Goal: Task Accomplishment & Management: Manage account settings

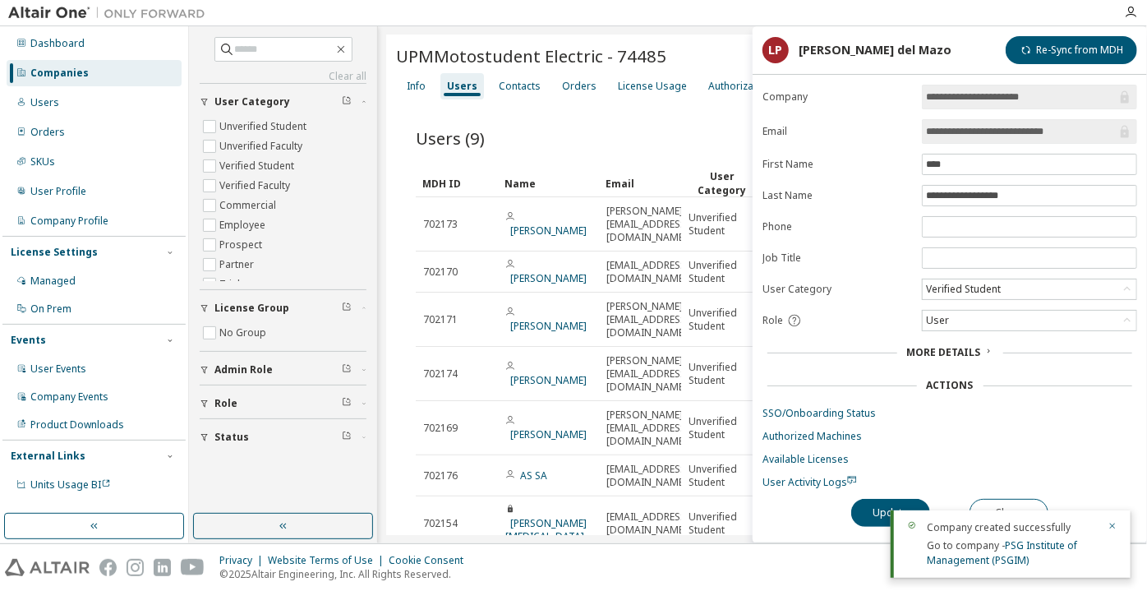
scroll to position [142, 0]
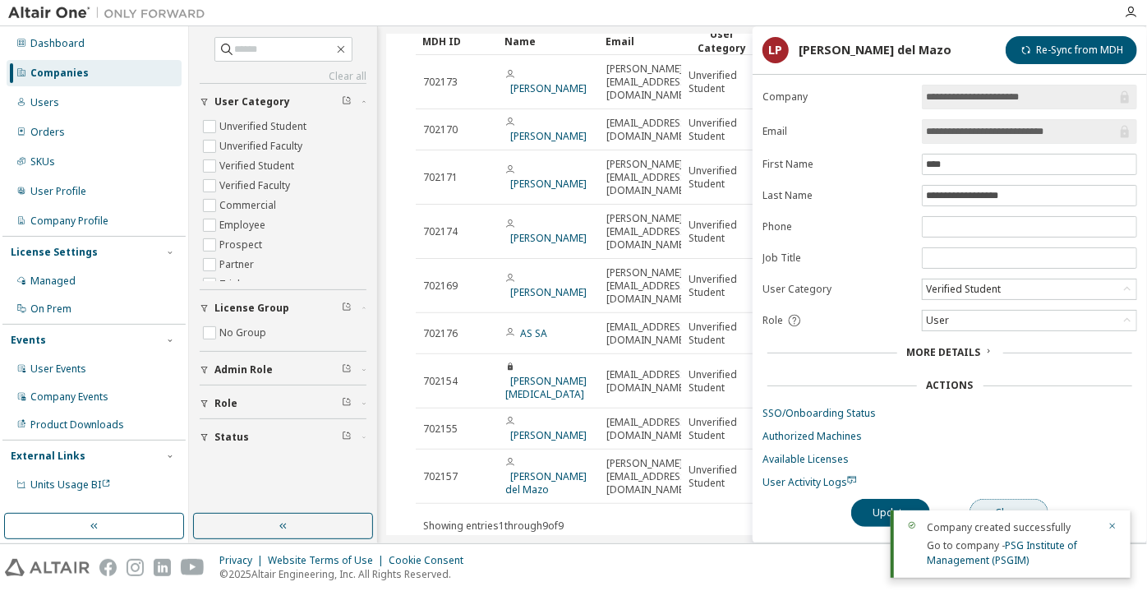
click at [1025, 503] on button "Close" at bounding box center [1009, 513] width 79 height 28
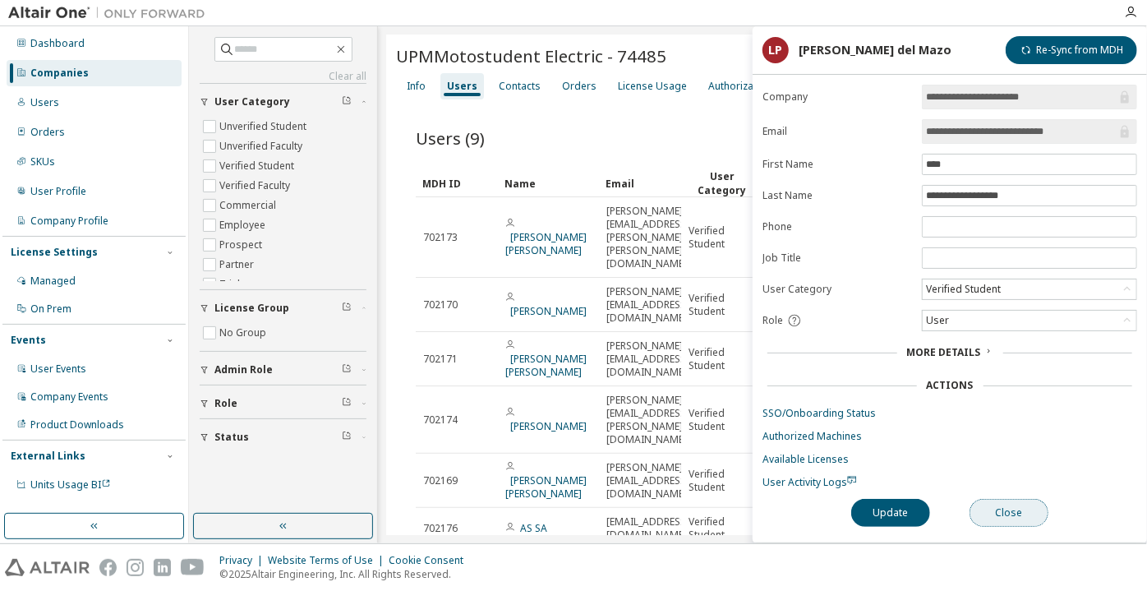
click at [1021, 504] on button "Close" at bounding box center [1009, 513] width 79 height 28
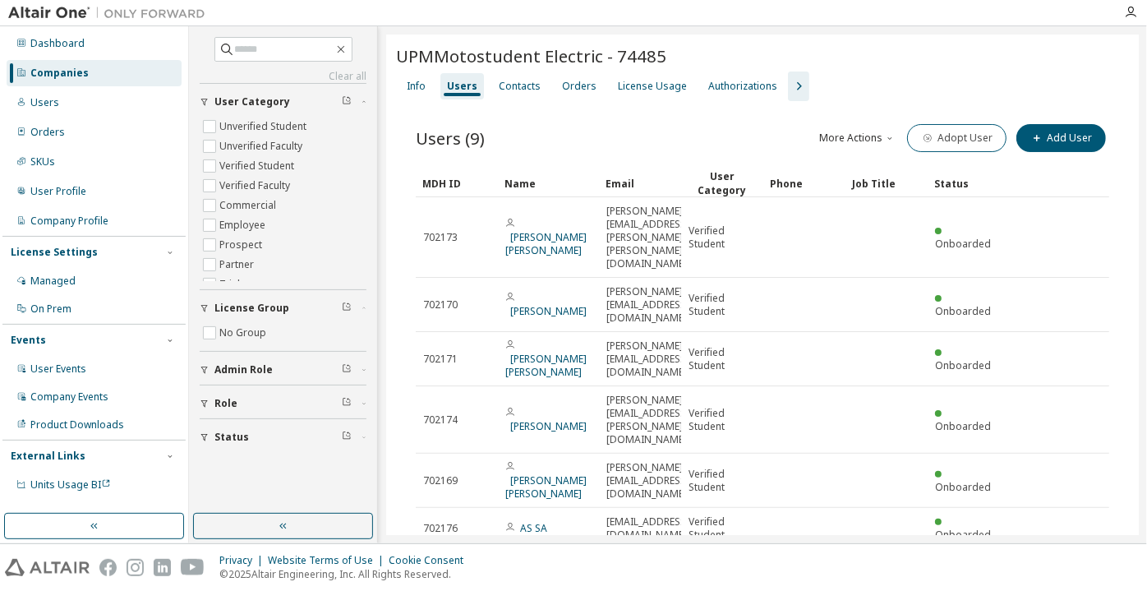
drag, startPoint x: 59, startPoint y: 76, endPoint x: 131, endPoint y: 62, distance: 73.5
click at [59, 77] on div "Companies" at bounding box center [59, 73] width 58 height 13
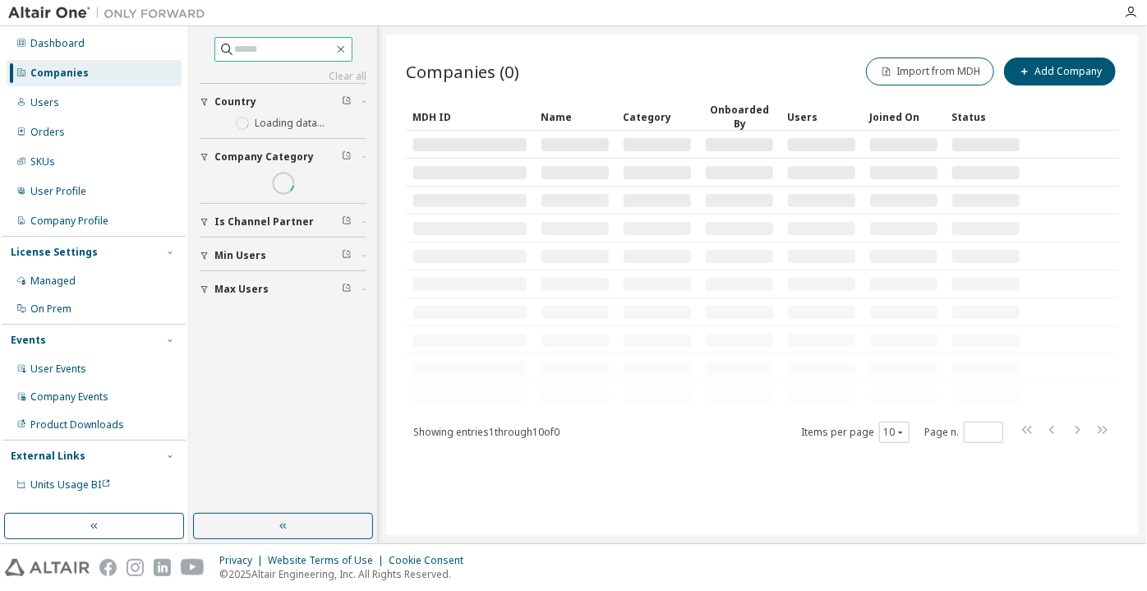
click at [271, 43] on input "text" at bounding box center [284, 49] width 99 height 16
paste input "**********"
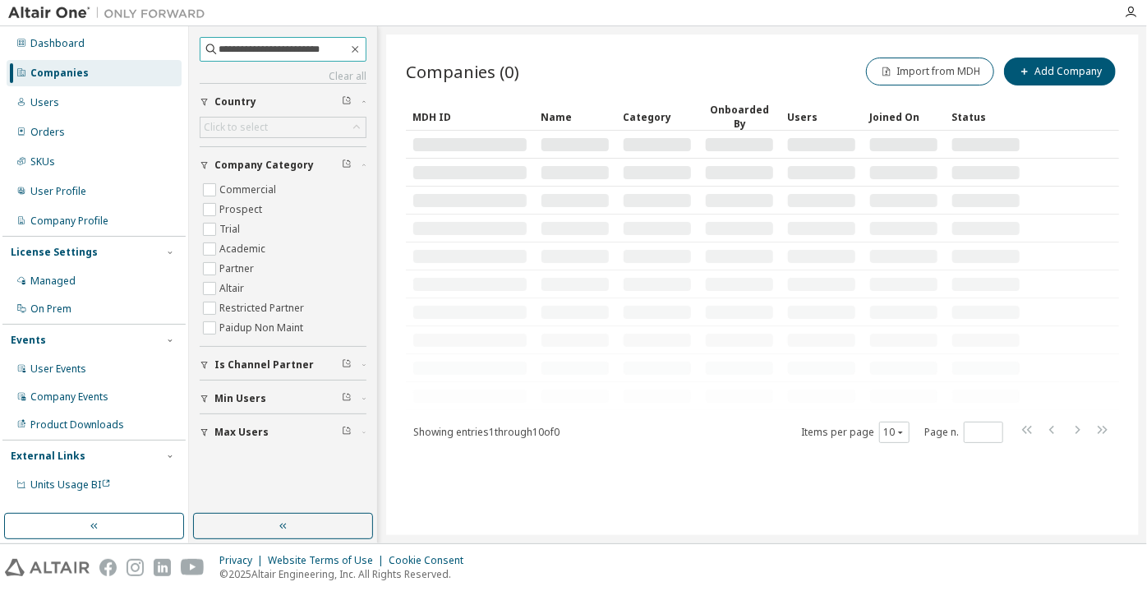
type input "**********"
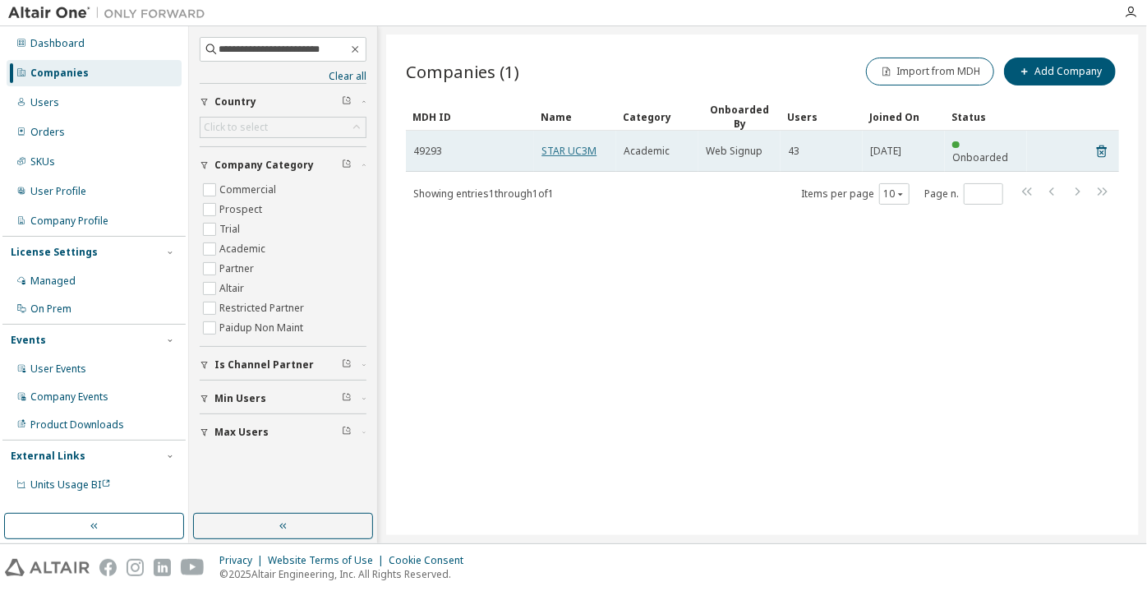
click at [554, 144] on link "STAR UC3M" at bounding box center [568, 151] width 55 height 14
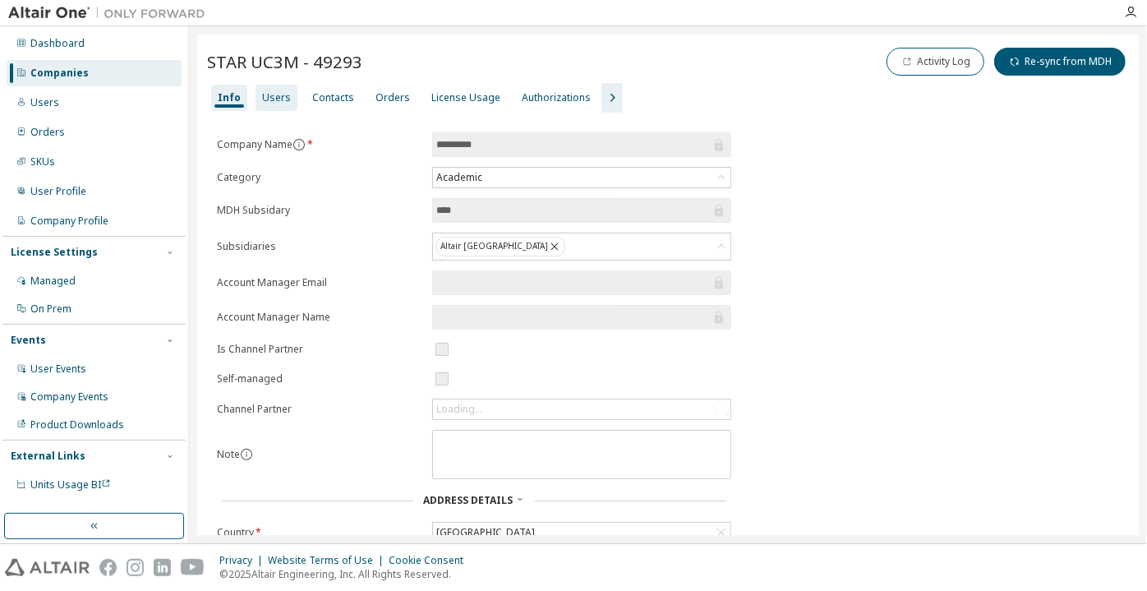
click at [276, 94] on div "Users" at bounding box center [276, 97] width 29 height 13
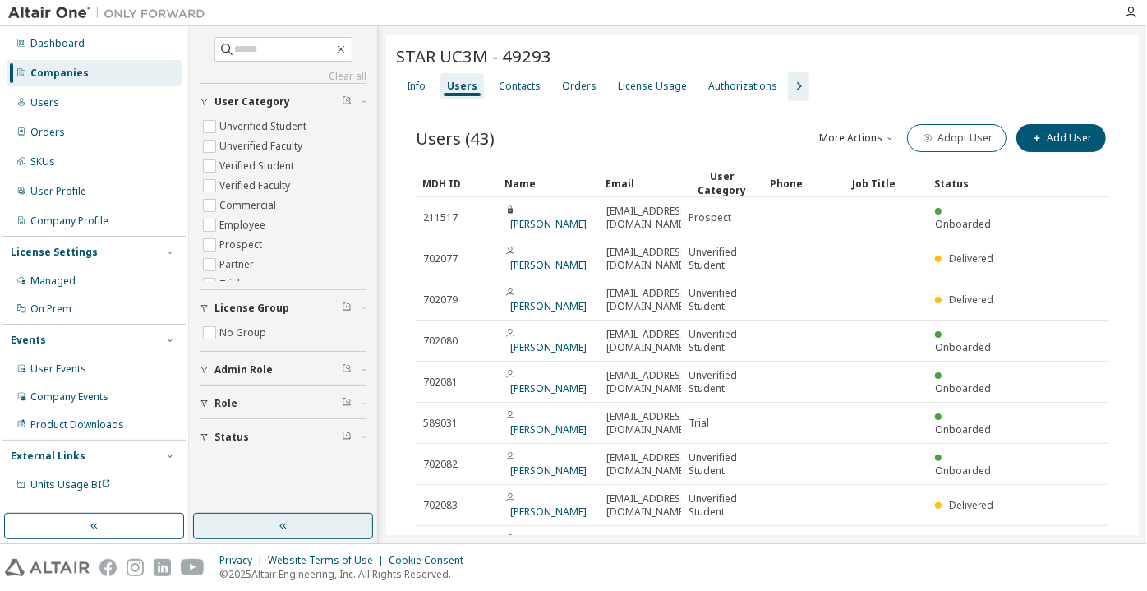
click at [330, 530] on button "button" at bounding box center [283, 526] width 180 height 26
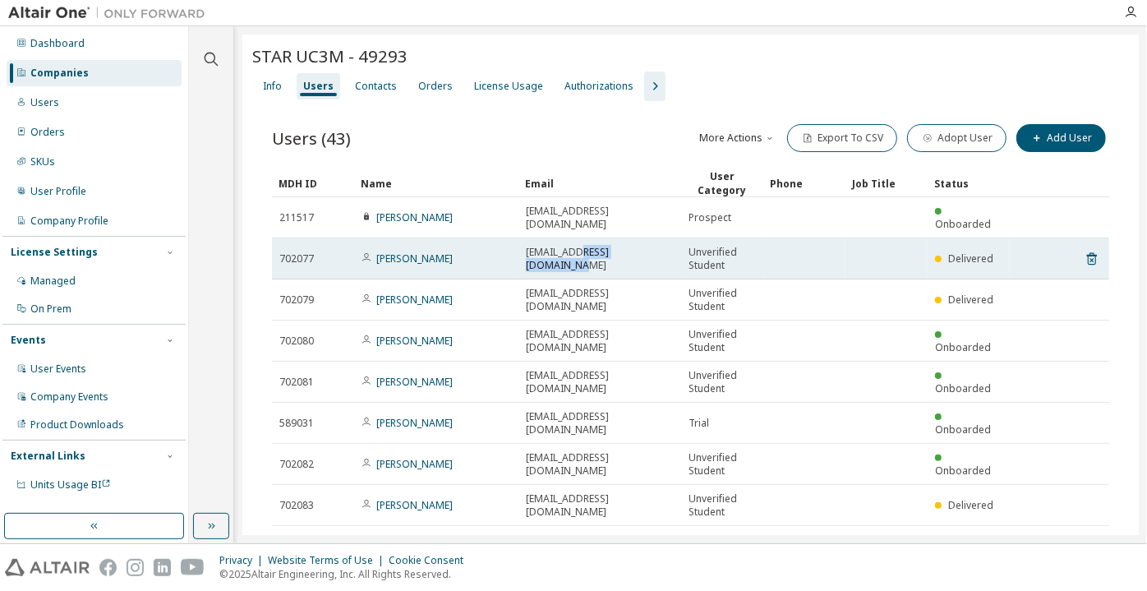
drag, startPoint x: 583, startPoint y: 242, endPoint x: 672, endPoint y: 255, distance: 89.6
click at [672, 255] on td "100581690@alumnos.uc3m.es" at bounding box center [599, 258] width 163 height 41
copy span "alumnos.uc3m.es"
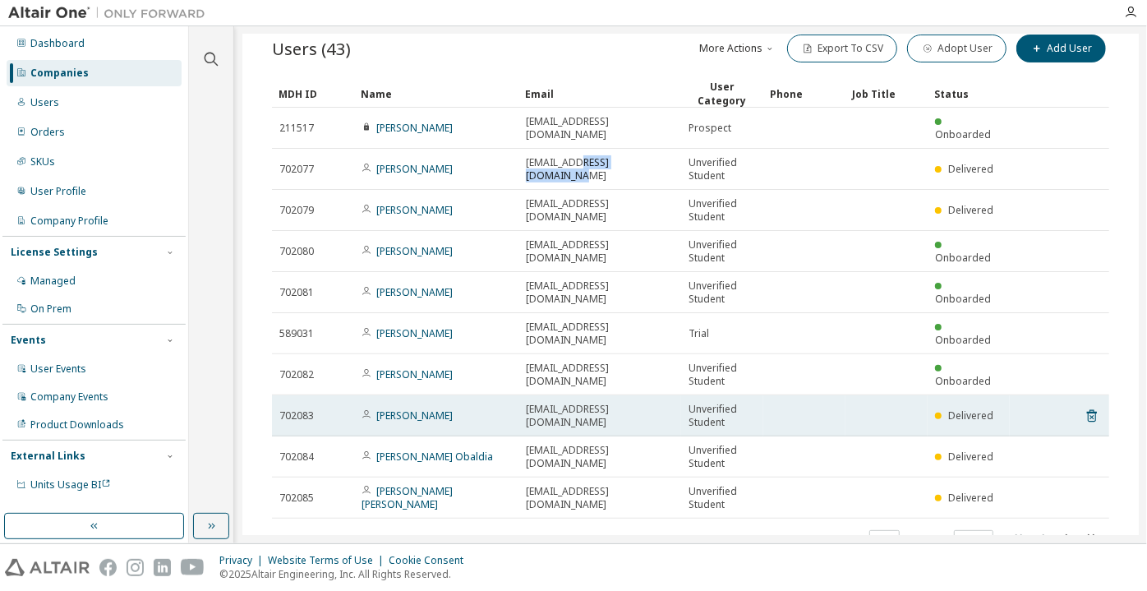
scroll to position [131, 0]
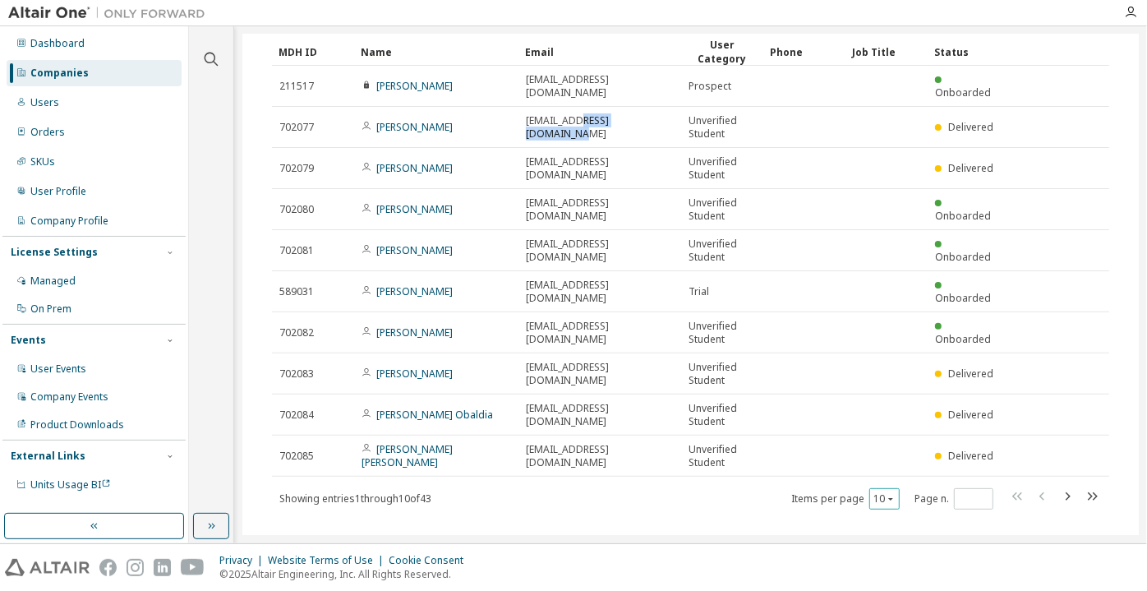
click at [873, 492] on button "10" at bounding box center [884, 498] width 22 height 13
click at [883, 581] on div "100" at bounding box center [927, 572] width 131 height 20
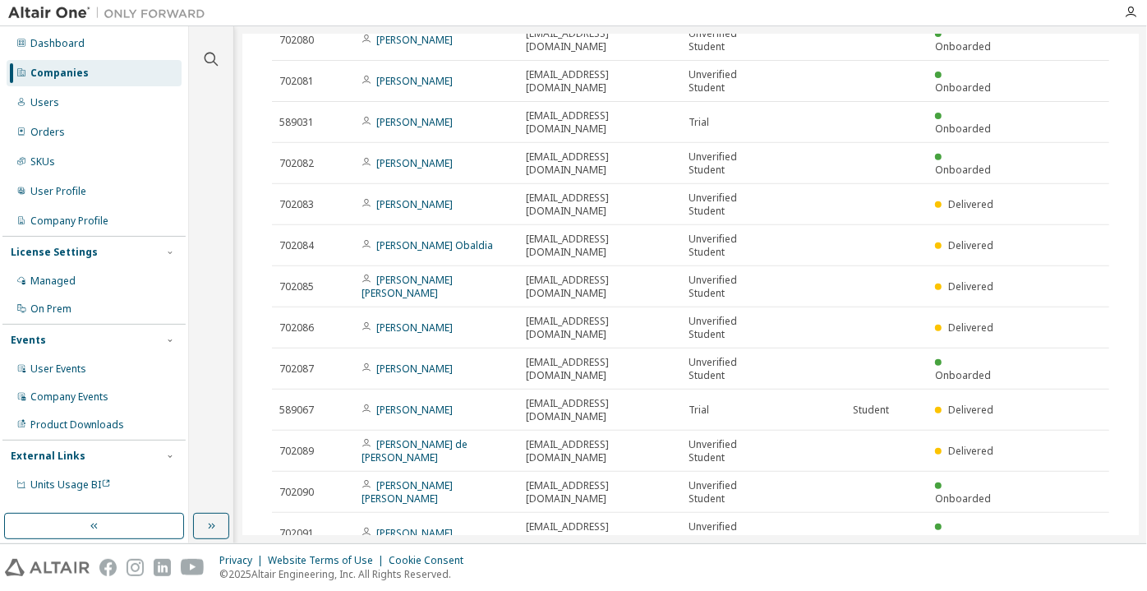
scroll to position [0, 0]
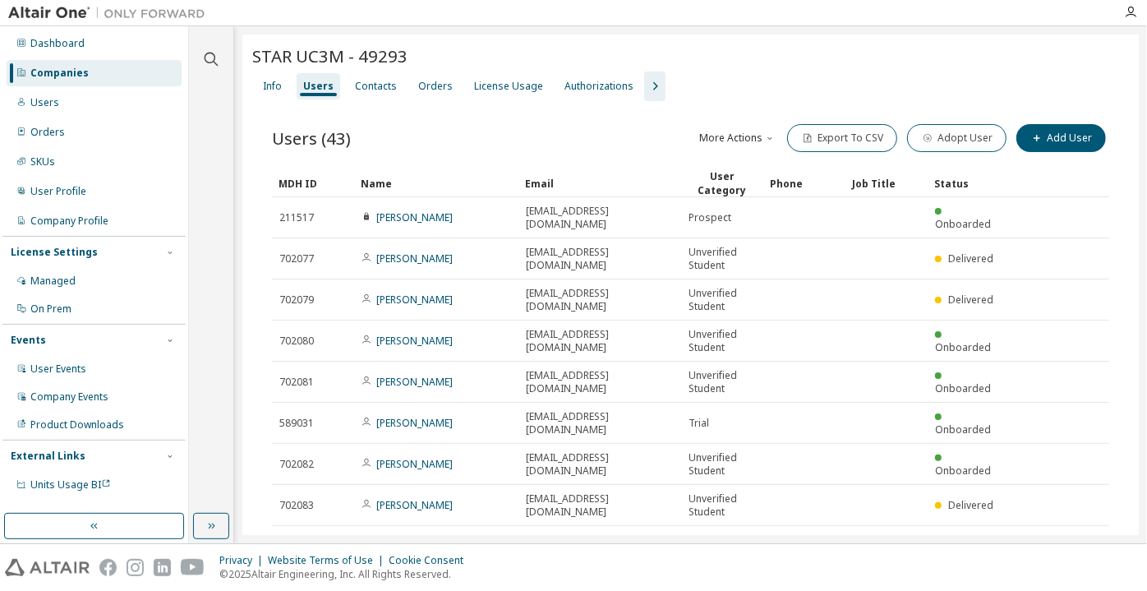
click at [254, 81] on div "Info Users Contacts Orders License Usage Authorizations" at bounding box center [690, 86] width 877 height 30
click at [264, 90] on div "Info" at bounding box center [272, 86] width 19 height 13
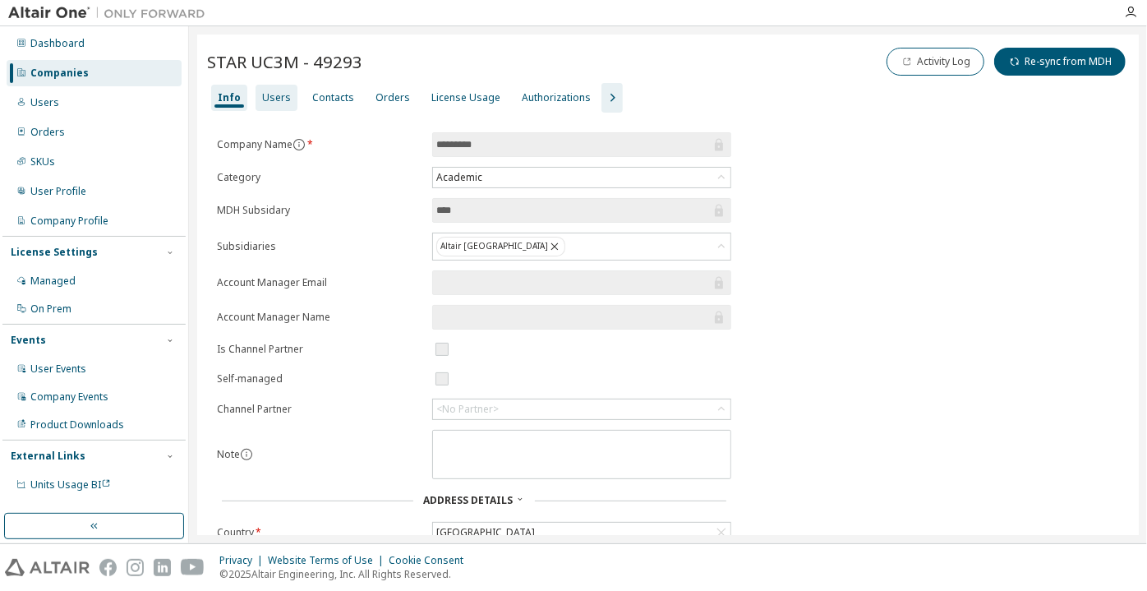
click at [278, 96] on div "Users" at bounding box center [276, 97] width 29 height 13
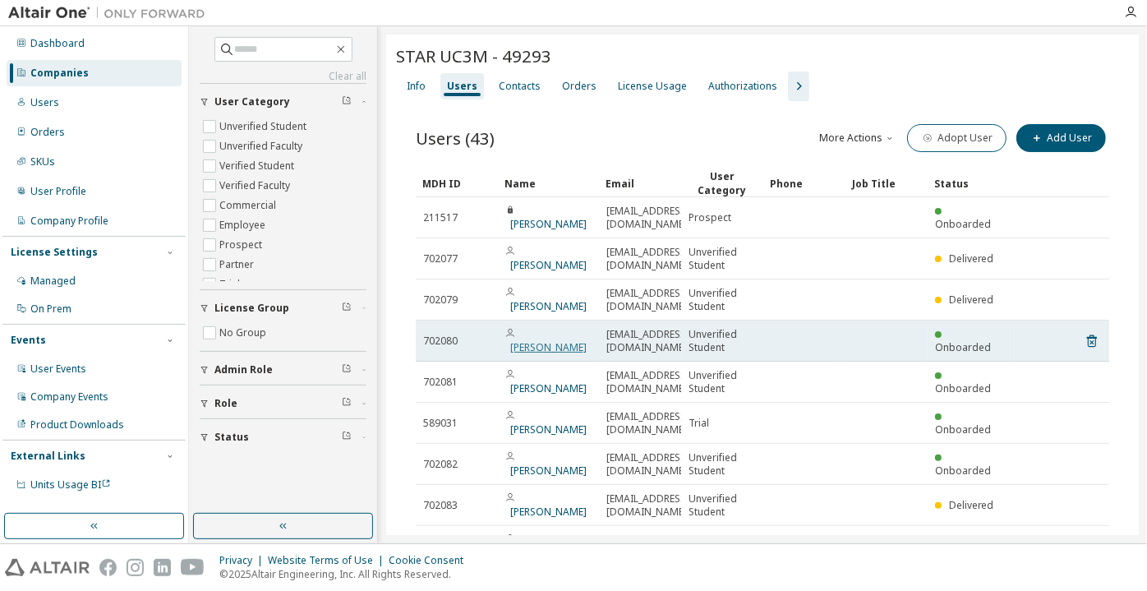
click at [532, 340] on link "[PERSON_NAME]" at bounding box center [548, 347] width 76 height 14
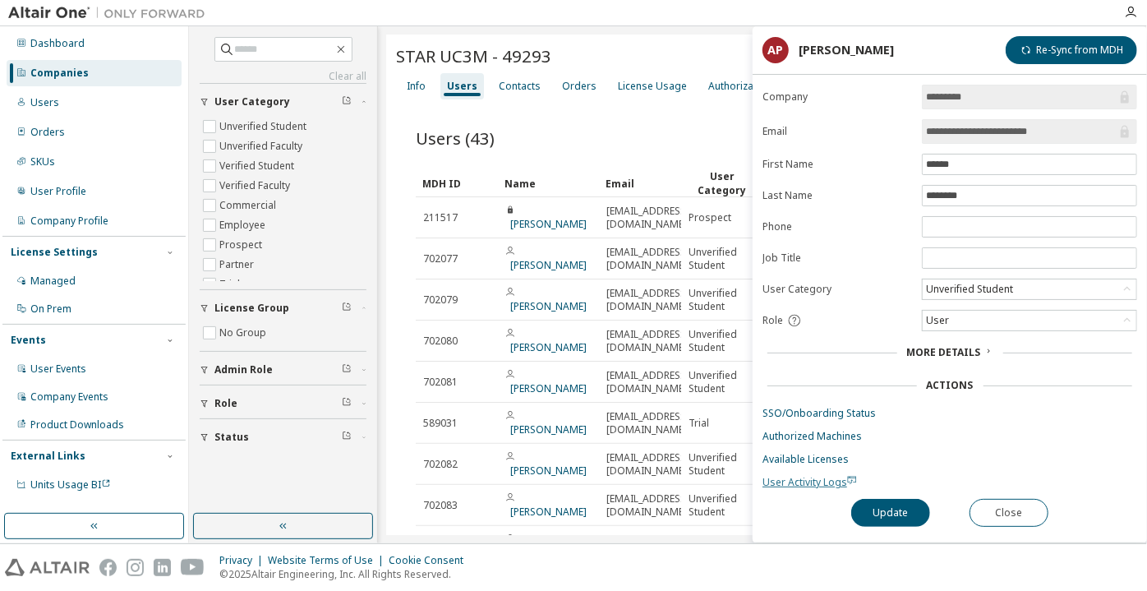
click at [799, 477] on span "User Activity Logs" at bounding box center [810, 482] width 94 height 14
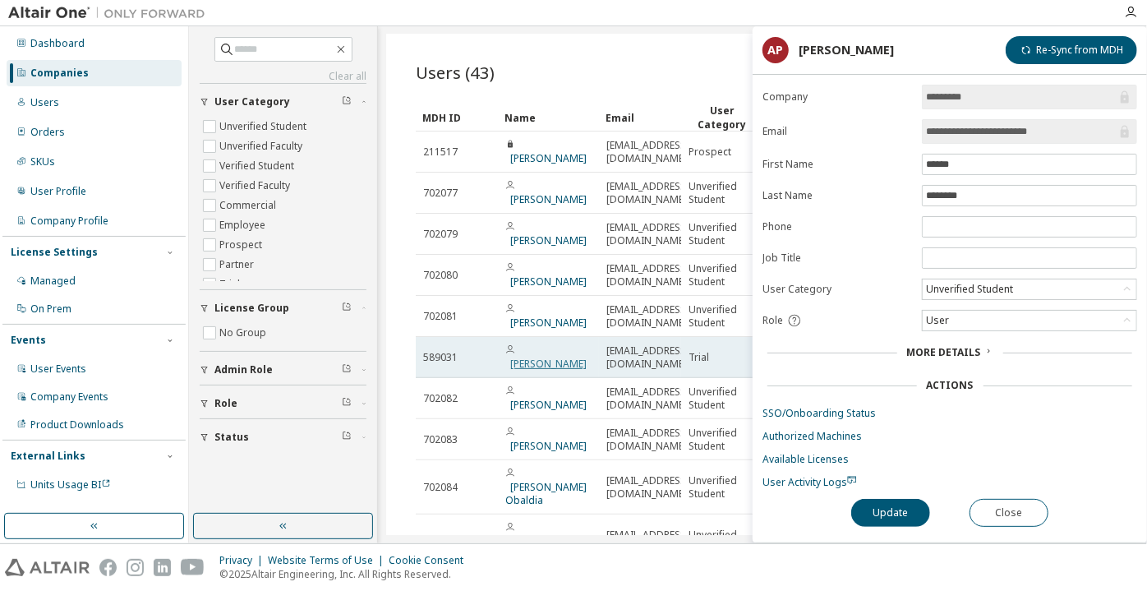
scroll to position [145, 0]
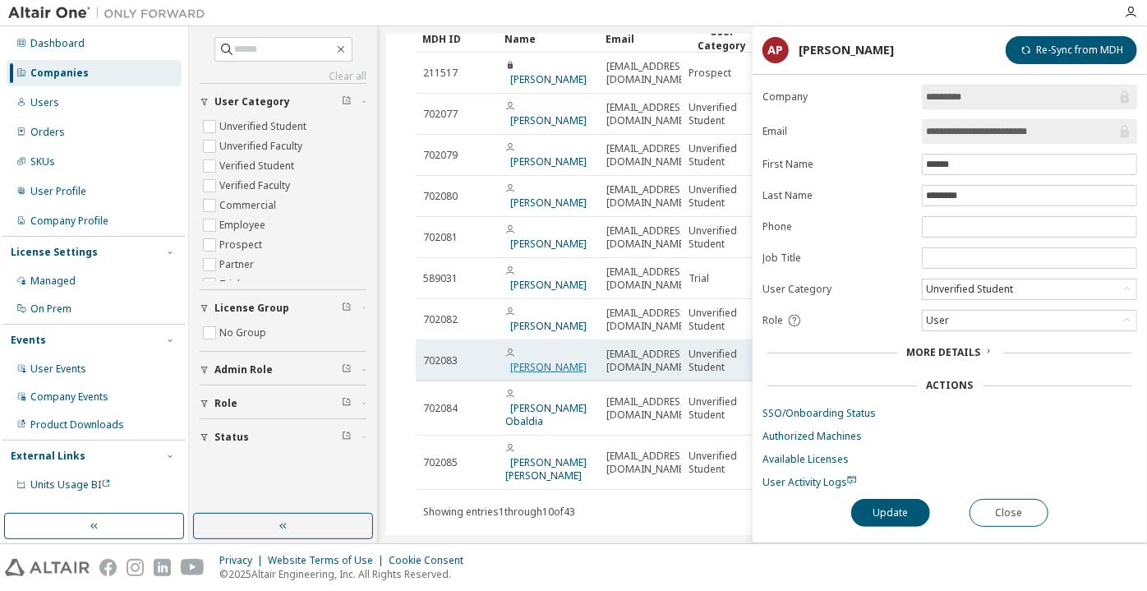
click at [542, 360] on link "[PERSON_NAME]" at bounding box center [548, 367] width 76 height 14
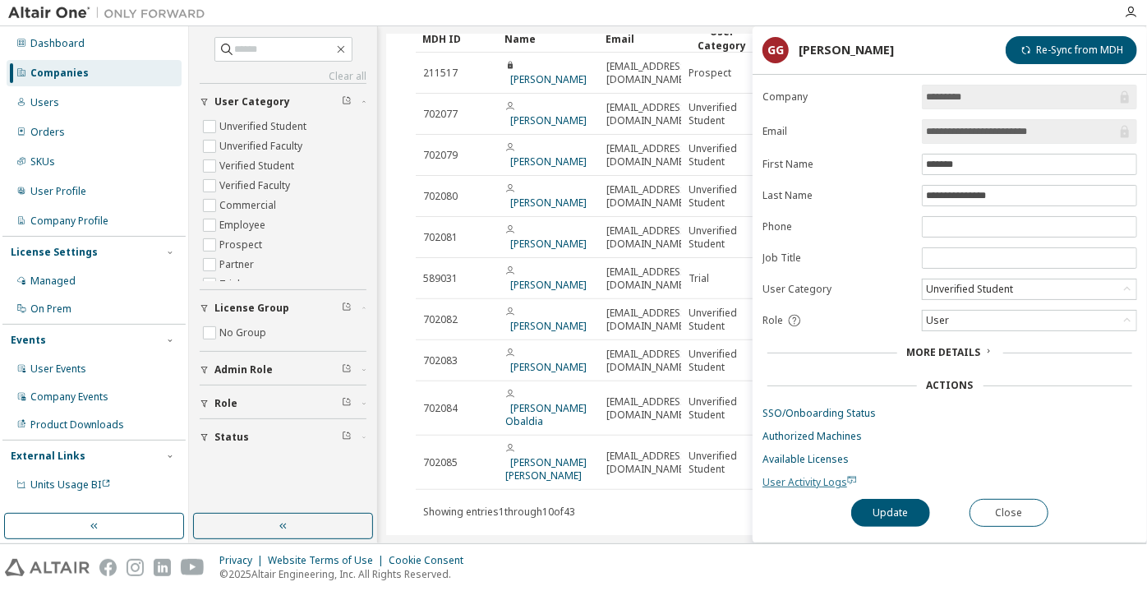
click at [799, 477] on span "User Activity Logs" at bounding box center [810, 482] width 94 height 14
click at [1020, 511] on button "Close" at bounding box center [1009, 513] width 79 height 28
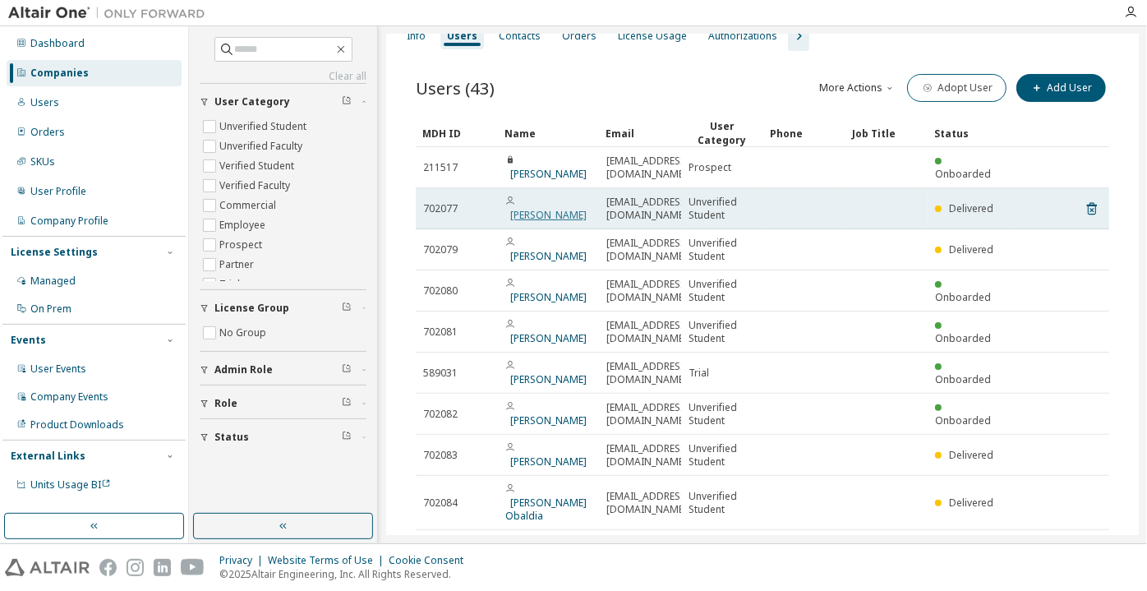
scroll to position [74, 0]
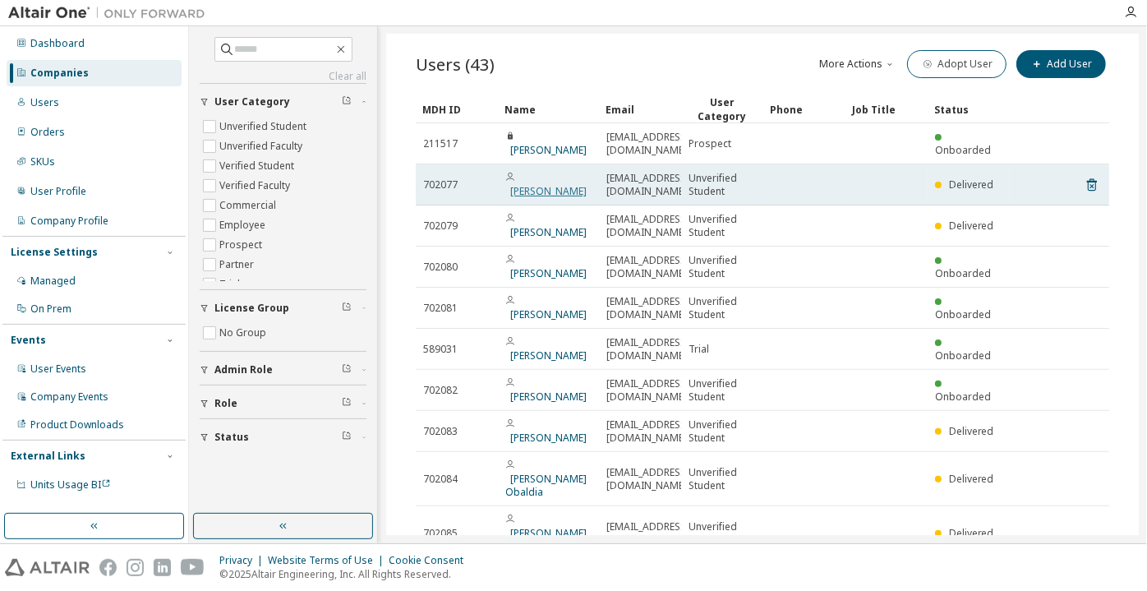
click at [543, 184] on link "[PERSON_NAME]" at bounding box center [548, 191] width 76 height 14
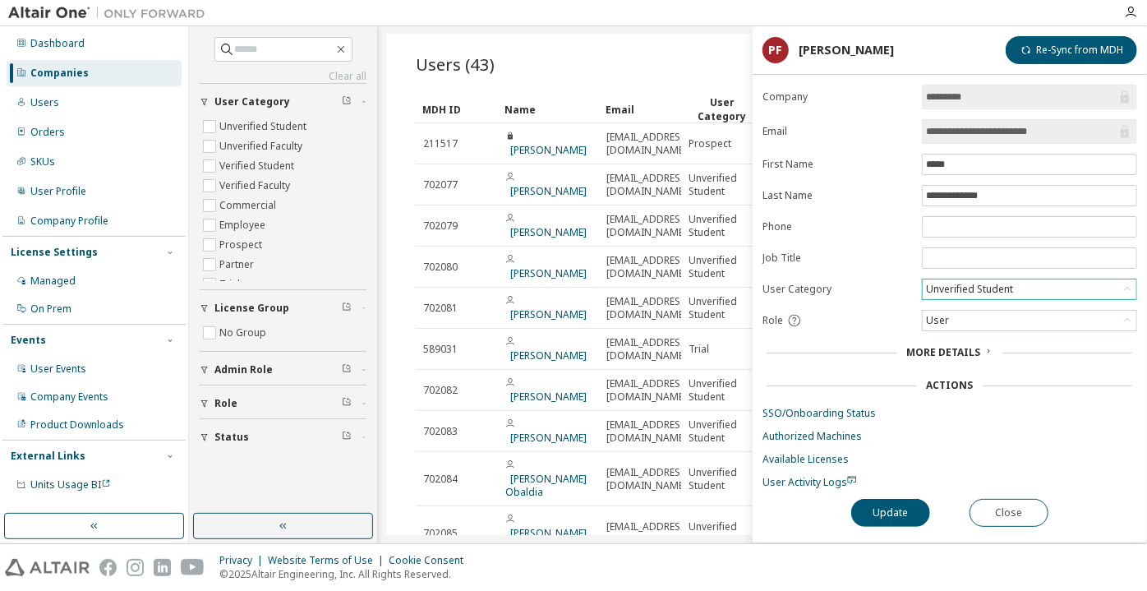
click at [947, 282] on div "Unverified Student" at bounding box center [970, 289] width 92 height 18
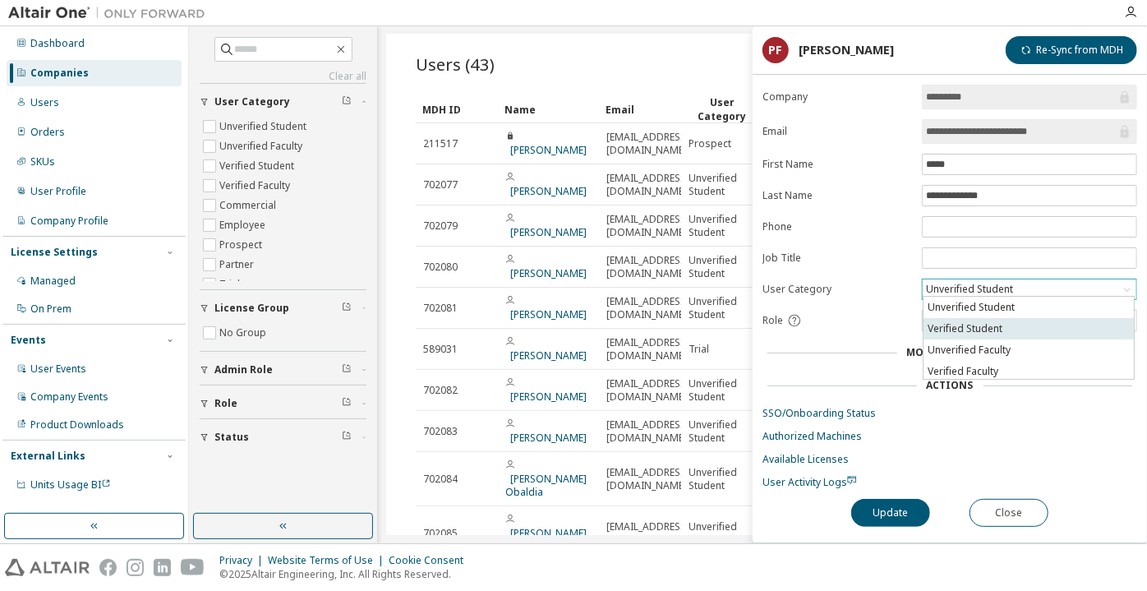
click at [942, 325] on li "Verified Student" at bounding box center [1029, 328] width 210 height 21
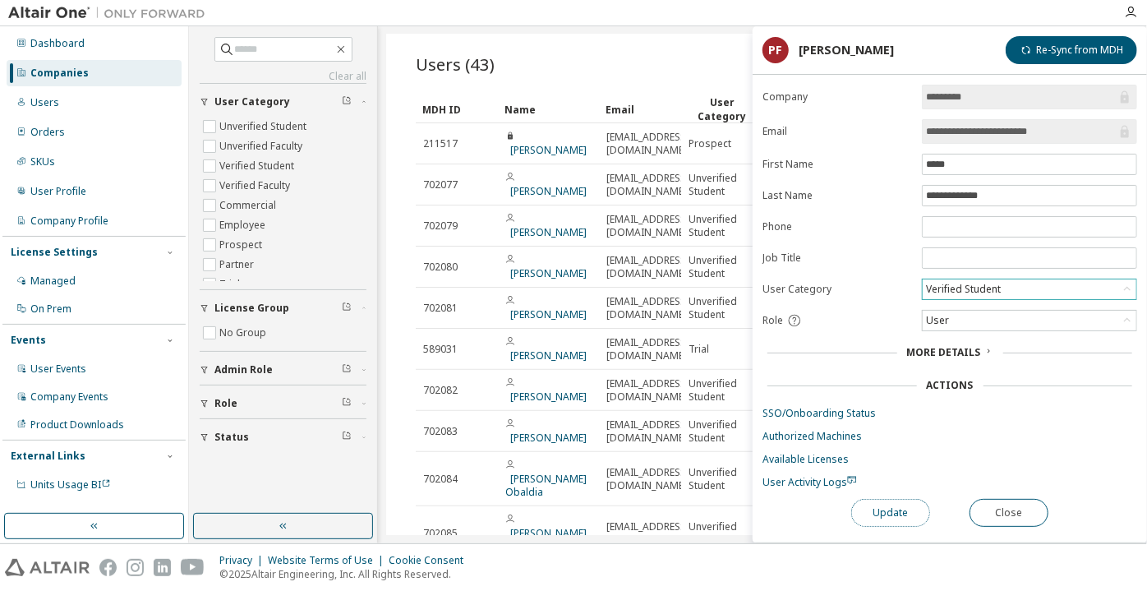
click at [887, 500] on button "Update" at bounding box center [890, 513] width 79 height 28
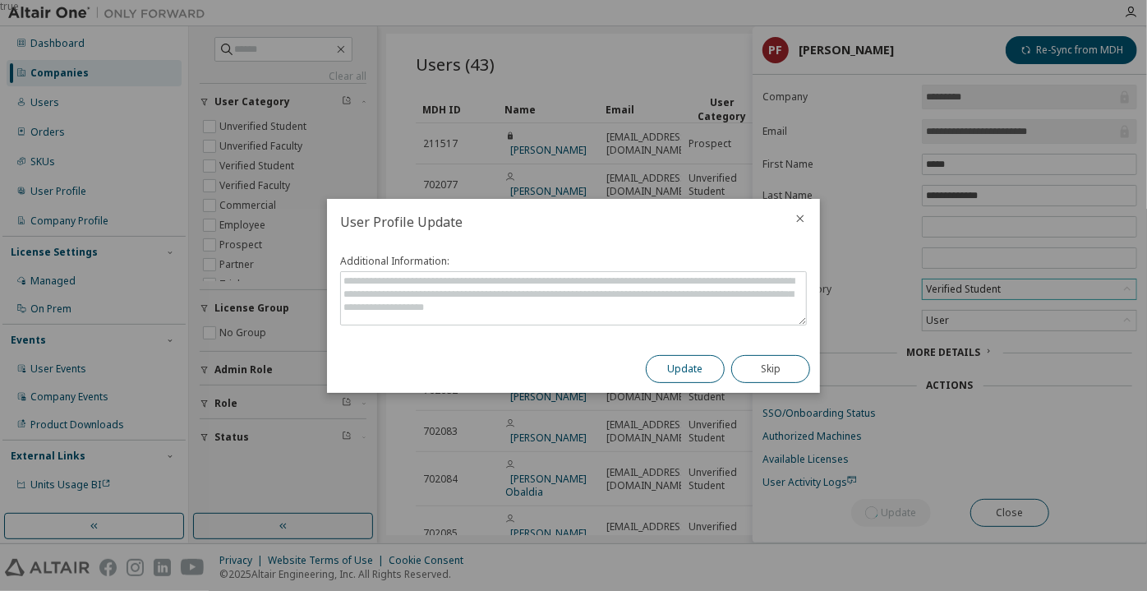
click at [688, 367] on button "Update" at bounding box center [685, 369] width 79 height 28
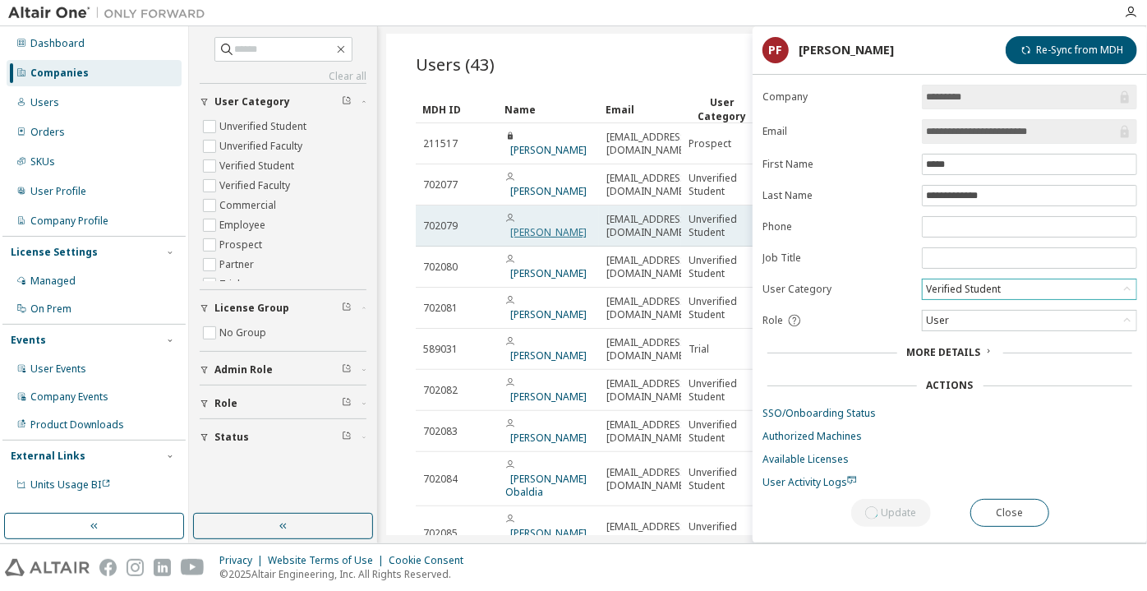
click at [535, 225] on link "[PERSON_NAME]" at bounding box center [548, 232] width 76 height 14
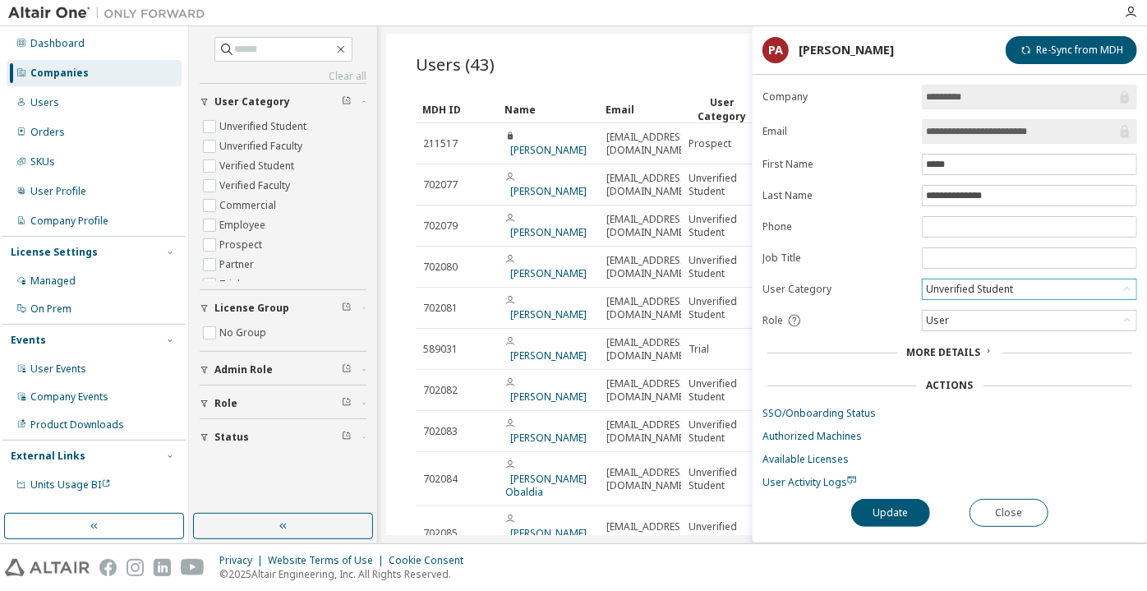
click at [970, 282] on div "Unverified Student" at bounding box center [970, 289] width 92 height 18
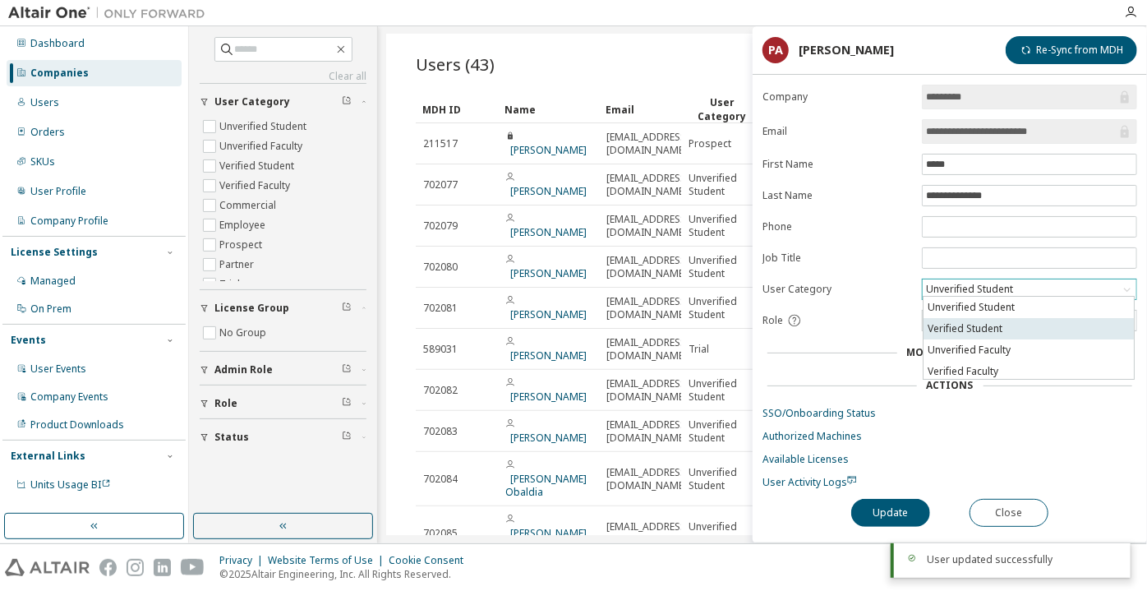
click at [981, 324] on li "Verified Student" at bounding box center [1029, 328] width 210 height 21
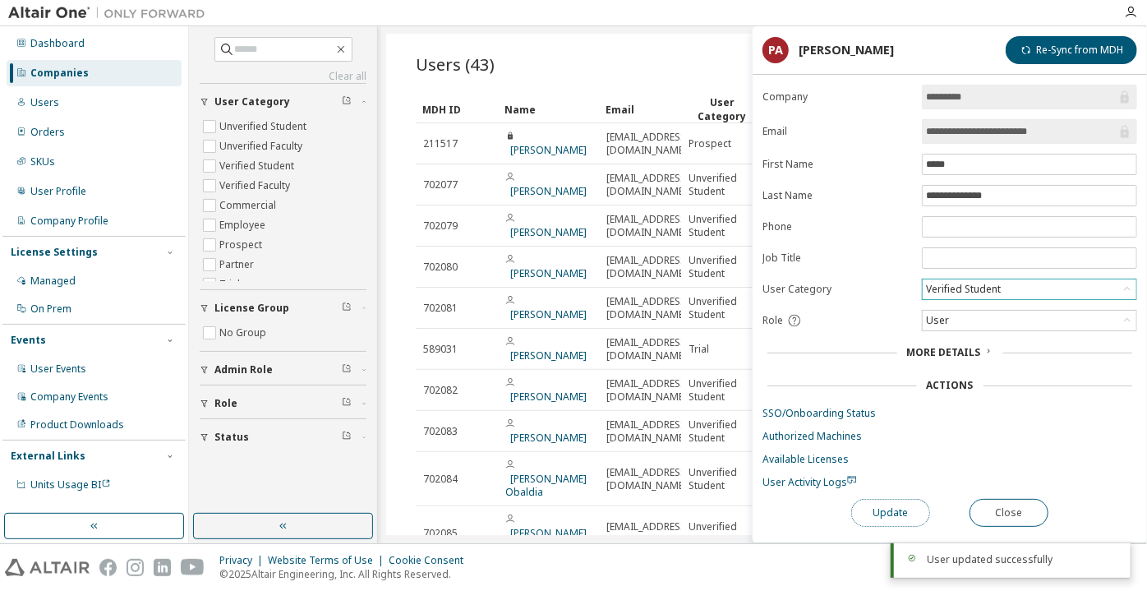
click at [900, 499] on button "Update" at bounding box center [890, 513] width 79 height 28
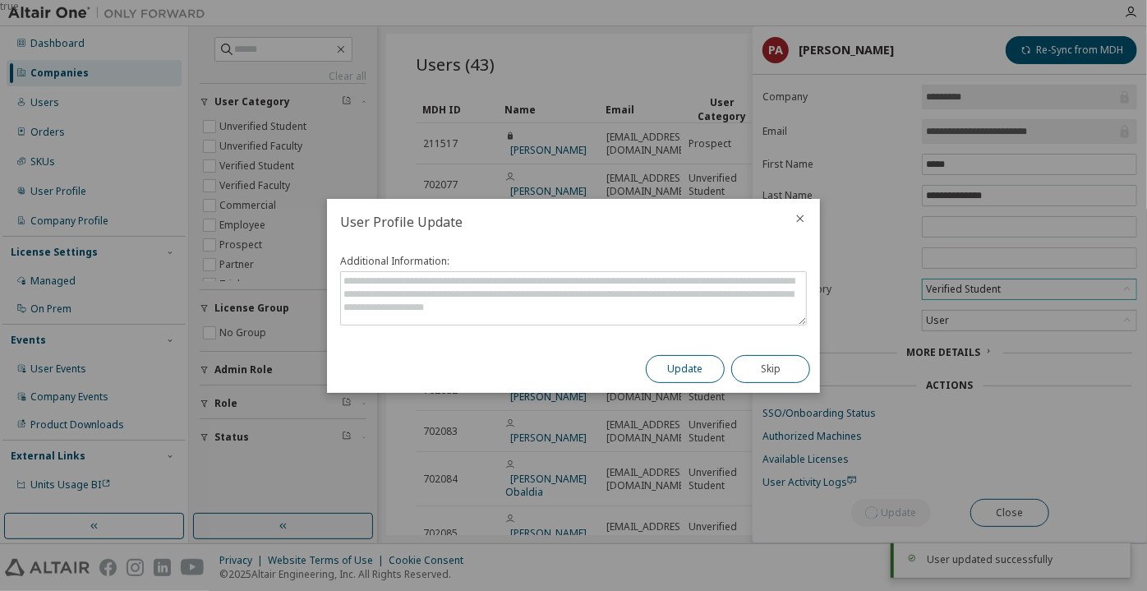
click at [678, 374] on button "Update" at bounding box center [685, 369] width 79 height 28
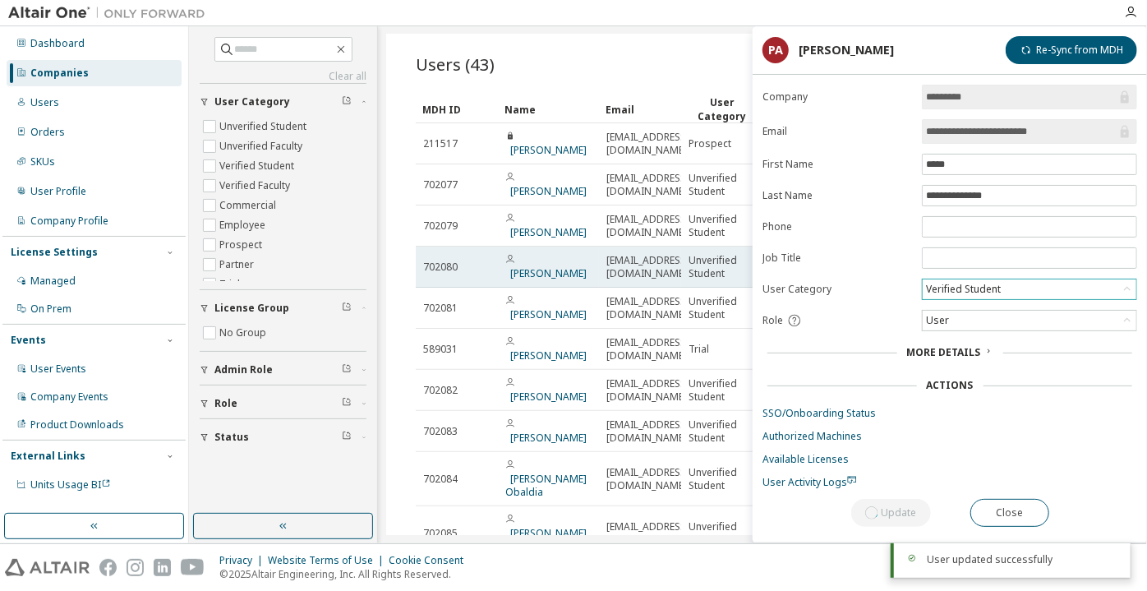
click at [619, 266] on span "[EMAIL_ADDRESS][DOMAIN_NAME]" at bounding box center [647, 267] width 83 height 26
click at [532, 266] on link "[PERSON_NAME]" at bounding box center [548, 273] width 76 height 14
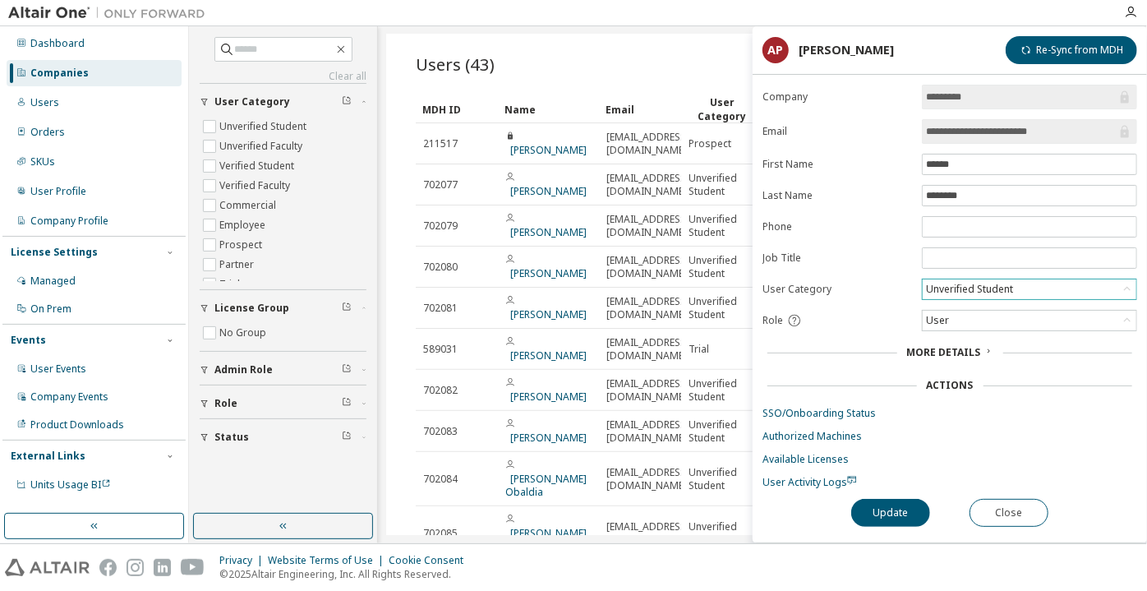
click at [970, 288] on div "Unverified Student" at bounding box center [970, 289] width 92 height 18
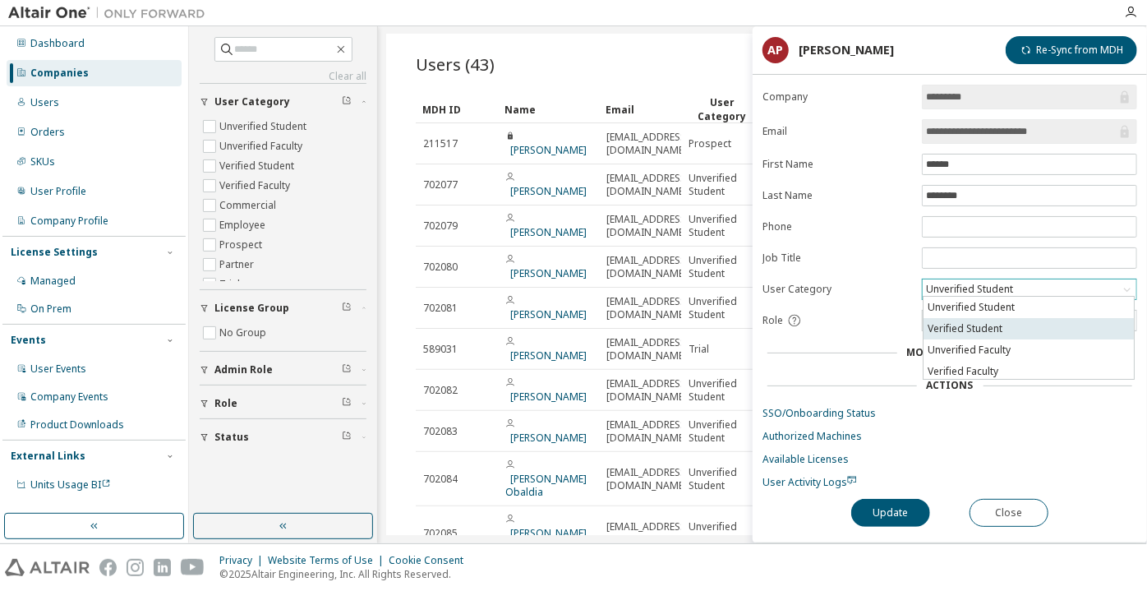
click at [970, 334] on li "Verified Student" at bounding box center [1029, 328] width 210 height 21
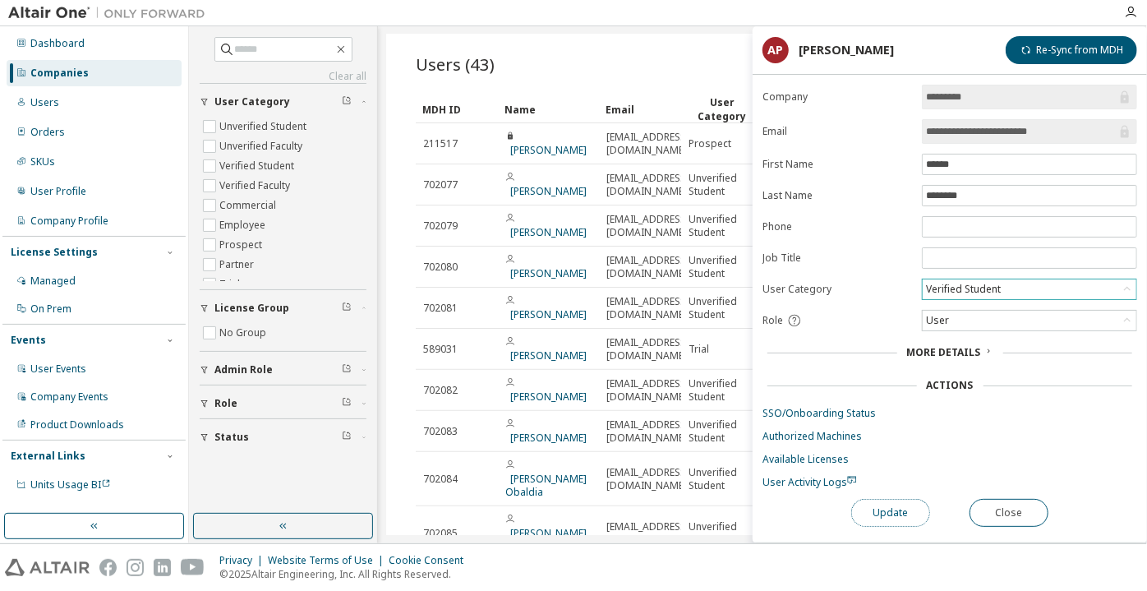
click at [899, 505] on button "Update" at bounding box center [890, 513] width 79 height 28
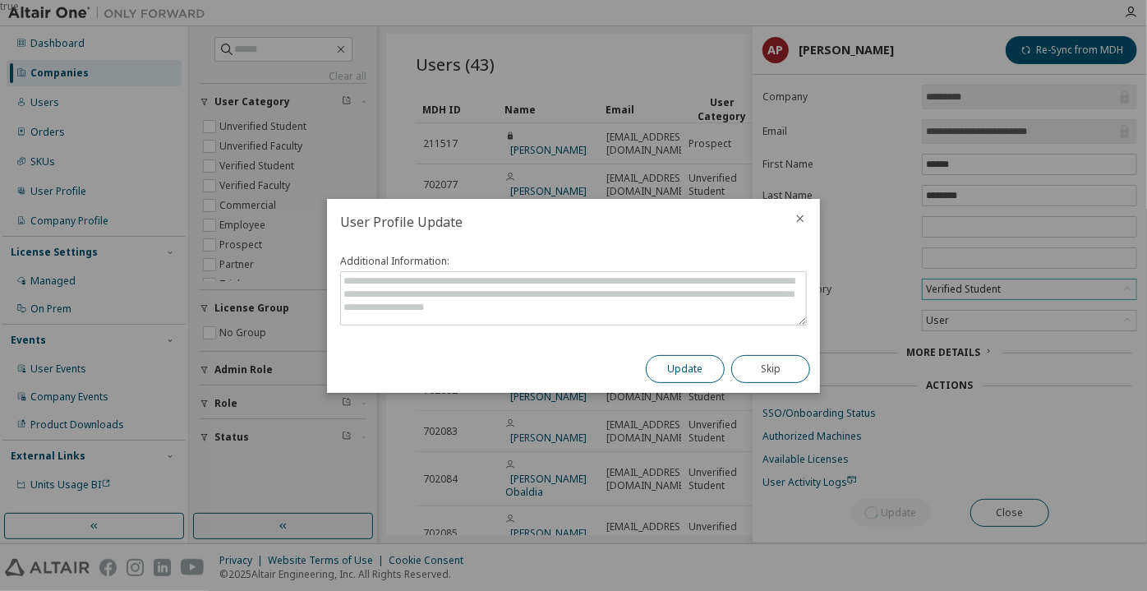
click at [704, 365] on button "Update" at bounding box center [685, 369] width 79 height 28
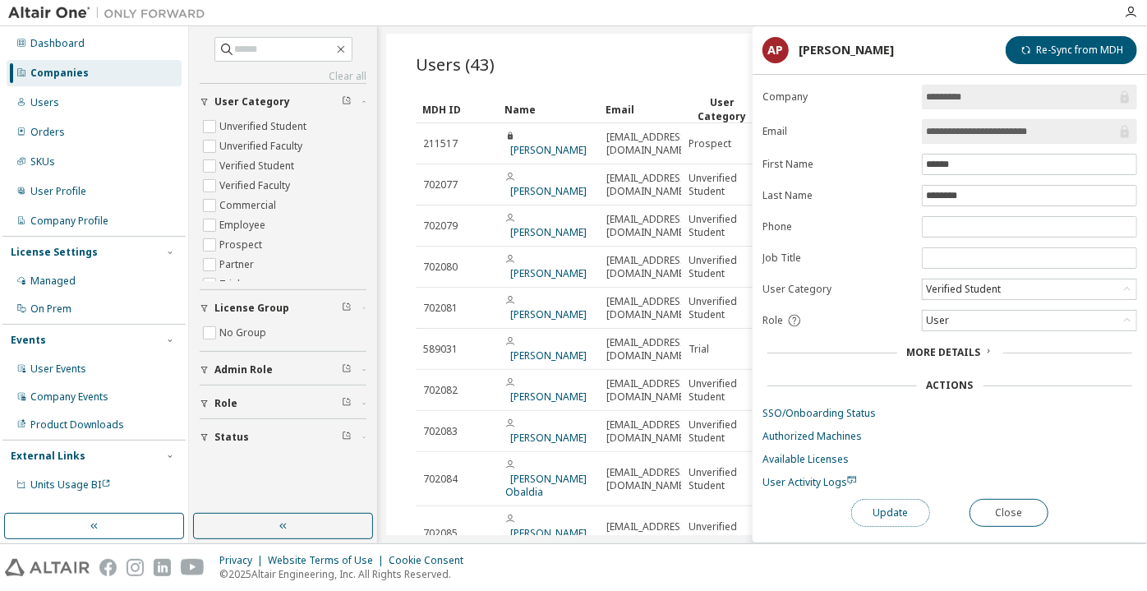
click at [892, 506] on button "Update" at bounding box center [890, 513] width 79 height 28
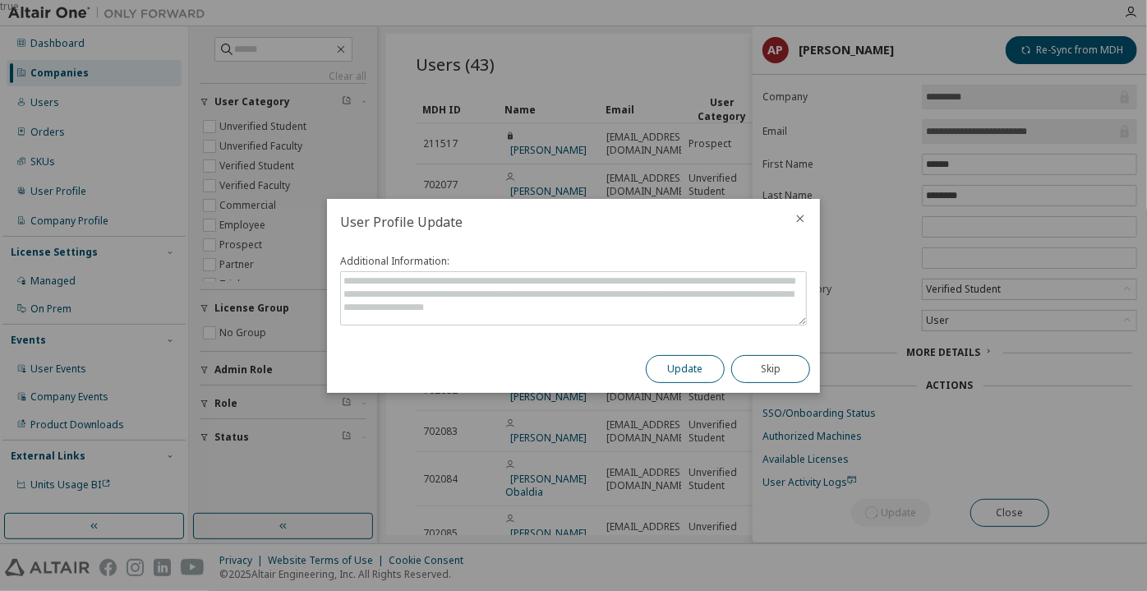
click at [708, 373] on button "Update" at bounding box center [685, 369] width 79 height 28
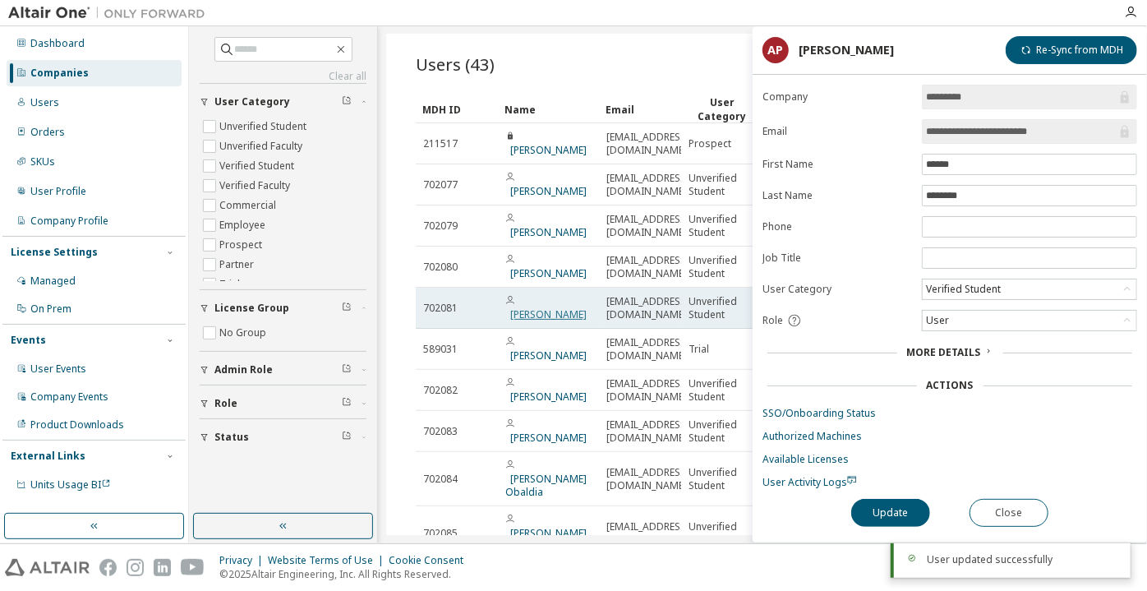
click at [520, 307] on link "[PERSON_NAME]" at bounding box center [548, 314] width 76 height 14
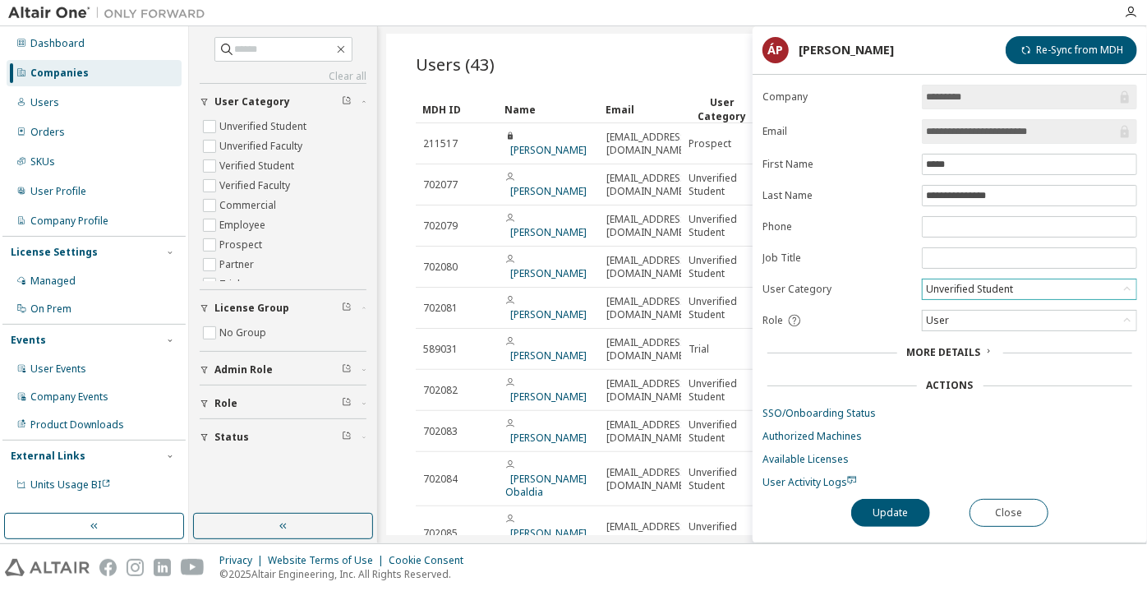
click at [954, 295] on div "Unverified Student" at bounding box center [1029, 289] width 215 height 21
click at [953, 288] on div "Unverified Student" at bounding box center [970, 289] width 92 height 18
click at [963, 321] on li "Verified Student" at bounding box center [1029, 328] width 210 height 21
click at [905, 499] on button "Update" at bounding box center [890, 513] width 79 height 28
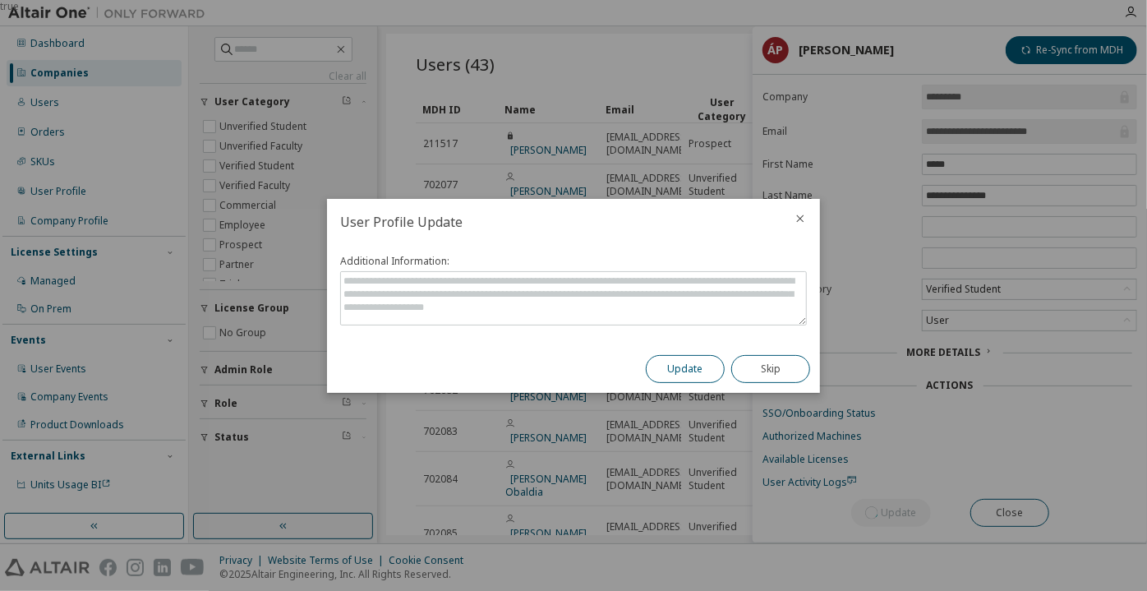
click at [680, 363] on button "Update" at bounding box center [685, 369] width 79 height 28
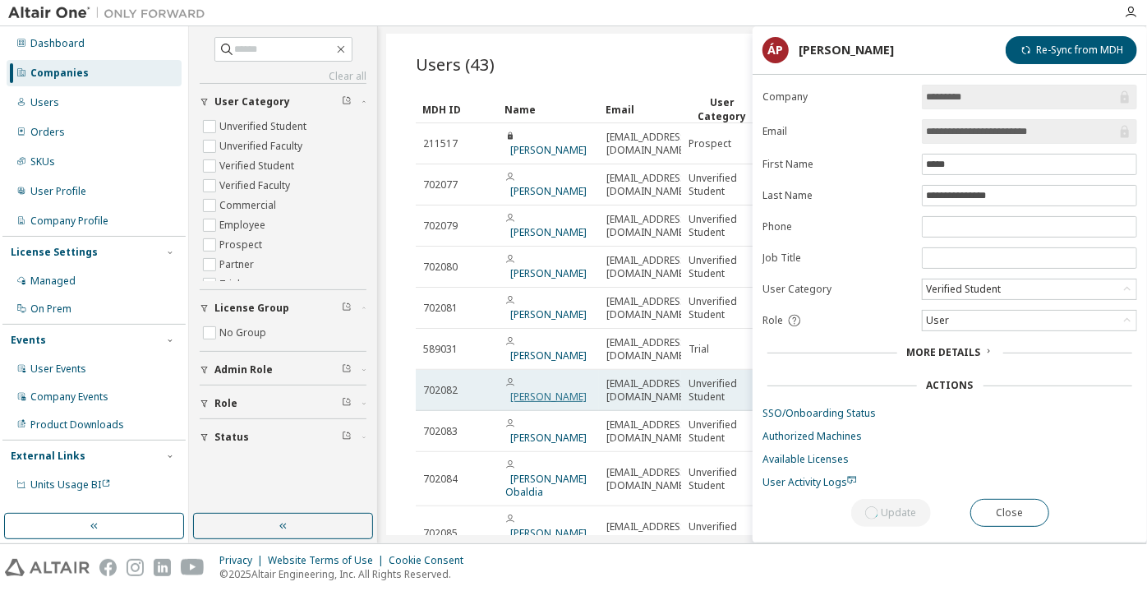
click at [550, 389] on link "[PERSON_NAME]" at bounding box center [548, 396] width 76 height 14
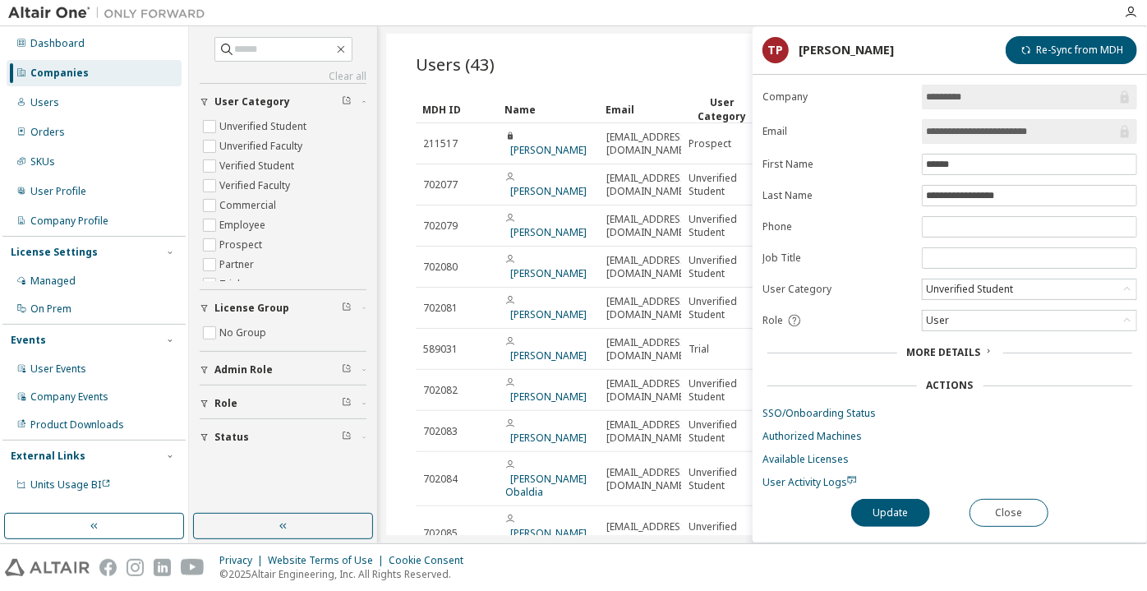
click at [957, 287] on div "Unverified Student" at bounding box center [970, 289] width 92 height 18
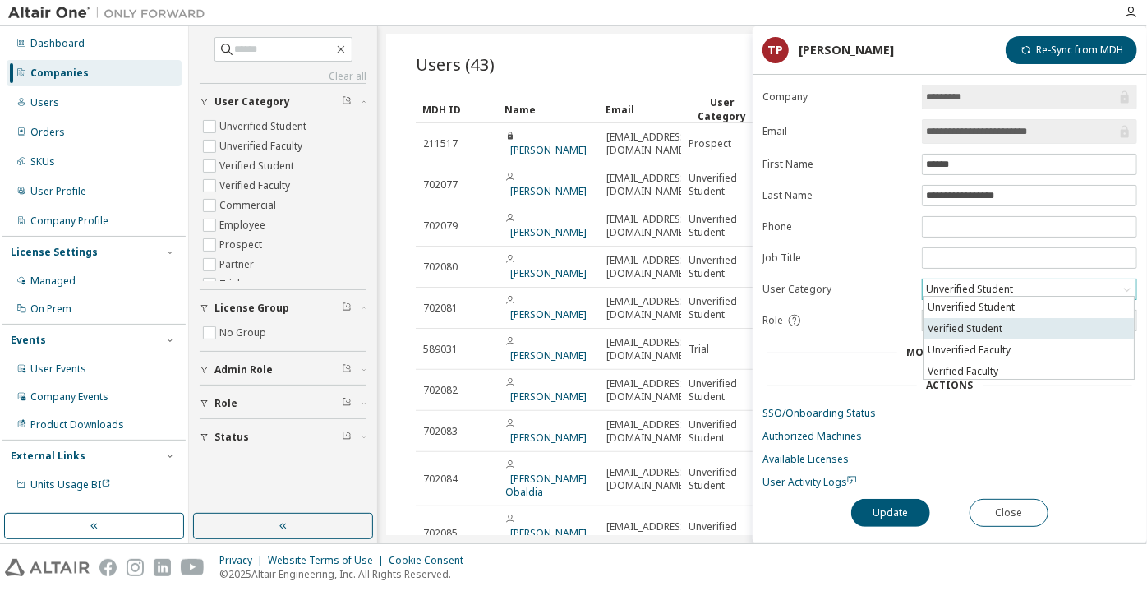
click at [977, 324] on li "Verified Student" at bounding box center [1029, 328] width 210 height 21
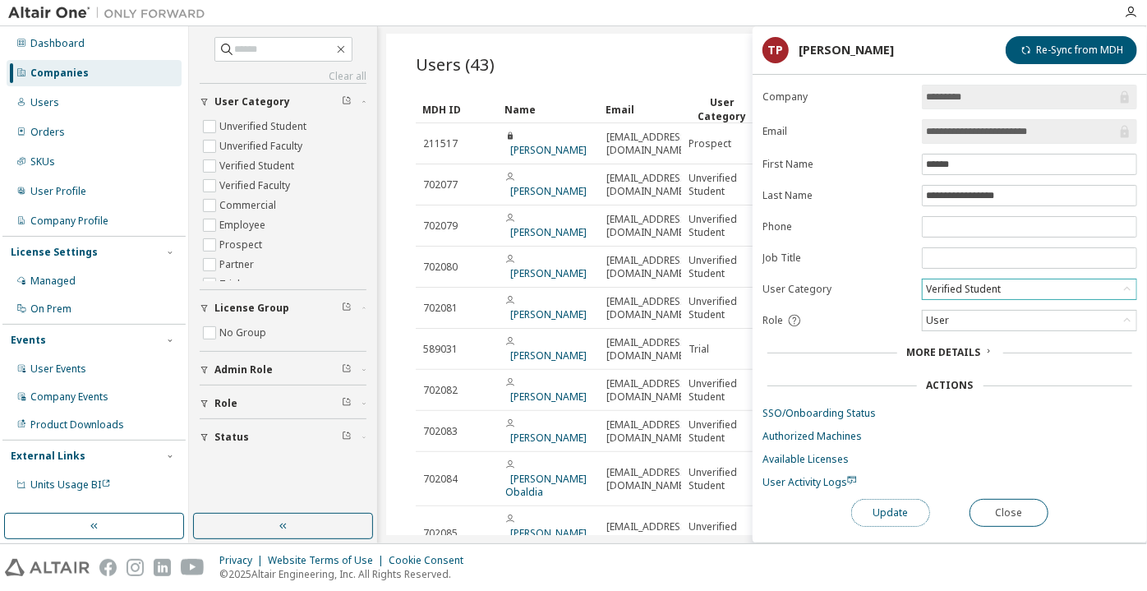
click at [905, 499] on button "Update" at bounding box center [890, 513] width 79 height 28
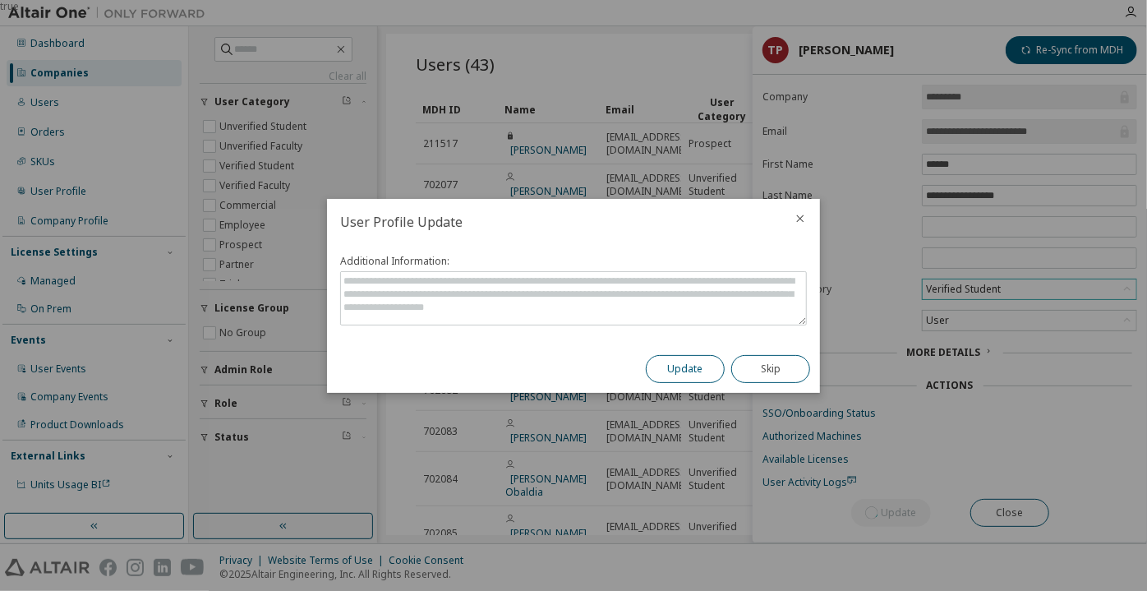
click at [692, 355] on button "Update" at bounding box center [685, 369] width 79 height 28
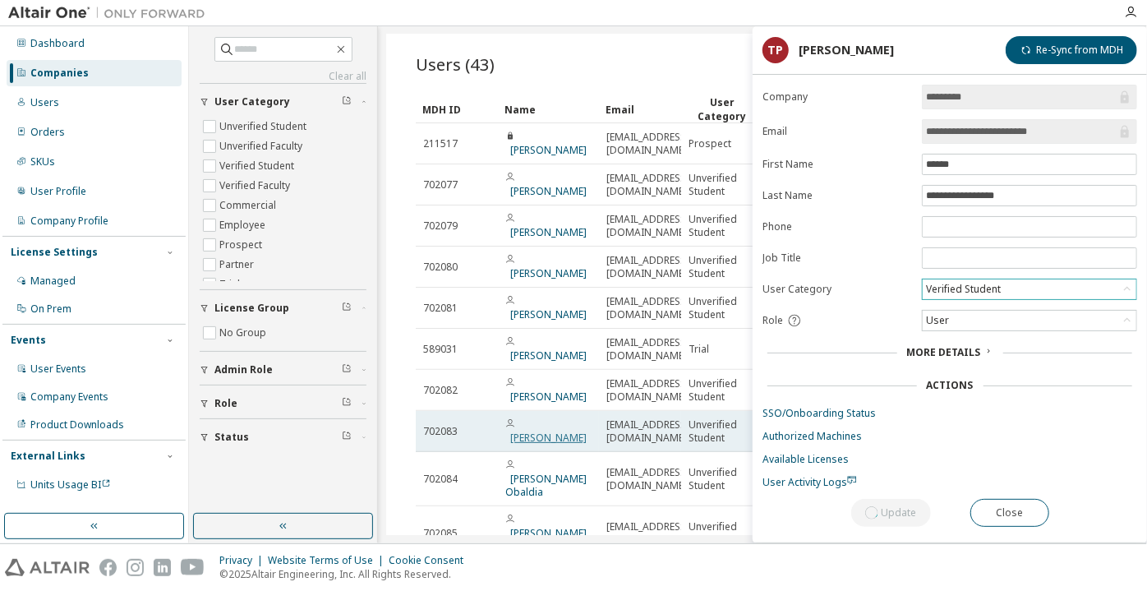
click at [539, 431] on link "[PERSON_NAME]" at bounding box center [548, 438] width 76 height 14
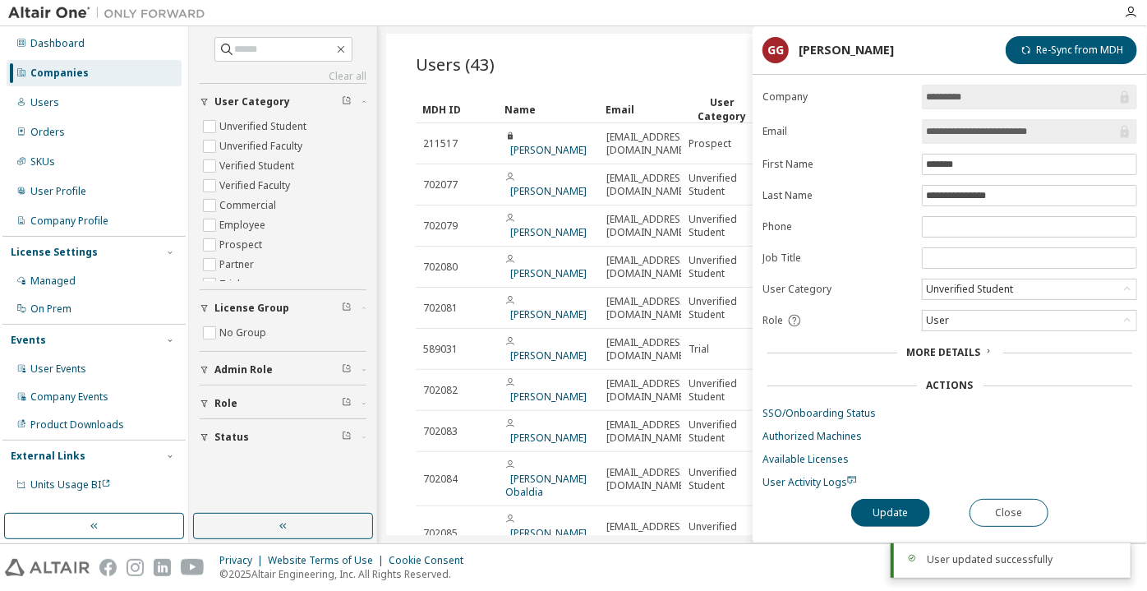
click at [966, 286] on div "Unverified Student" at bounding box center [970, 289] width 92 height 18
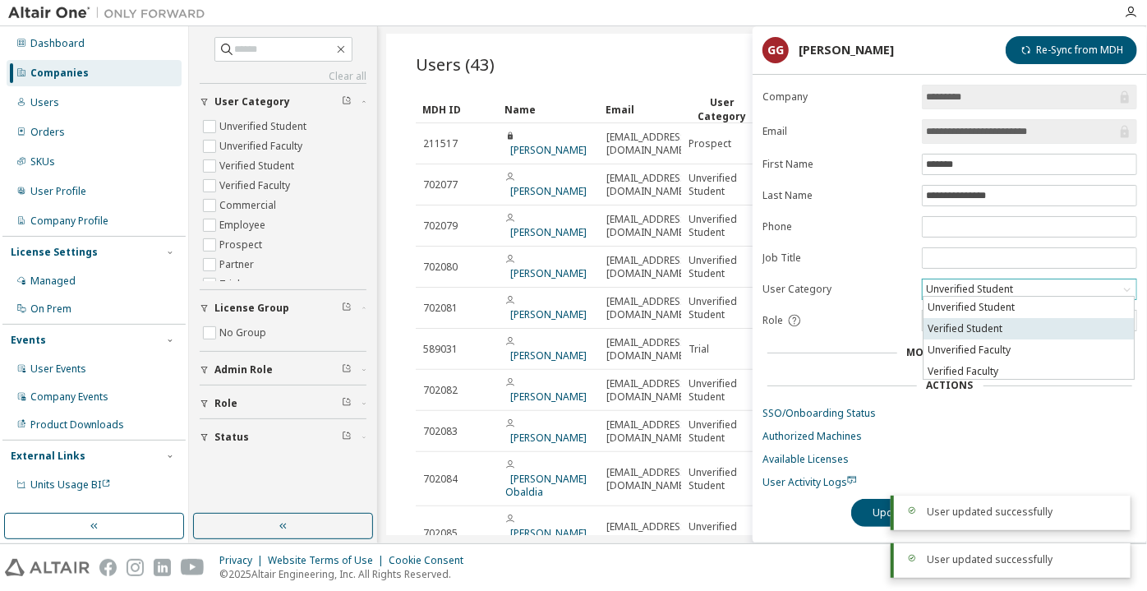
click at [979, 323] on li "Verified Student" at bounding box center [1029, 328] width 210 height 21
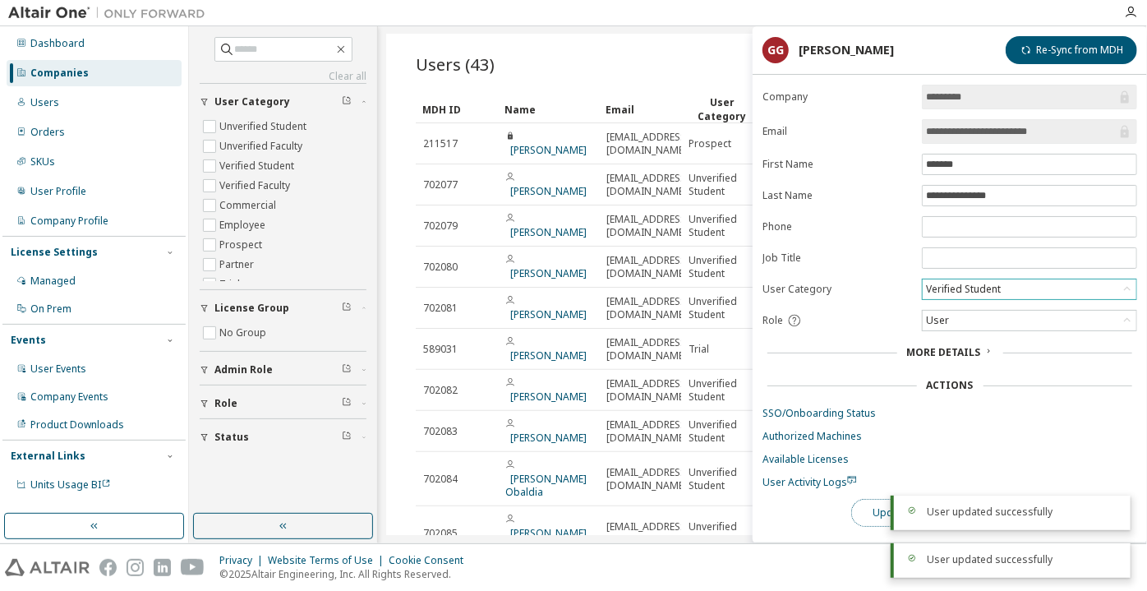
click at [869, 504] on button "Update" at bounding box center [890, 513] width 79 height 28
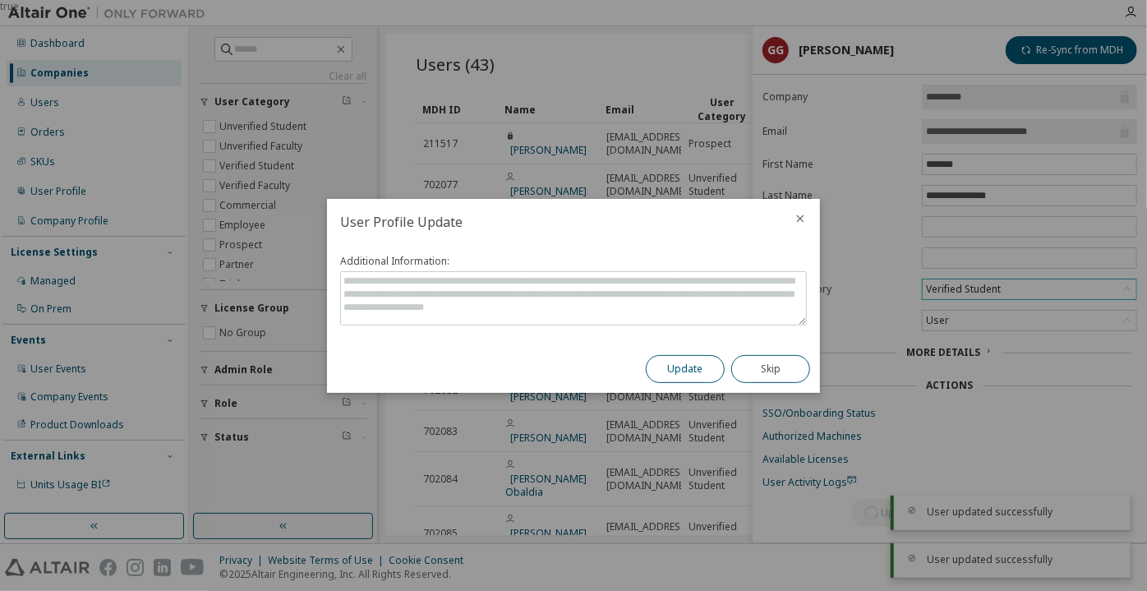
click at [690, 374] on button "Update" at bounding box center [685, 369] width 79 height 28
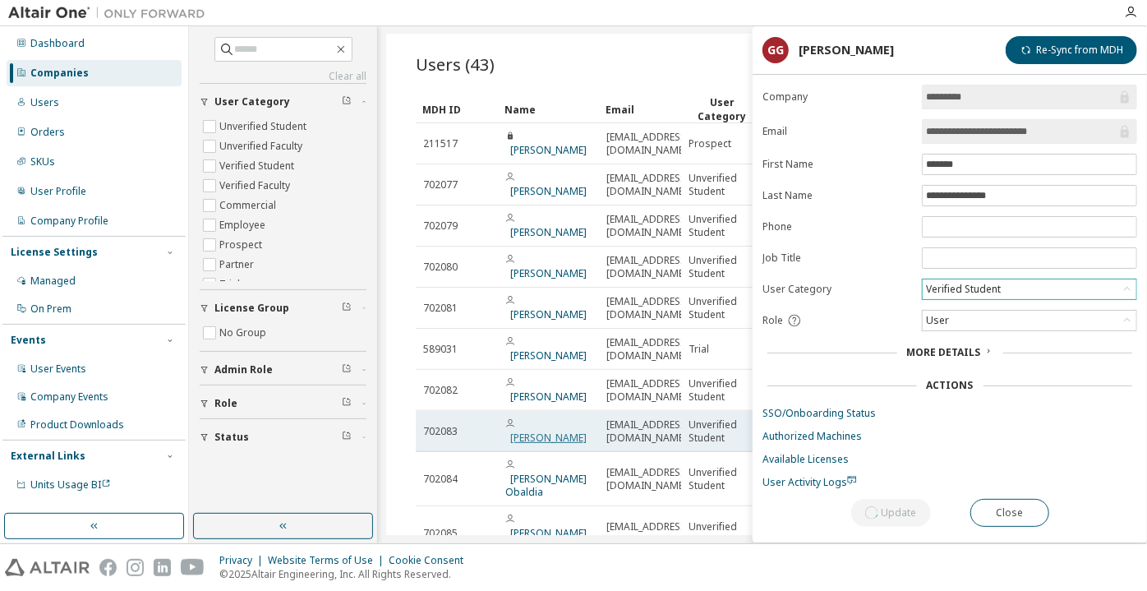
click at [524, 431] on link "[PERSON_NAME]" at bounding box center [548, 438] width 76 height 14
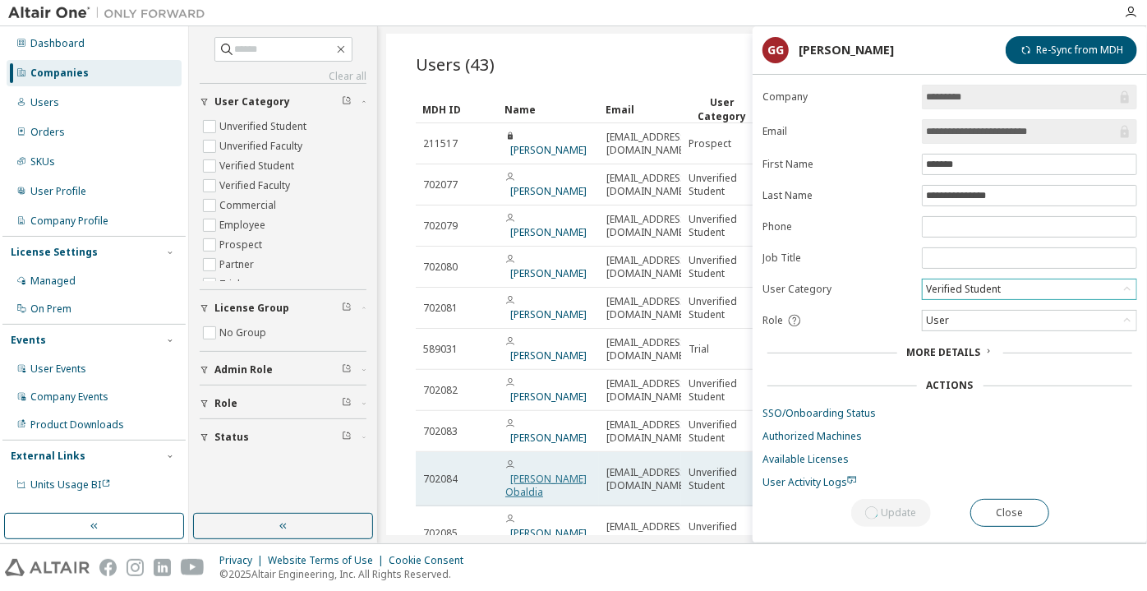
click at [546, 472] on link "[PERSON_NAME] Obaldia" at bounding box center [545, 485] width 81 height 27
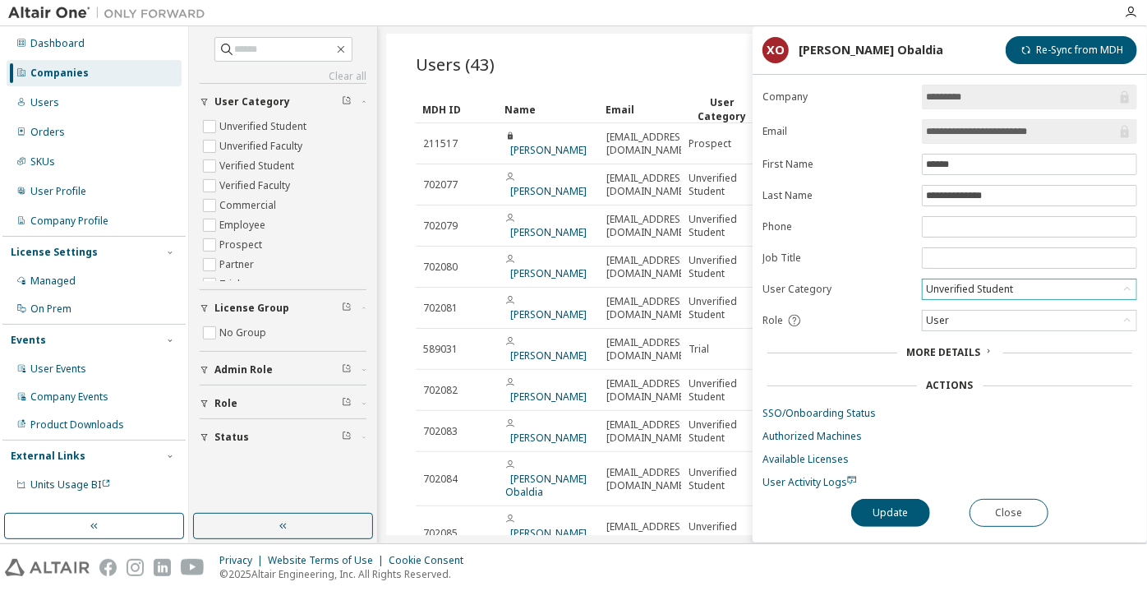
click at [955, 286] on div "Unverified Student" at bounding box center [970, 289] width 92 height 18
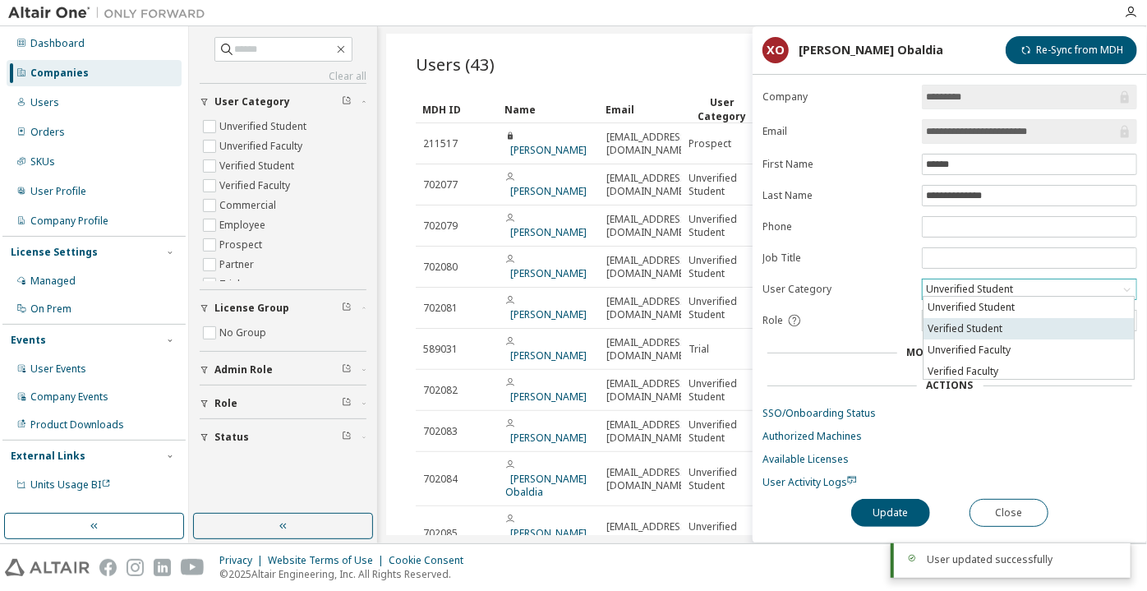
click at [981, 328] on li "Verified Student" at bounding box center [1029, 328] width 210 height 21
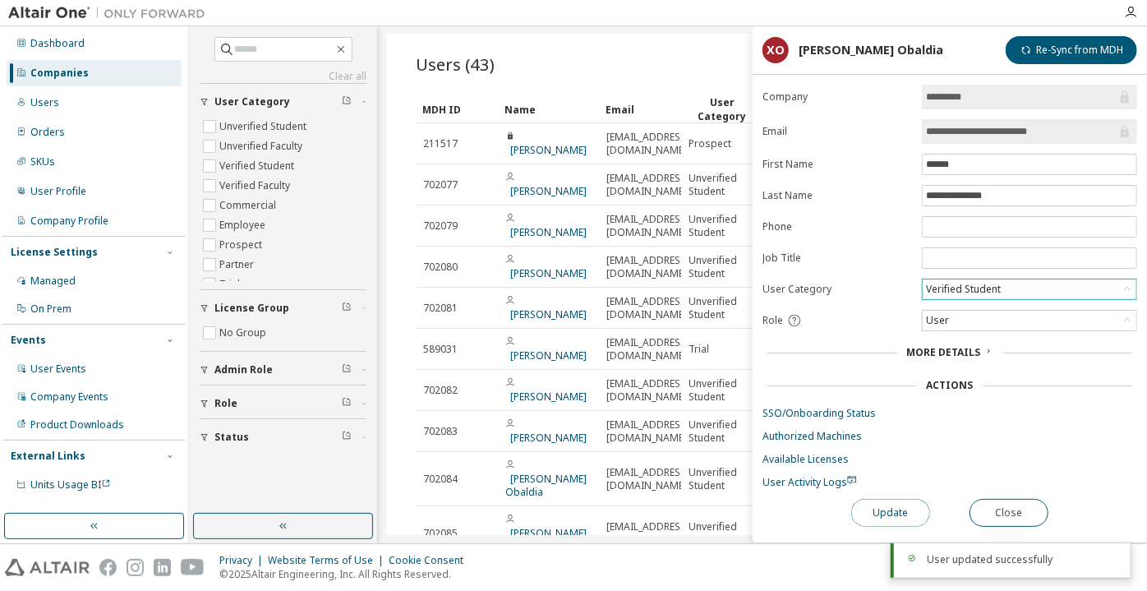
click at [882, 499] on button "Update" at bounding box center [890, 513] width 79 height 28
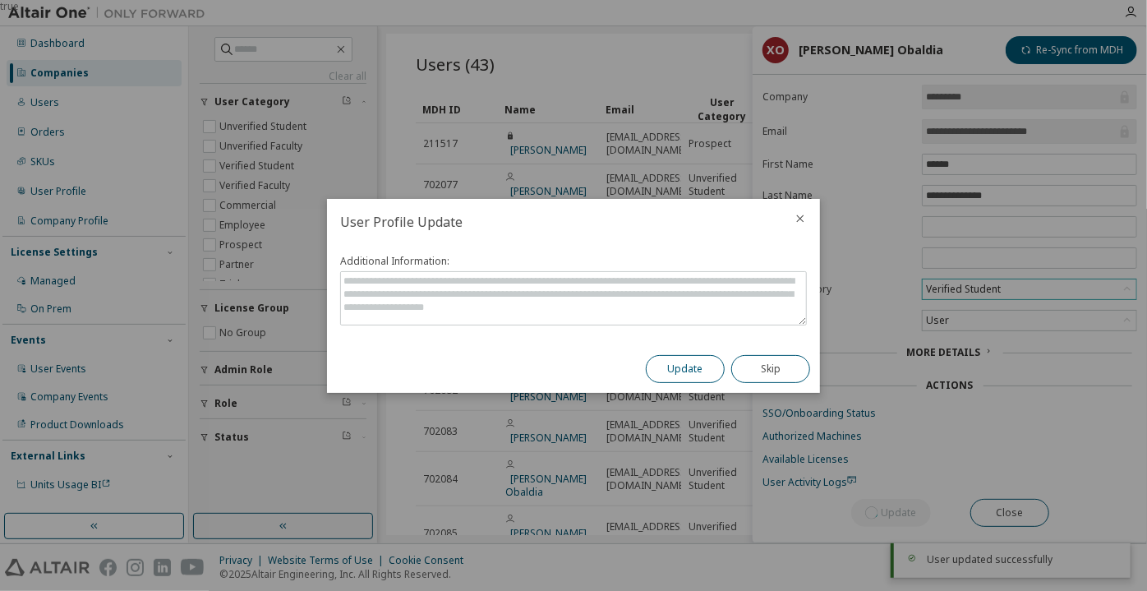
click at [675, 375] on button "Update" at bounding box center [685, 369] width 79 height 28
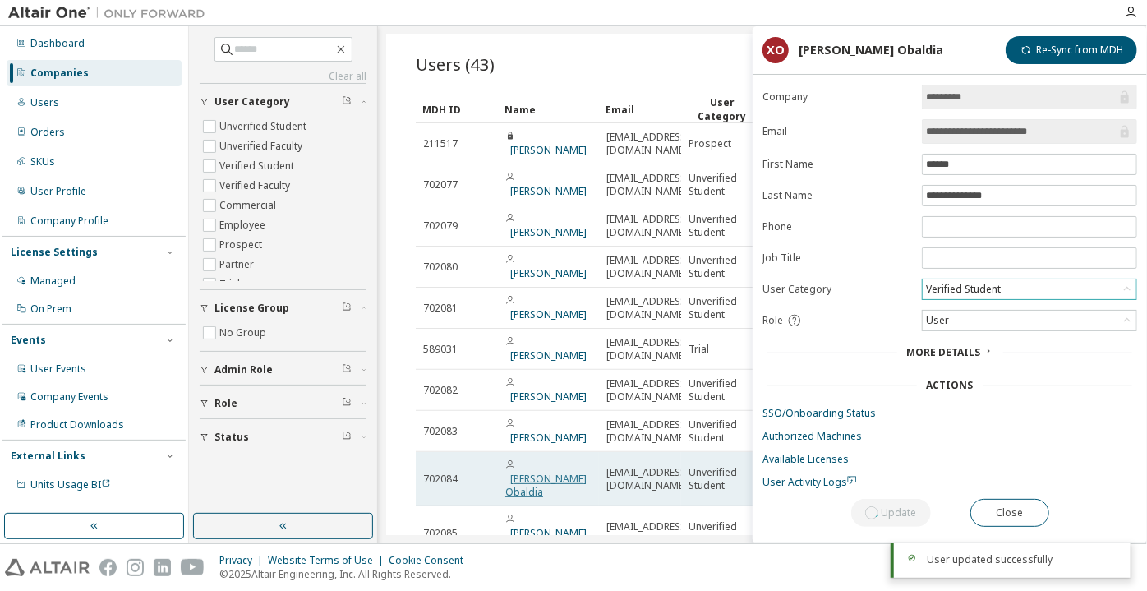
click at [569, 472] on link "[PERSON_NAME] Obaldia" at bounding box center [545, 485] width 81 height 27
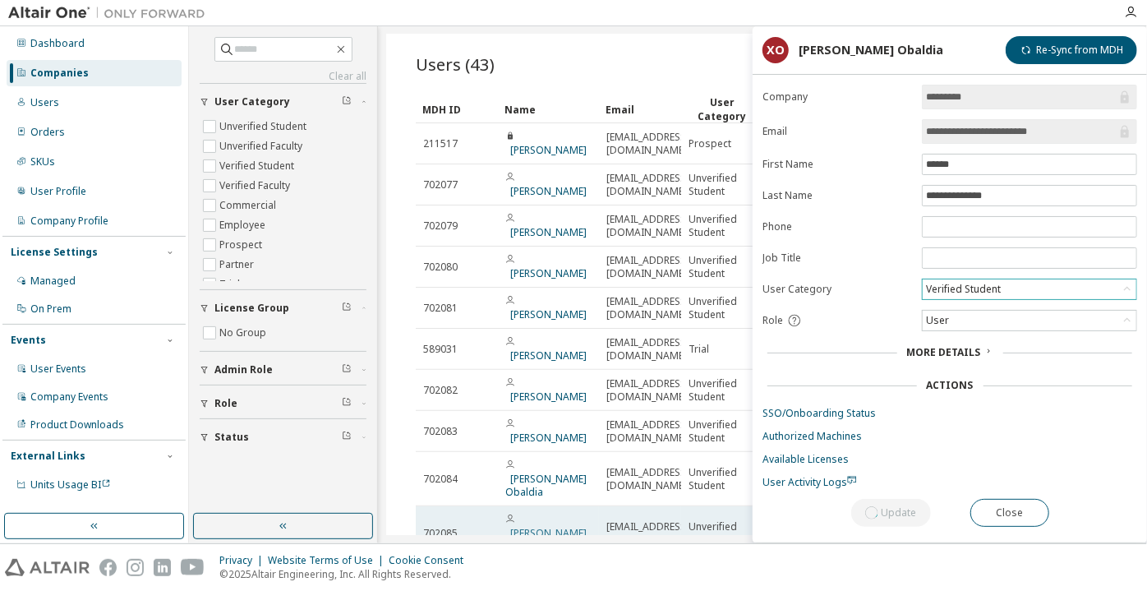
click at [560, 526] on link "[PERSON_NAME] [PERSON_NAME]" at bounding box center [545, 539] width 81 height 27
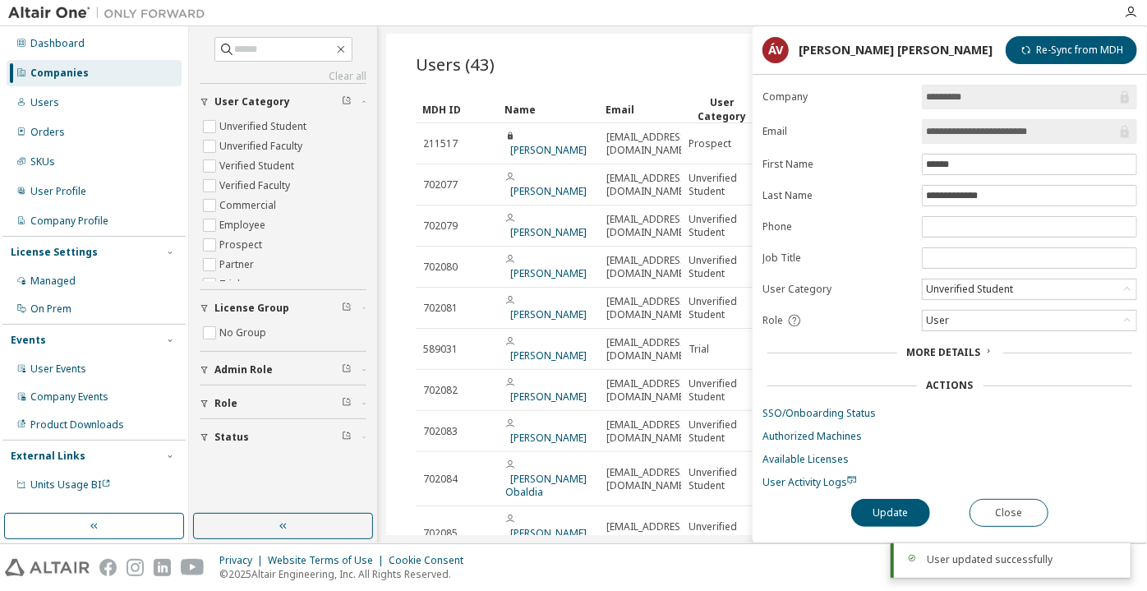
click at [940, 284] on div "Unverified Student" at bounding box center [970, 289] width 92 height 18
drag, startPoint x: 955, startPoint y: 320, endPoint x: 938, endPoint y: 350, distance: 35.0
click at [956, 320] on li "Verified Student" at bounding box center [1029, 328] width 210 height 21
click at [876, 499] on button "Update" at bounding box center [890, 513] width 79 height 28
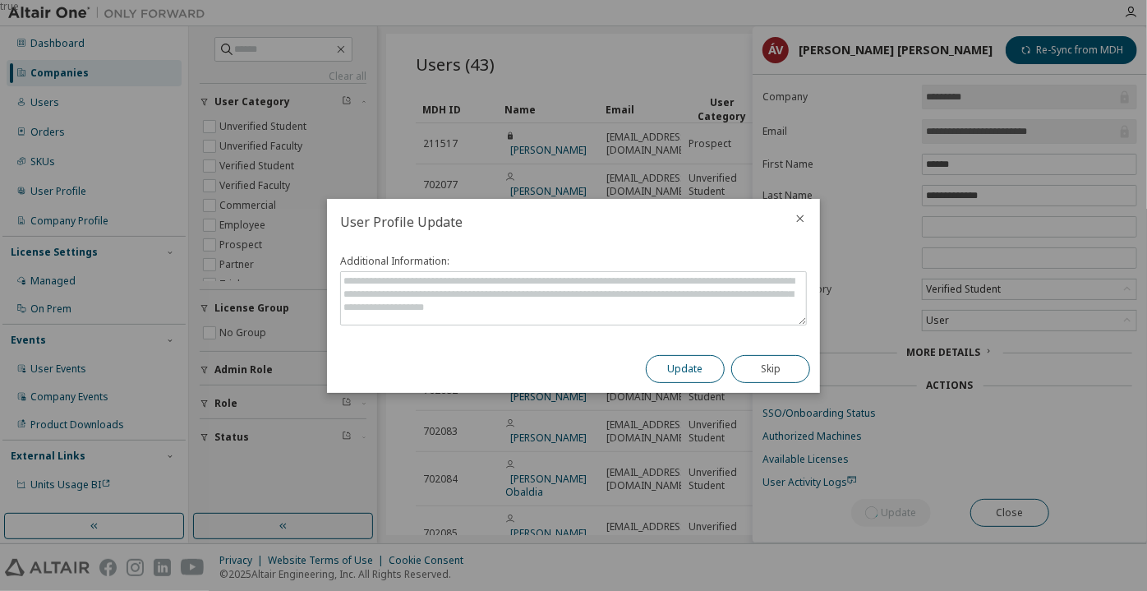
click at [700, 371] on button "Update" at bounding box center [685, 369] width 79 height 28
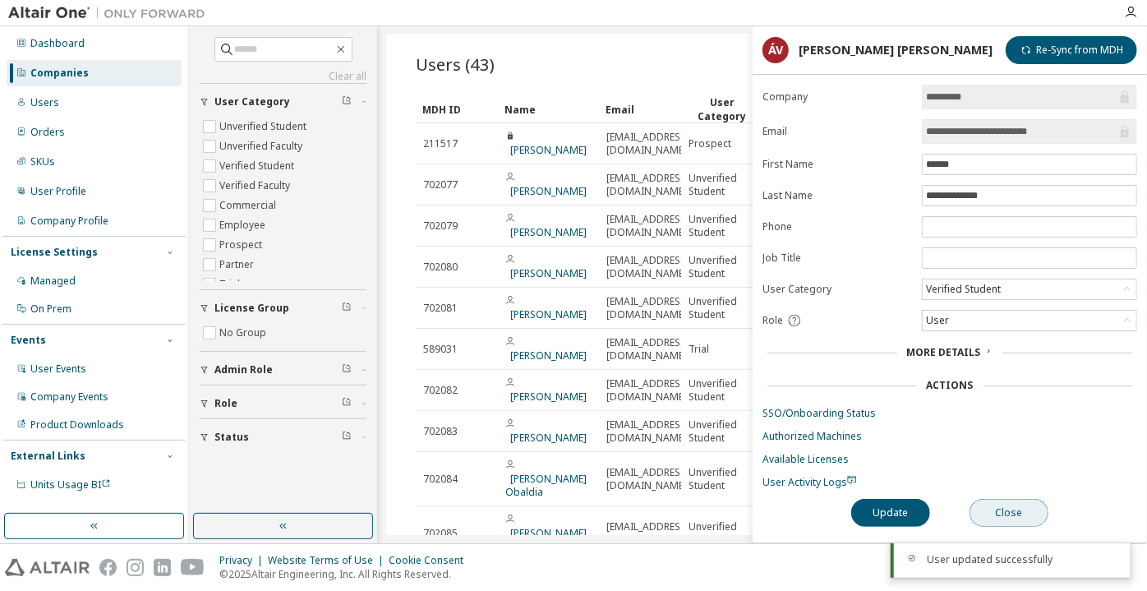
click at [1007, 499] on button "Close" at bounding box center [1009, 513] width 79 height 28
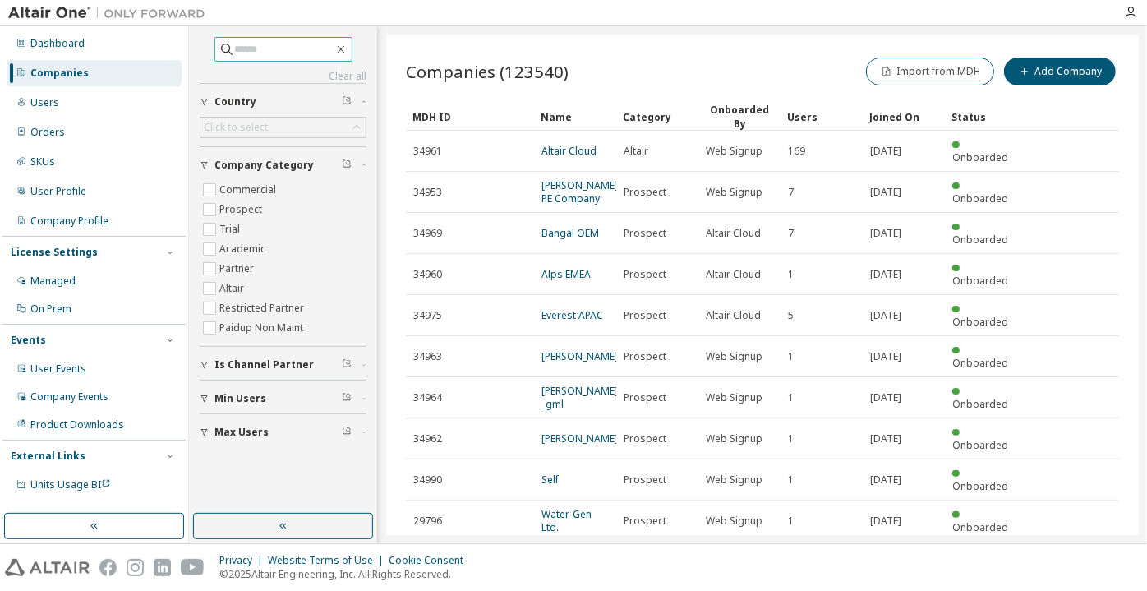
click at [309, 50] on input "text" at bounding box center [284, 49] width 99 height 16
paste input "**********"
type input "**********"
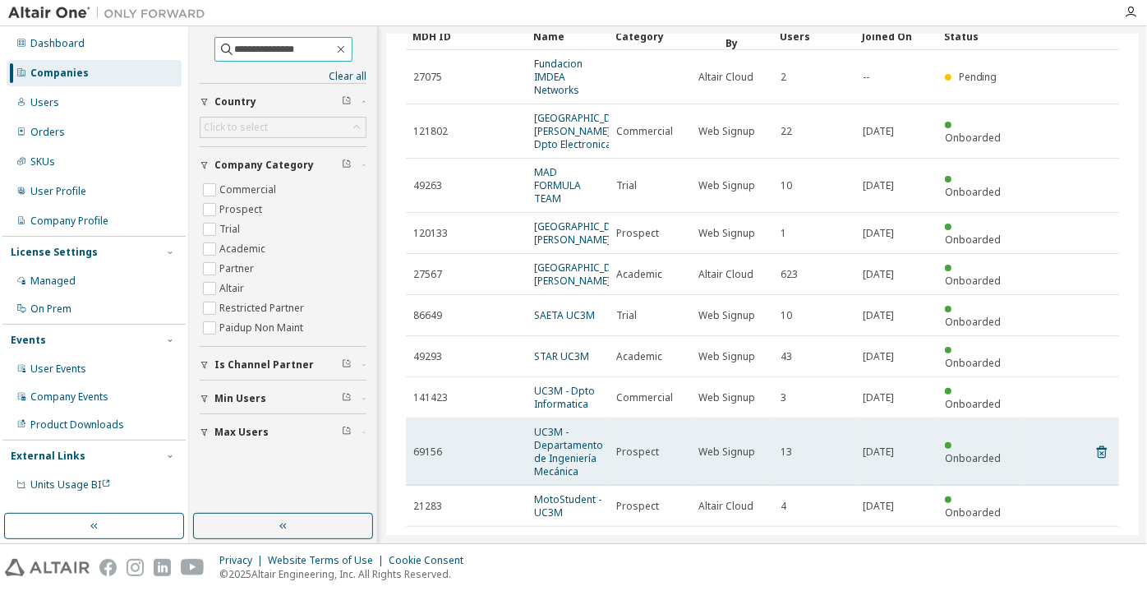
scroll to position [173, 0]
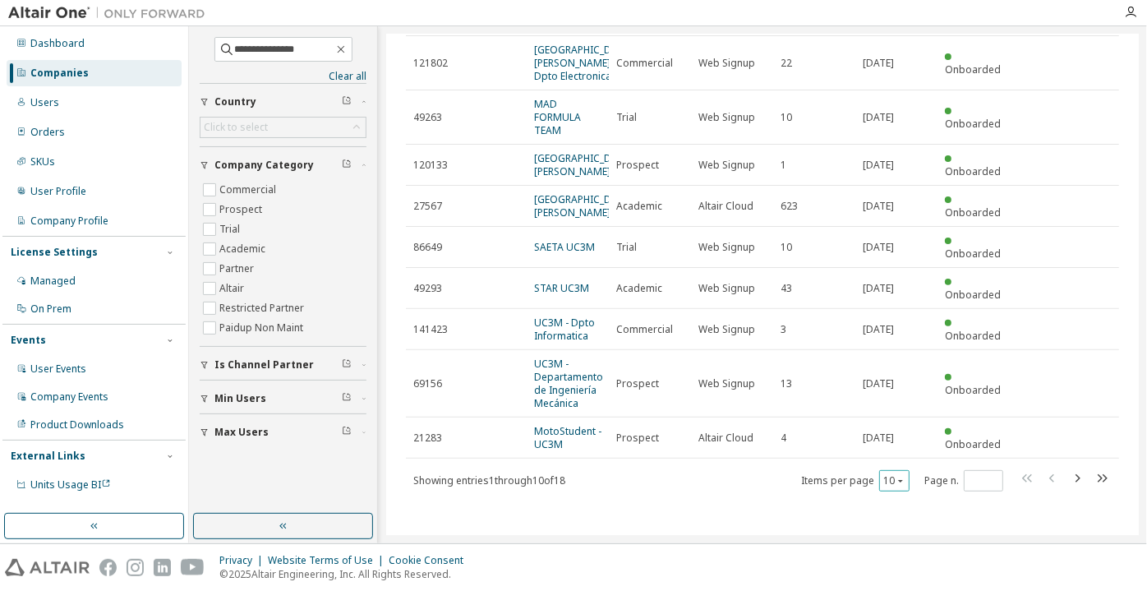
click at [898, 486] on icon "button" at bounding box center [901, 481] width 10 height 10
click at [884, 464] on div "100" at bounding box center [887, 459] width 131 height 20
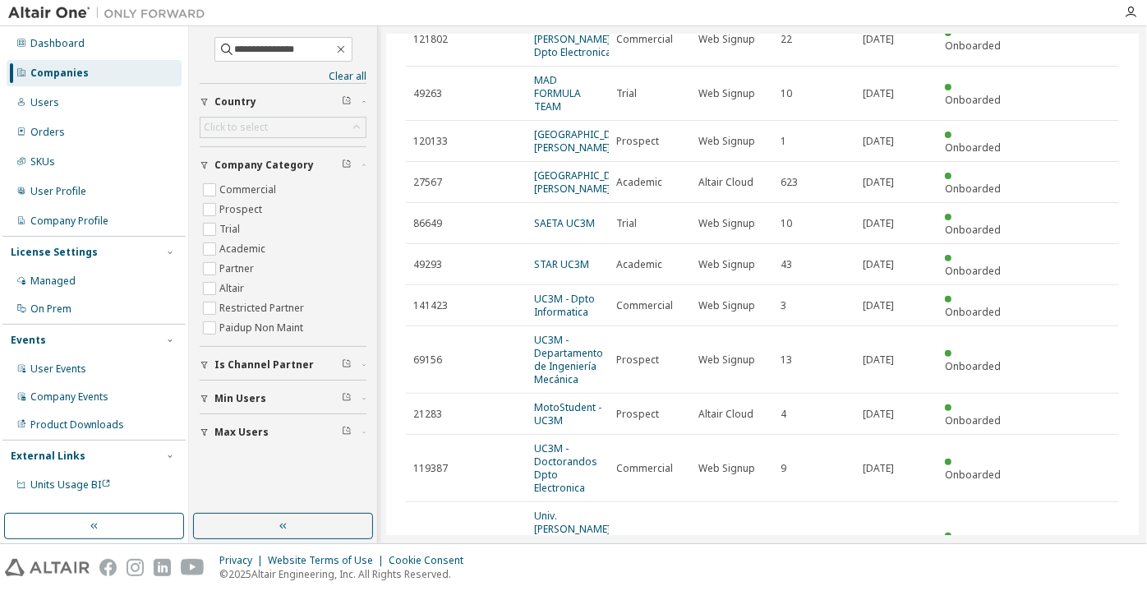
drag, startPoint x: 72, startPoint y: 70, endPoint x: 98, endPoint y: 71, distance: 25.5
click at [72, 71] on div "Companies" at bounding box center [59, 73] width 58 height 13
click at [269, 45] on input "**********" at bounding box center [284, 49] width 99 height 16
drag, startPoint x: 357, startPoint y: 44, endPoint x: 343, endPoint y: 48, distance: 14.3
click at [348, 44] on icon "button" at bounding box center [340, 49] width 13 height 13
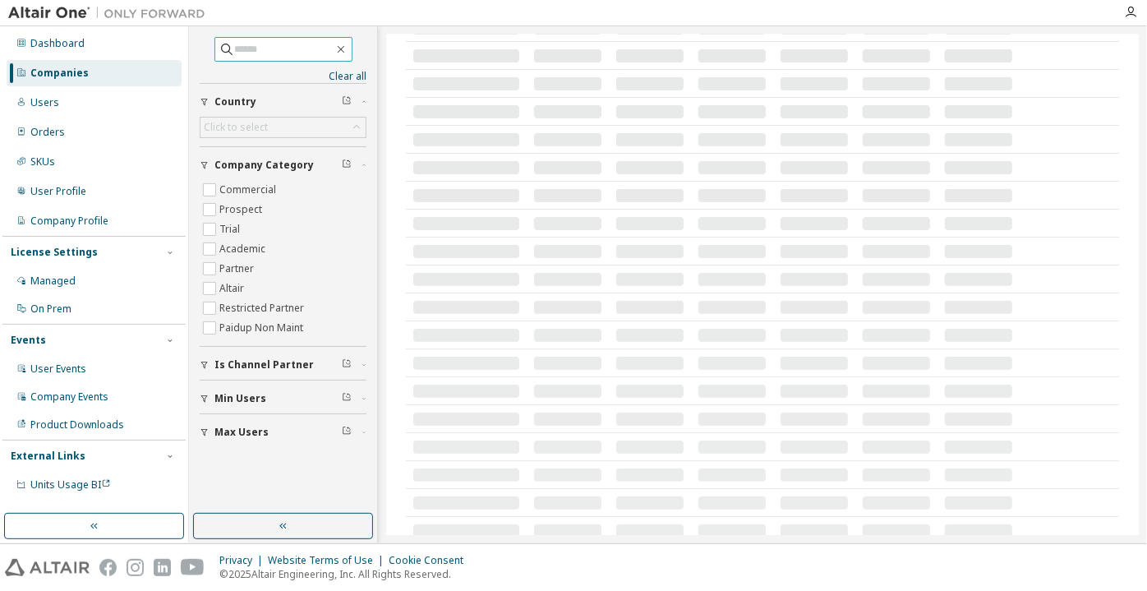
click at [146, 79] on div "Companies" at bounding box center [94, 73] width 175 height 26
click at [263, 45] on input "text" at bounding box center [284, 49] width 99 height 16
paste input "**********"
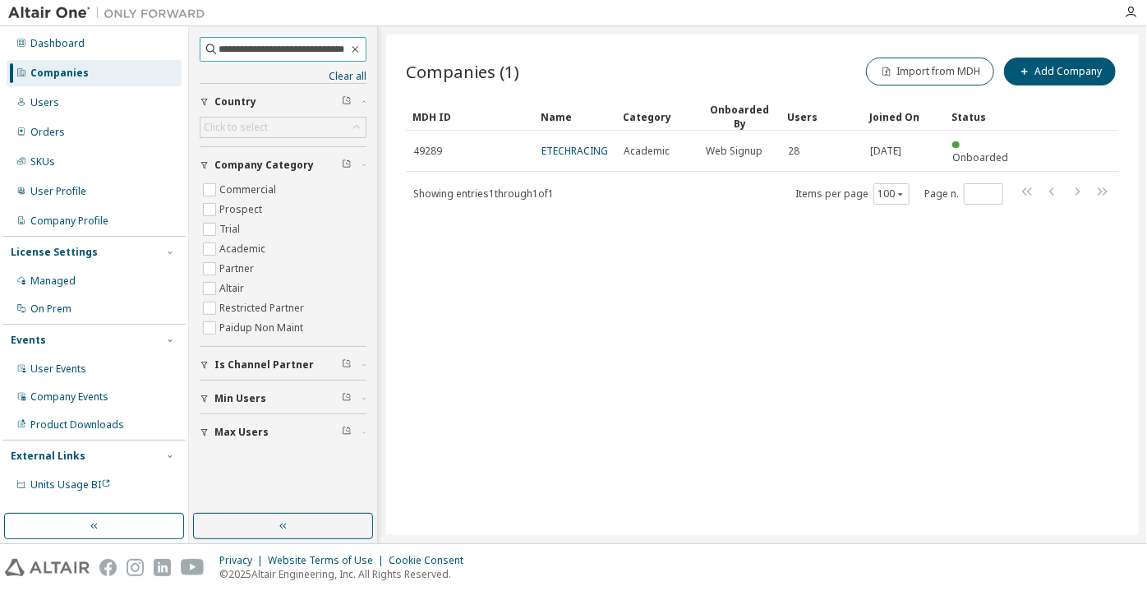
drag, startPoint x: 255, startPoint y: 48, endPoint x: 182, endPoint y: 44, distance: 73.2
click at [182, 44] on div "**********" at bounding box center [573, 284] width 1147 height 517
type input "**********"
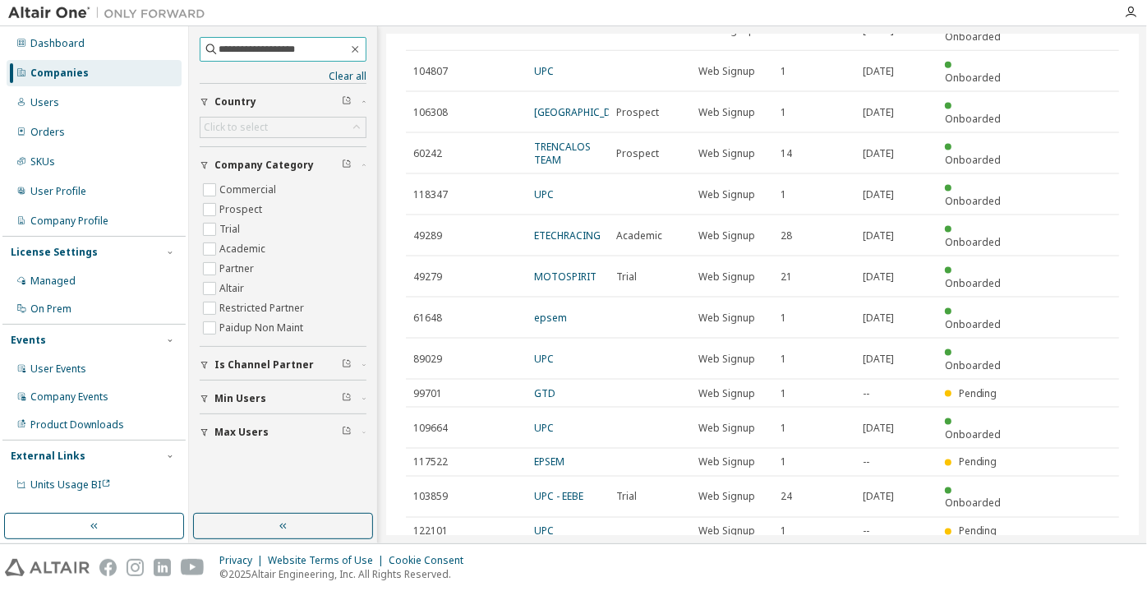
scroll to position [924, 0]
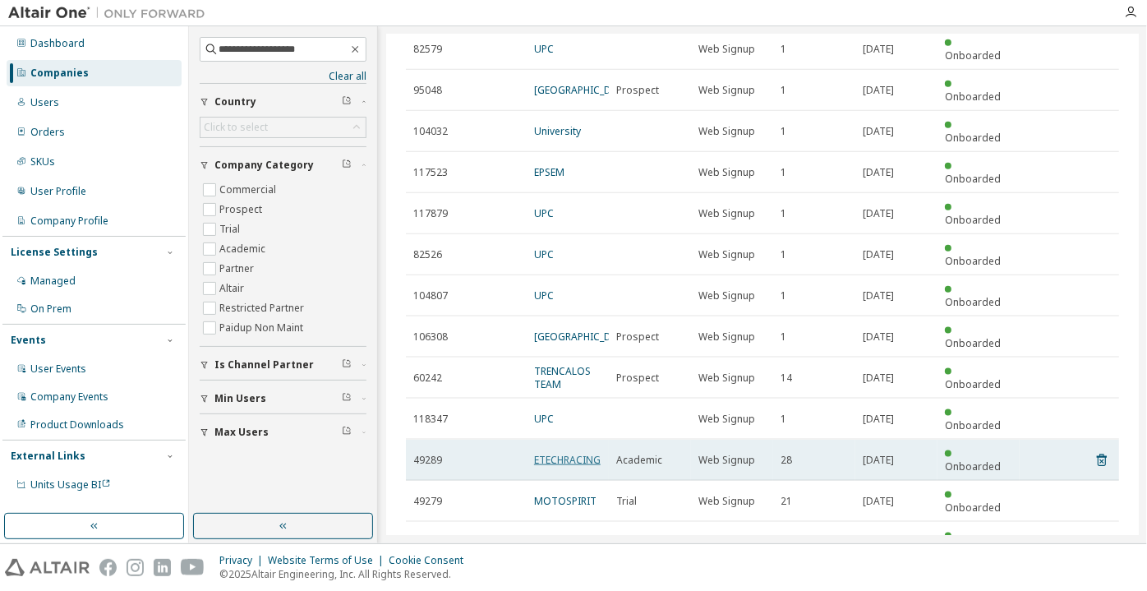
click at [546, 453] on link "ETECHRACING" at bounding box center [567, 460] width 67 height 14
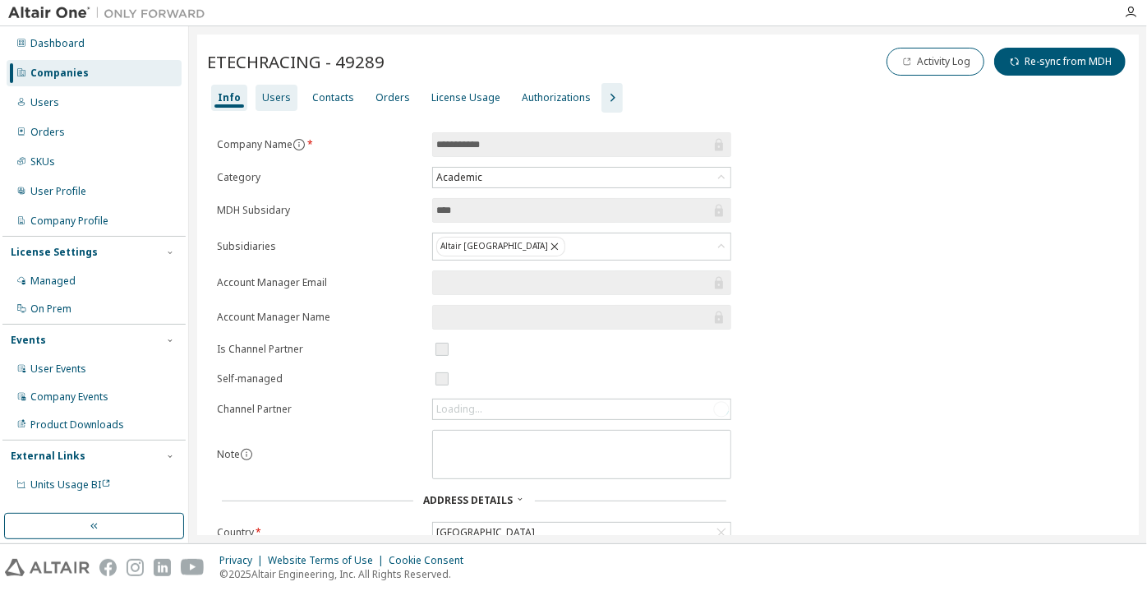
click at [266, 108] on div "Users" at bounding box center [277, 98] width 42 height 26
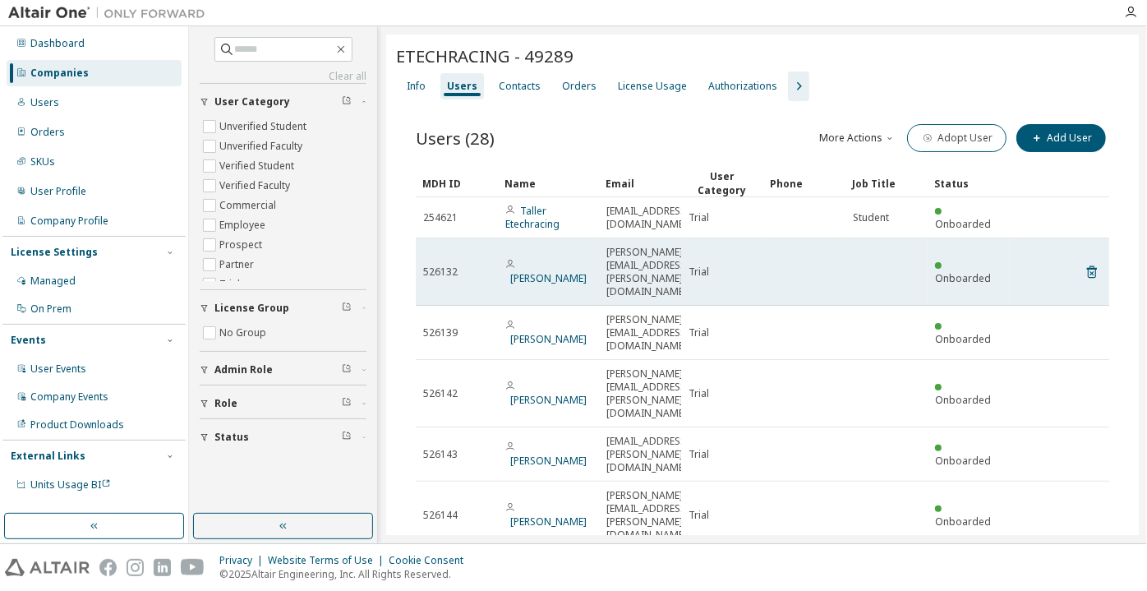
scroll to position [53, 0]
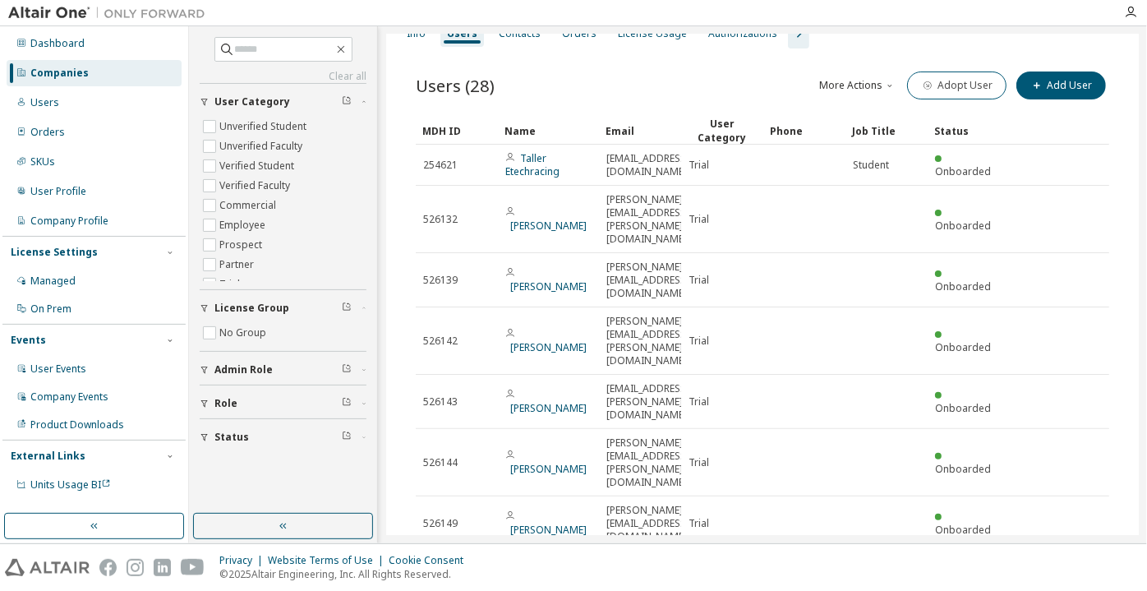
click at [887, 572] on div "100" at bounding box center [927, 572] width 131 height 20
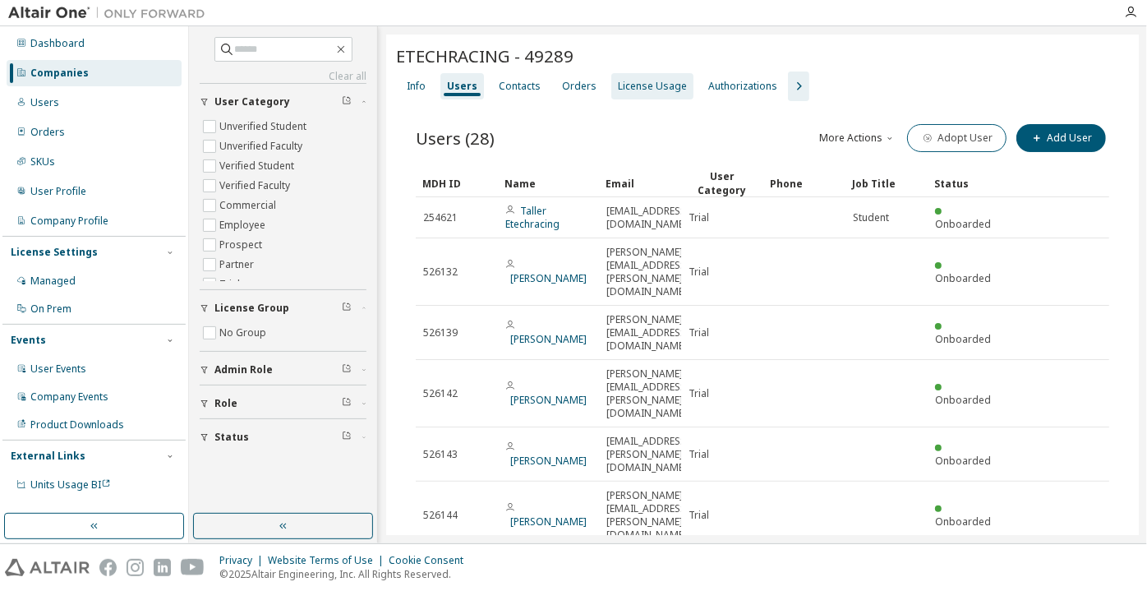
click at [421, 98] on div "Info" at bounding box center [416, 86] width 32 height 26
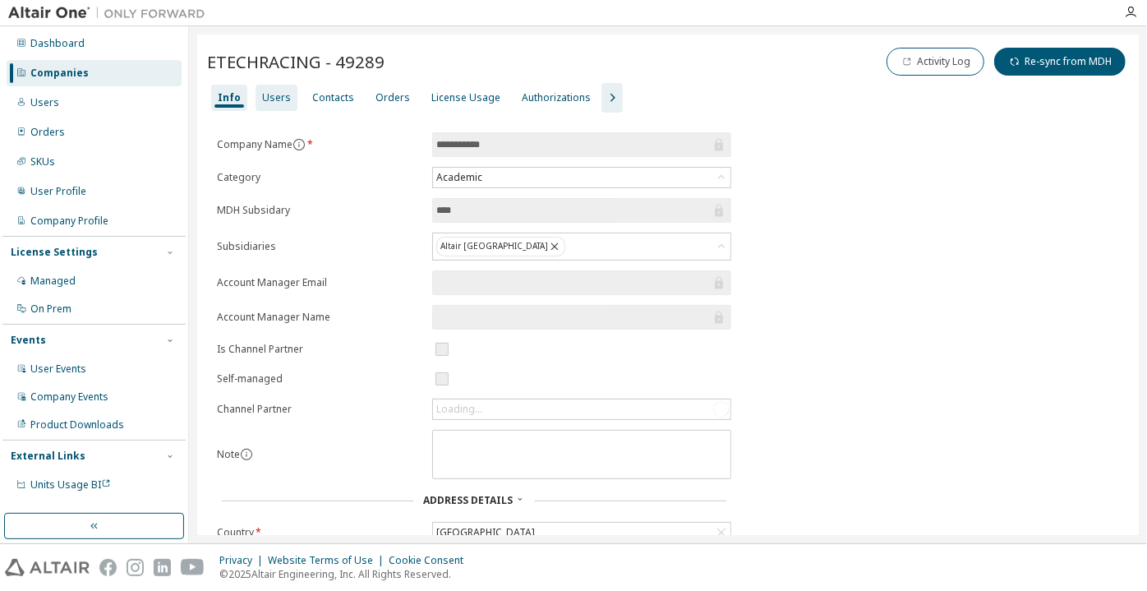
click at [289, 94] on div "Users" at bounding box center [277, 98] width 42 height 26
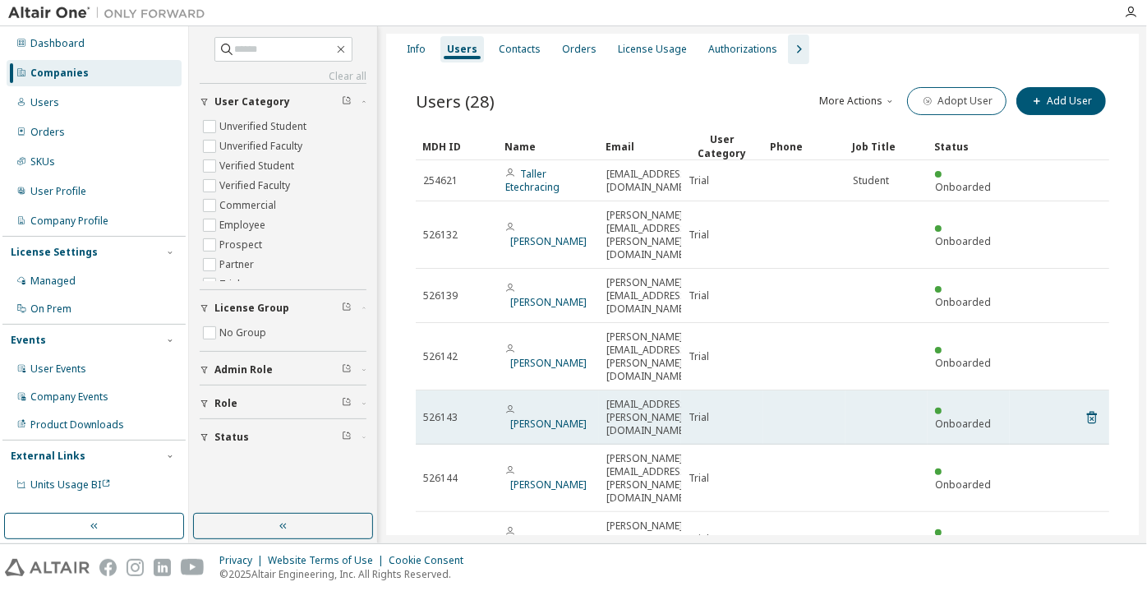
scroll to position [53, 0]
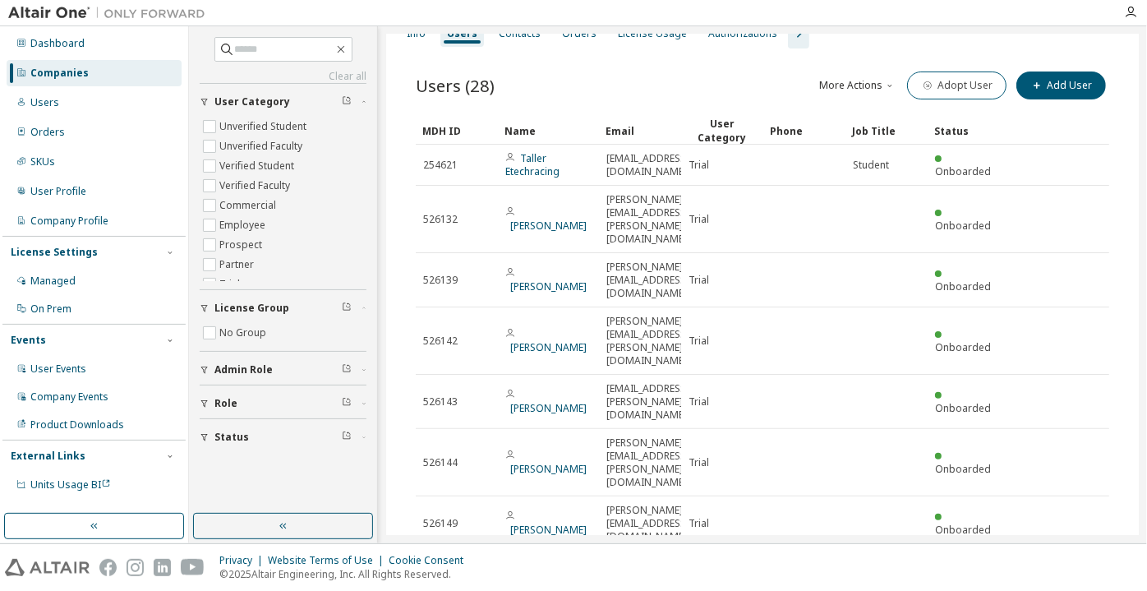
click at [882, 567] on div "100" at bounding box center [927, 572] width 131 height 20
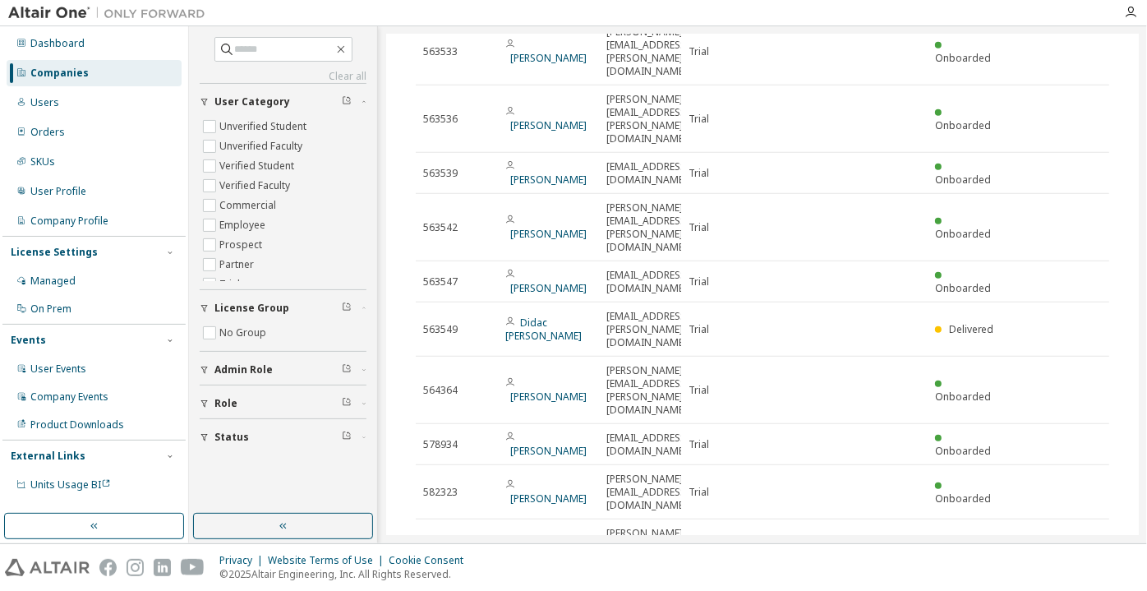
scroll to position [673, 0]
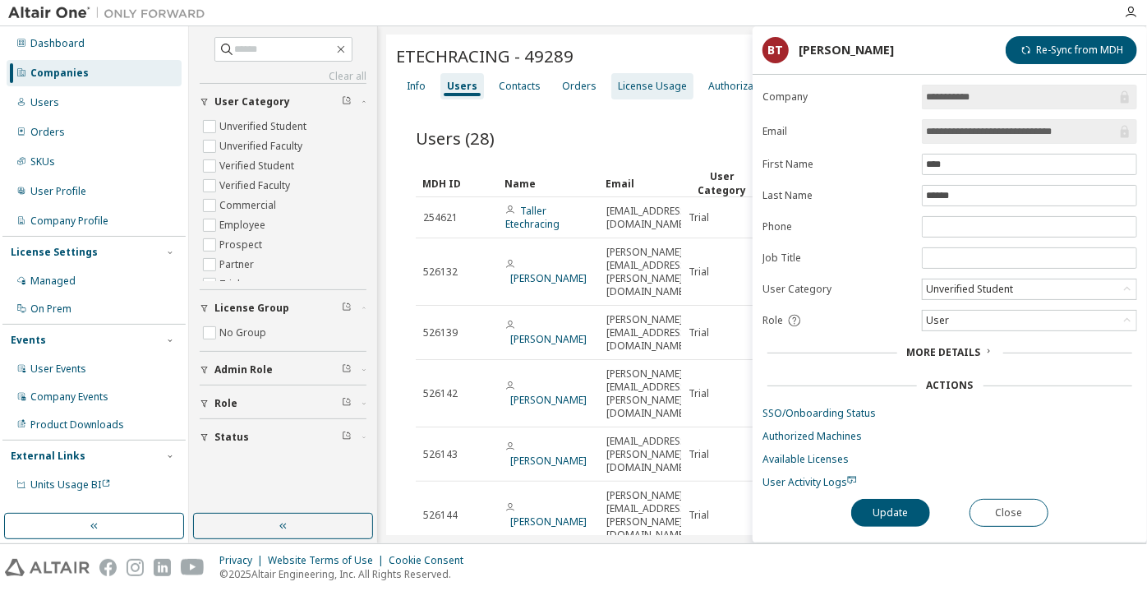
click at [626, 88] on div "License Usage" at bounding box center [652, 86] width 69 height 13
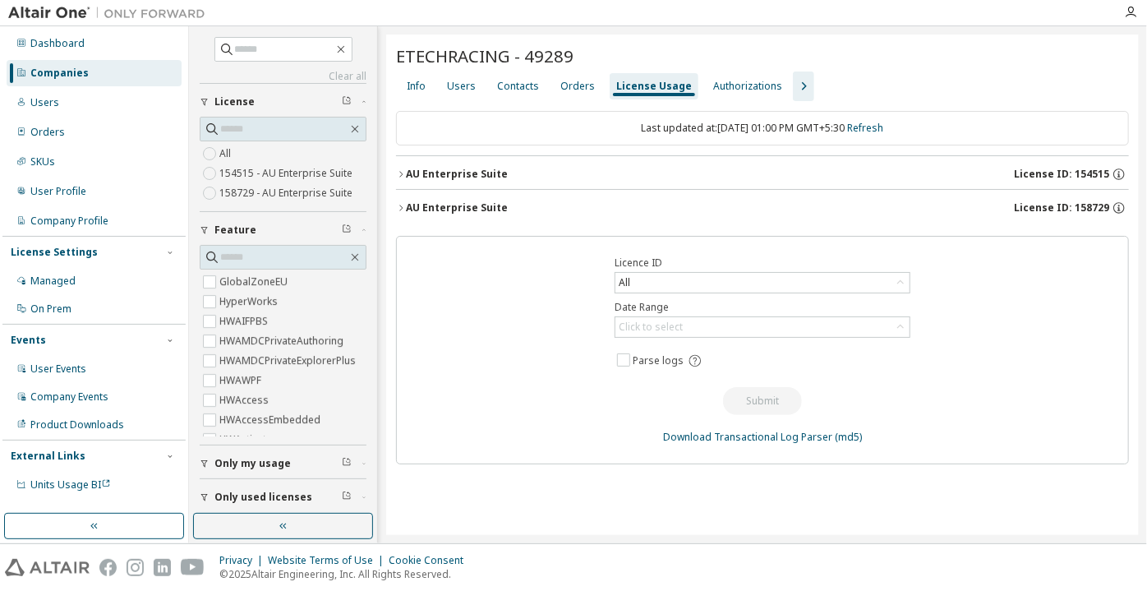
click at [462, 84] on div "Users" at bounding box center [461, 86] width 29 height 13
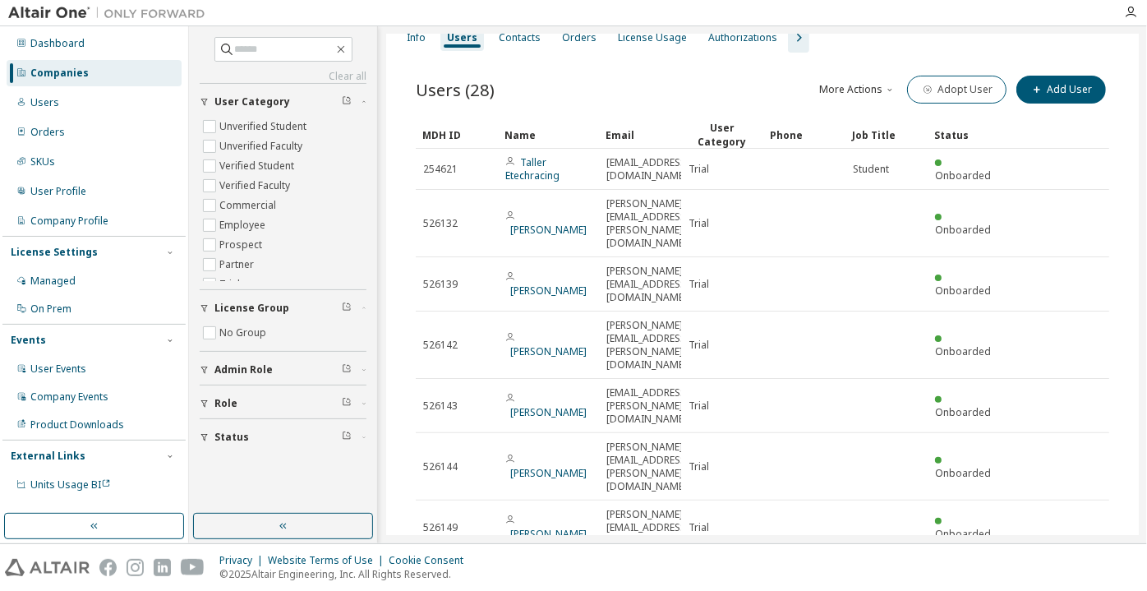
scroll to position [53, 0]
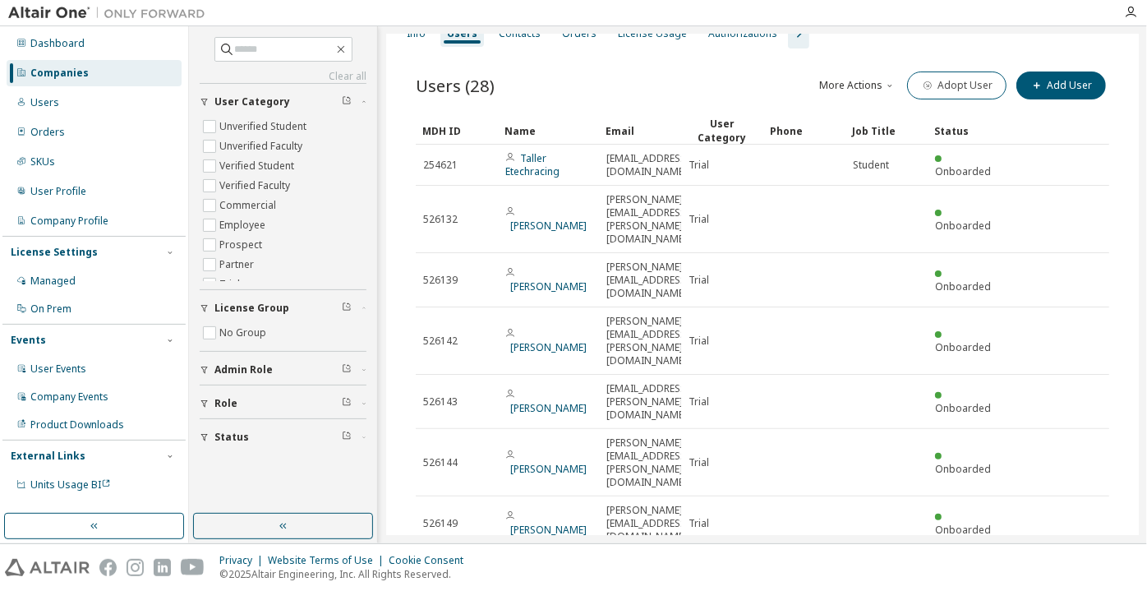
click at [898, 568] on div "100" at bounding box center [927, 572] width 131 height 20
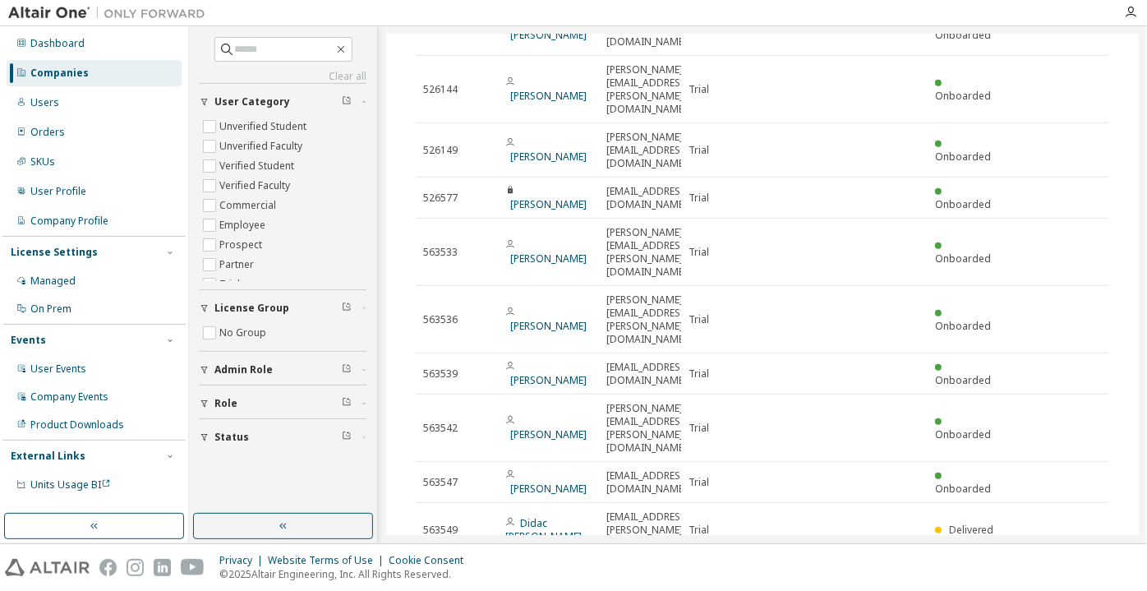
scroll to position [673, 0]
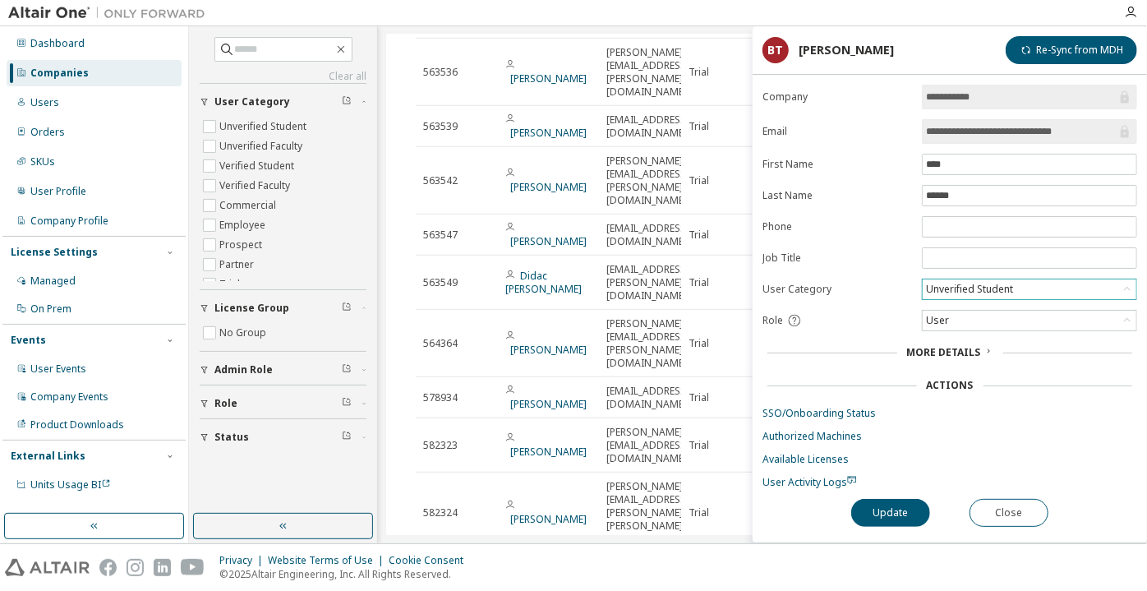
click at [966, 280] on div "Unverified Student" at bounding box center [970, 289] width 92 height 18
click at [965, 321] on li "Verified Student" at bounding box center [1029, 328] width 210 height 21
click at [900, 504] on button "Update" at bounding box center [890, 513] width 79 height 28
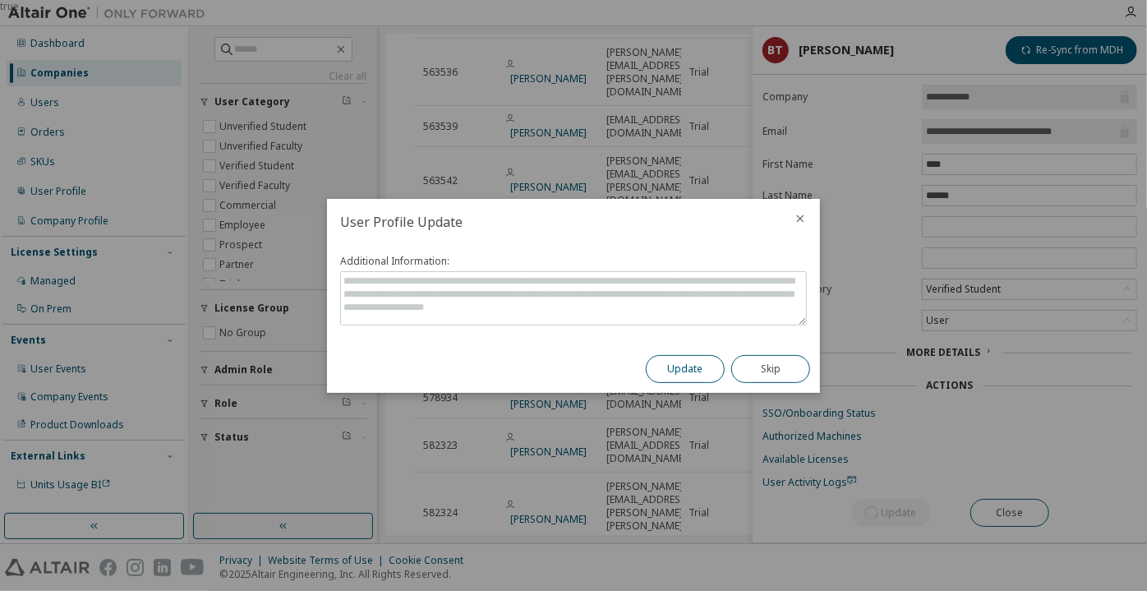
click at [674, 369] on button "Update" at bounding box center [685, 369] width 79 height 28
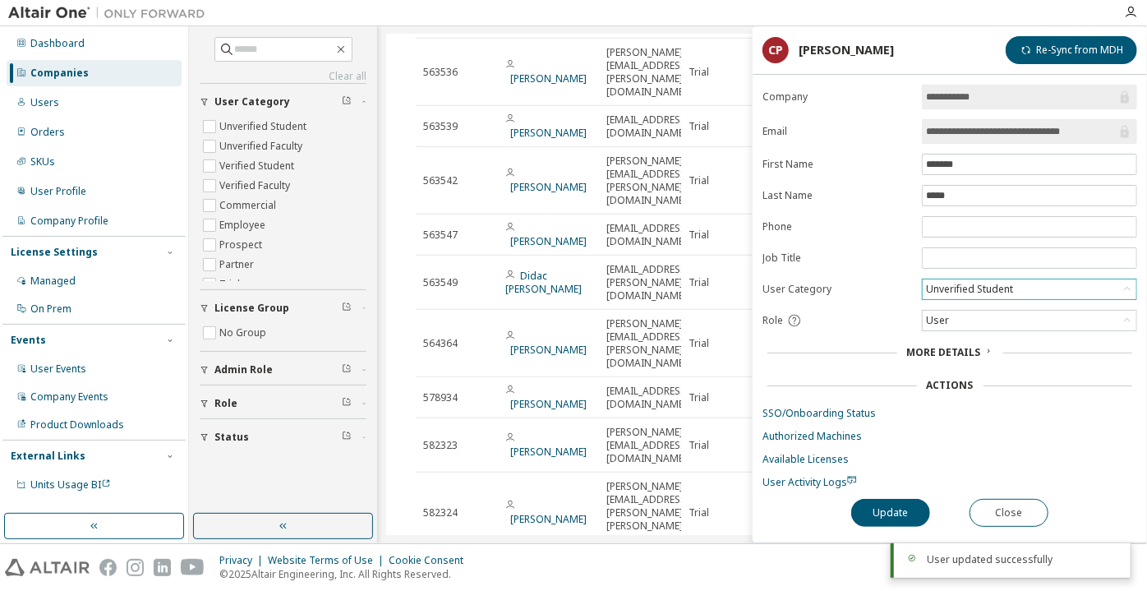
click at [959, 280] on div "Unverified Student" at bounding box center [970, 289] width 92 height 18
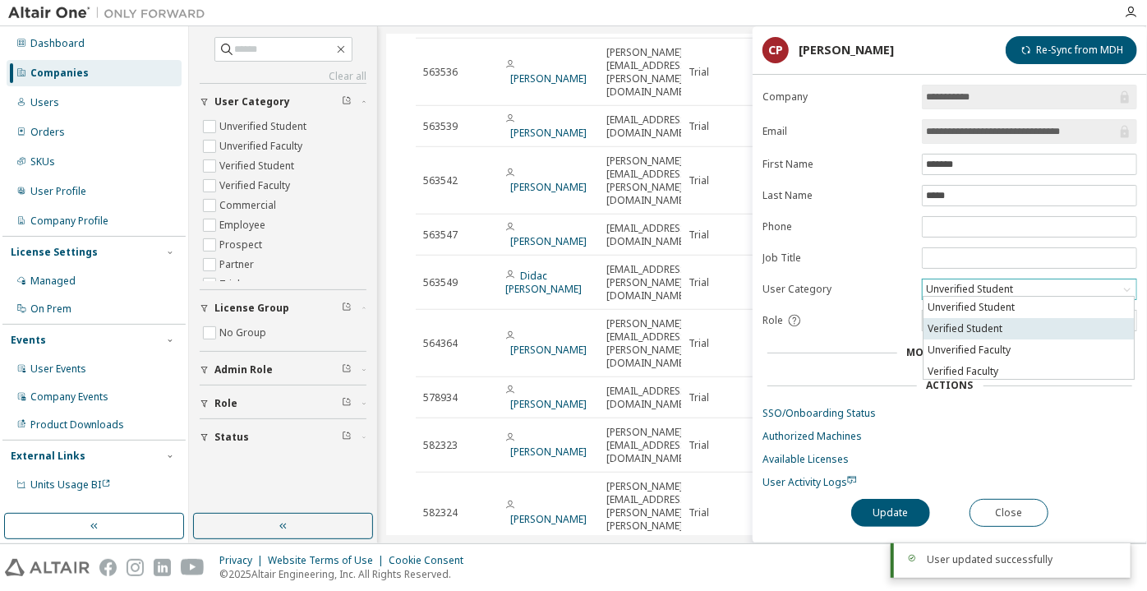
click at [958, 325] on li "Verified Student" at bounding box center [1029, 328] width 210 height 21
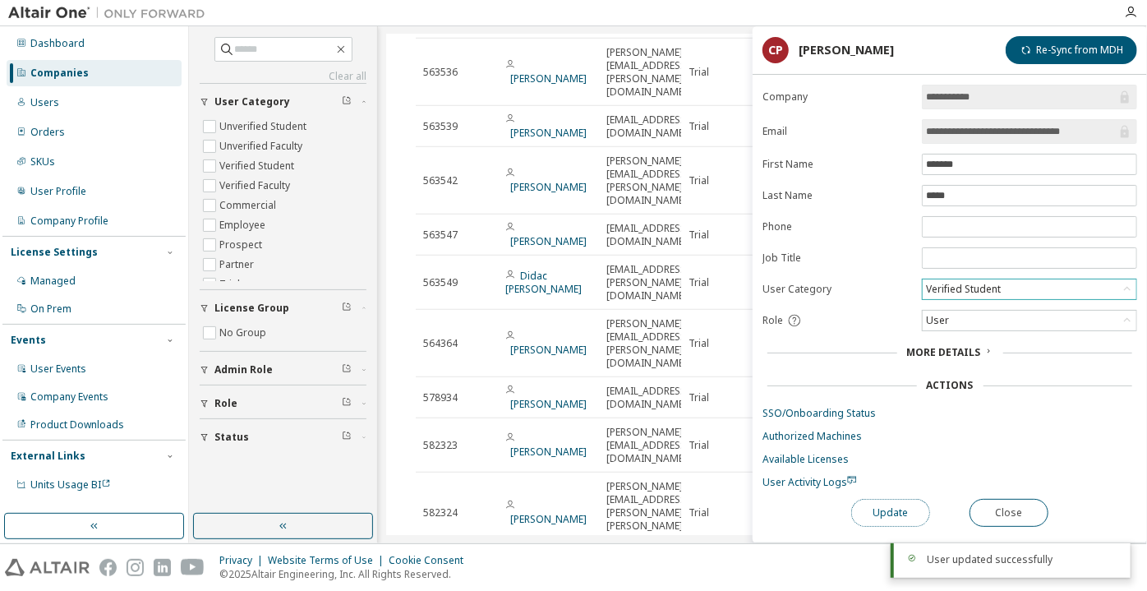
click at [907, 509] on button "Update" at bounding box center [890, 513] width 79 height 28
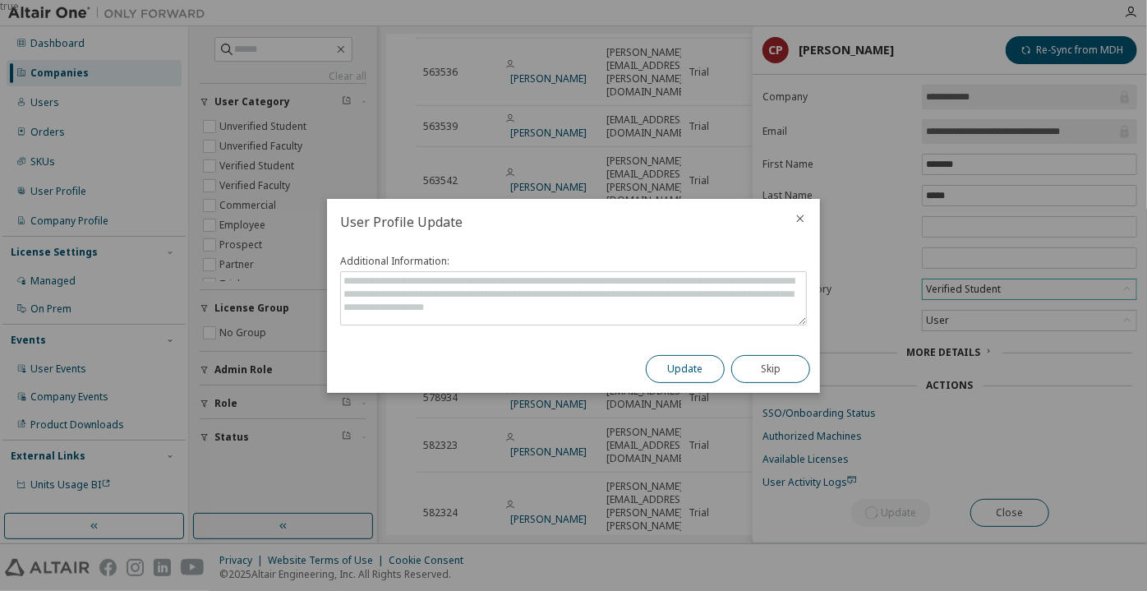
click at [689, 367] on button "Update" at bounding box center [685, 369] width 79 height 28
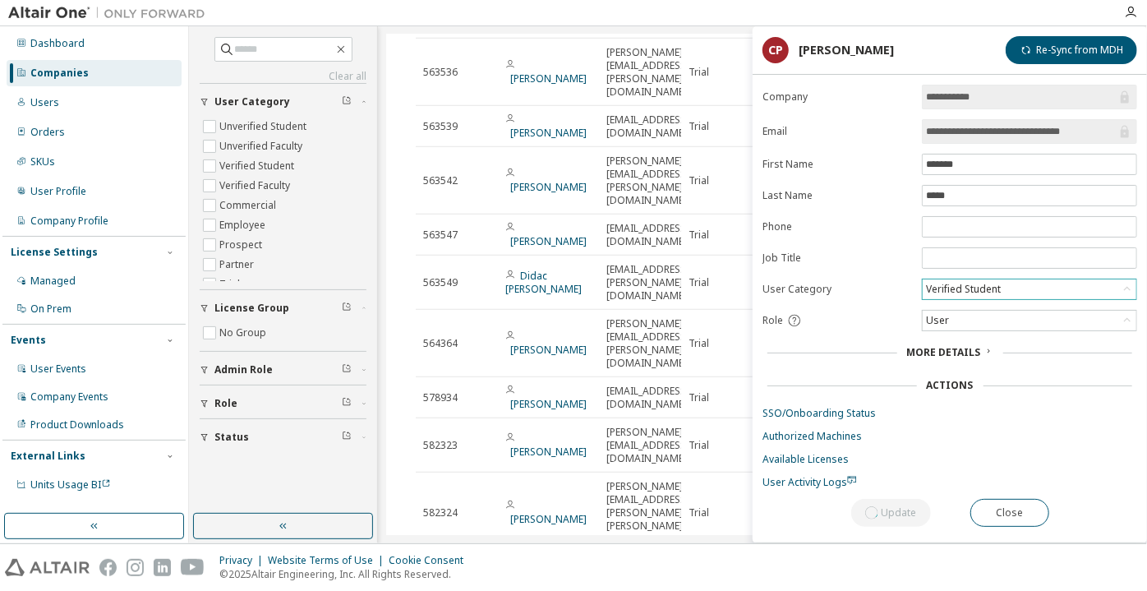
click at [969, 288] on div "Unverified Student" at bounding box center [970, 289] width 92 height 18
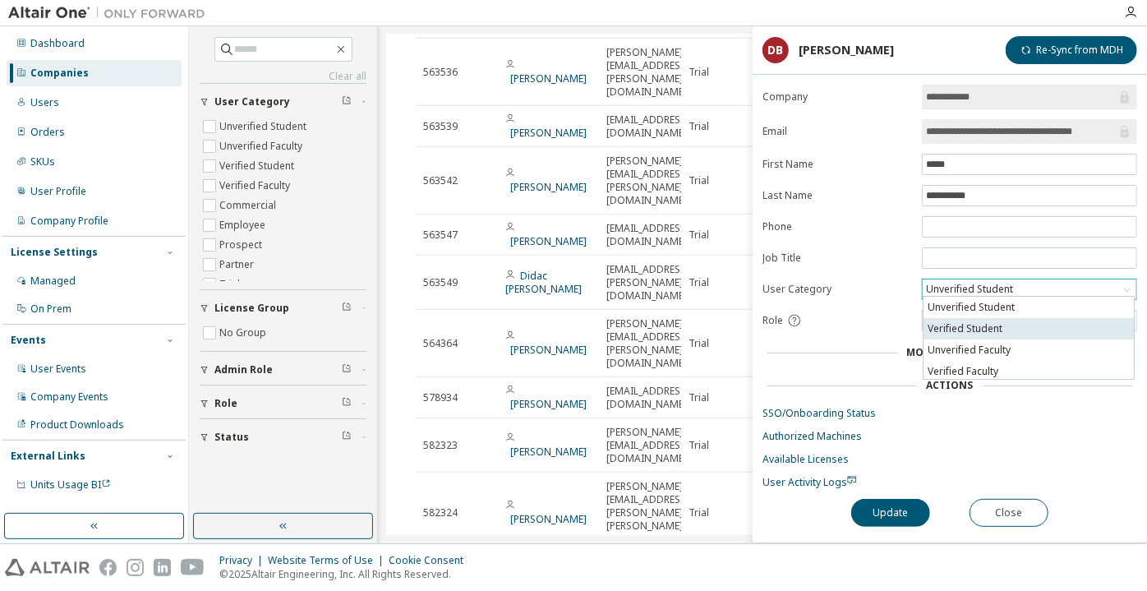
click at [964, 324] on li "Verified Student" at bounding box center [1029, 328] width 210 height 21
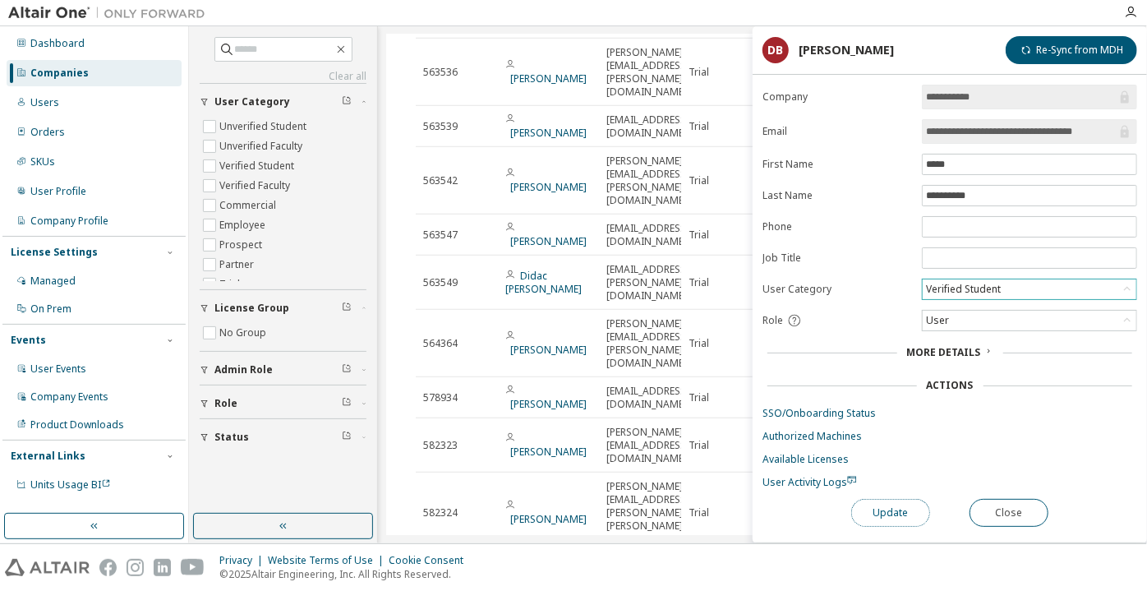
click at [907, 505] on button "Update" at bounding box center [890, 513] width 79 height 28
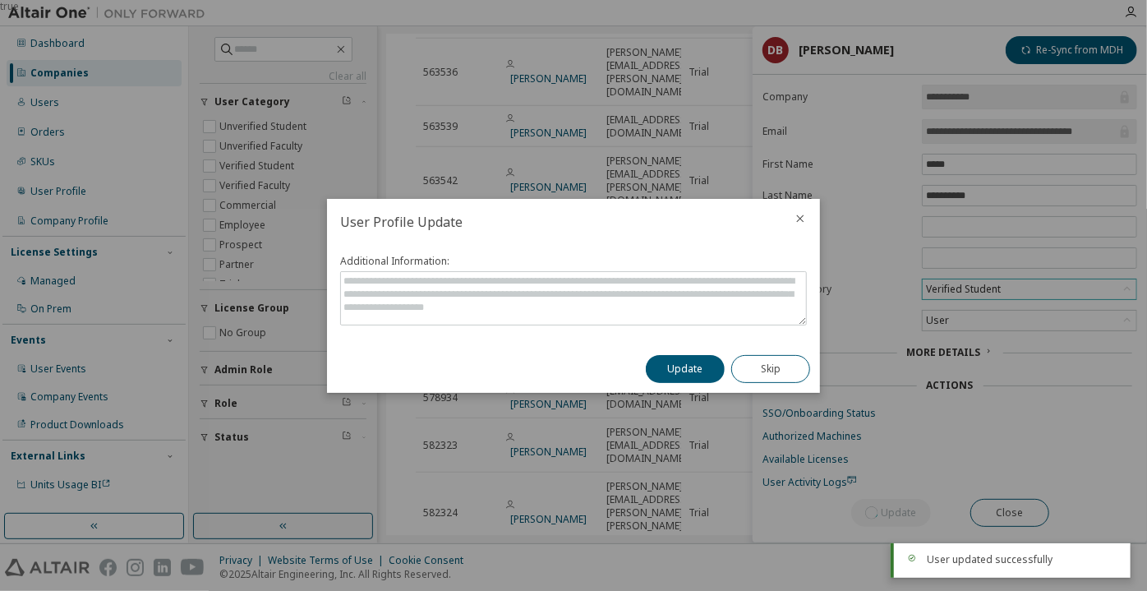
drag, startPoint x: 907, startPoint y: 505, endPoint x: 644, endPoint y: 365, distance: 298.1
click at [644, 365] on div "Update Skip" at bounding box center [728, 369] width 184 height 48
click at [652, 371] on button "Update" at bounding box center [685, 369] width 79 height 28
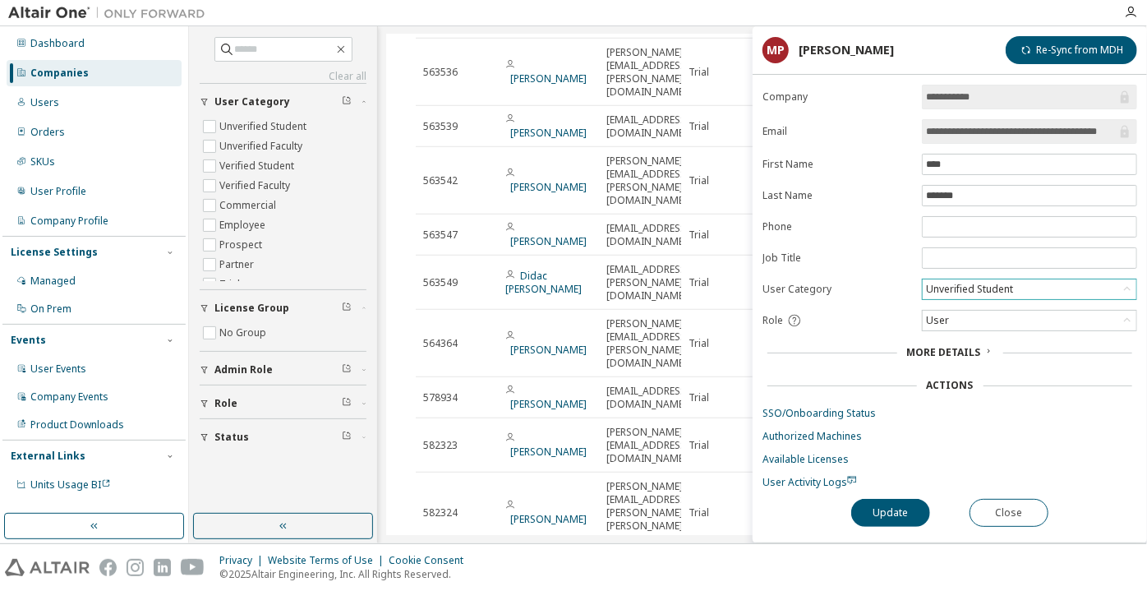
click at [976, 280] on div "Unverified Student" at bounding box center [970, 289] width 92 height 18
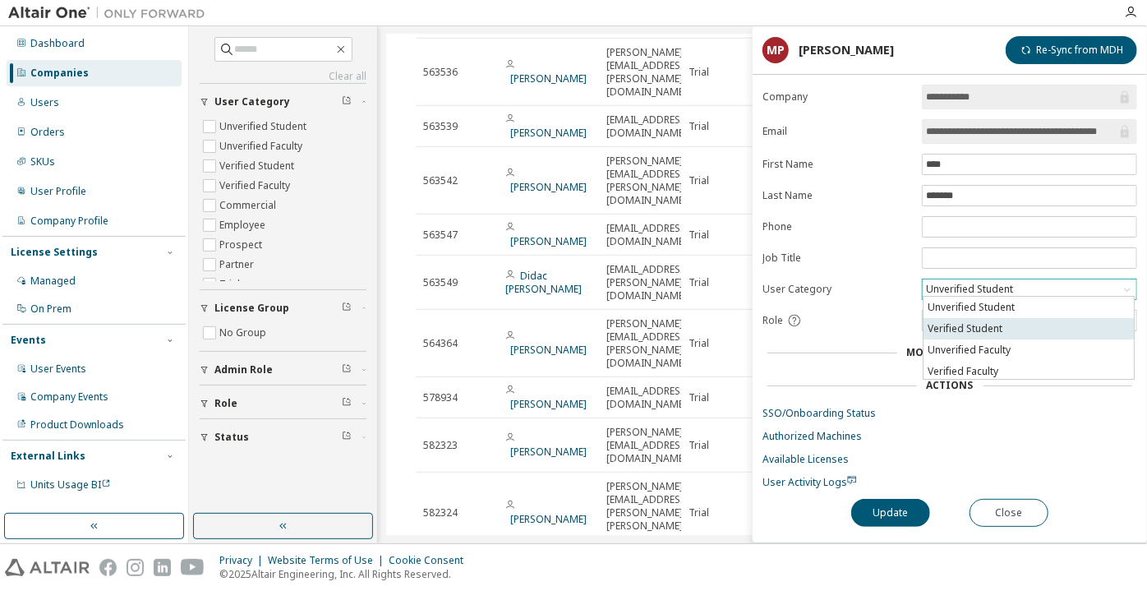
click at [975, 325] on li "Verified Student" at bounding box center [1029, 328] width 210 height 21
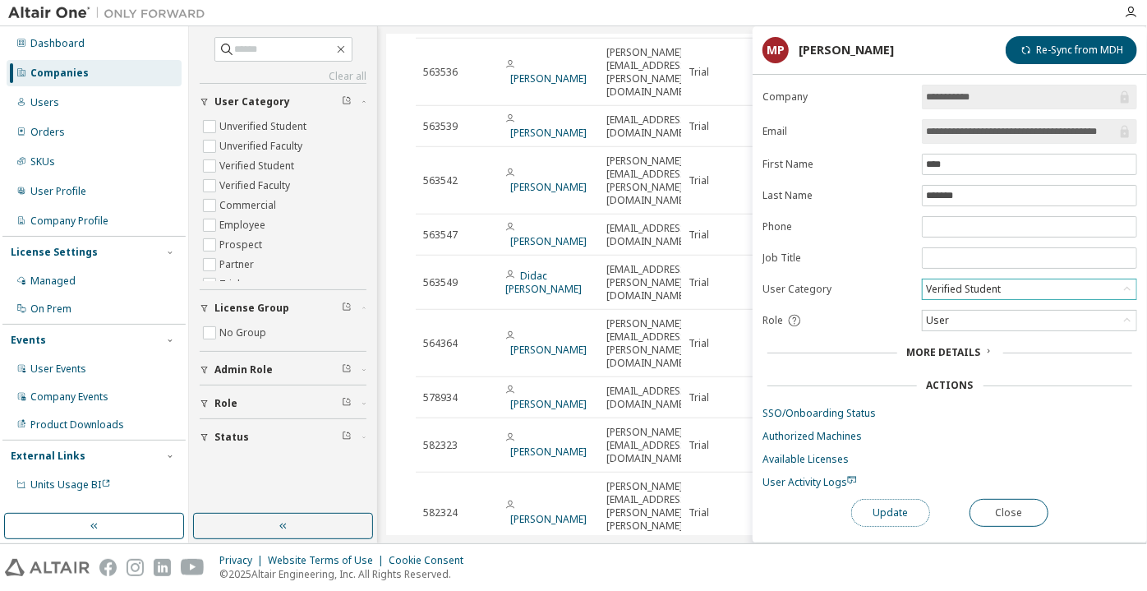
click at [902, 499] on button "Update" at bounding box center [890, 513] width 79 height 28
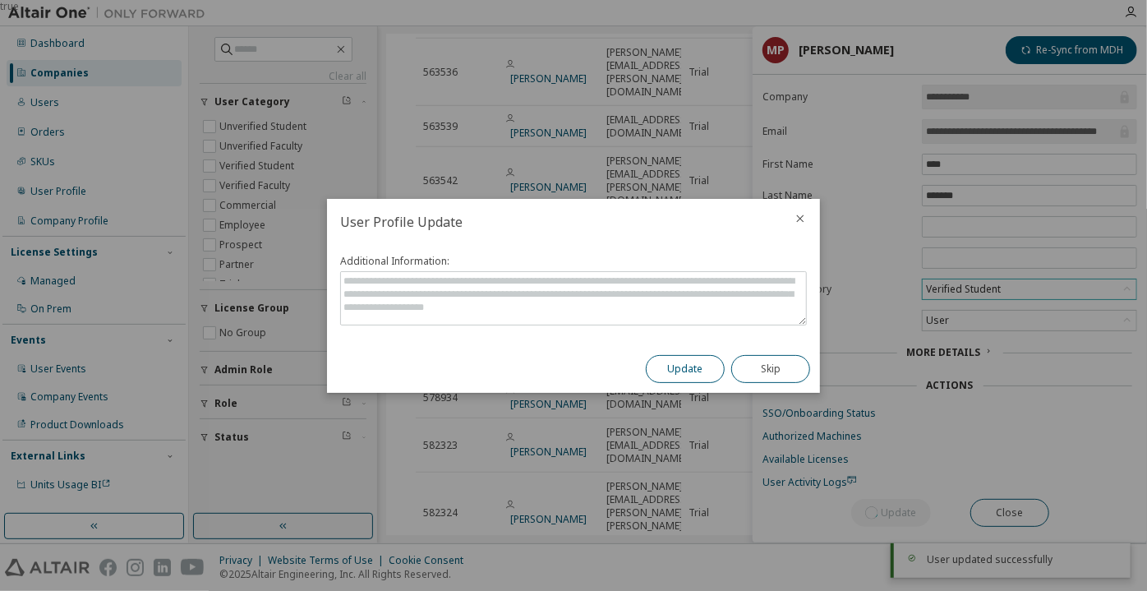
click at [692, 360] on button "Update" at bounding box center [685, 369] width 79 height 28
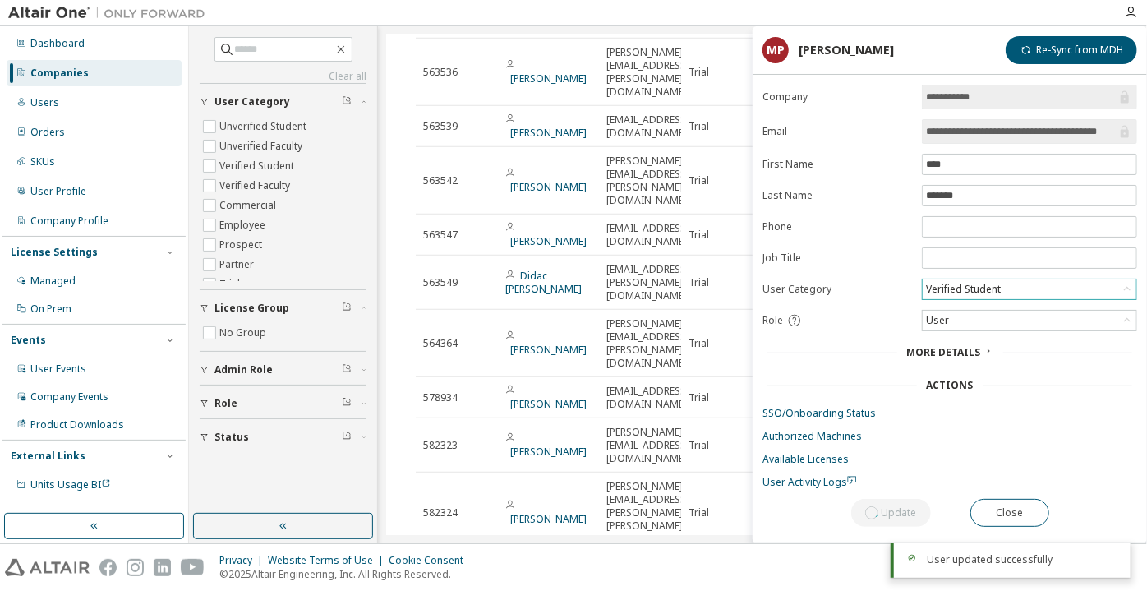
click at [935, 288] on div "Unverified Student (Invalid)" at bounding box center [982, 290] width 112 height 14
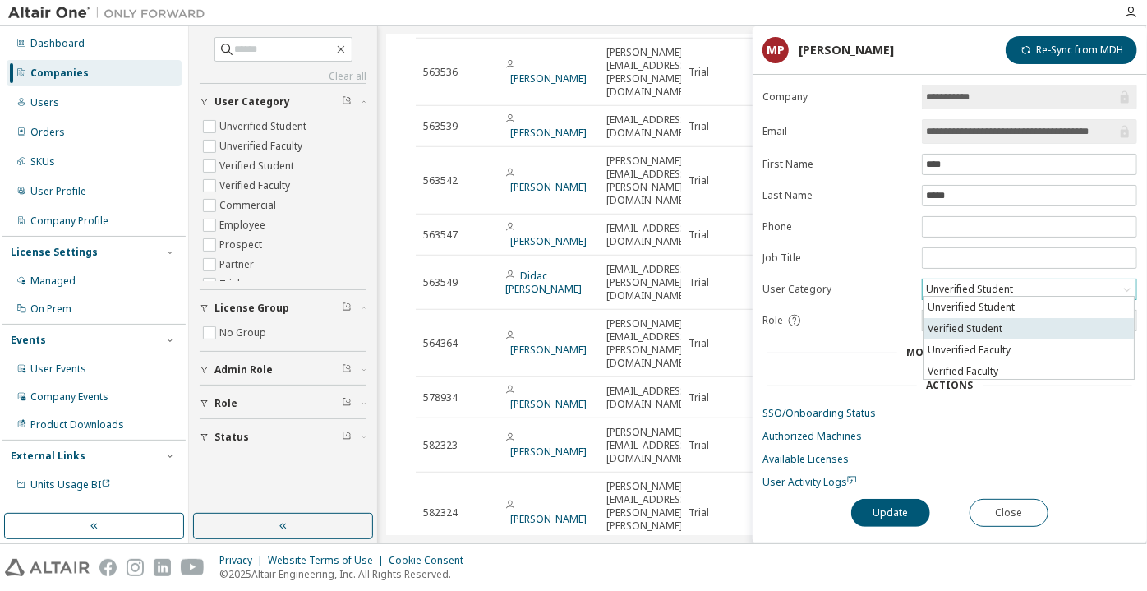
click at [933, 329] on li "Verified Student" at bounding box center [1029, 328] width 210 height 21
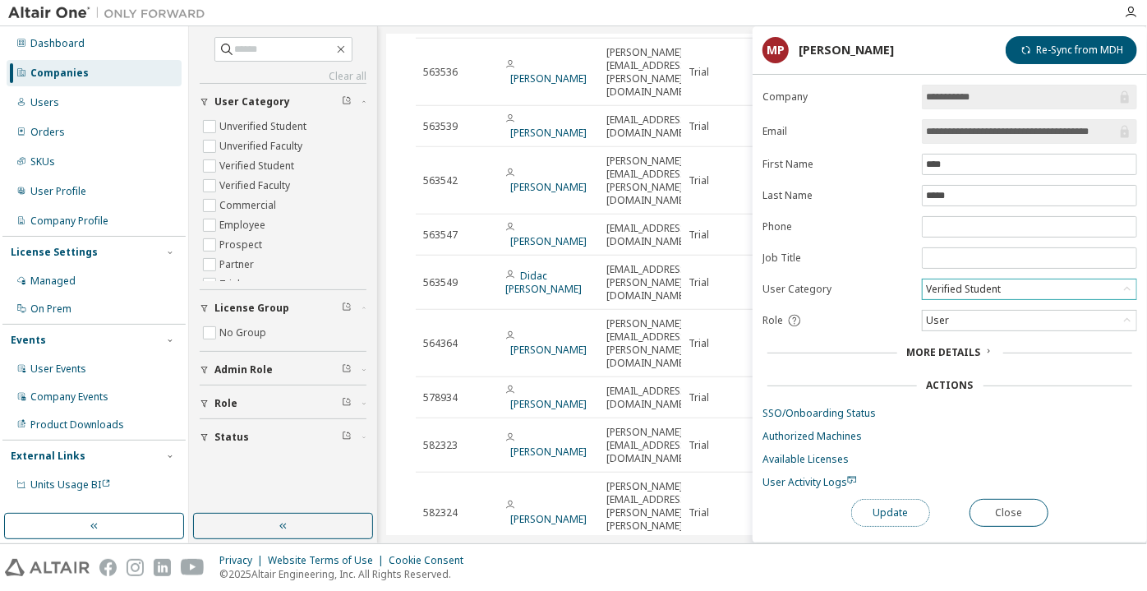
click at [876, 510] on button "Update" at bounding box center [890, 513] width 79 height 28
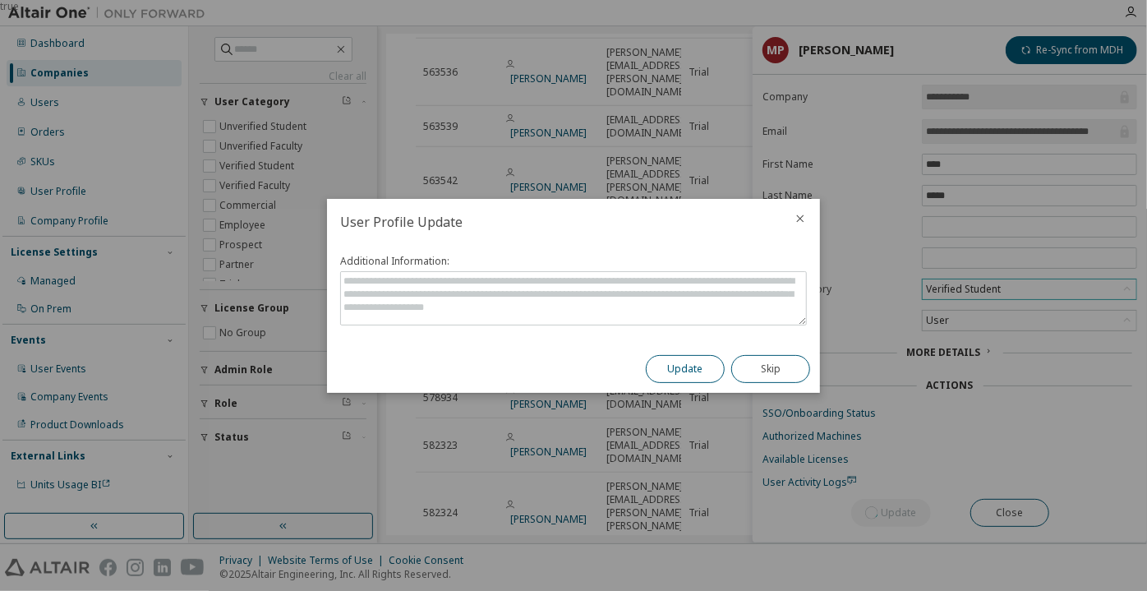
click at [693, 366] on button "Update" at bounding box center [685, 369] width 79 height 28
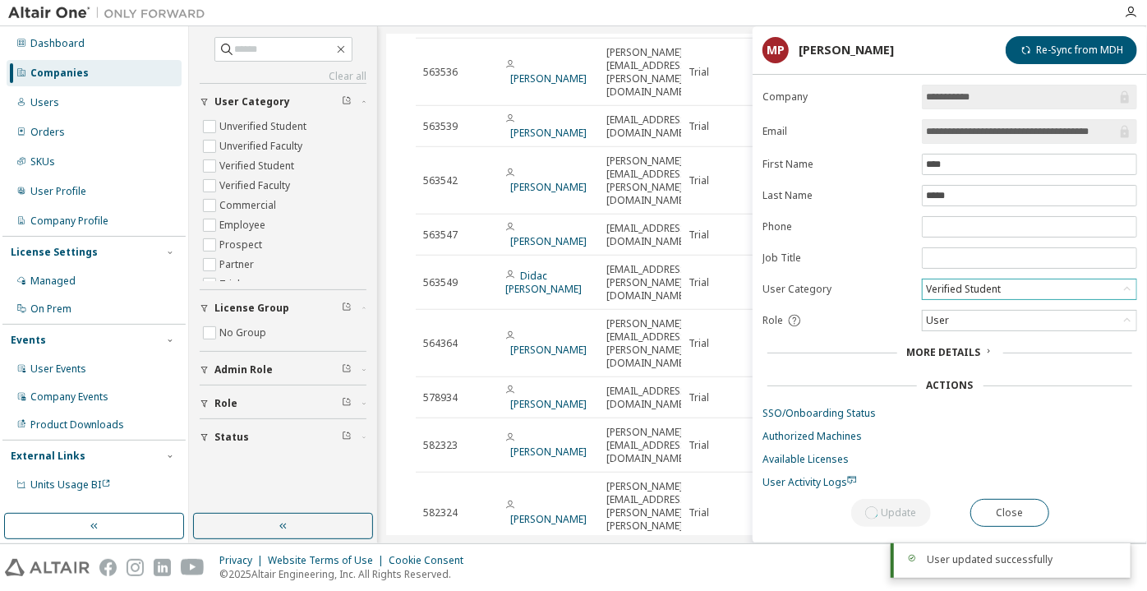
click at [947, 284] on div "Unverified Student (Invalid)" at bounding box center [982, 289] width 117 height 19
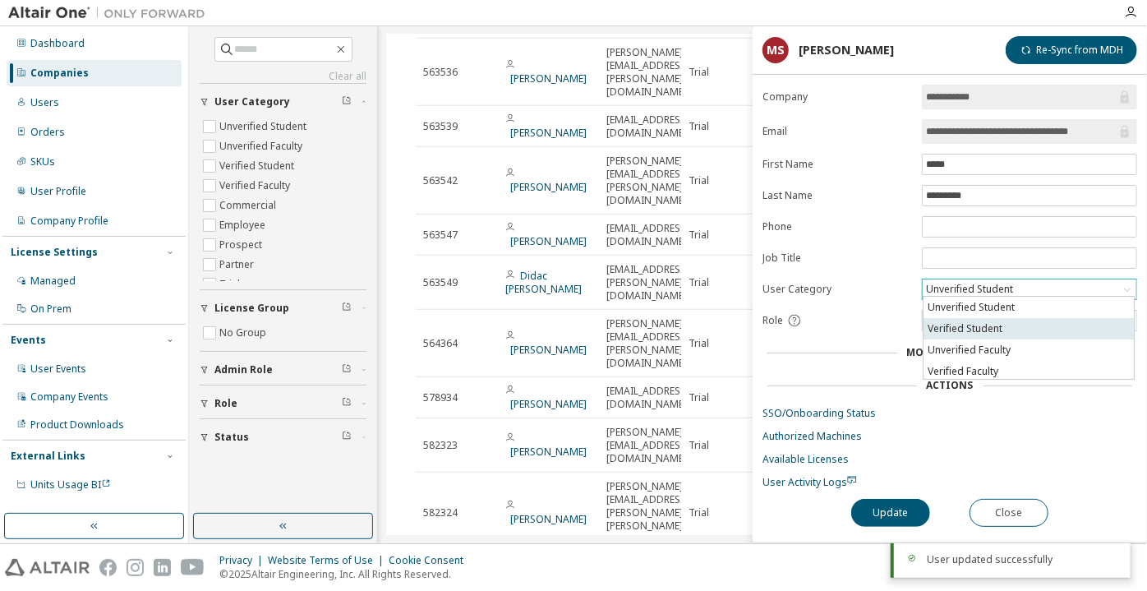
click at [957, 319] on li "Verified Student" at bounding box center [1029, 328] width 210 height 21
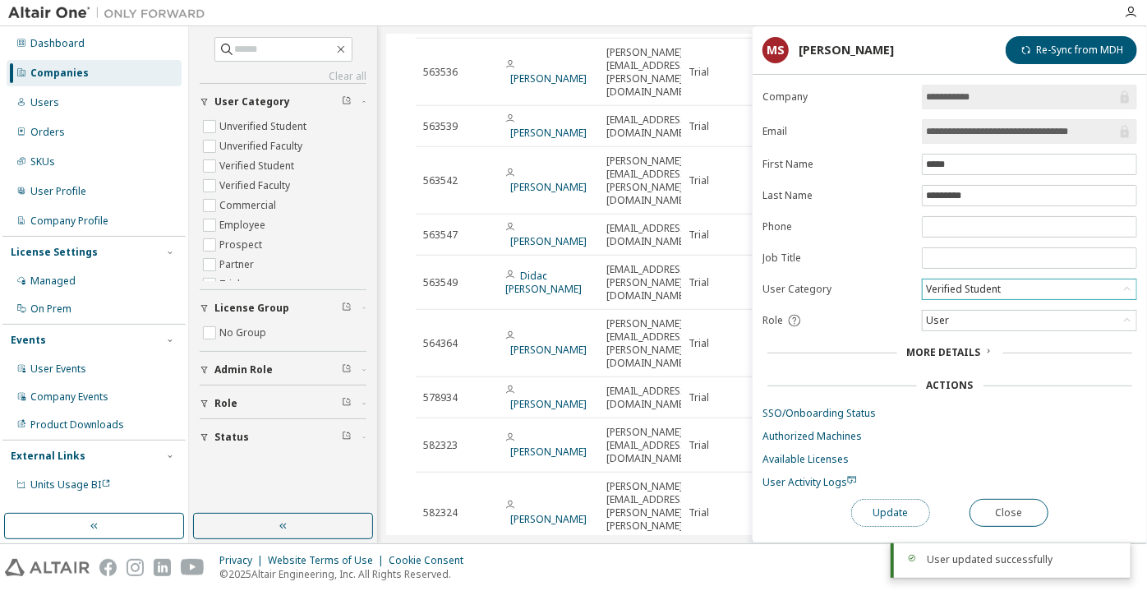
click at [892, 500] on button "Update" at bounding box center [890, 513] width 79 height 28
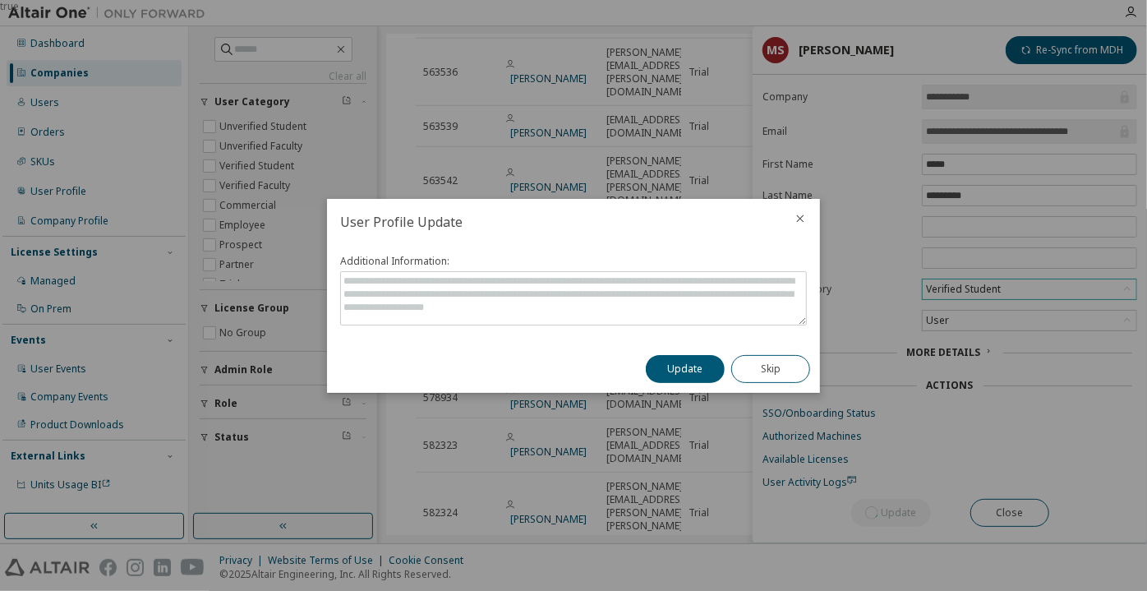
click at [681, 361] on button "Update" at bounding box center [685, 369] width 79 height 28
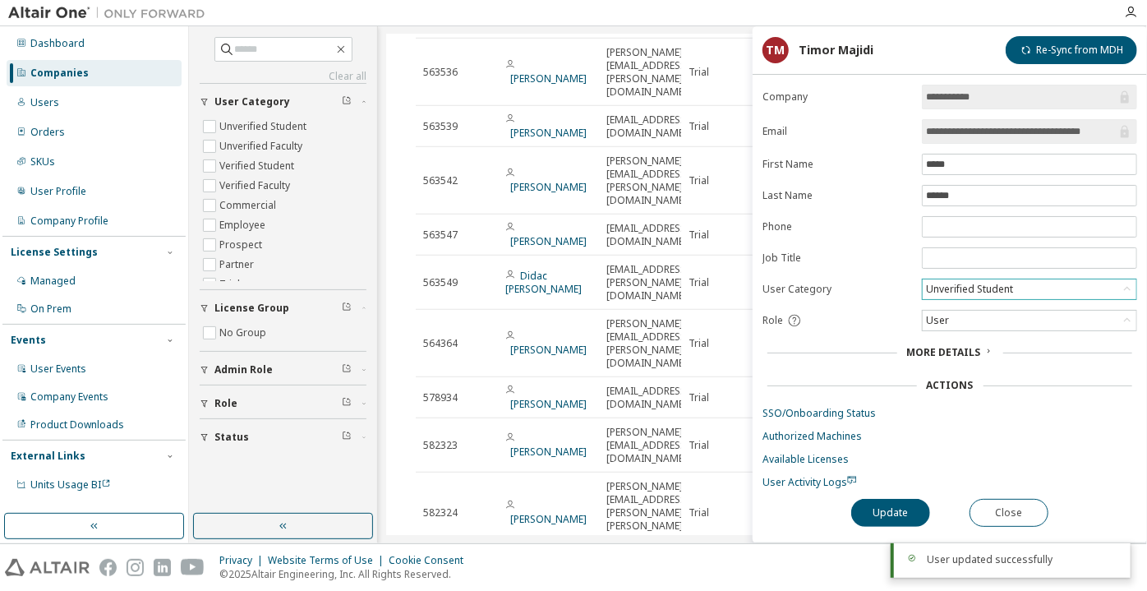
click at [964, 288] on div "Unverified Student" at bounding box center [970, 289] width 92 height 18
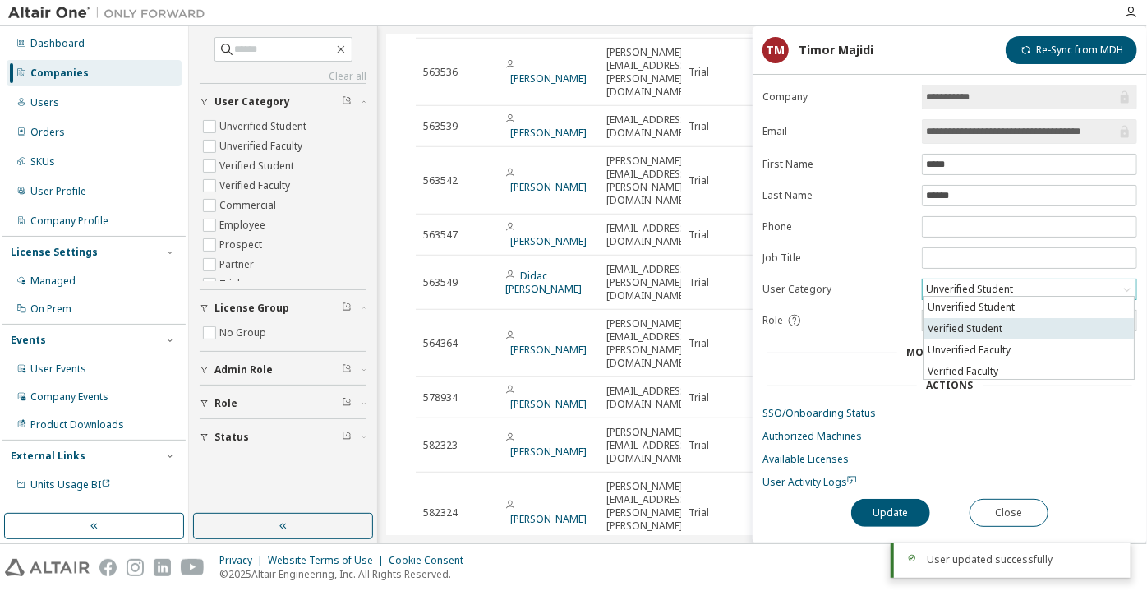
click at [963, 330] on li "Verified Student" at bounding box center [1029, 328] width 210 height 21
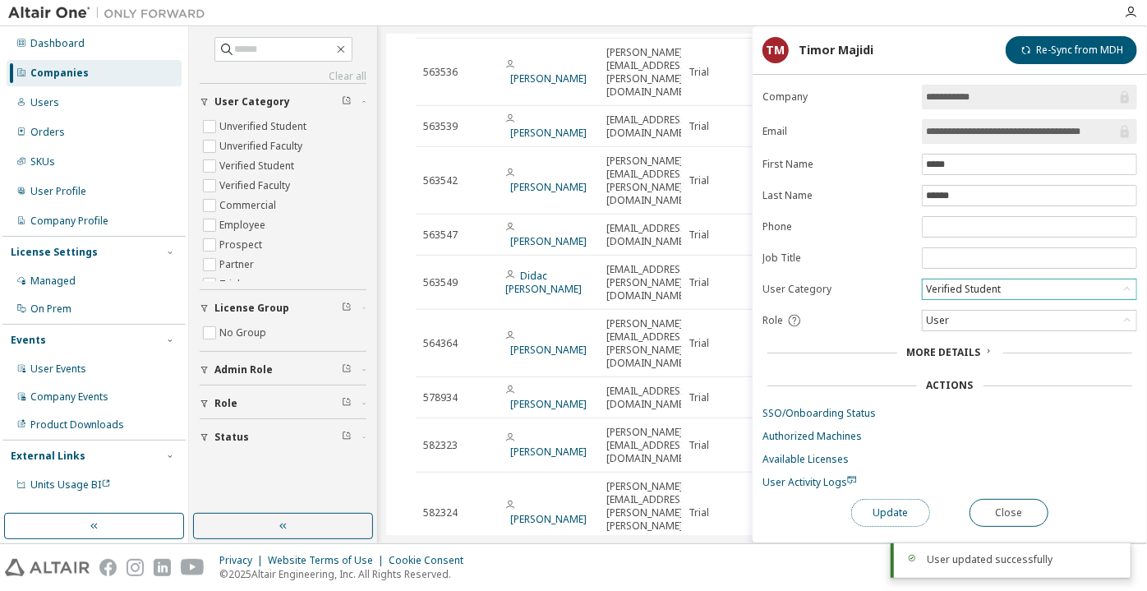
click at [890, 502] on button "Update" at bounding box center [890, 513] width 79 height 28
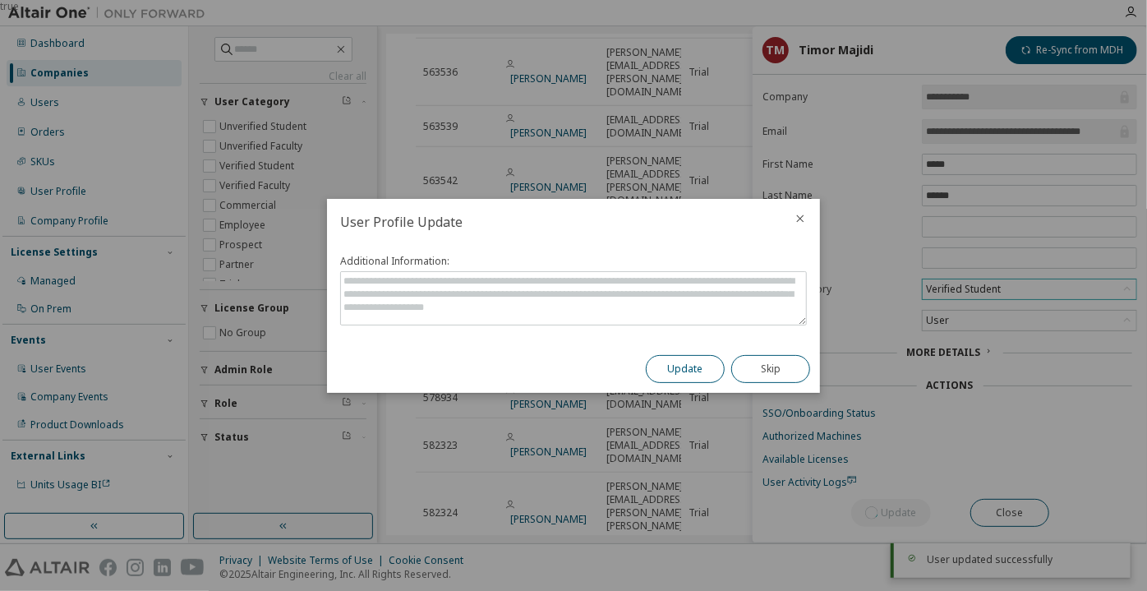
click at [697, 360] on button "Update" at bounding box center [685, 369] width 79 height 28
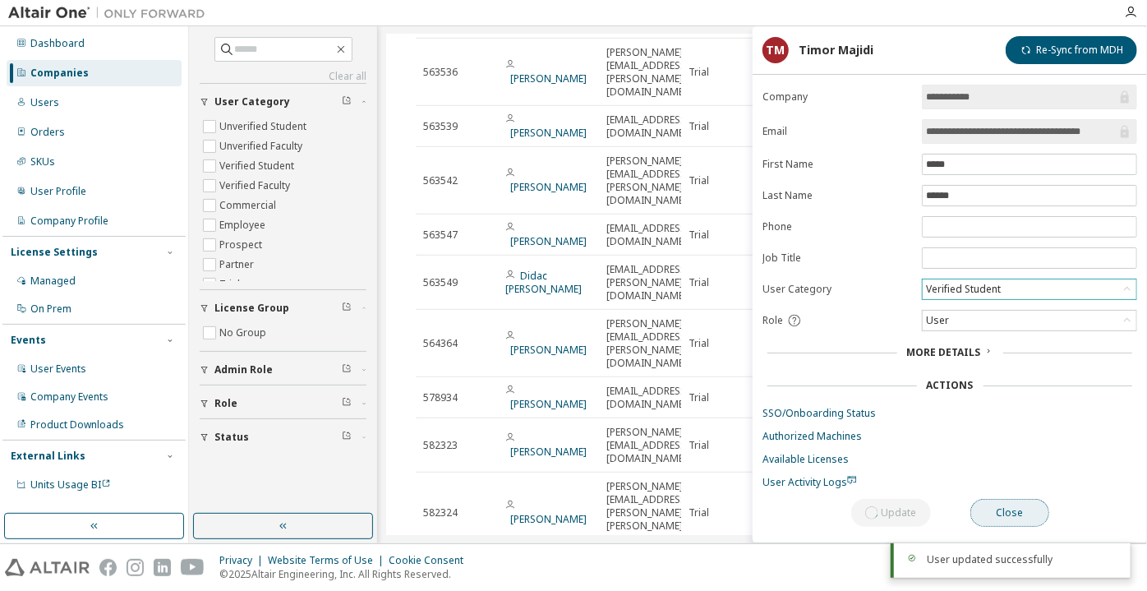
click at [1001, 518] on button "Close" at bounding box center [1009, 513] width 79 height 28
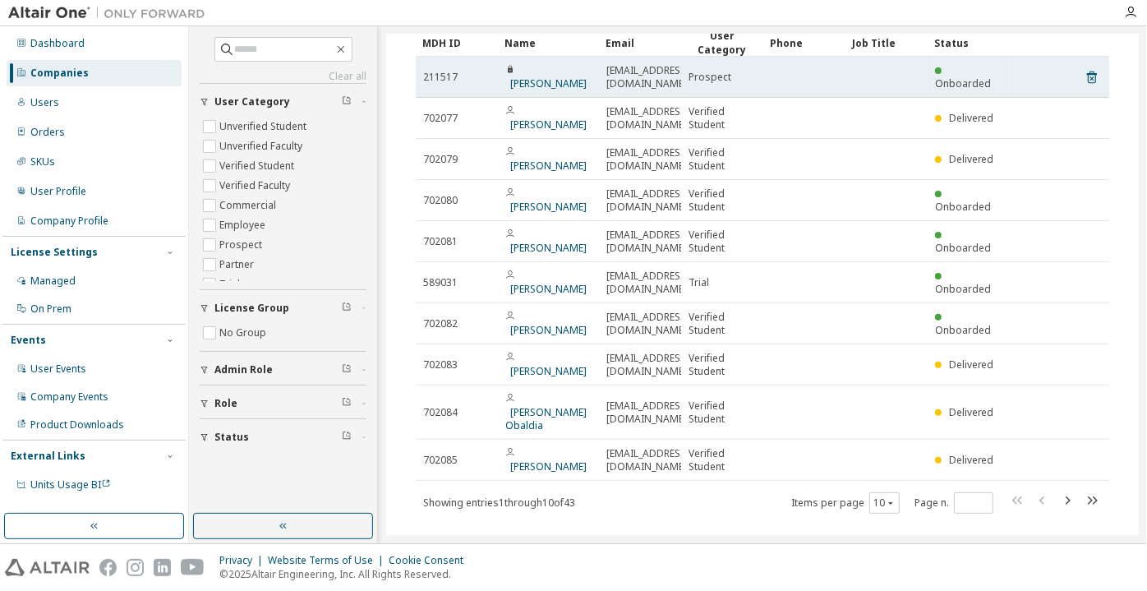
scroll to position [145, 0]
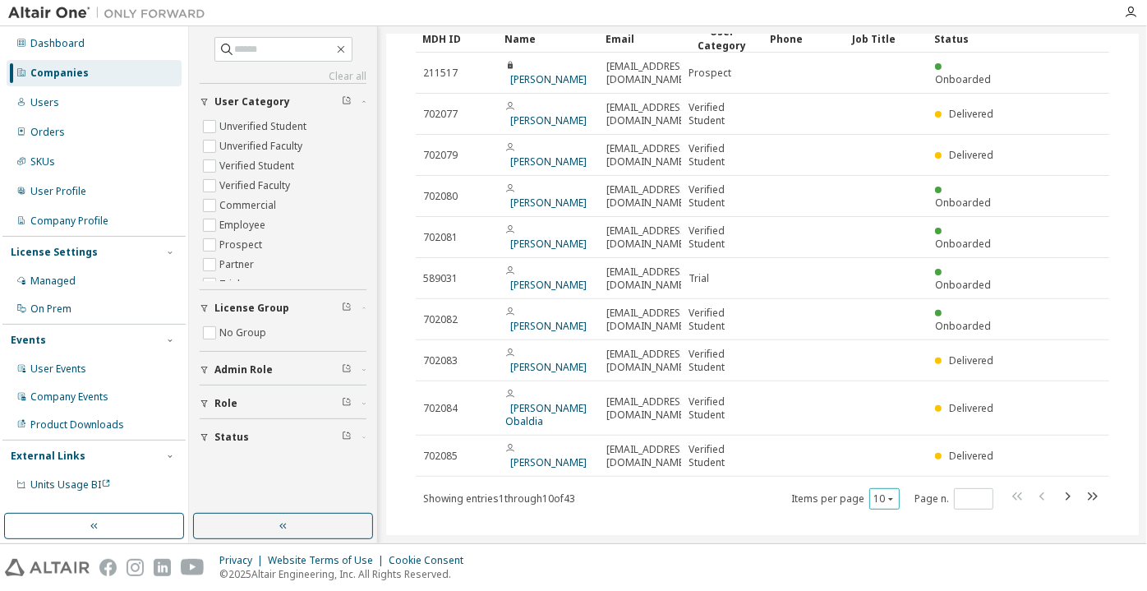
click at [892, 488] on div "10" at bounding box center [884, 498] width 30 height 21
click at [873, 492] on button "10" at bounding box center [884, 498] width 22 height 13
click at [893, 565] on div "100" at bounding box center [927, 572] width 131 height 20
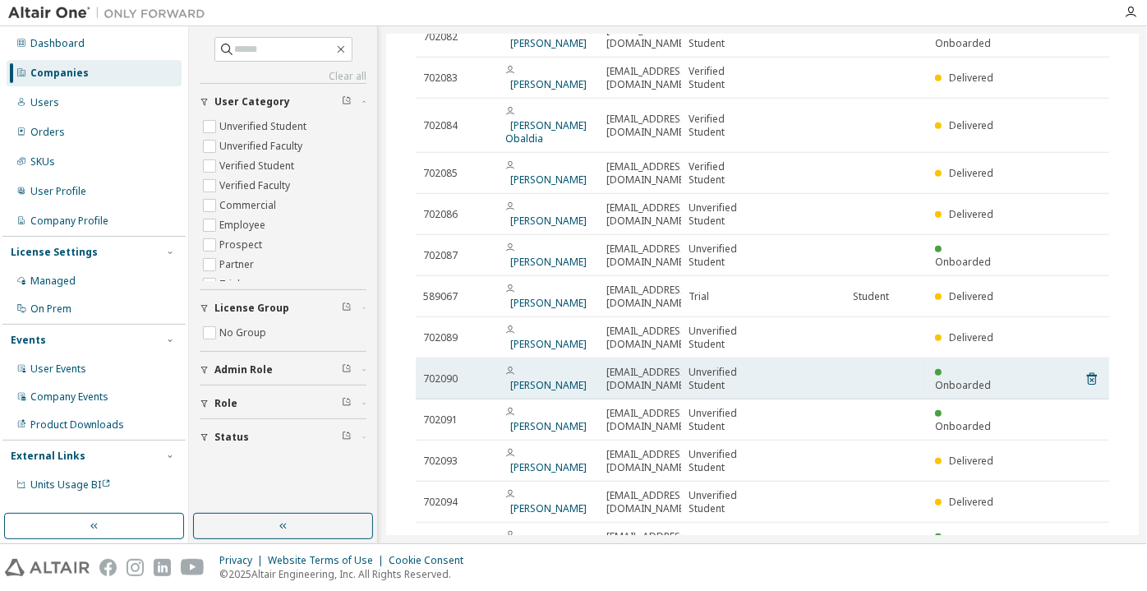
scroll to position [443, 0]
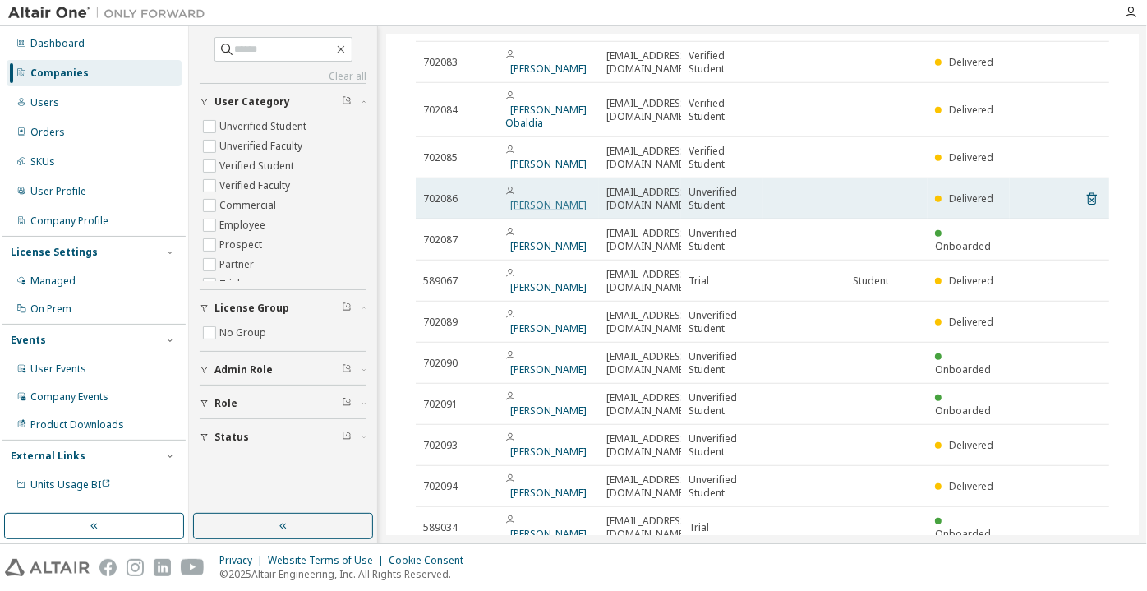
click at [525, 198] on link "[PERSON_NAME]" at bounding box center [548, 205] width 76 height 14
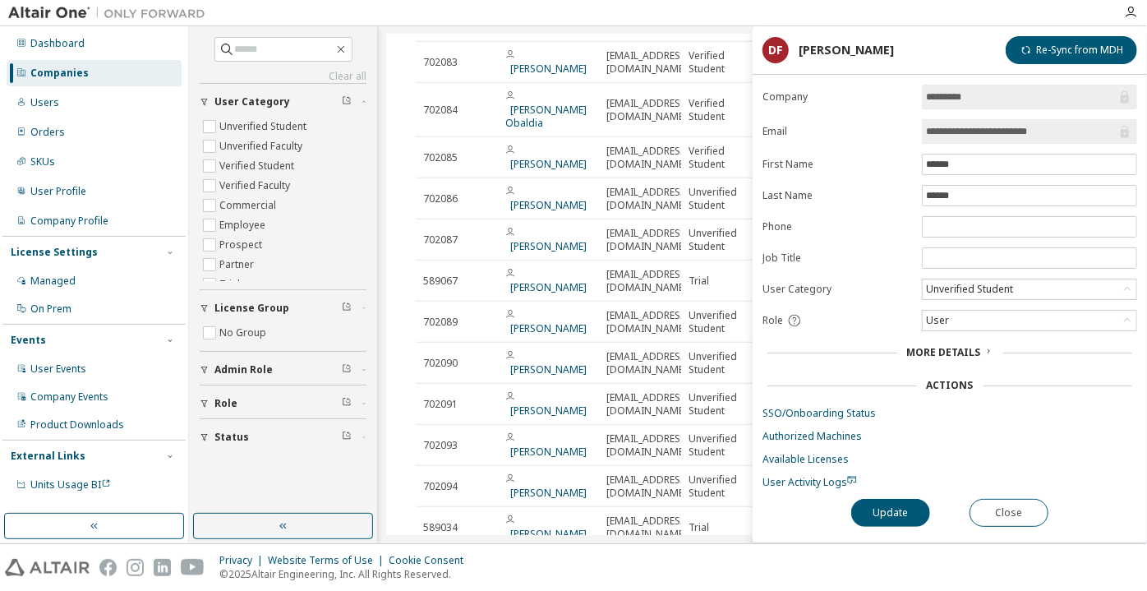
click at [973, 280] on div "Unverified Student" at bounding box center [970, 289] width 92 height 18
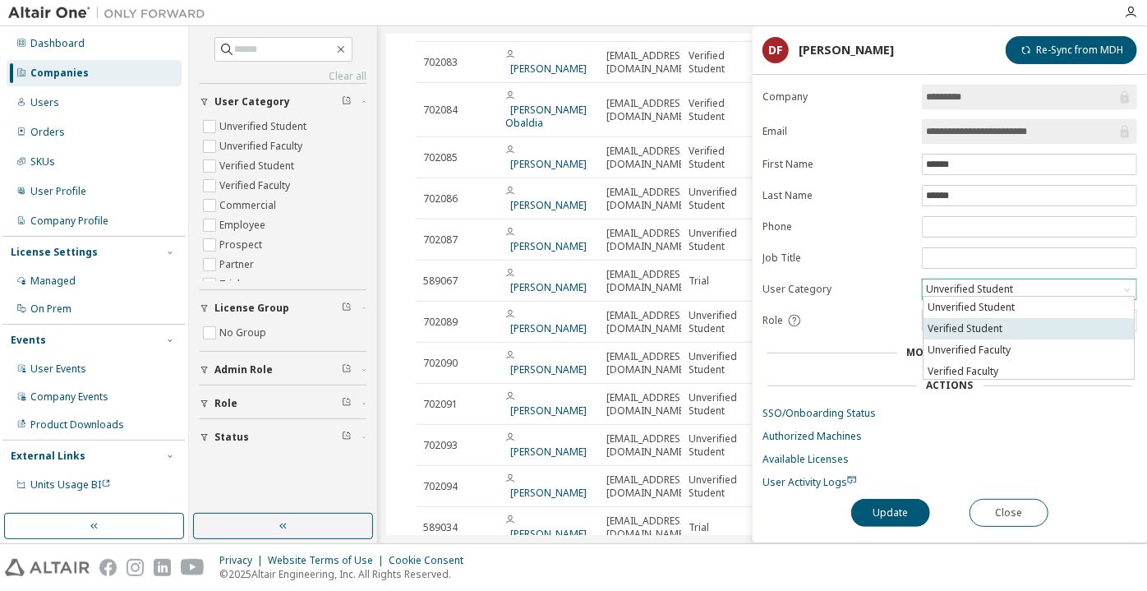
click at [986, 320] on li "Verified Student" at bounding box center [1029, 328] width 210 height 21
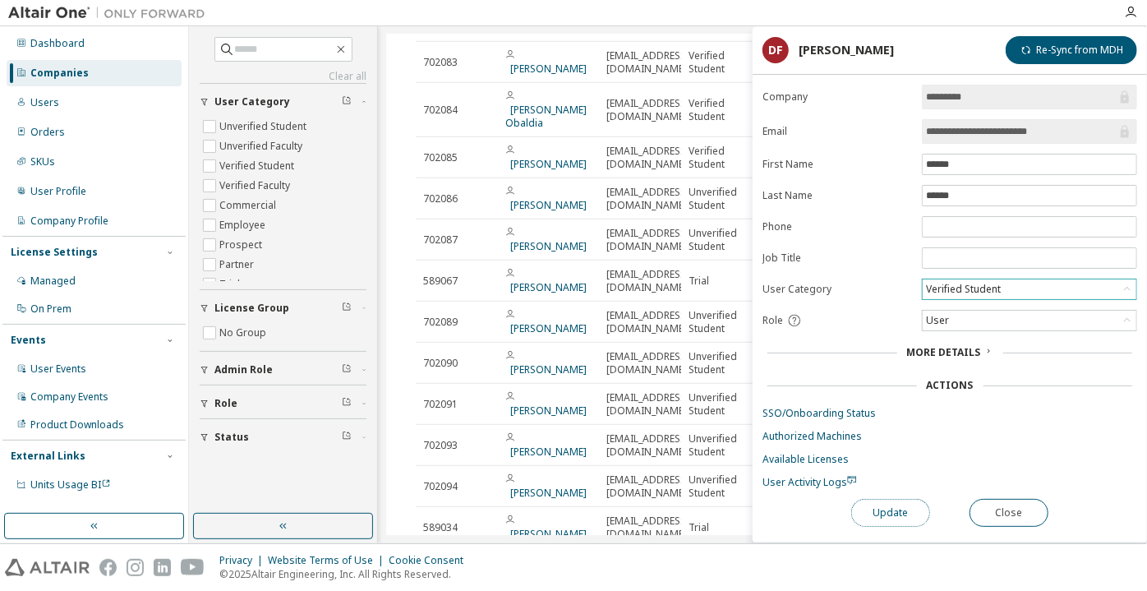
click at [896, 507] on button "Update" at bounding box center [890, 513] width 79 height 28
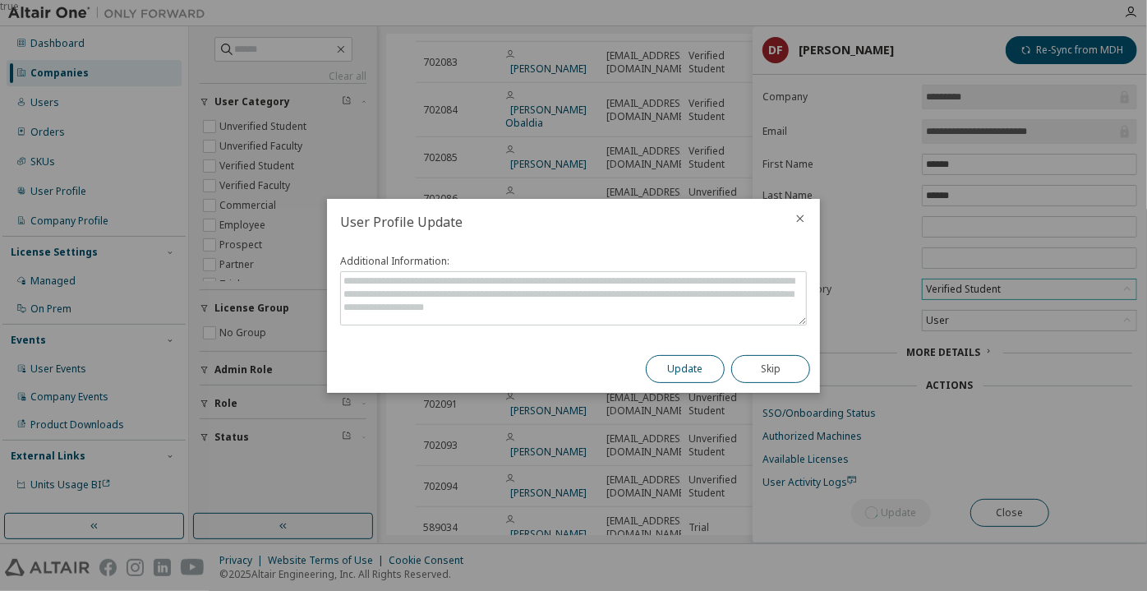
click at [680, 371] on button "Update" at bounding box center [685, 369] width 79 height 28
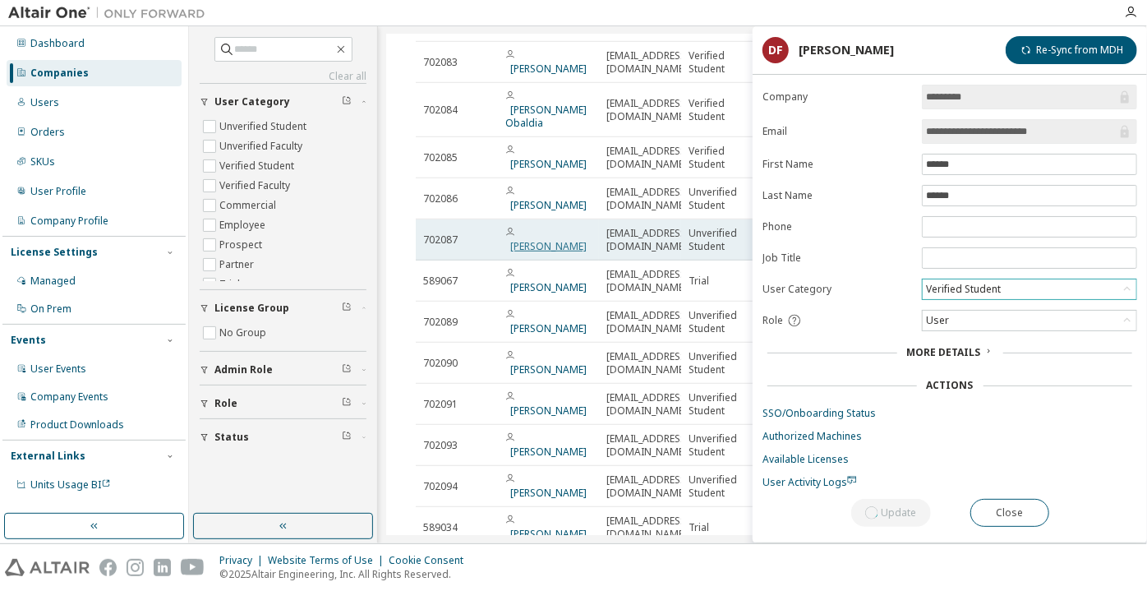
click at [540, 239] on link "[PERSON_NAME]" at bounding box center [548, 246] width 76 height 14
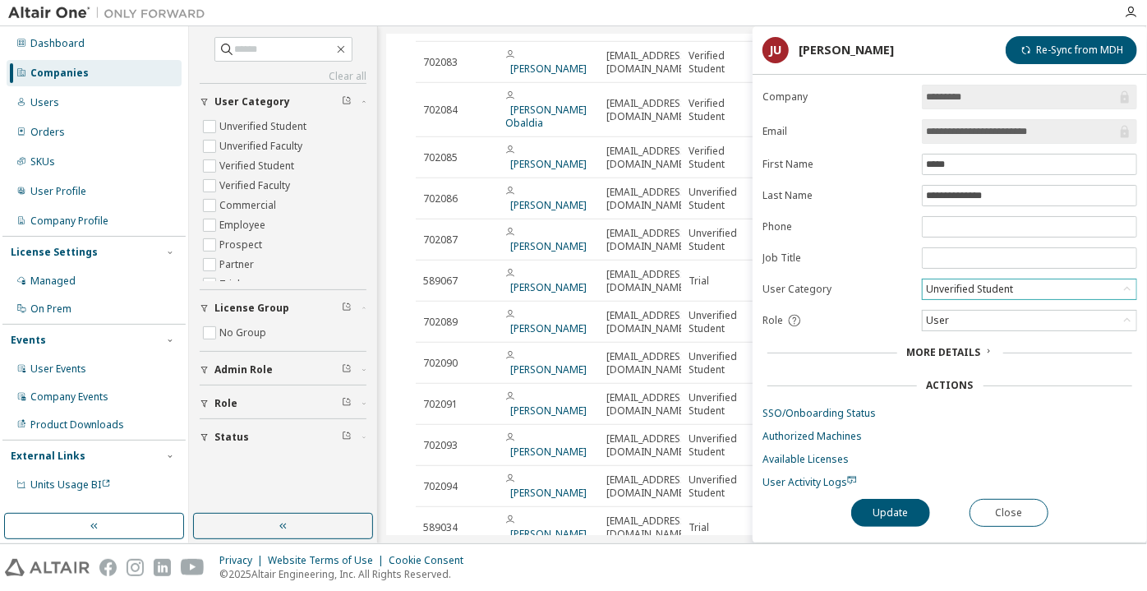
click at [933, 285] on div "Unverified Student" at bounding box center [970, 289] width 92 height 18
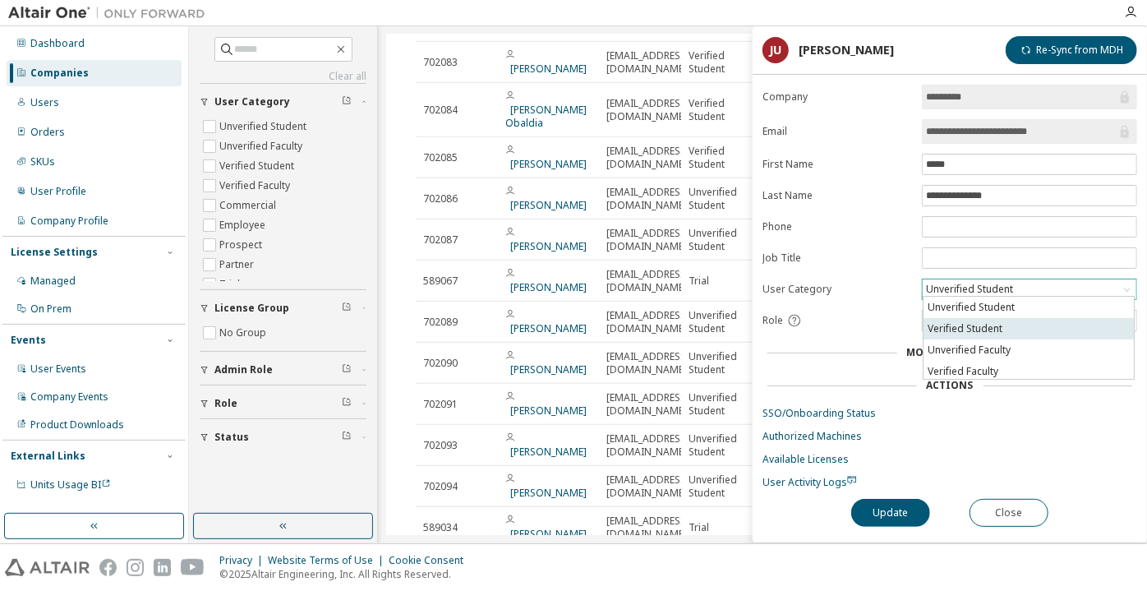
click at [965, 327] on li "Verified Student" at bounding box center [1029, 328] width 210 height 21
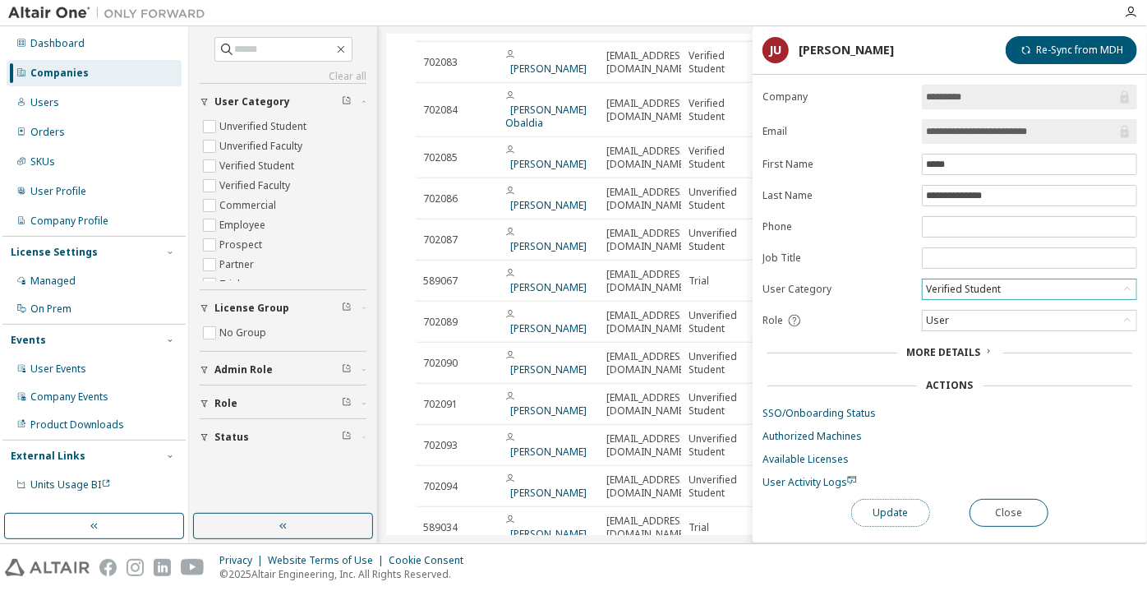
click at [907, 501] on button "Update" at bounding box center [890, 513] width 79 height 28
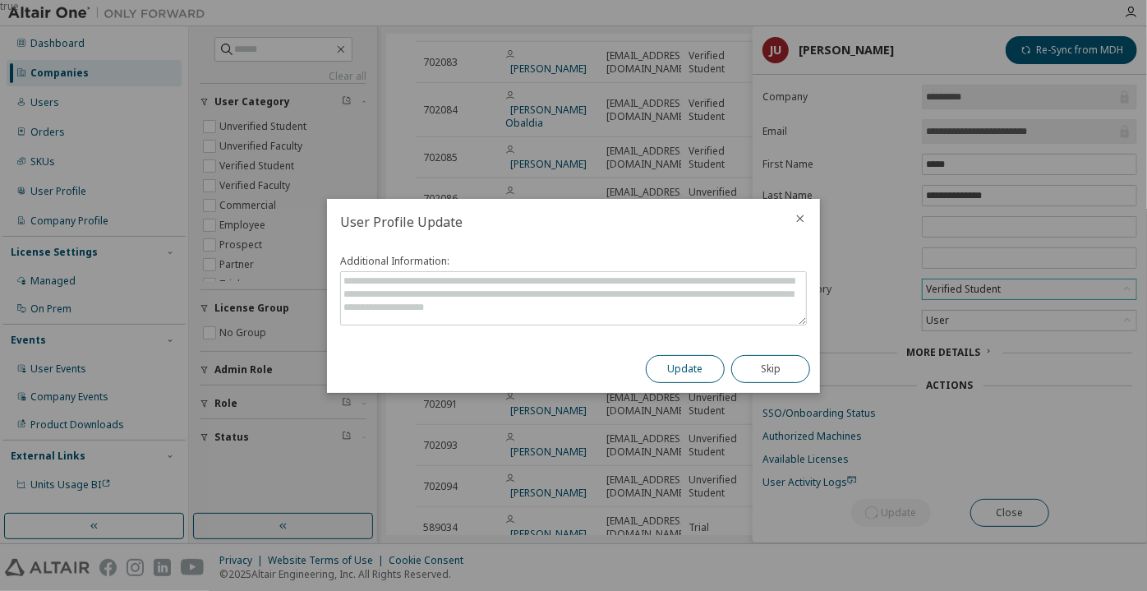
click at [697, 358] on button "Update" at bounding box center [685, 369] width 79 height 28
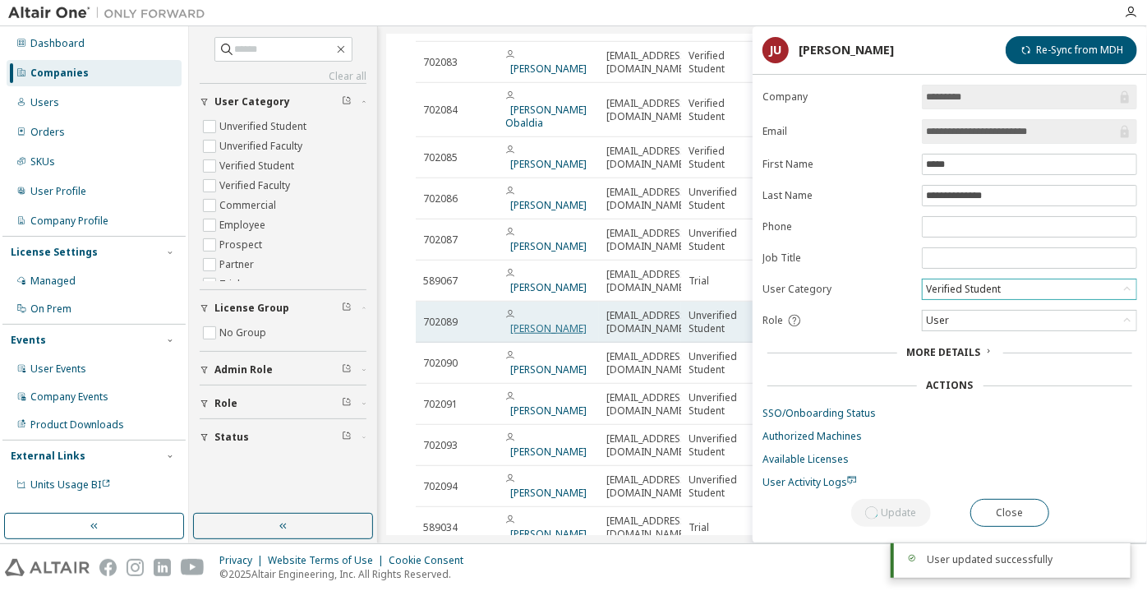
click at [564, 321] on link "[PERSON_NAME] de [PERSON_NAME]" at bounding box center [548, 328] width 76 height 14
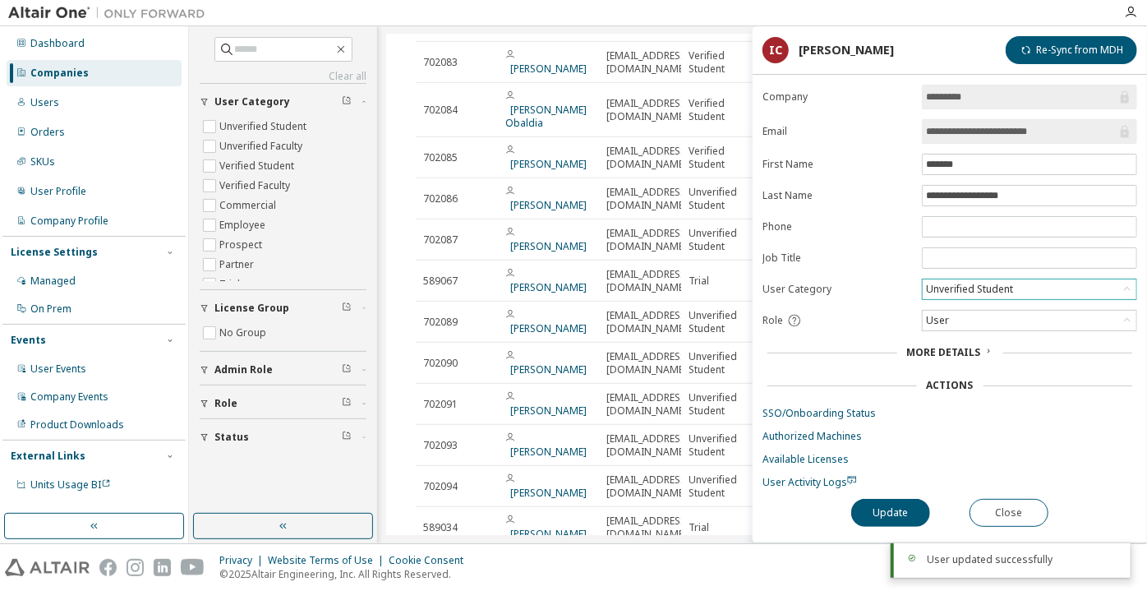
click at [945, 282] on div "Unverified Student" at bounding box center [970, 289] width 92 height 18
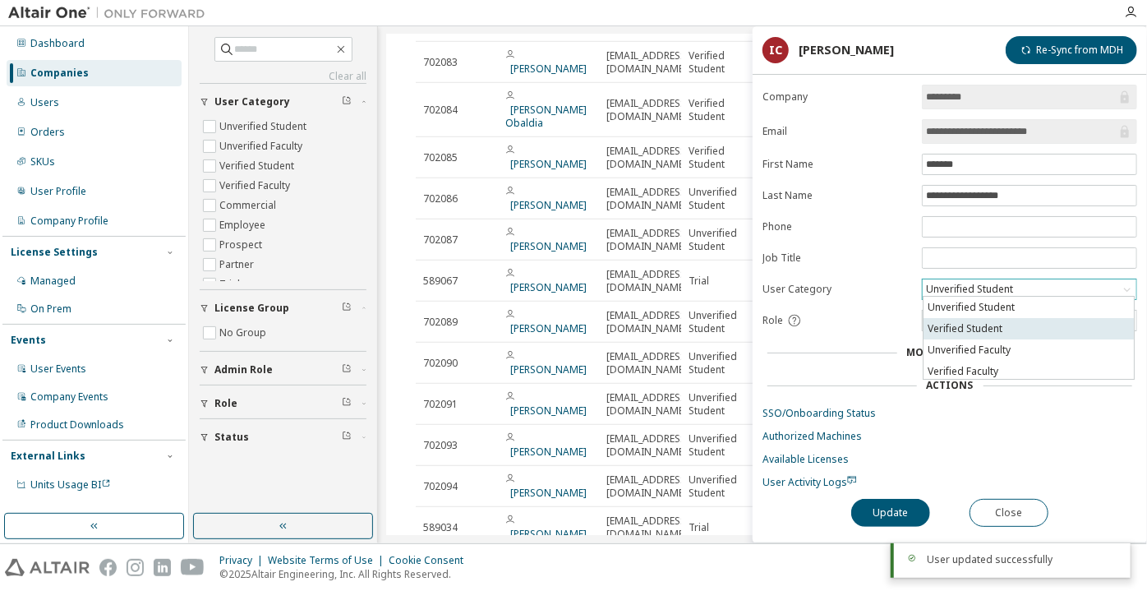
click at [944, 324] on li "Verified Student" at bounding box center [1029, 328] width 210 height 21
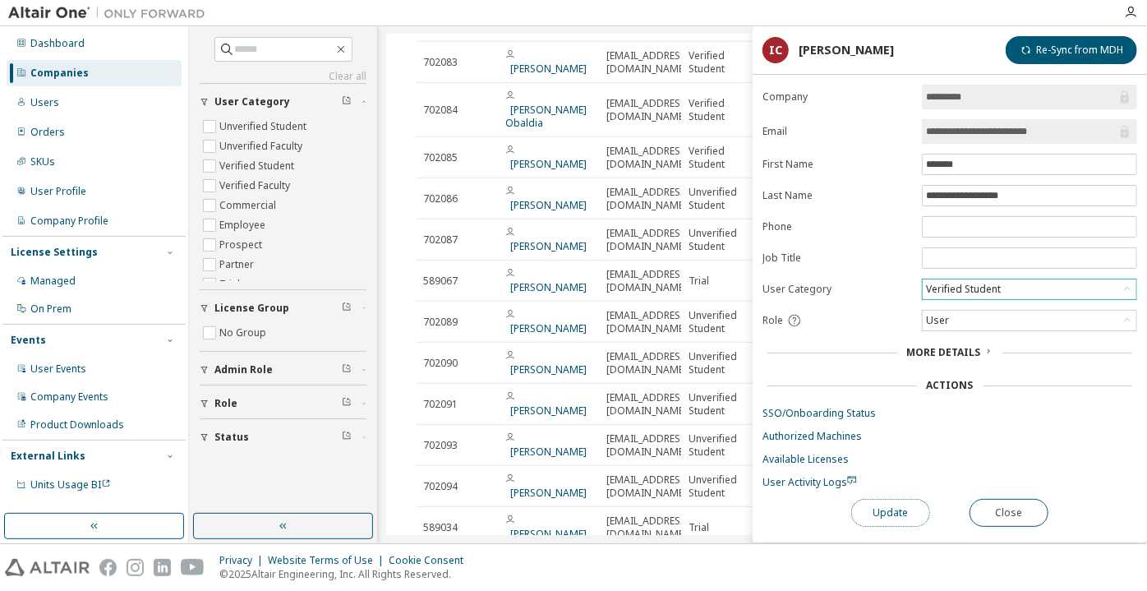
click at [892, 514] on button "Update" at bounding box center [890, 513] width 79 height 28
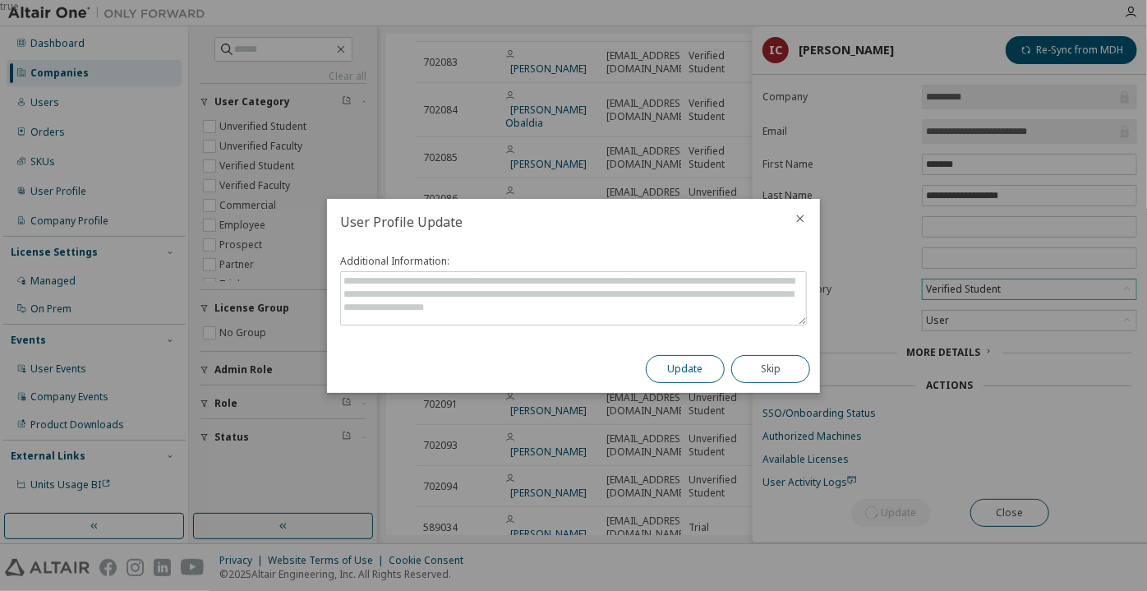
click at [679, 367] on button "Update" at bounding box center [685, 369] width 79 height 28
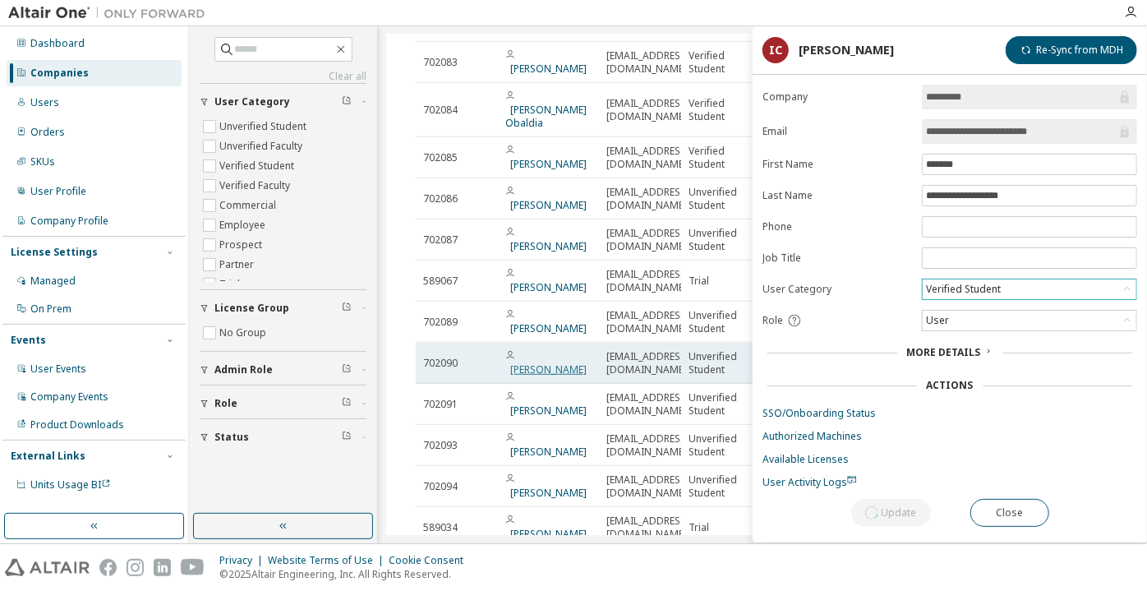
click at [560, 362] on link "[PERSON_NAME] [PERSON_NAME]" at bounding box center [548, 369] width 76 height 14
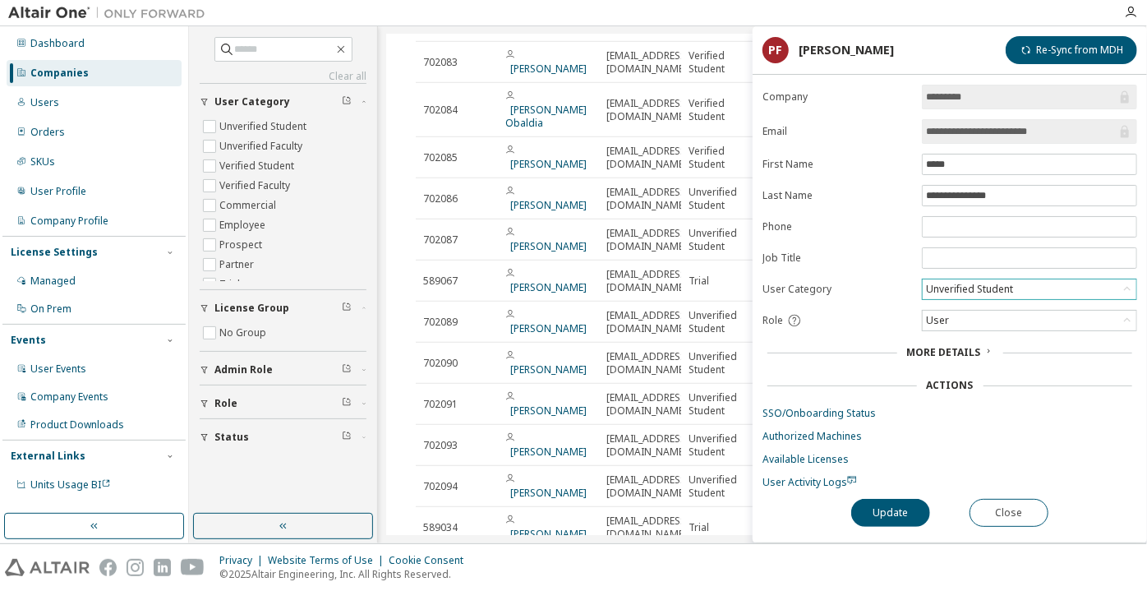
click at [953, 286] on div "Unverified Student" at bounding box center [970, 289] width 92 height 18
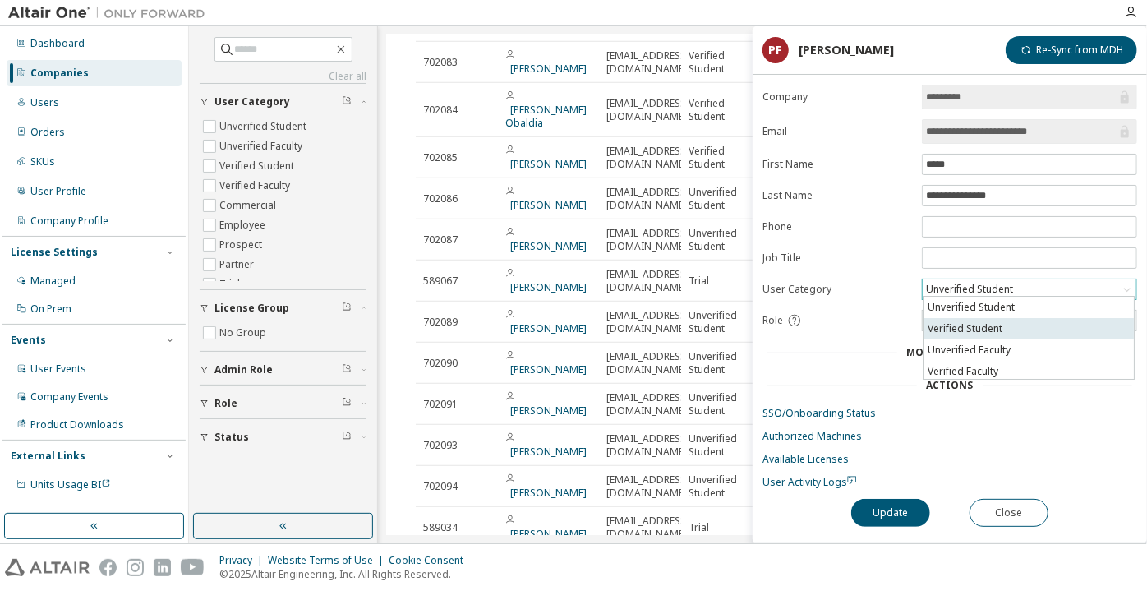
click at [959, 325] on li "Verified Student" at bounding box center [1029, 328] width 210 height 21
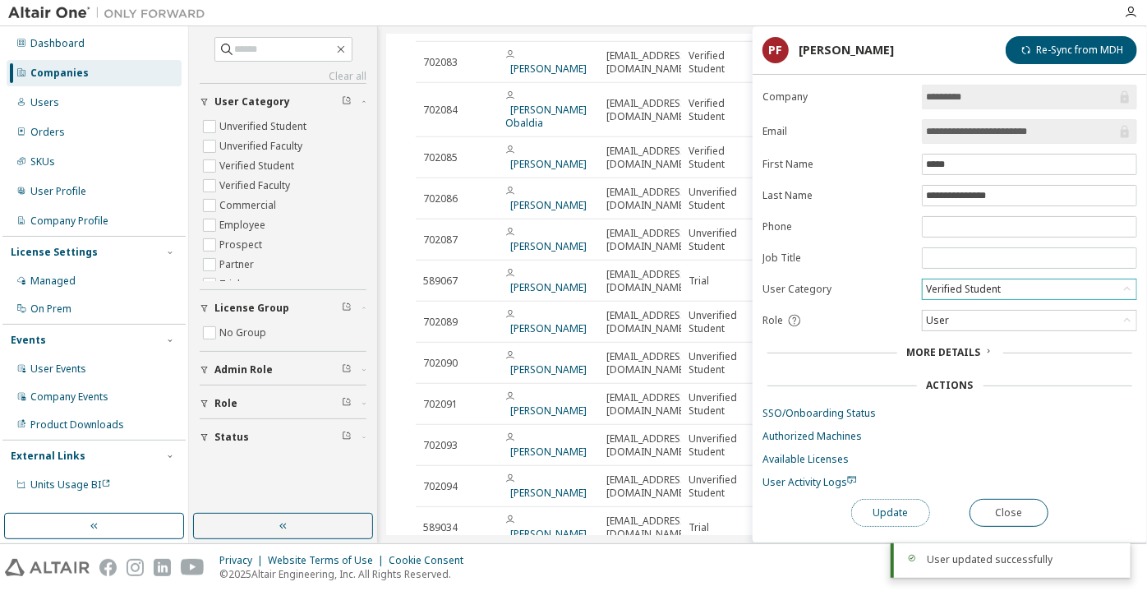
click at [885, 501] on button "Update" at bounding box center [890, 513] width 79 height 28
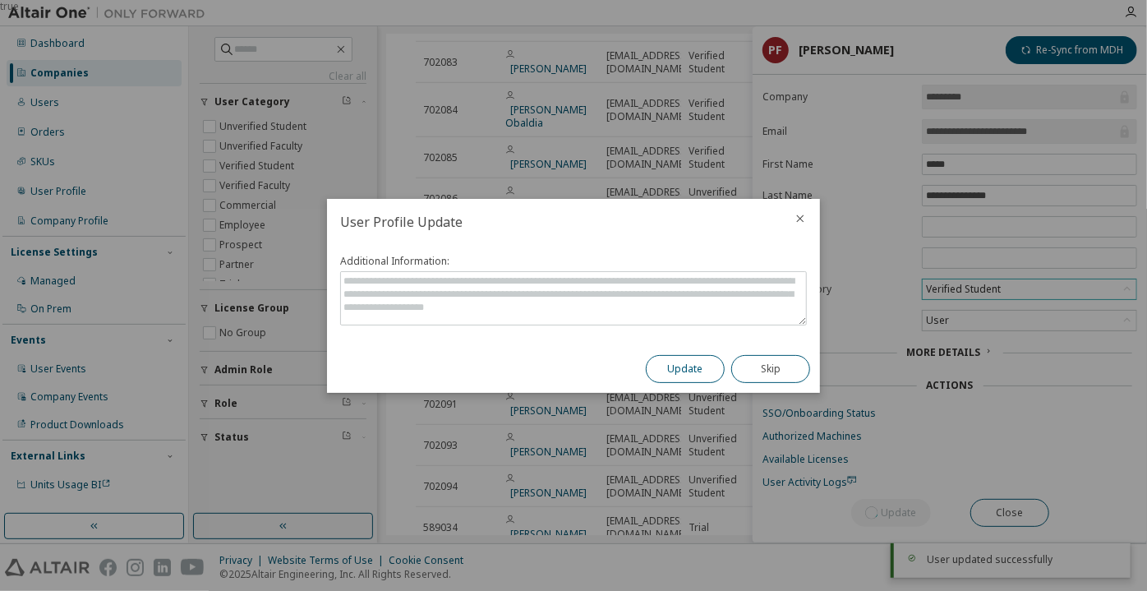
click at [703, 376] on button "Update" at bounding box center [685, 369] width 79 height 28
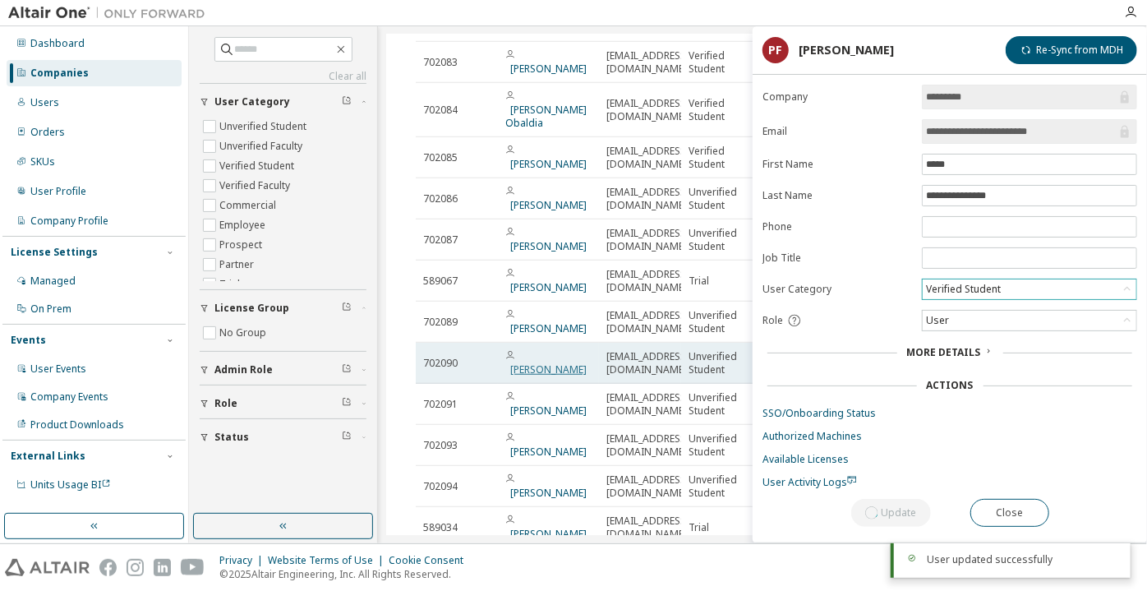
click at [546, 362] on link "[PERSON_NAME] [PERSON_NAME]" at bounding box center [548, 369] width 76 height 14
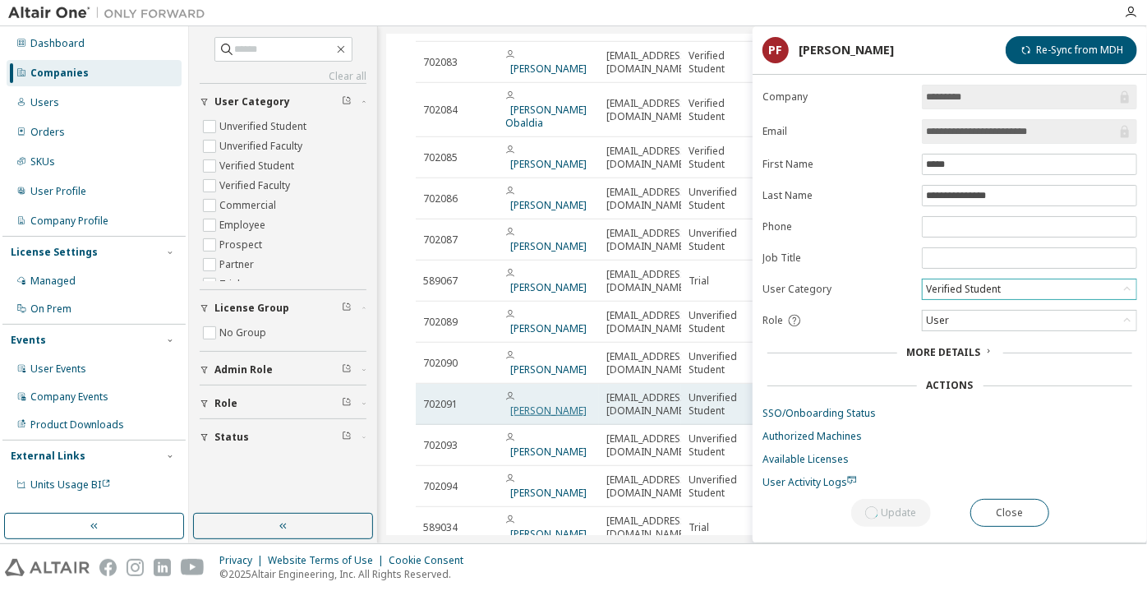
click at [530, 403] on link "[PERSON_NAME]" at bounding box center [548, 410] width 76 height 14
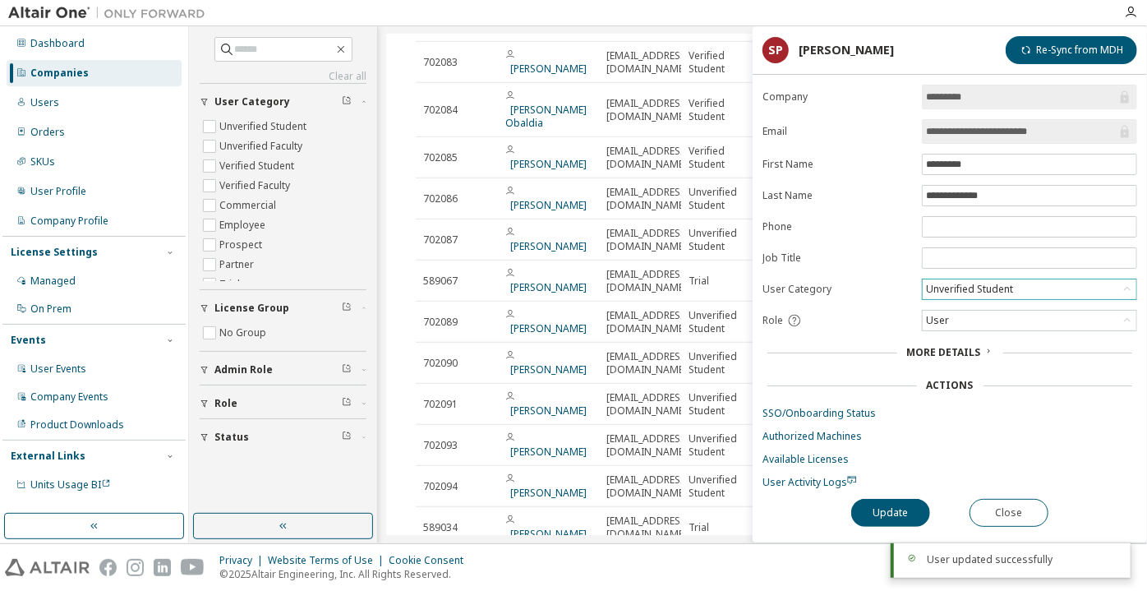
click at [959, 292] on div "Unverified Student" at bounding box center [970, 289] width 92 height 18
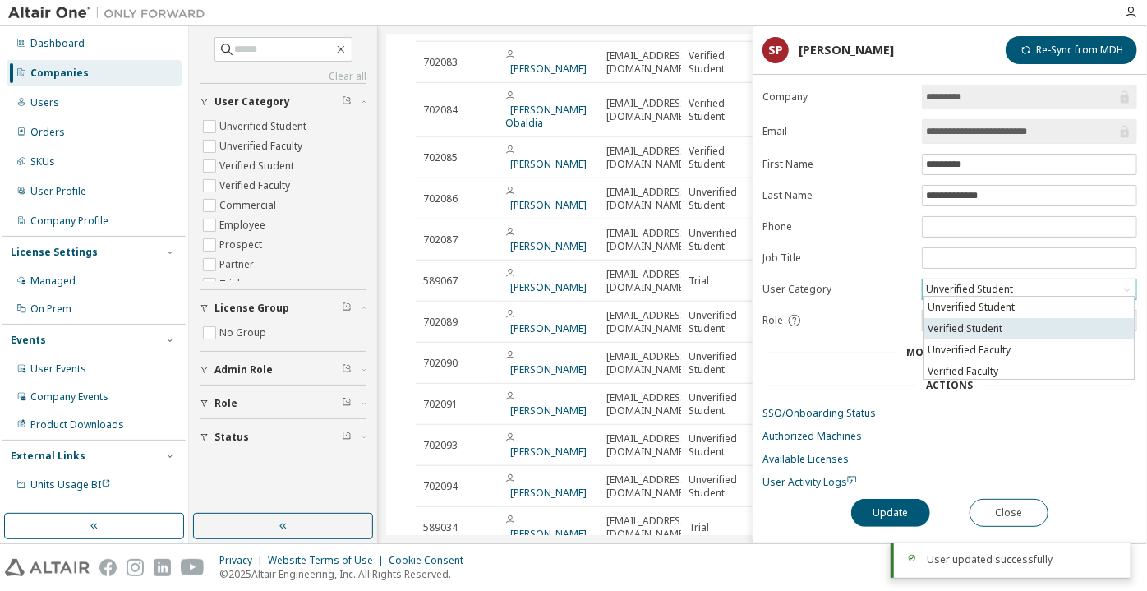
click at [970, 335] on li "Verified Student" at bounding box center [1029, 328] width 210 height 21
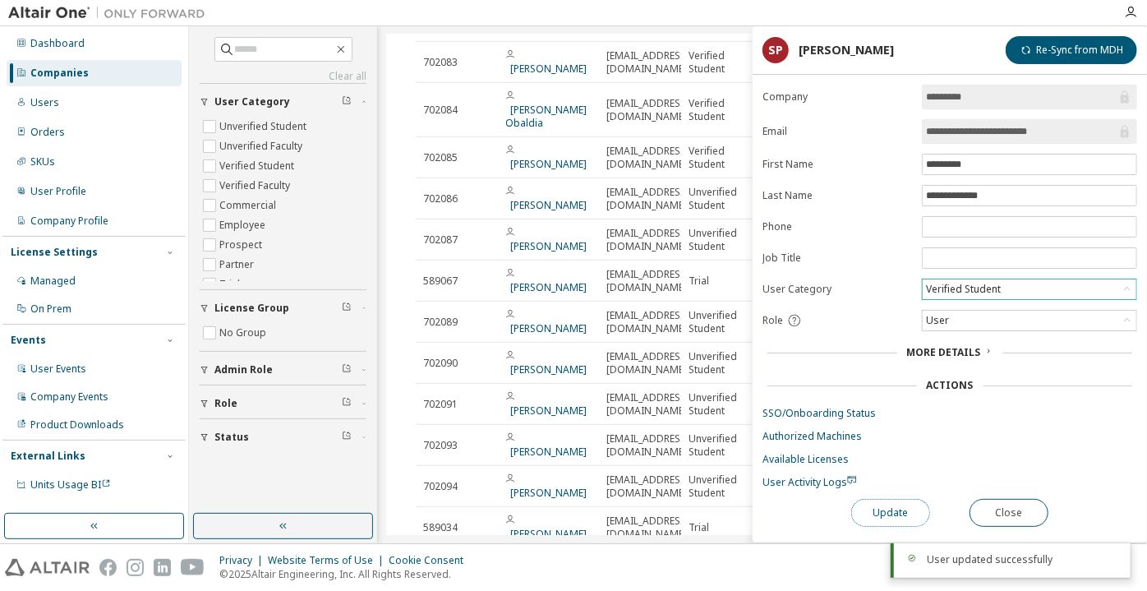
click at [892, 515] on button "Update" at bounding box center [890, 513] width 79 height 28
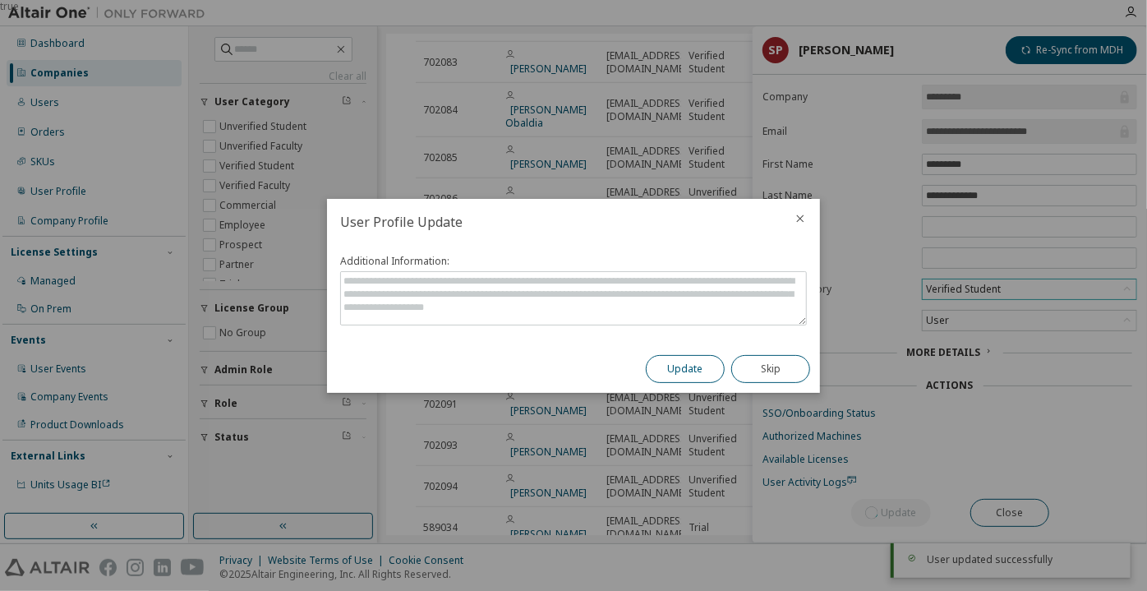
click at [666, 361] on button "Update" at bounding box center [685, 369] width 79 height 28
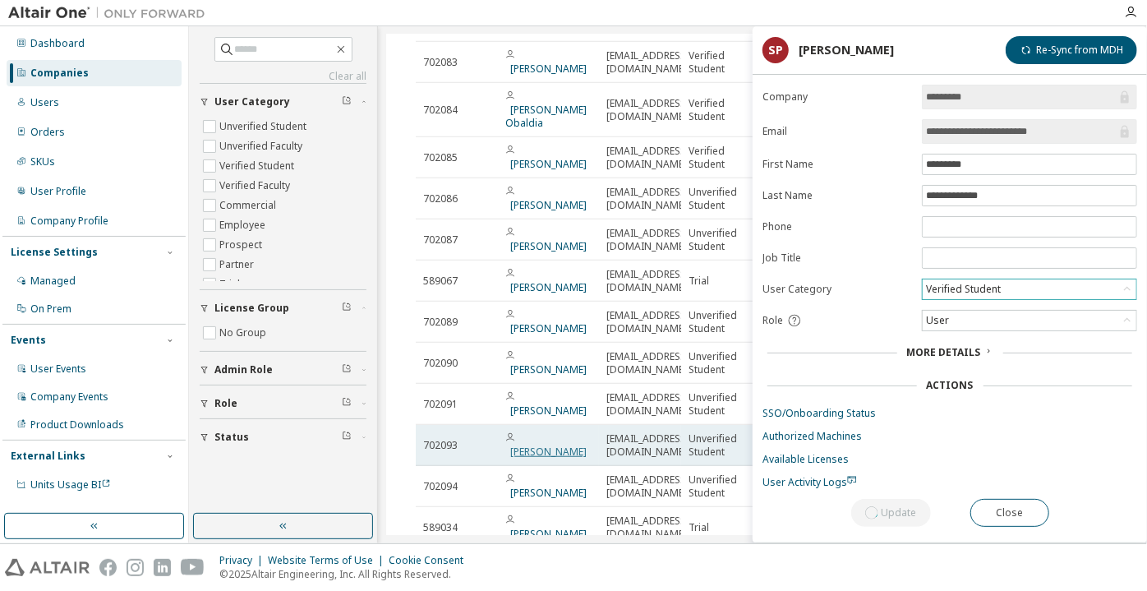
click at [547, 445] on link "[PERSON_NAME]" at bounding box center [548, 452] width 76 height 14
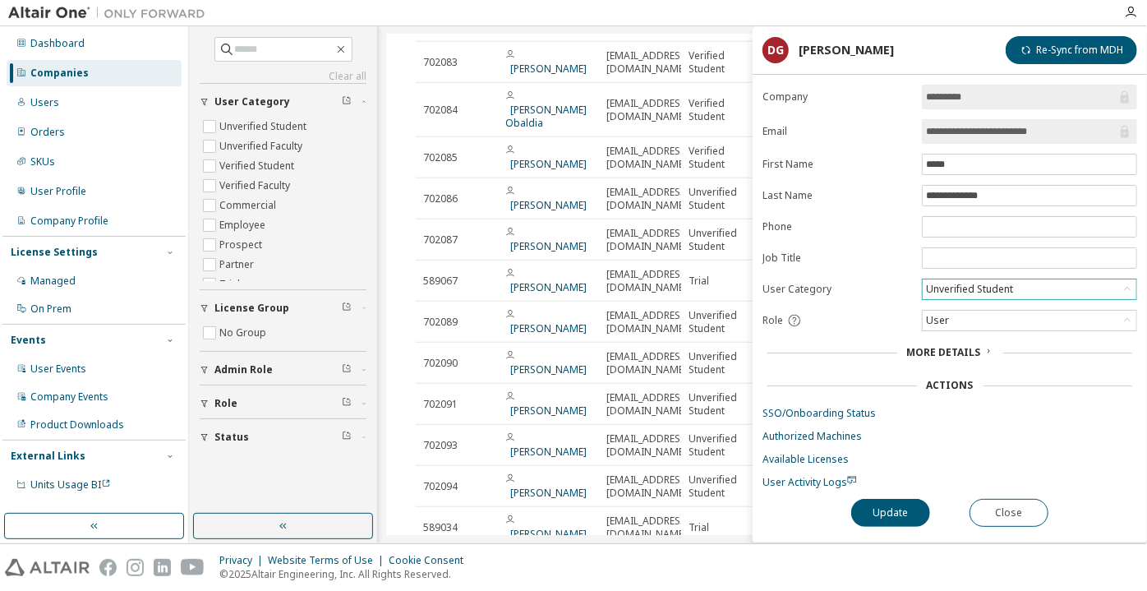
click at [955, 288] on div "Unverified Student" at bounding box center [970, 289] width 92 height 18
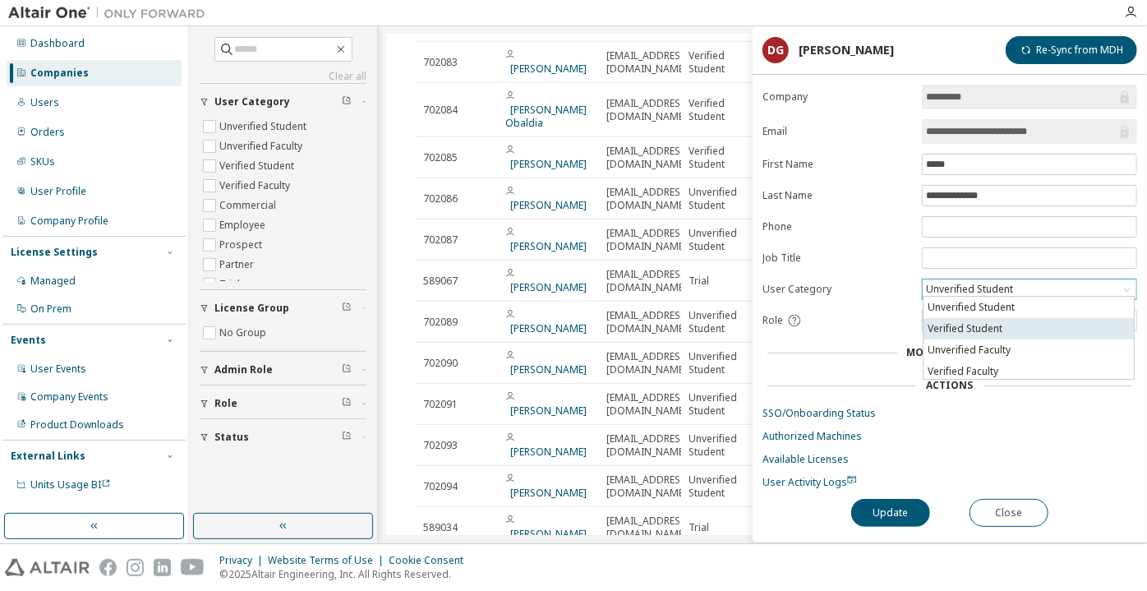
click at [971, 326] on li "Verified Student" at bounding box center [1029, 328] width 210 height 21
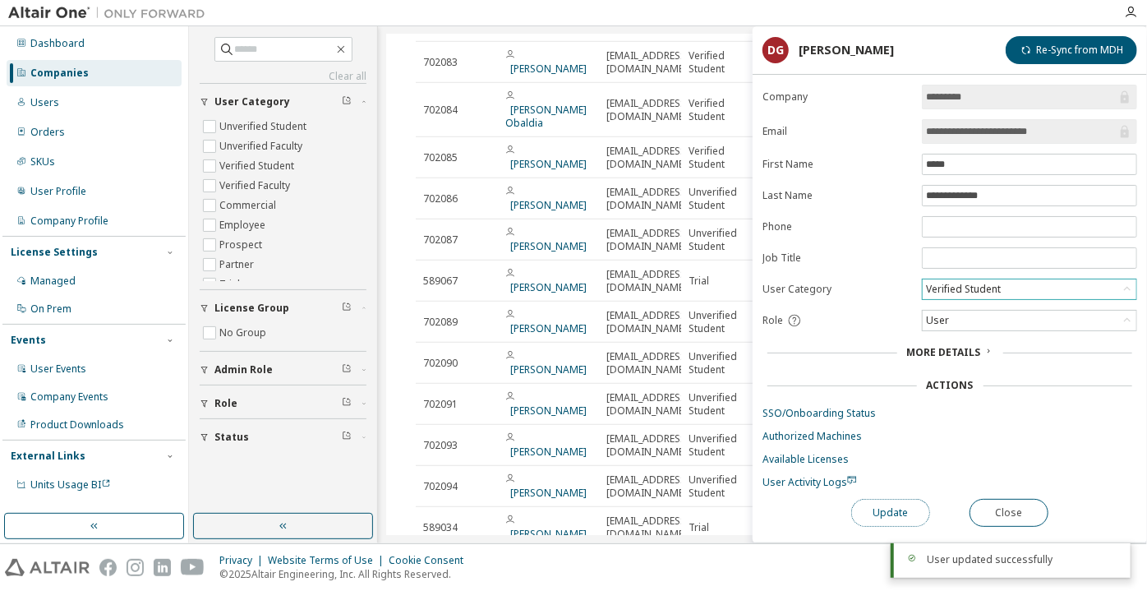
click at [894, 503] on button "Update" at bounding box center [890, 513] width 79 height 28
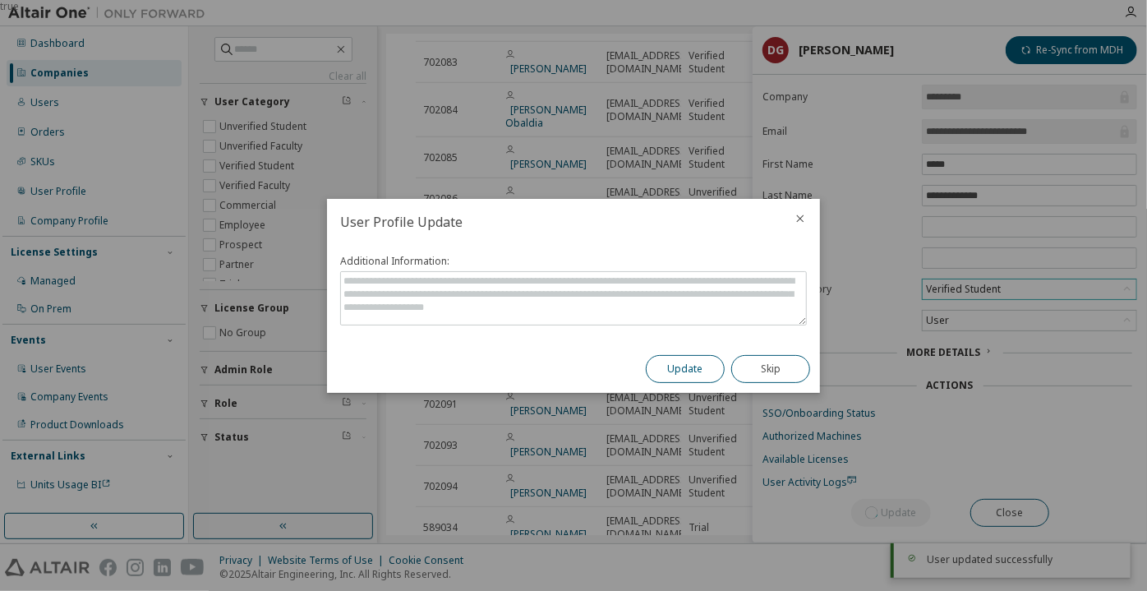
click at [693, 369] on button "Update" at bounding box center [685, 369] width 79 height 28
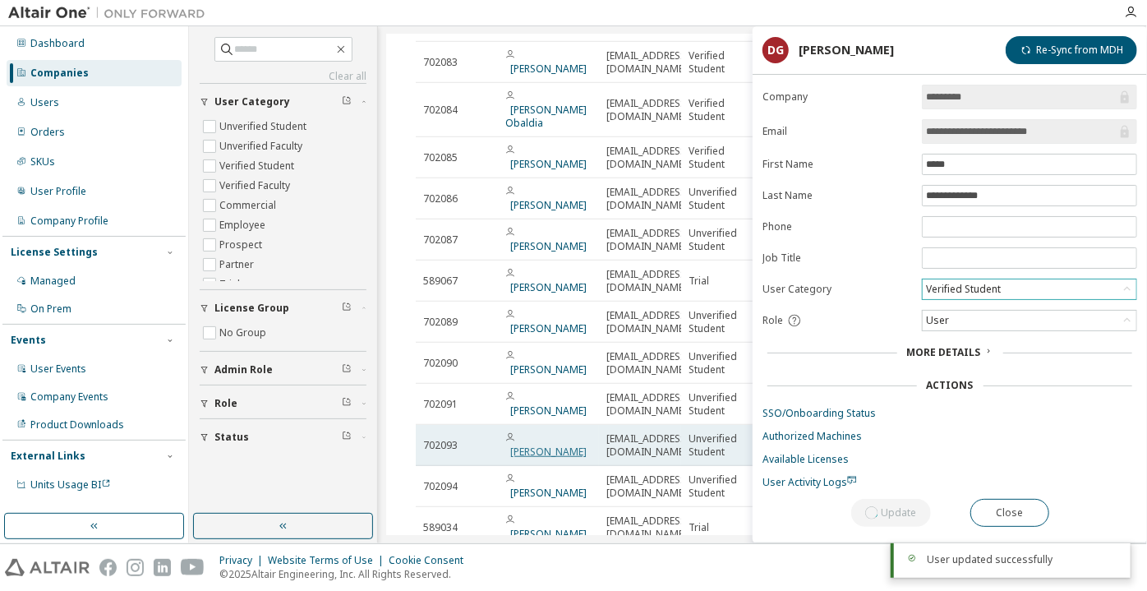
click at [563, 445] on link "[PERSON_NAME]" at bounding box center [548, 452] width 76 height 14
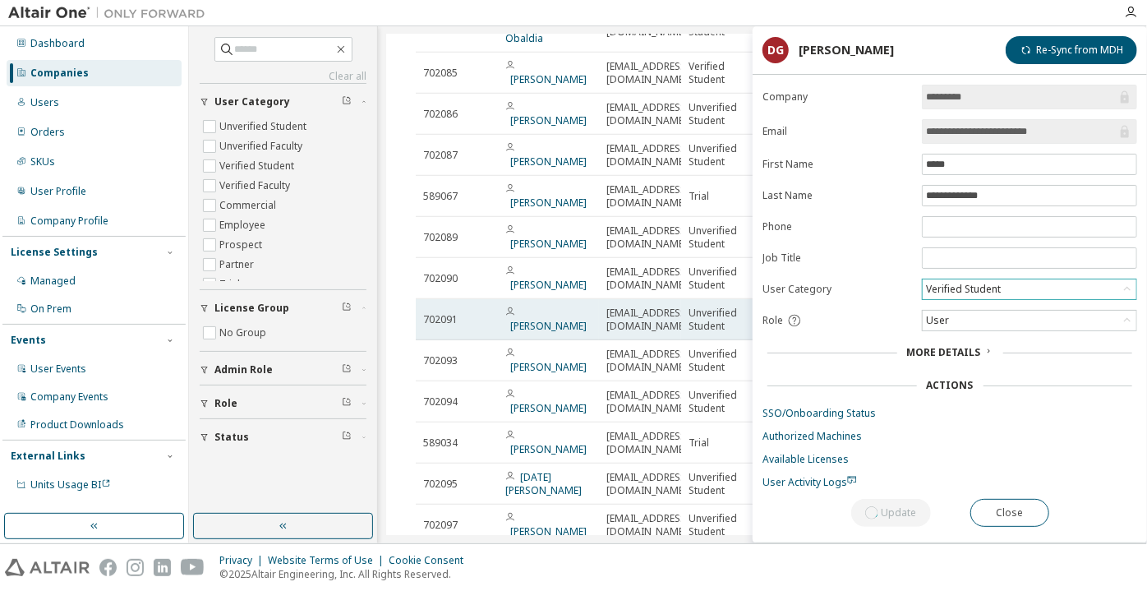
scroll to position [667, 0]
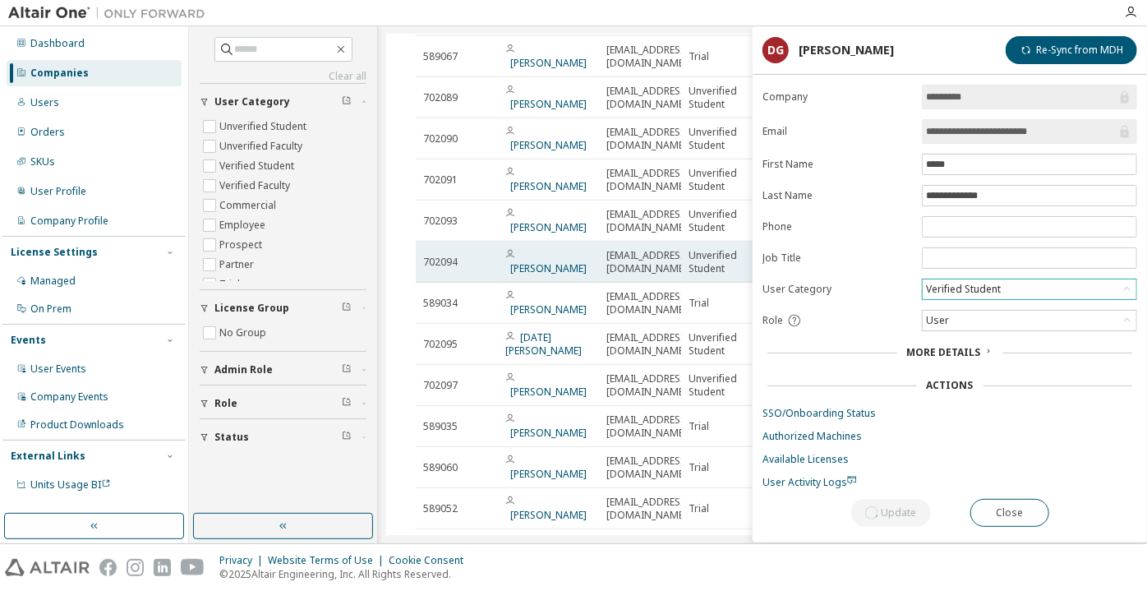
click at [564, 249] on span "[PERSON_NAME]" at bounding box center [548, 262] width 86 height 26
click at [558, 261] on link "[PERSON_NAME]" at bounding box center [548, 268] width 76 height 14
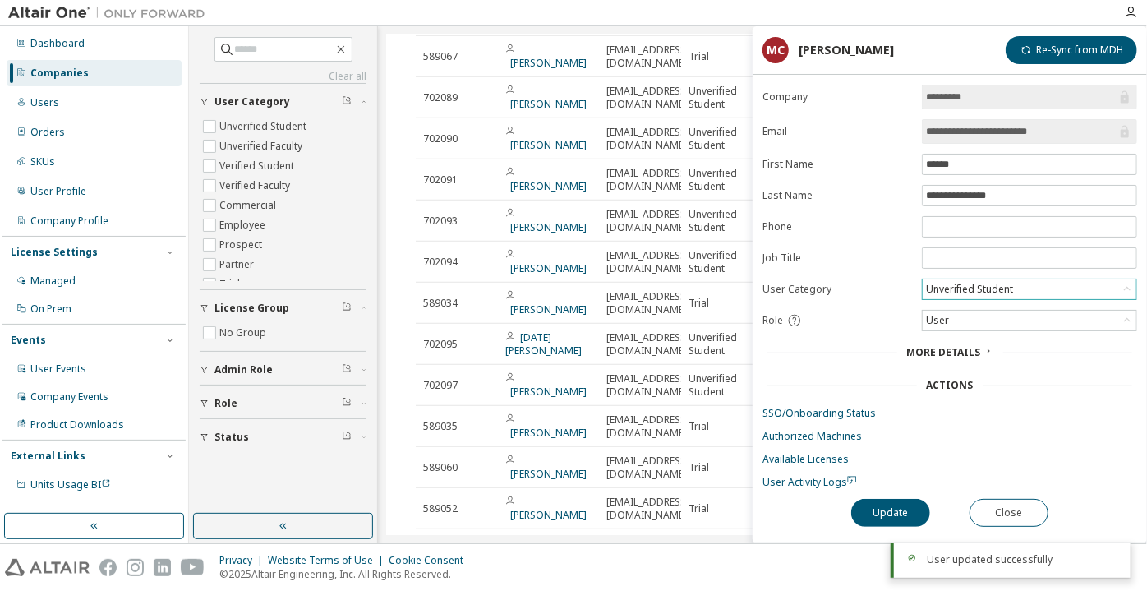
click at [952, 296] on form "**********" at bounding box center [950, 287] width 375 height 404
click at [953, 288] on div "Unverified Student" at bounding box center [970, 289] width 92 height 18
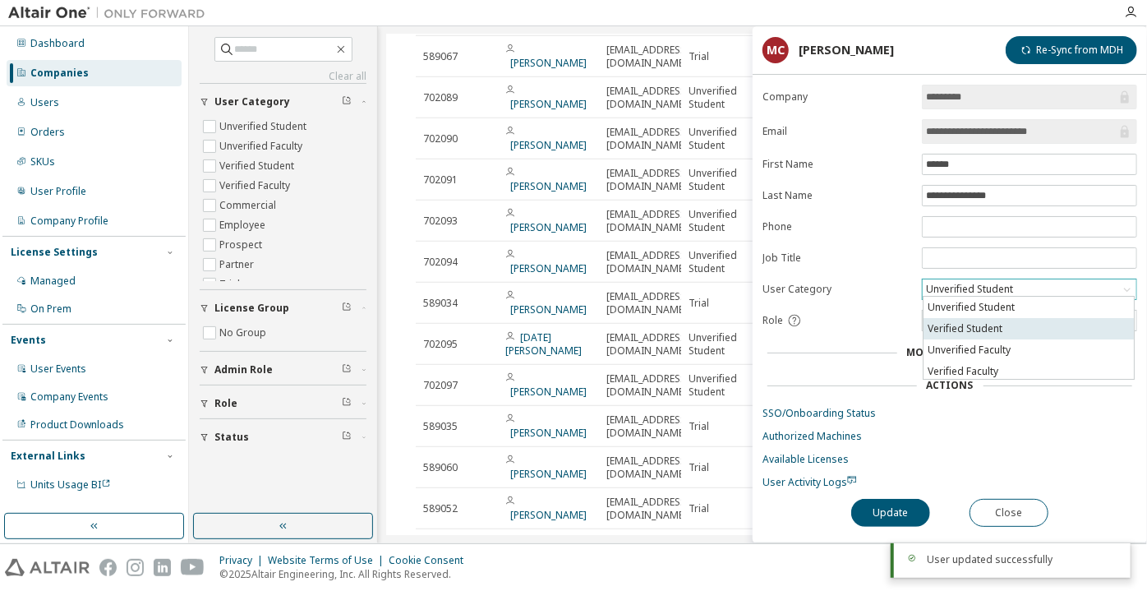
click at [958, 321] on li "Verified Student" at bounding box center [1029, 328] width 210 height 21
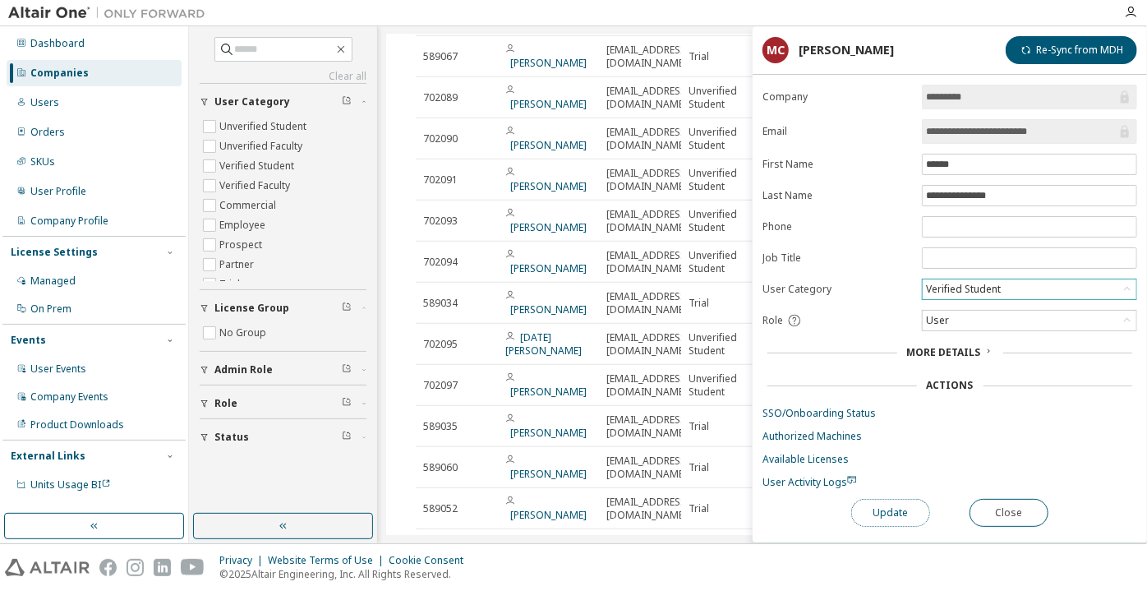
click at [924, 512] on button "Update" at bounding box center [890, 513] width 79 height 28
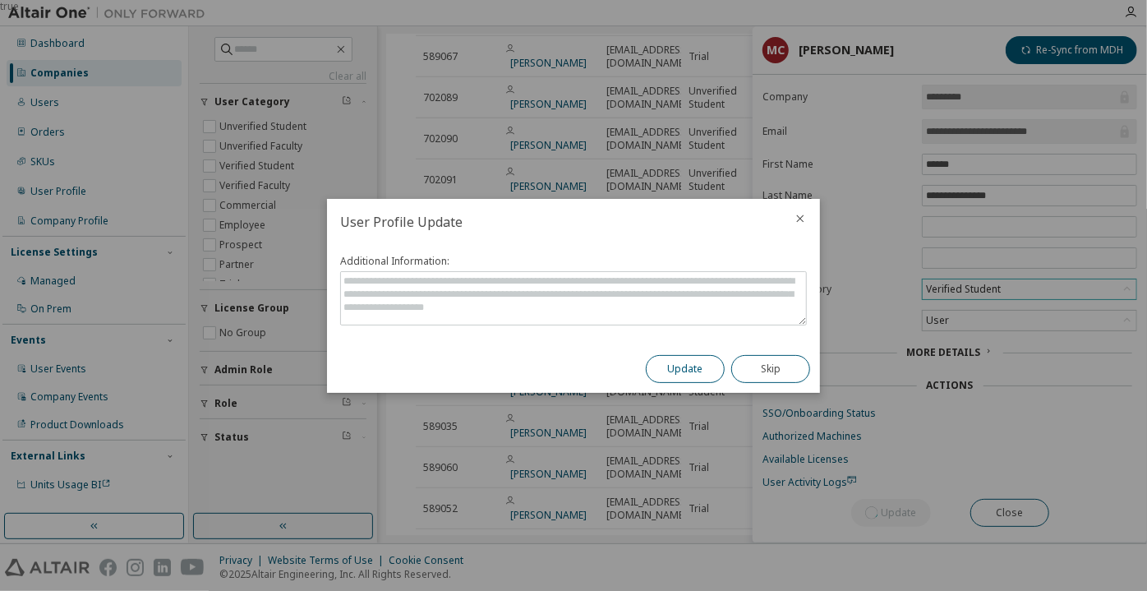
click at [673, 362] on button "Update" at bounding box center [685, 369] width 79 height 28
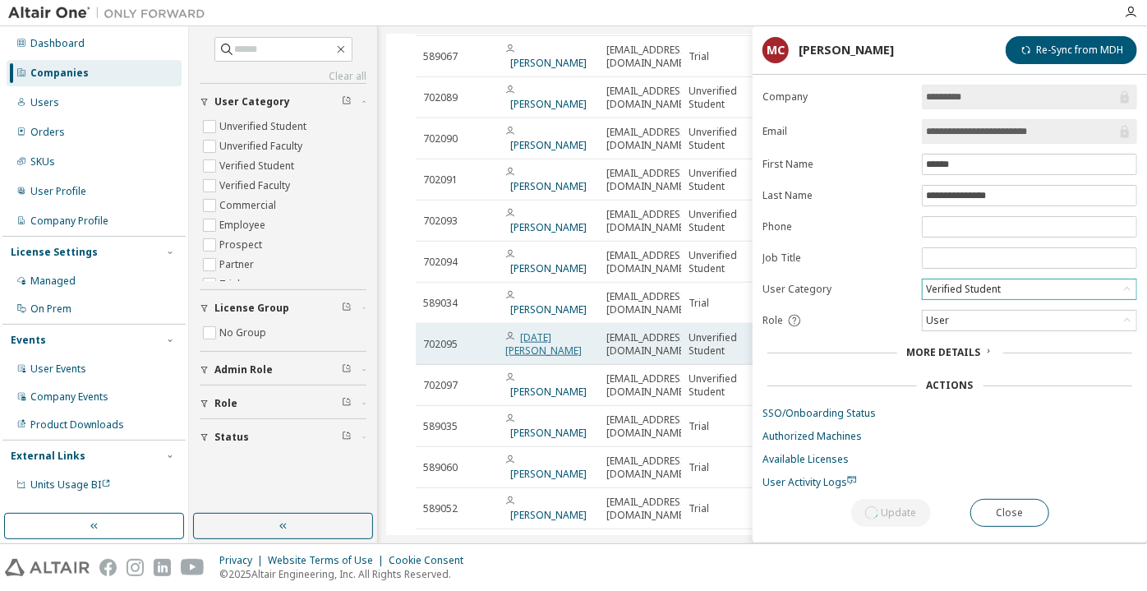
click at [543, 330] on link "[DATE][PERSON_NAME] [PERSON_NAME]" at bounding box center [543, 343] width 76 height 27
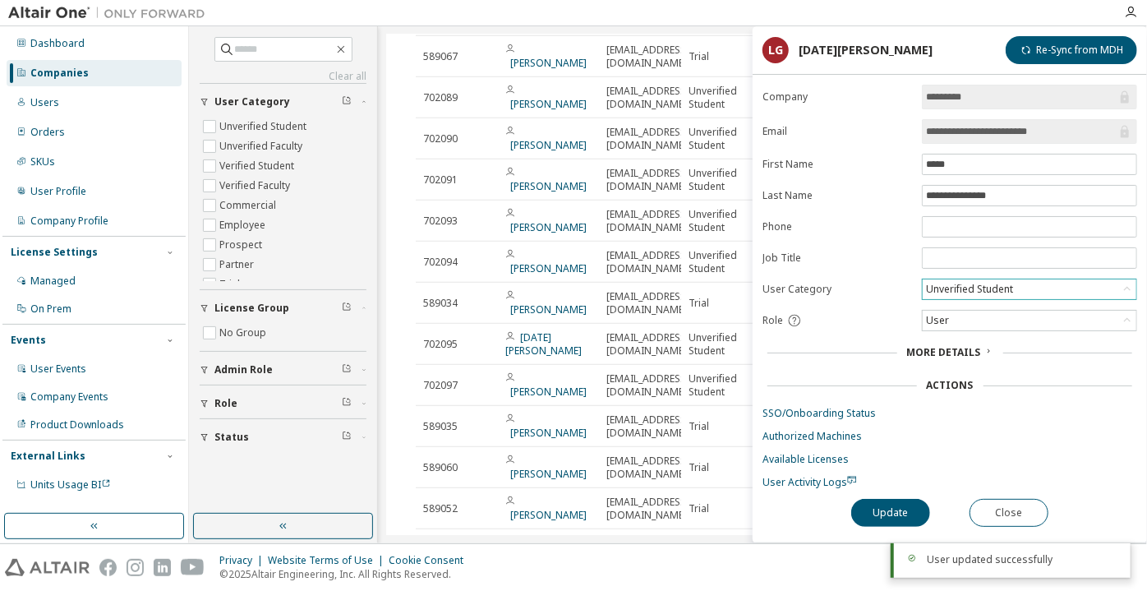
click at [985, 283] on div "Unverified Student" at bounding box center [970, 289] width 92 height 18
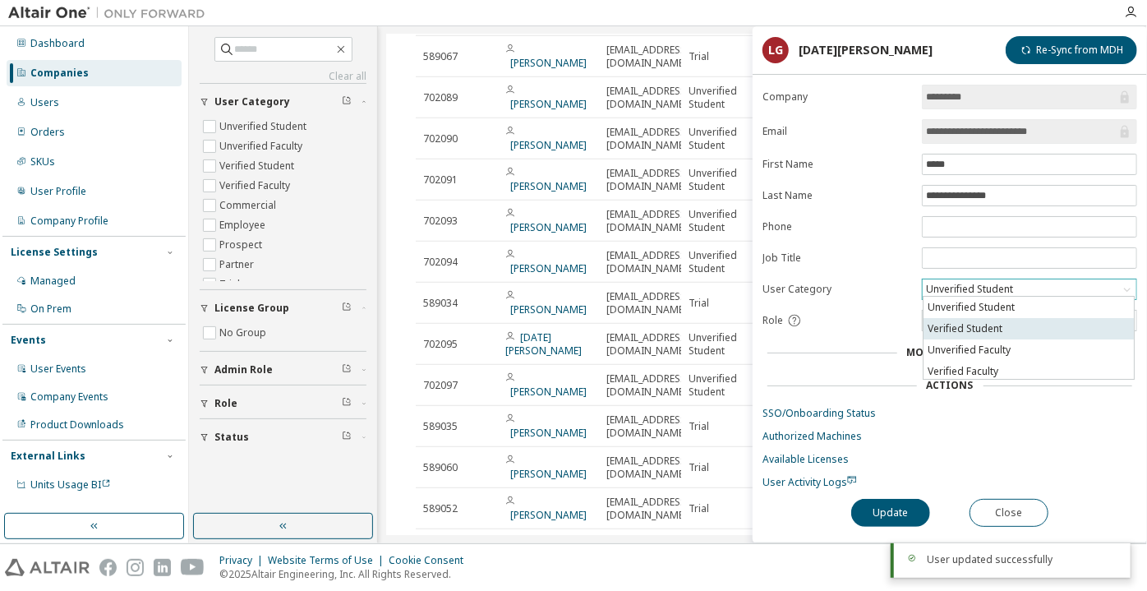
click at [964, 325] on li "Verified Student" at bounding box center [1029, 328] width 210 height 21
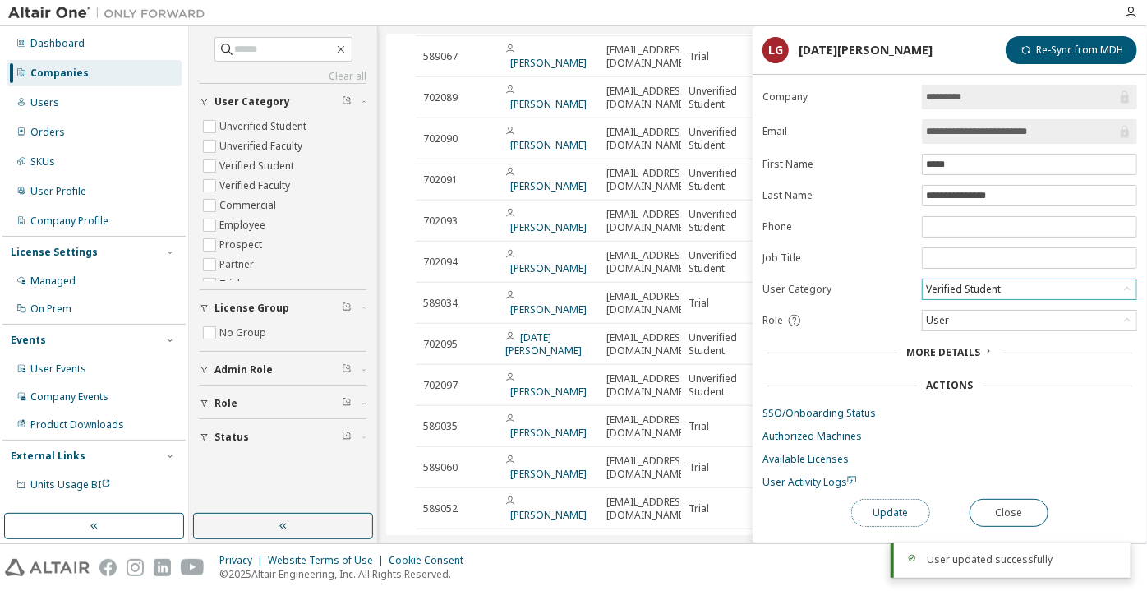
click at [882, 505] on button "Update" at bounding box center [890, 513] width 79 height 28
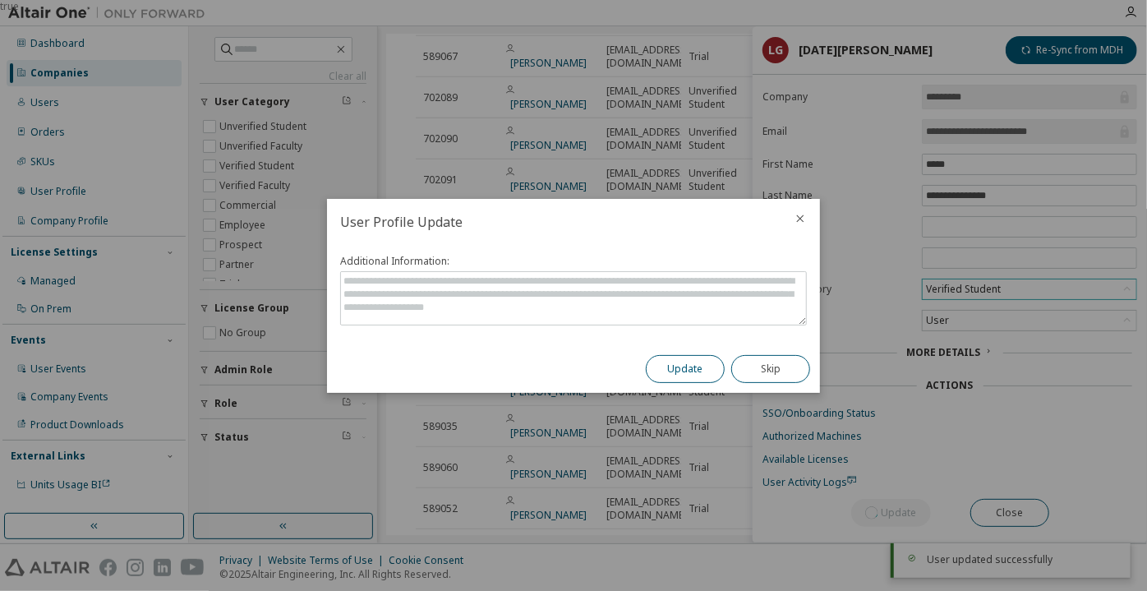
click at [686, 364] on button "Update" at bounding box center [685, 369] width 79 height 28
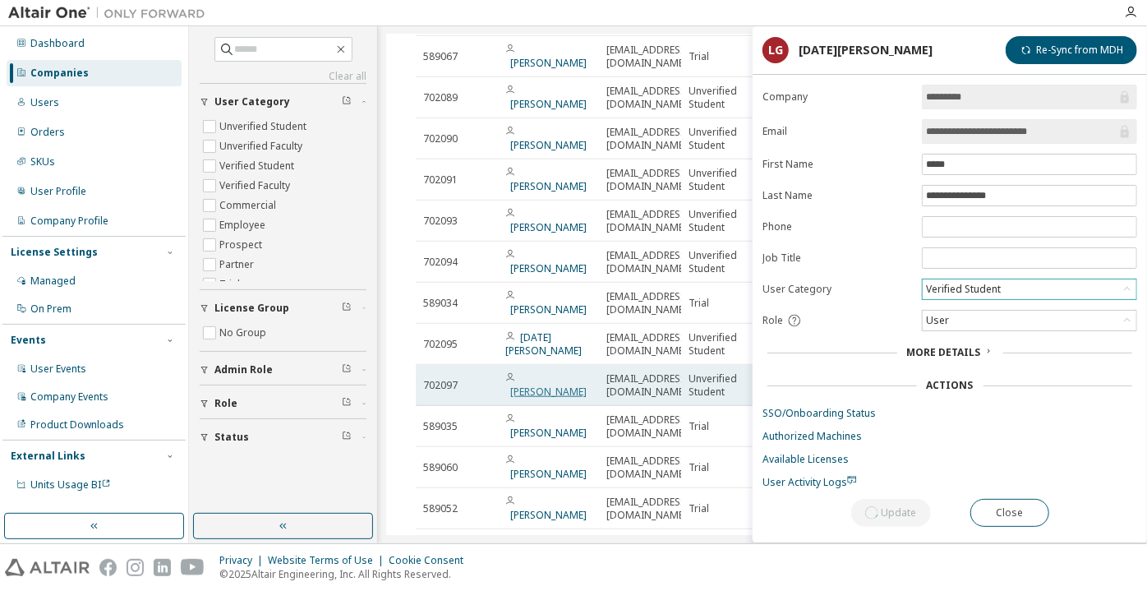
click at [566, 385] on link "[PERSON_NAME]" at bounding box center [548, 392] width 76 height 14
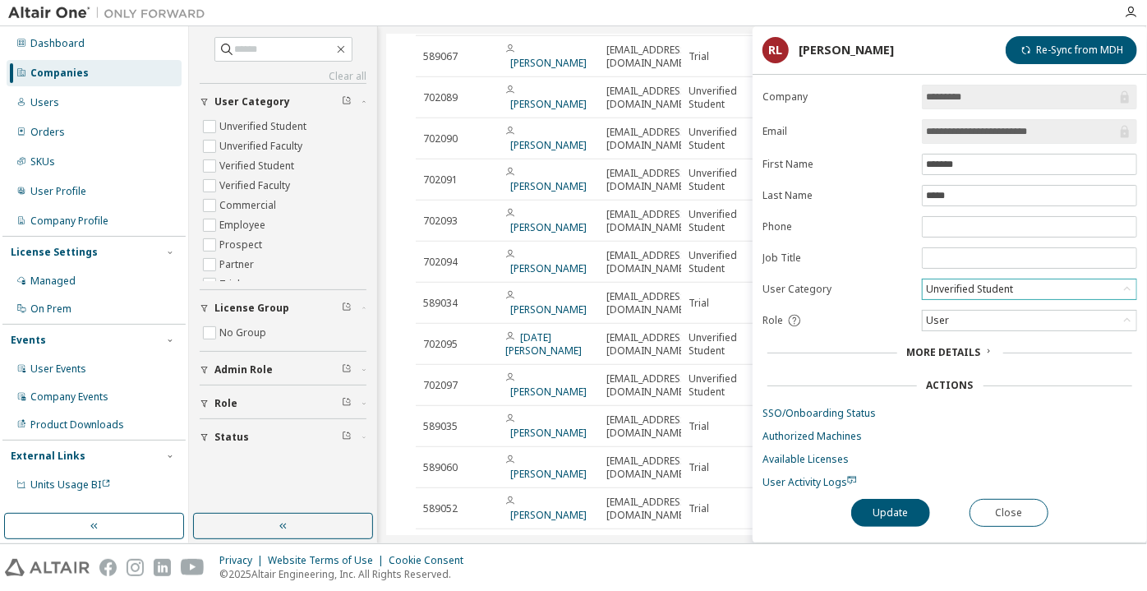
click at [979, 291] on div "Unverified Student" at bounding box center [970, 289] width 92 height 18
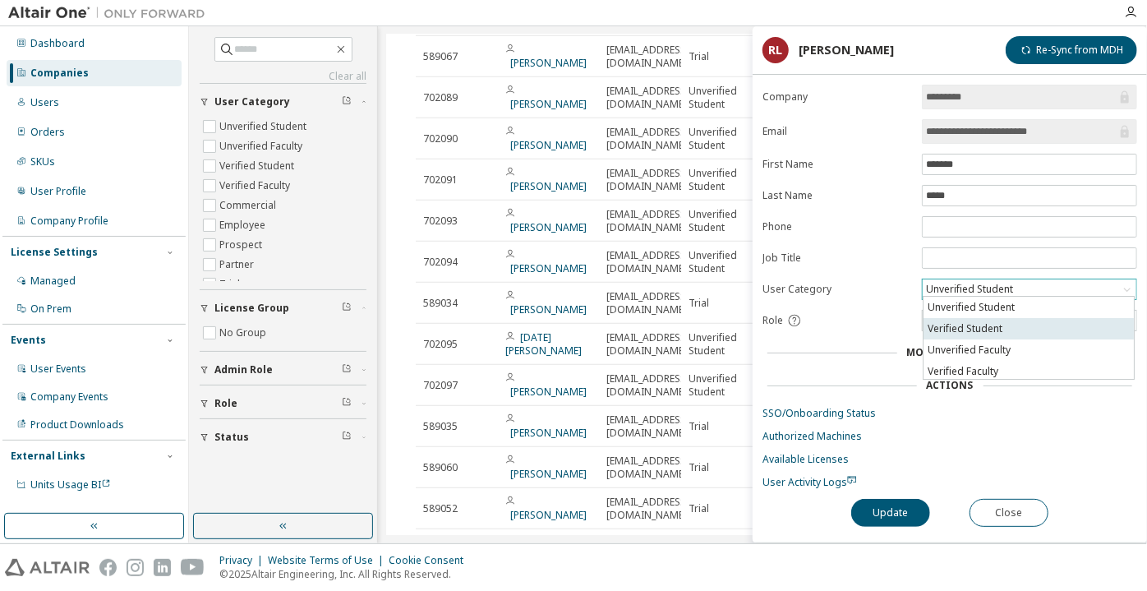
click at [971, 320] on li "Verified Student" at bounding box center [1029, 328] width 210 height 21
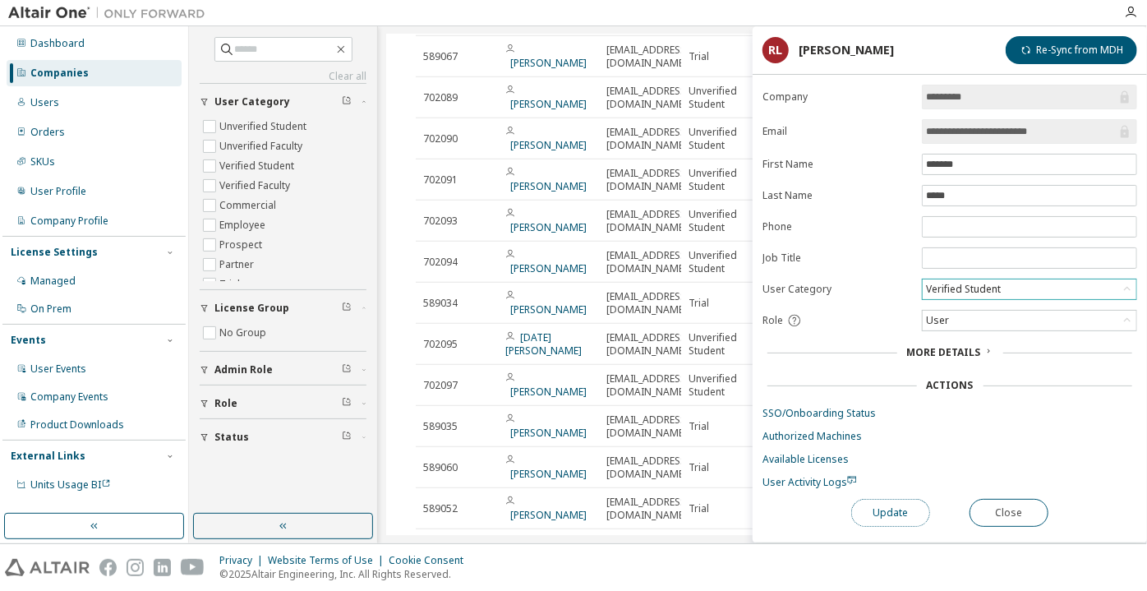
click at [880, 499] on button "Update" at bounding box center [890, 513] width 79 height 28
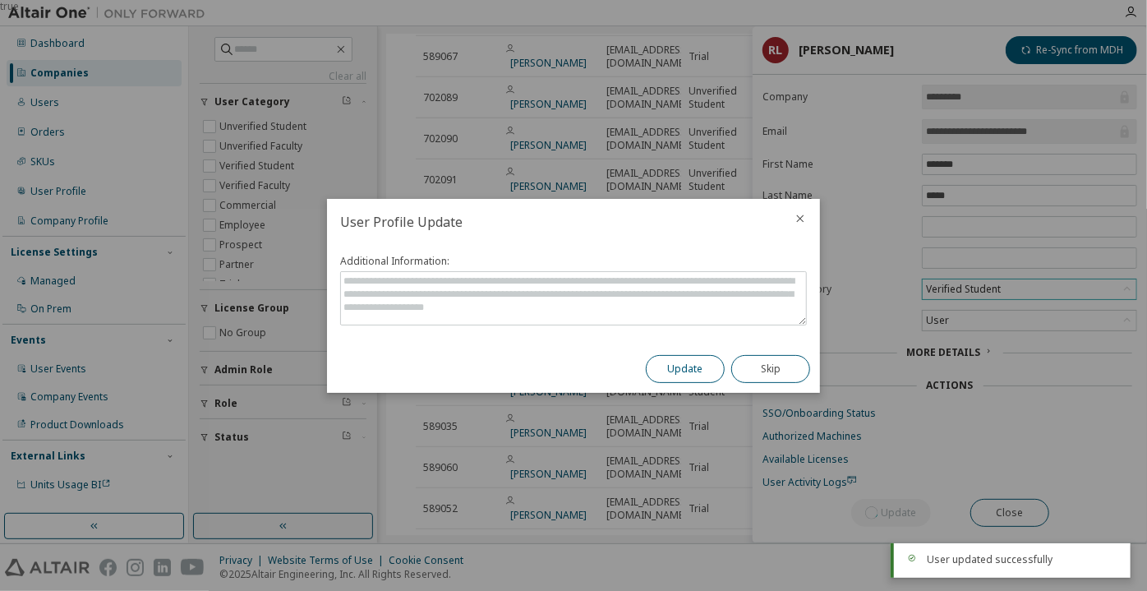
click at [699, 356] on button "Update" at bounding box center [685, 369] width 79 height 28
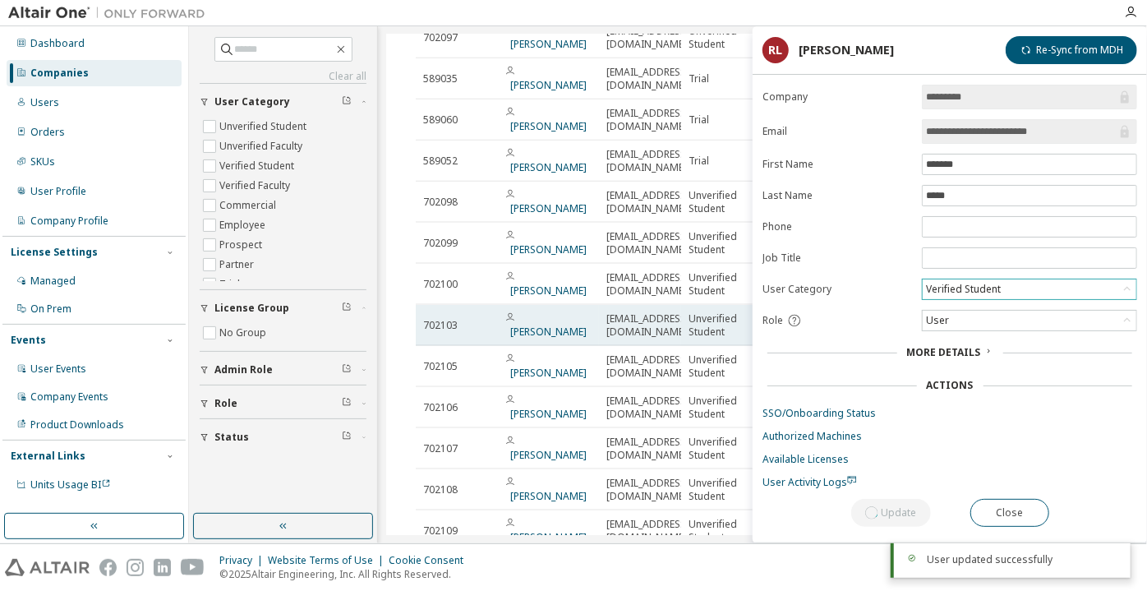
scroll to position [1040, 0]
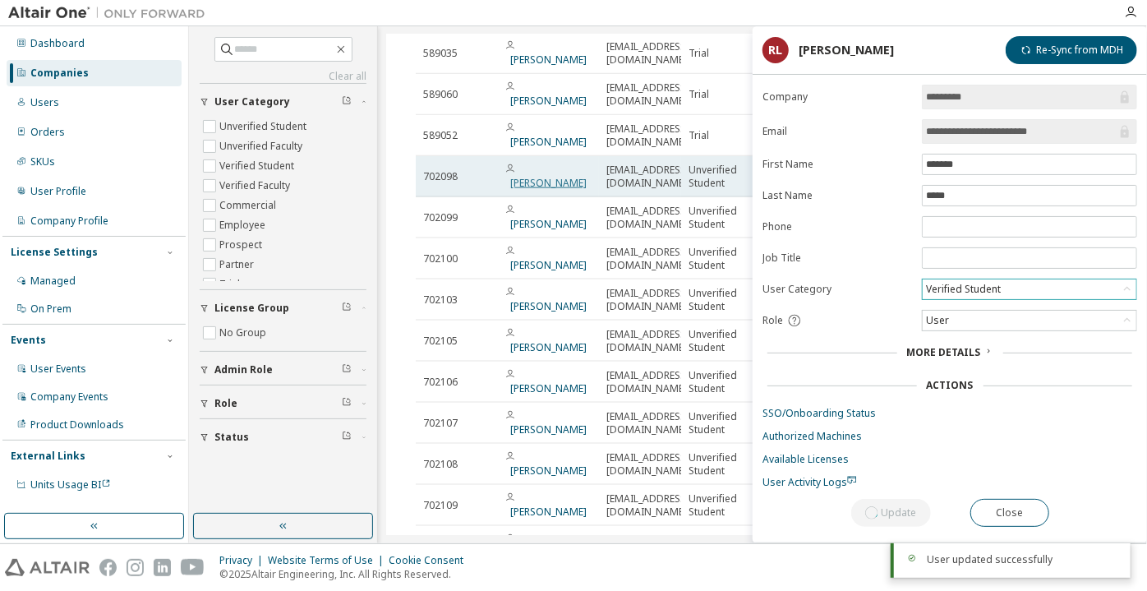
click at [546, 176] on link "[PERSON_NAME] de [PERSON_NAME]" at bounding box center [548, 183] width 76 height 14
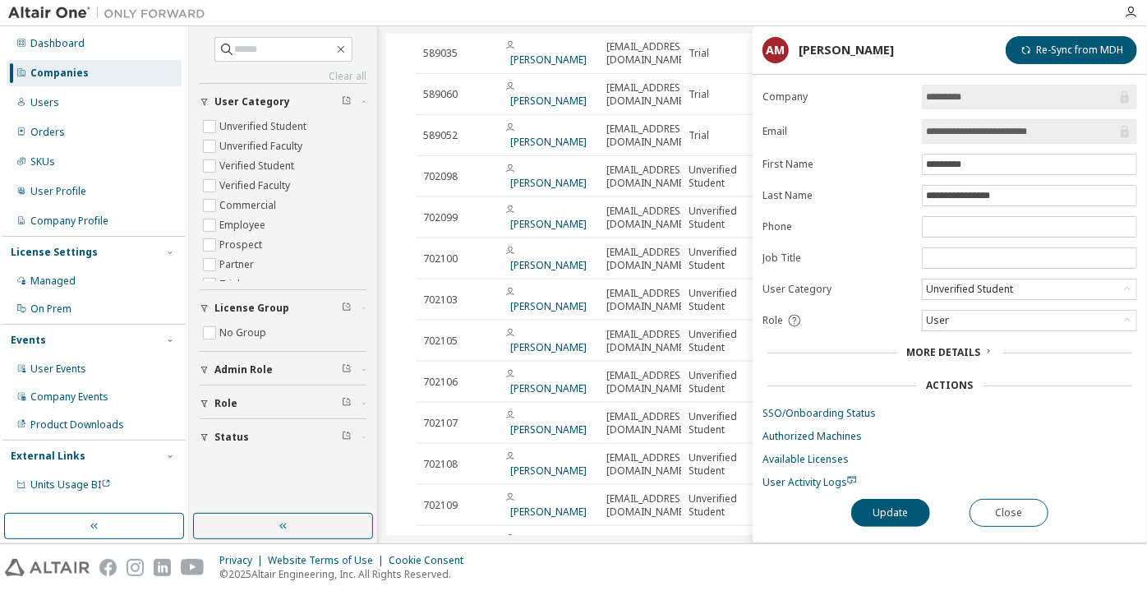
click at [955, 282] on div "Unverified Student" at bounding box center [970, 289] width 92 height 18
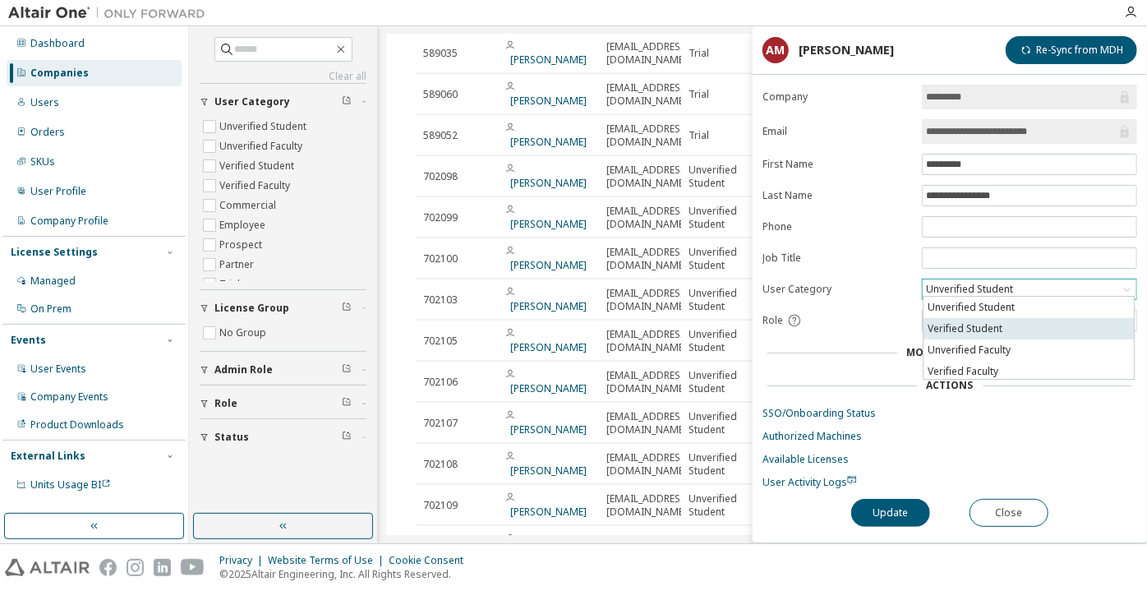
click at [949, 334] on li "Verified Student" at bounding box center [1029, 328] width 210 height 21
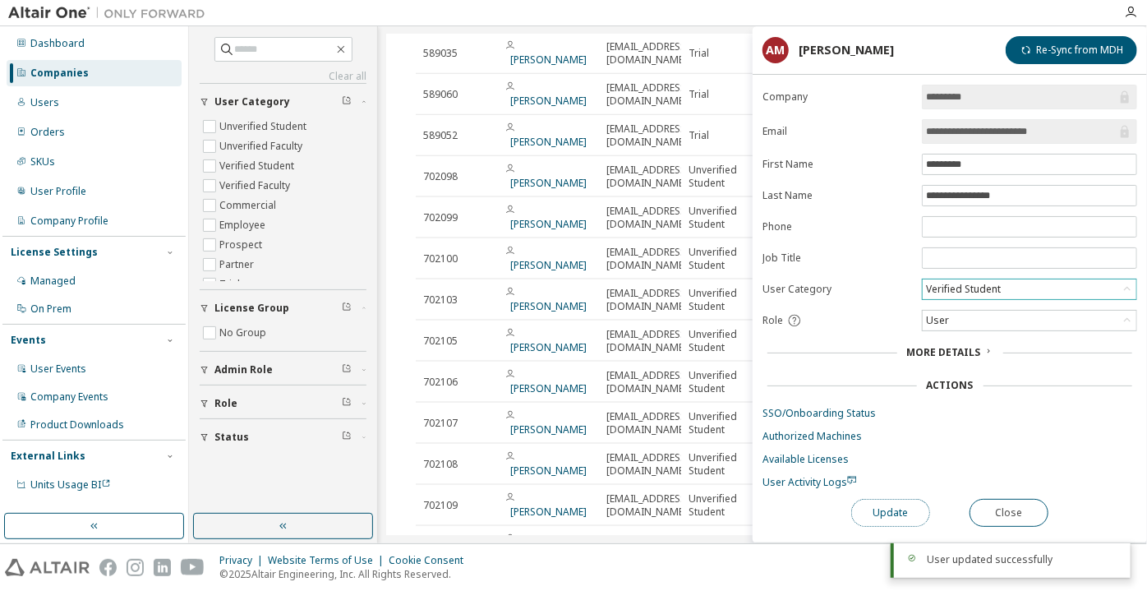
click at [889, 509] on button "Update" at bounding box center [890, 513] width 79 height 28
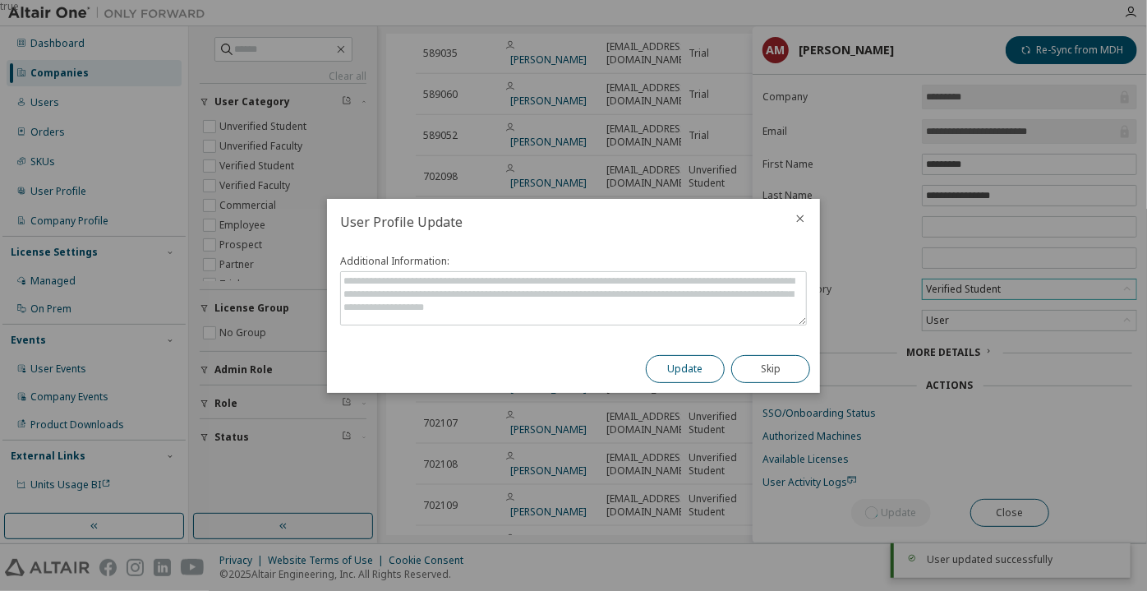
click at [698, 357] on button "Update" at bounding box center [685, 369] width 79 height 28
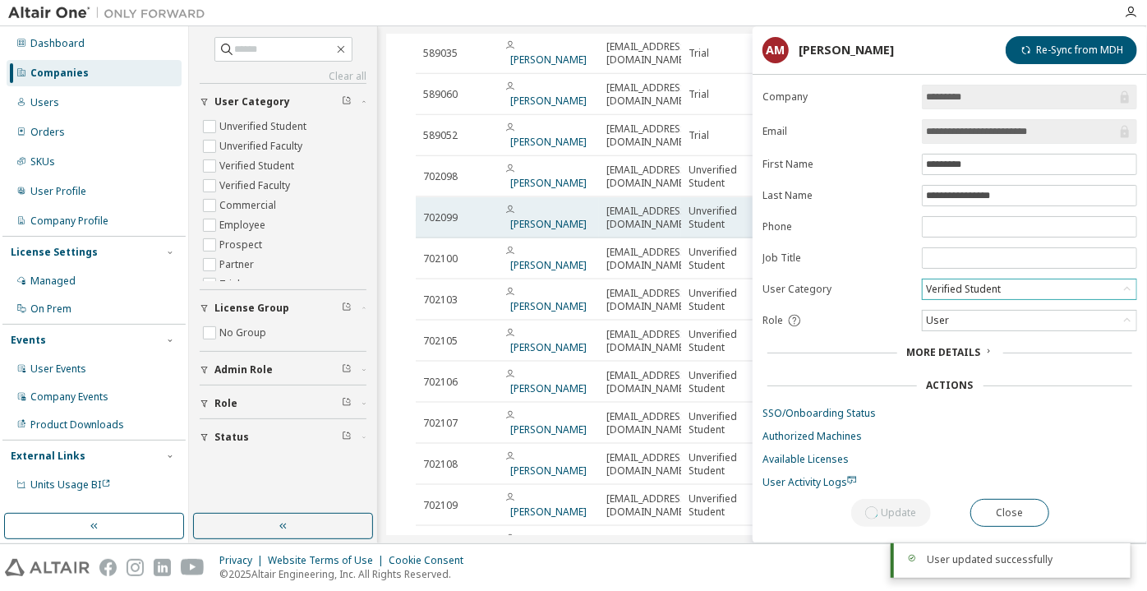
click at [545, 205] on span "[PERSON_NAME]" at bounding box center [548, 218] width 86 height 26
click at [542, 217] on link "[PERSON_NAME]" at bounding box center [548, 224] width 76 height 14
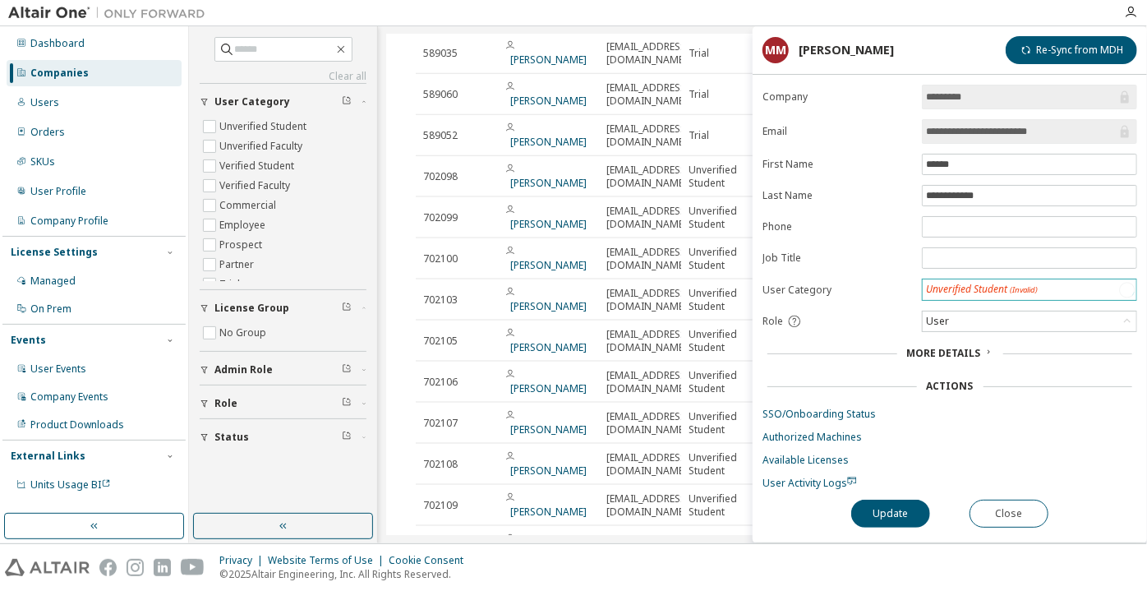
click at [958, 289] on div "Unverified Student (Invalid)" at bounding box center [982, 290] width 112 height 14
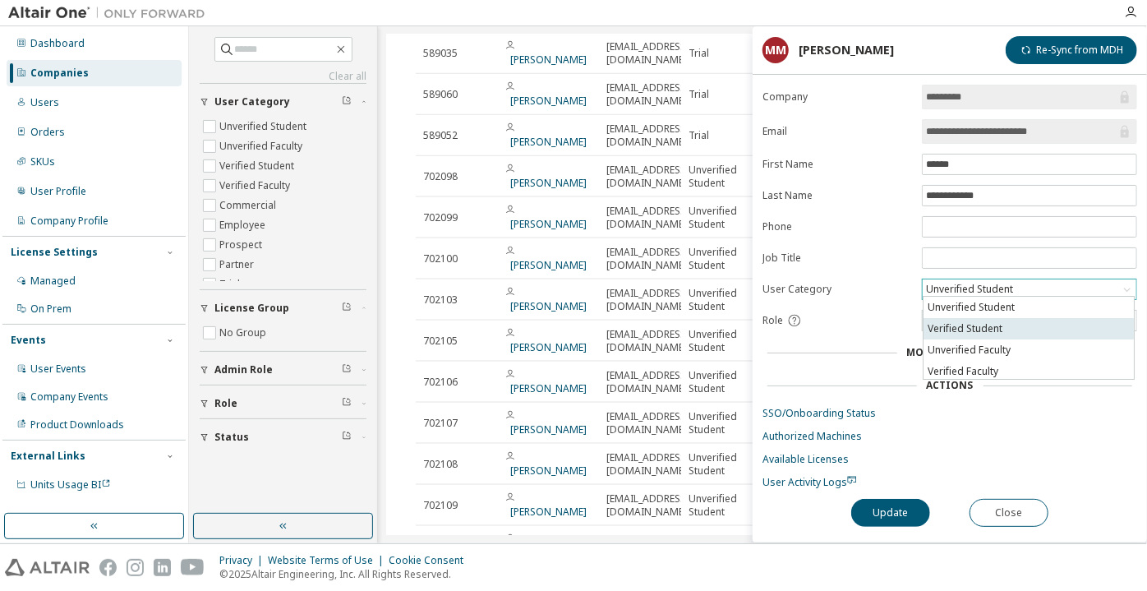
click at [965, 323] on li "Verified Student" at bounding box center [1029, 328] width 210 height 21
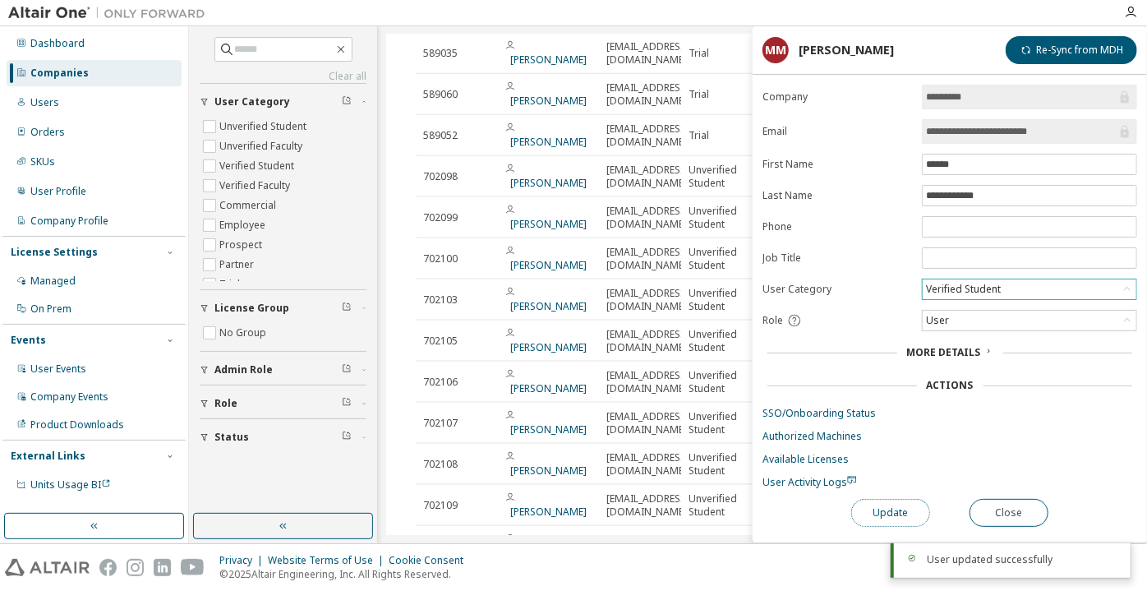
click at [898, 505] on button "Update" at bounding box center [890, 513] width 79 height 28
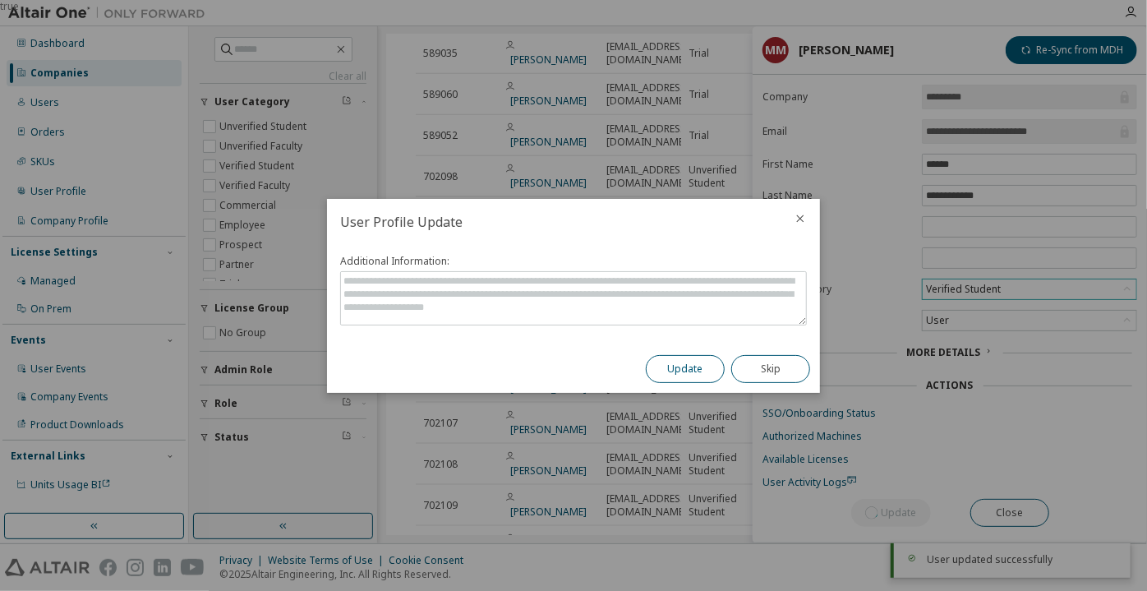
click at [705, 377] on button "Update" at bounding box center [685, 369] width 79 height 28
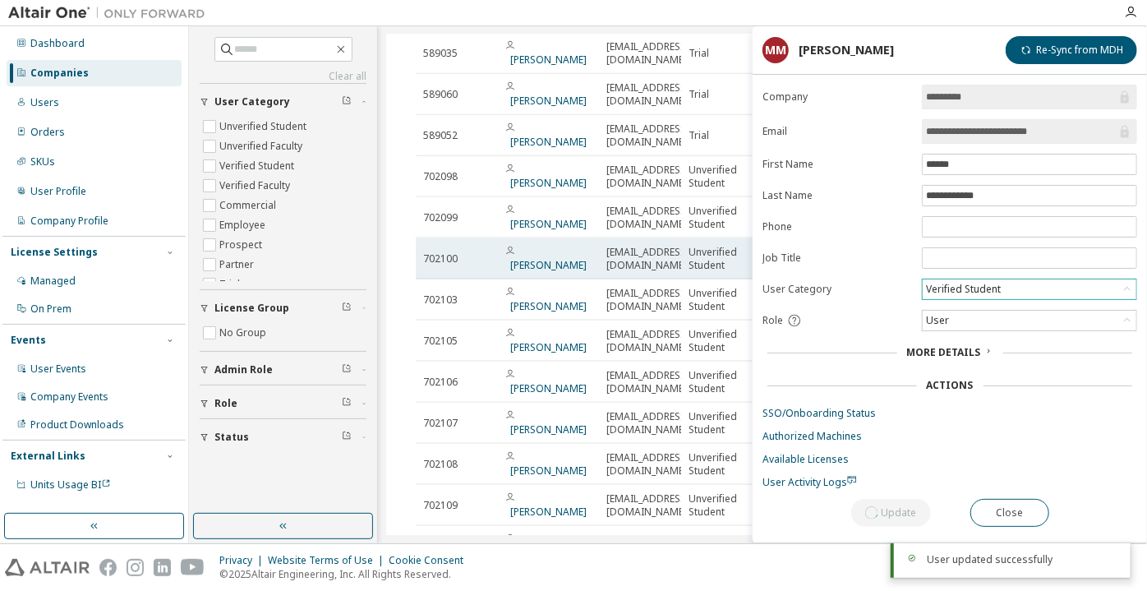
click at [537, 246] on span "[PERSON_NAME] [PERSON_NAME]" at bounding box center [548, 259] width 86 height 26
click at [537, 258] on link "[PERSON_NAME] [PERSON_NAME]" at bounding box center [548, 265] width 76 height 14
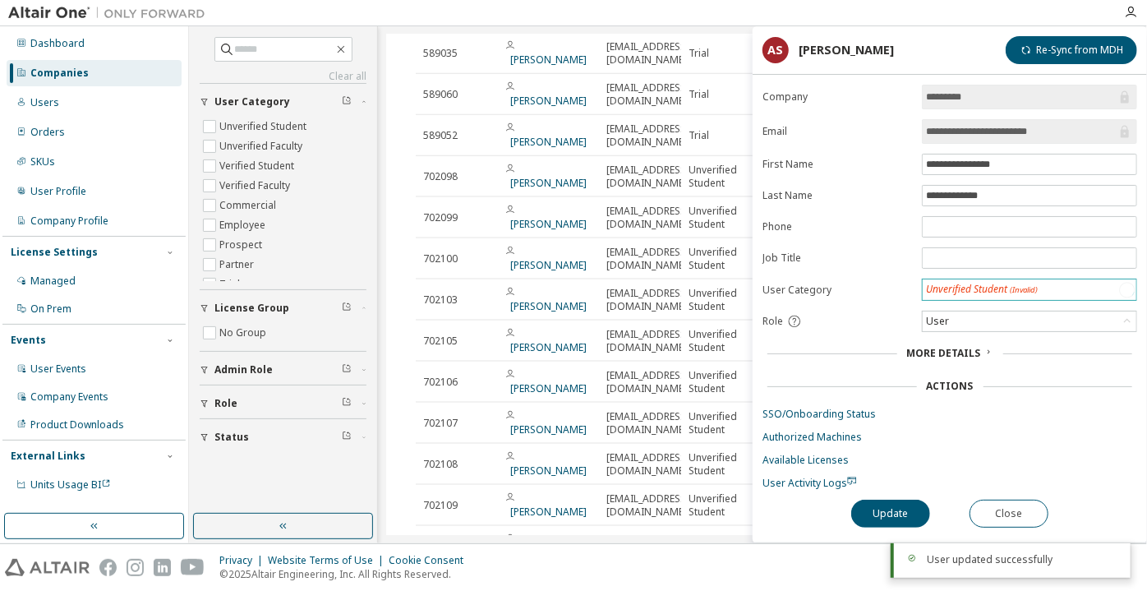
click at [966, 279] on div "Unverified Student (Invalid)" at bounding box center [1030, 289] width 214 height 21
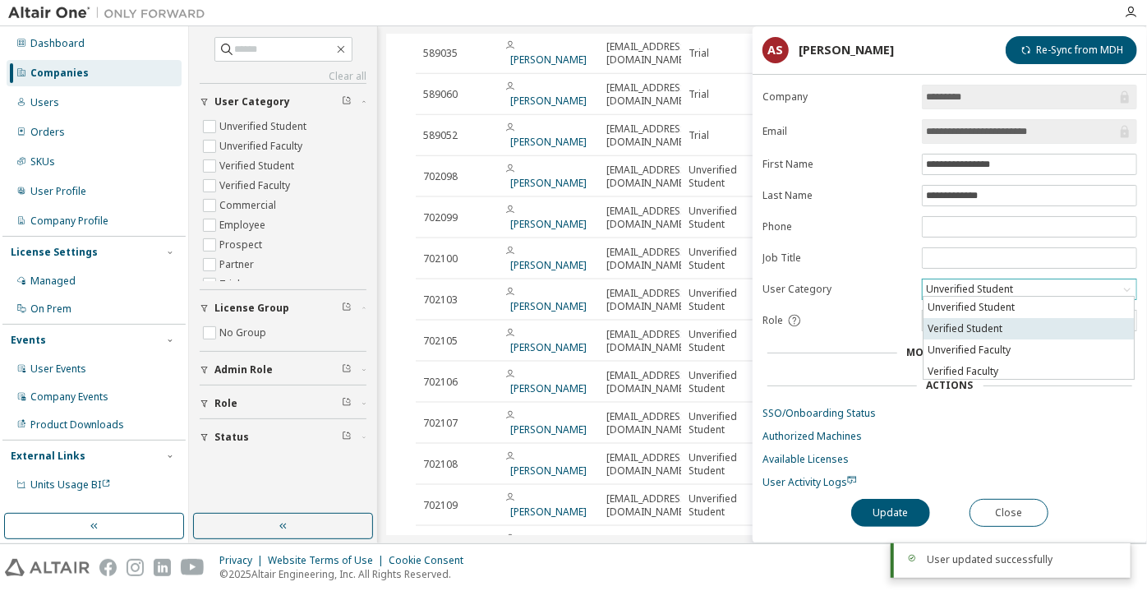
click at [975, 331] on li "Verified Student" at bounding box center [1029, 328] width 210 height 21
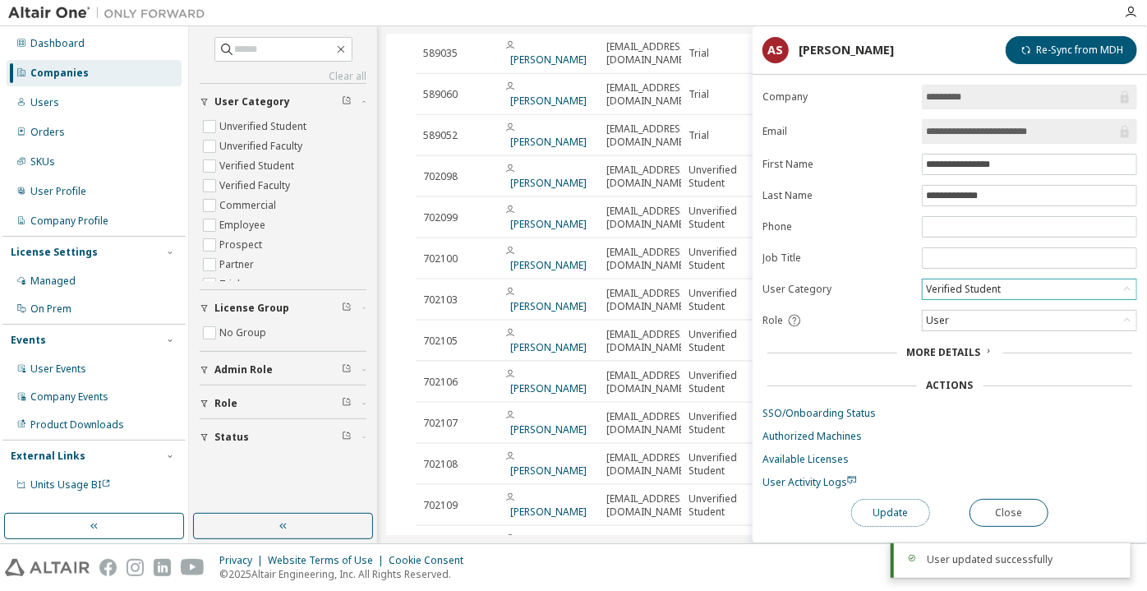
click at [885, 502] on button "Update" at bounding box center [890, 513] width 79 height 28
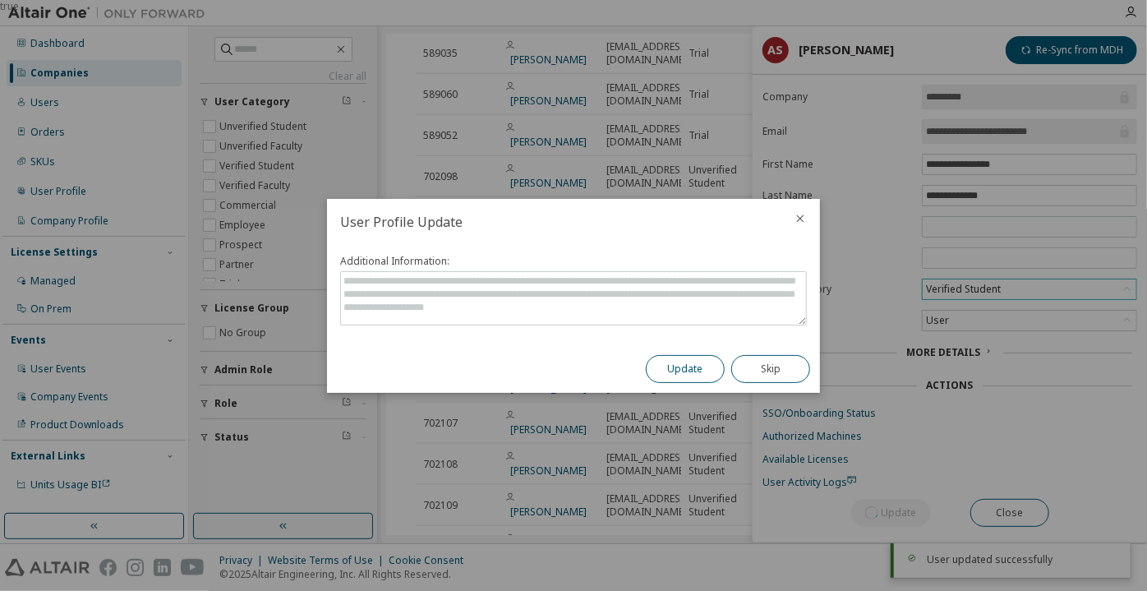
click at [679, 356] on button "Update" at bounding box center [685, 369] width 79 height 28
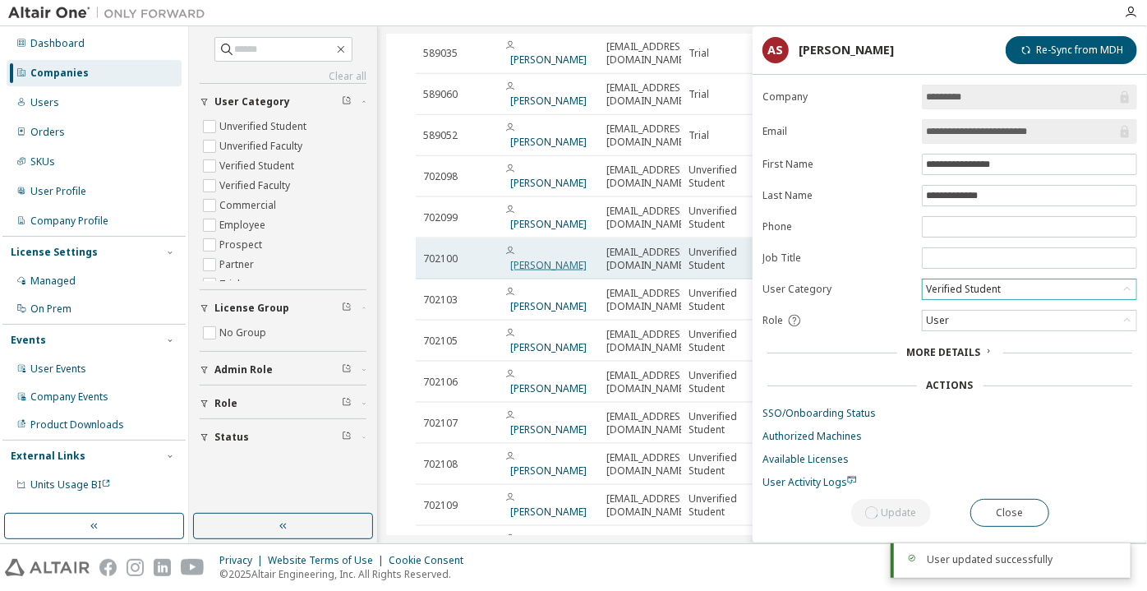
click at [557, 258] on link "[PERSON_NAME] [PERSON_NAME]" at bounding box center [548, 265] width 76 height 14
click at [535, 258] on link "[PERSON_NAME] [PERSON_NAME]" at bounding box center [548, 265] width 76 height 14
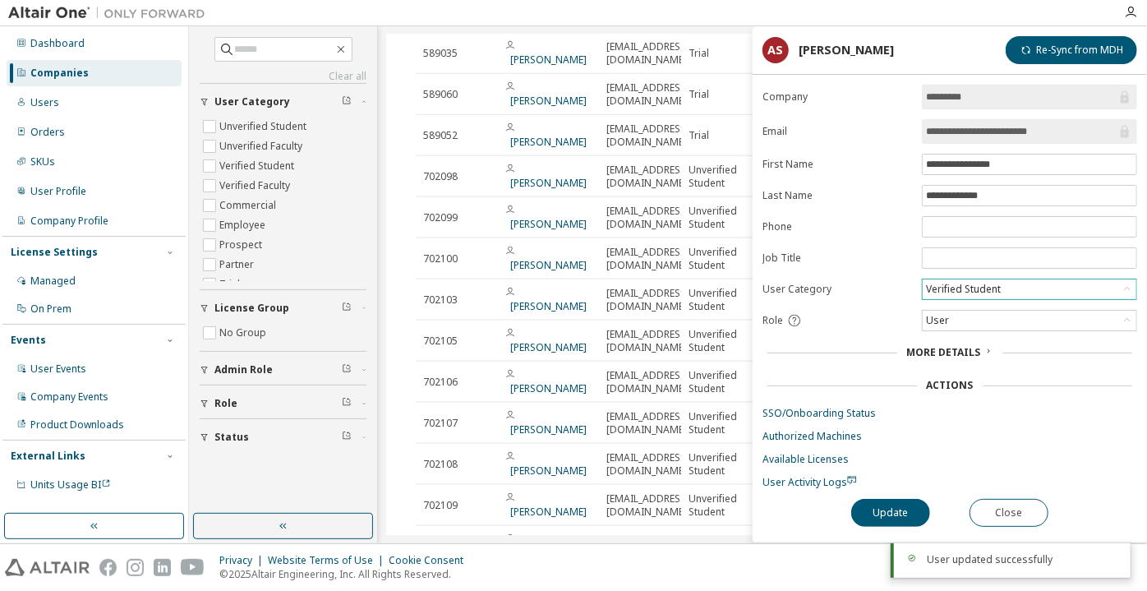
click at [959, 280] on div "Verified Student" at bounding box center [964, 289] width 80 height 18
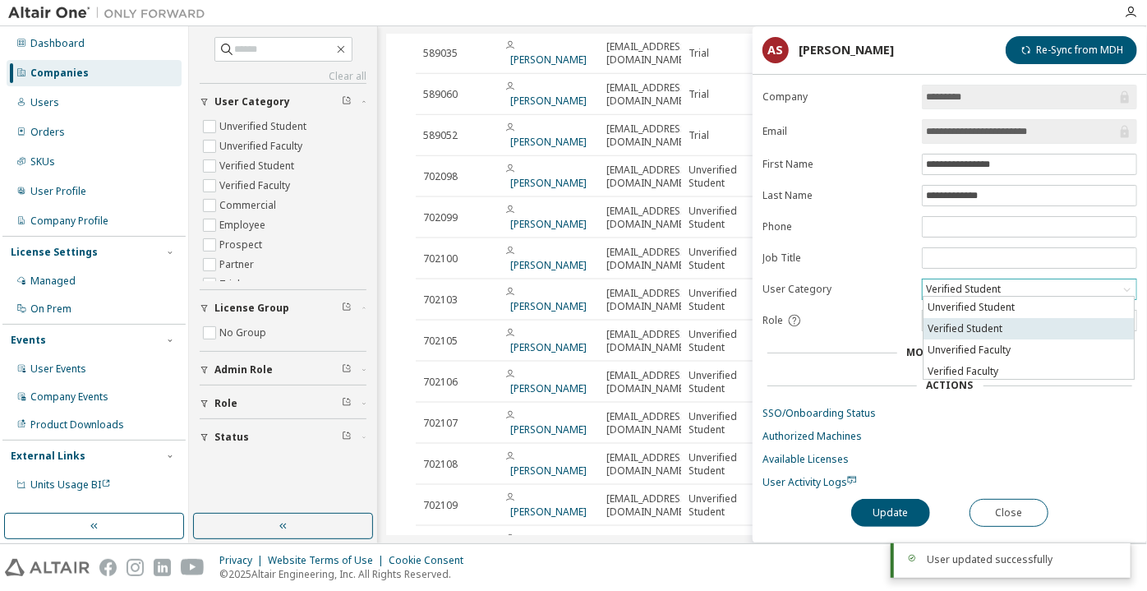
click at [972, 323] on li "Verified Student" at bounding box center [1029, 328] width 210 height 21
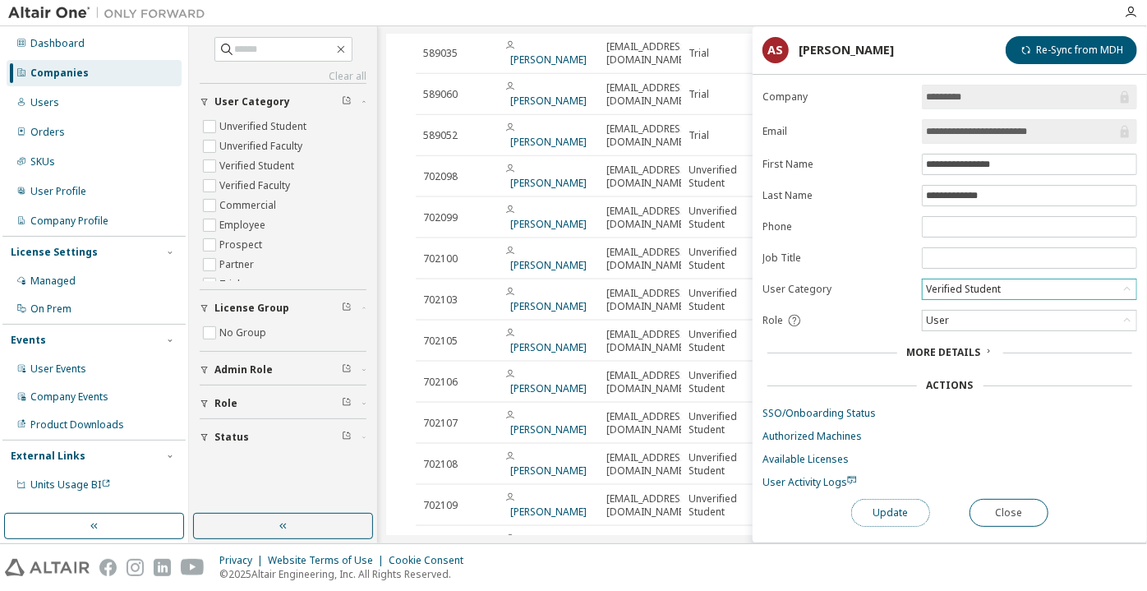
click at [907, 500] on button "Update" at bounding box center [890, 513] width 79 height 28
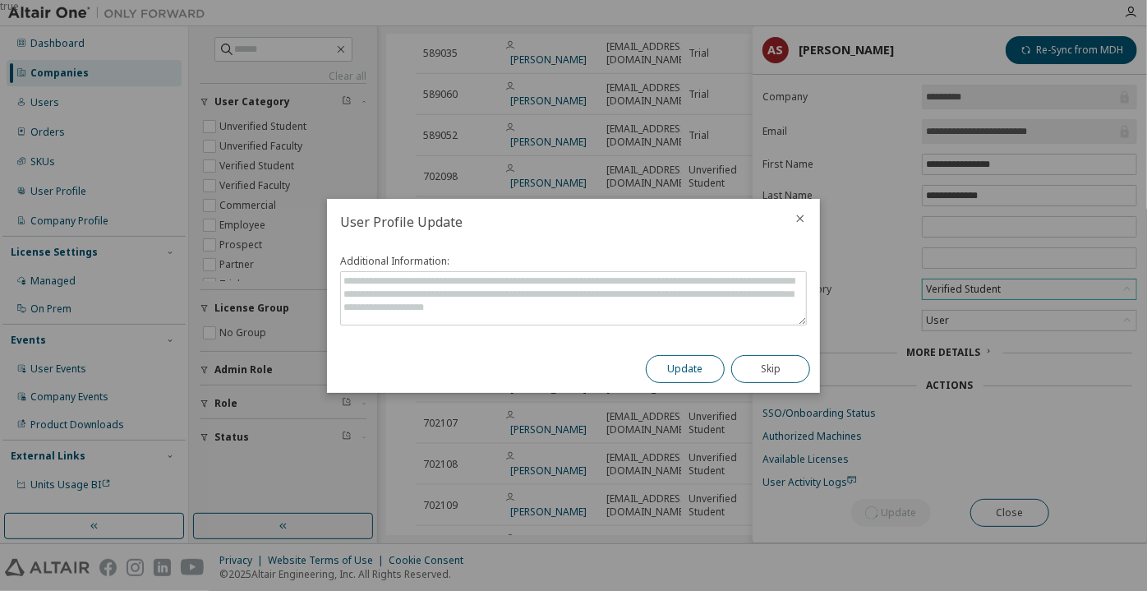
click at [708, 371] on button "Update" at bounding box center [685, 369] width 79 height 28
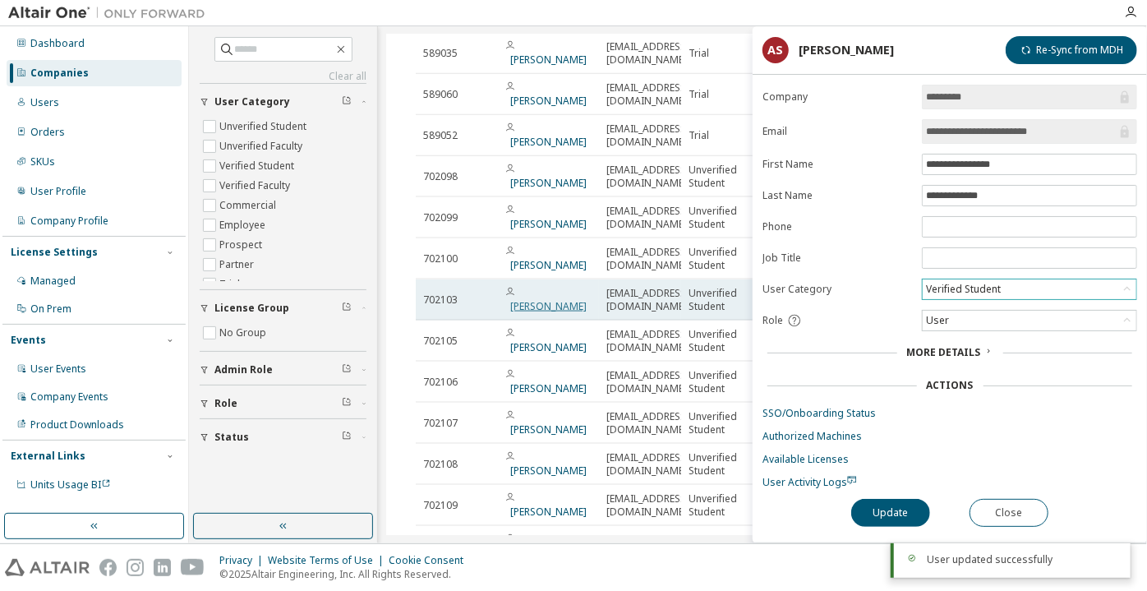
click at [545, 299] on link "[PERSON_NAME] [PERSON_NAME]" at bounding box center [548, 306] width 76 height 14
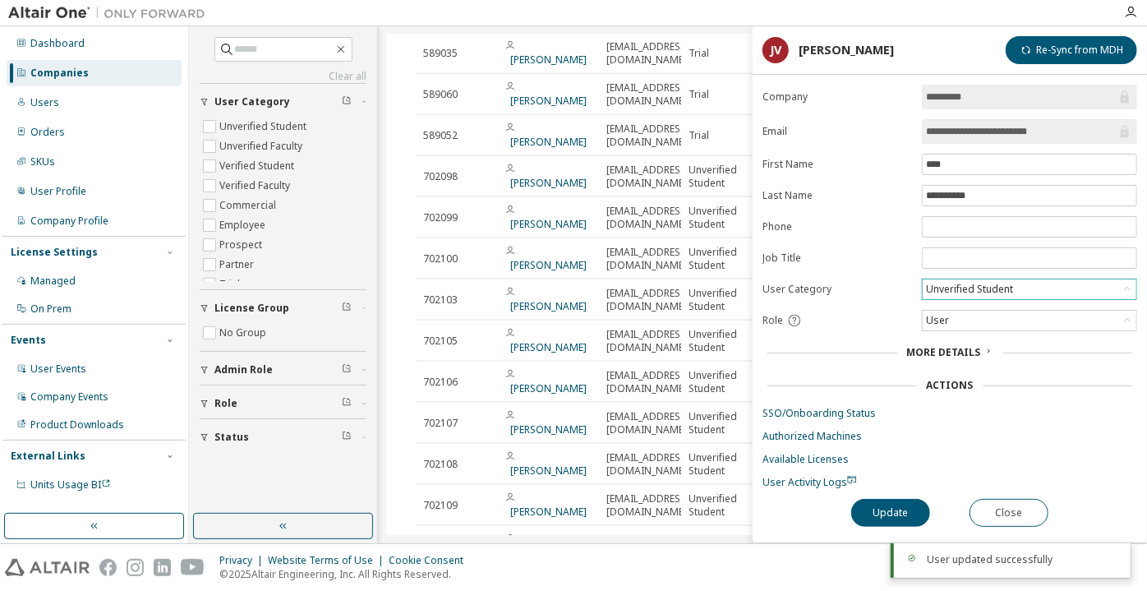
click at [943, 280] on div "Unverified Student" at bounding box center [970, 289] width 92 height 18
click at [942, 322] on li "Verified Student" at bounding box center [1029, 328] width 210 height 21
click at [916, 507] on button "Update" at bounding box center [890, 513] width 79 height 28
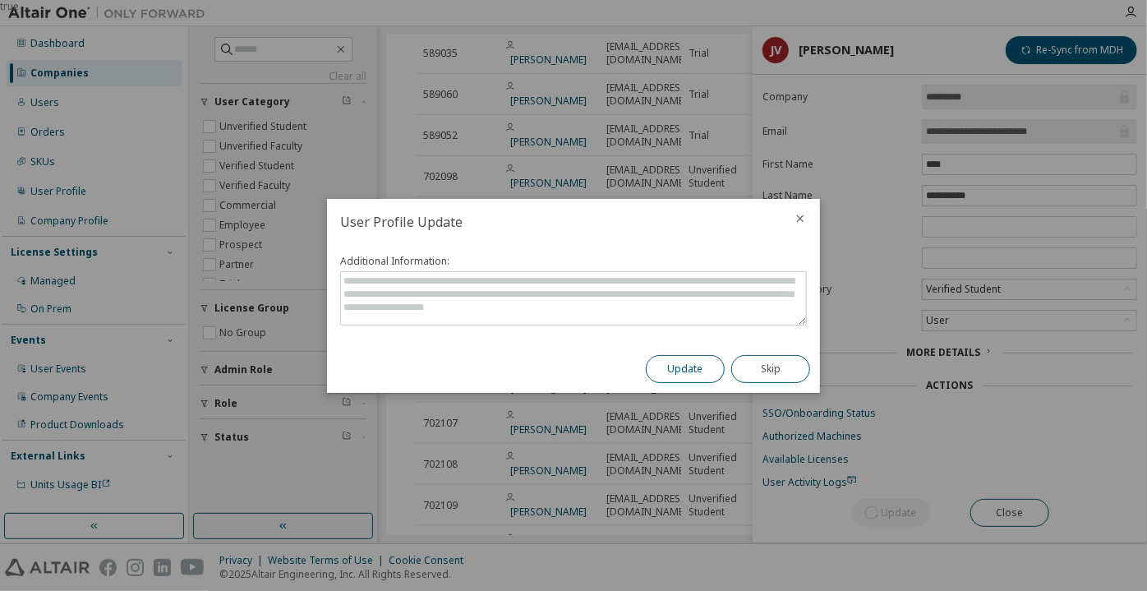
click at [721, 365] on button "Update" at bounding box center [685, 369] width 79 height 28
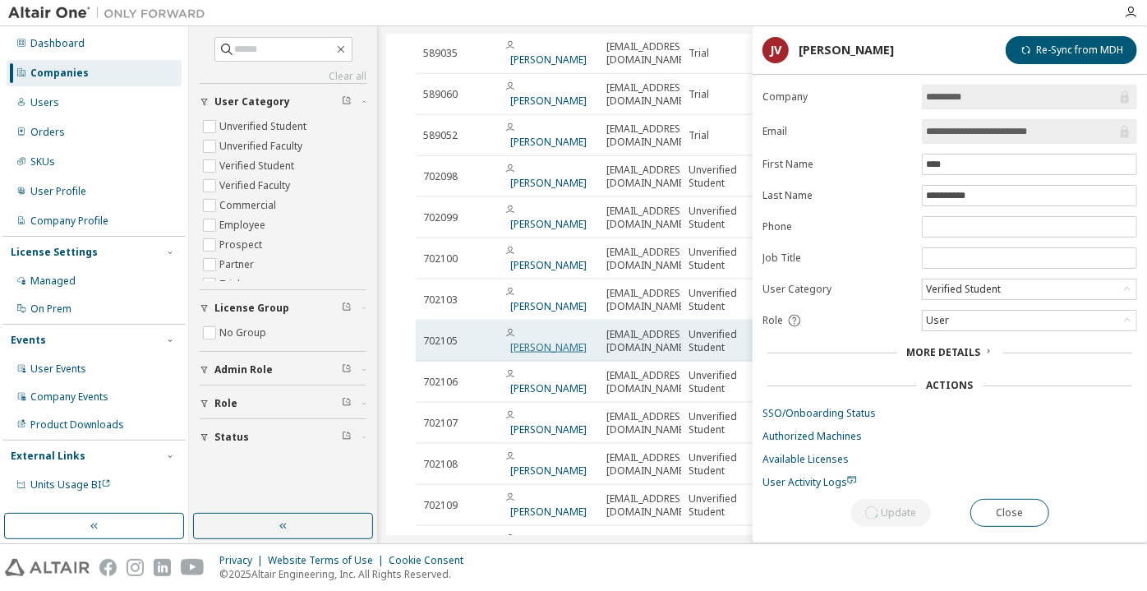
click at [542, 340] on link "[PERSON_NAME] [PERSON_NAME]" at bounding box center [548, 347] width 76 height 14
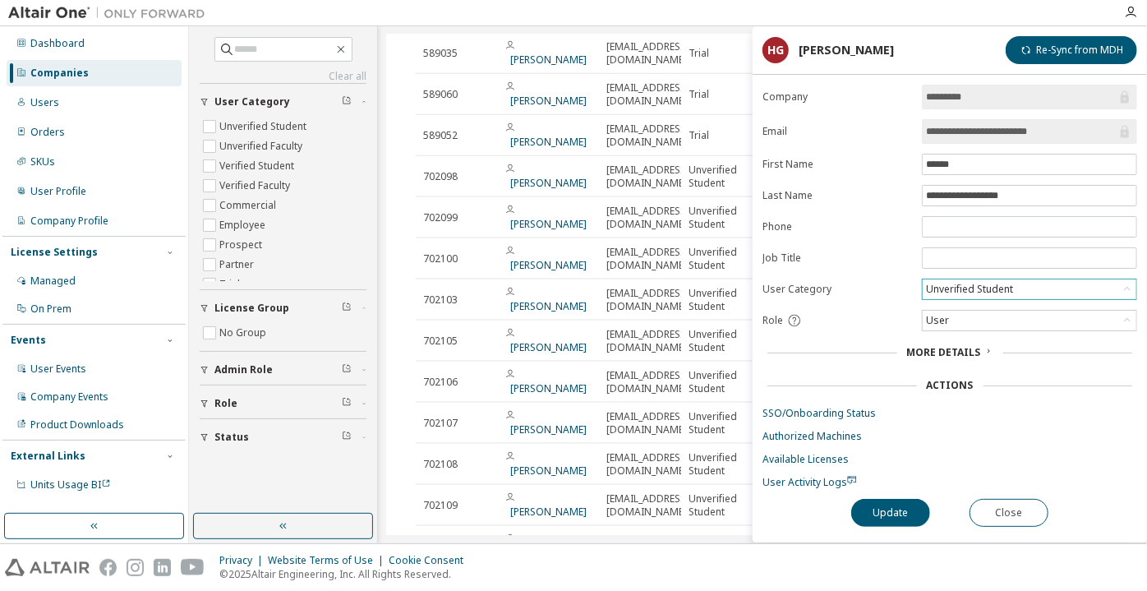
click at [970, 284] on div "Unverified Student" at bounding box center [970, 289] width 92 height 18
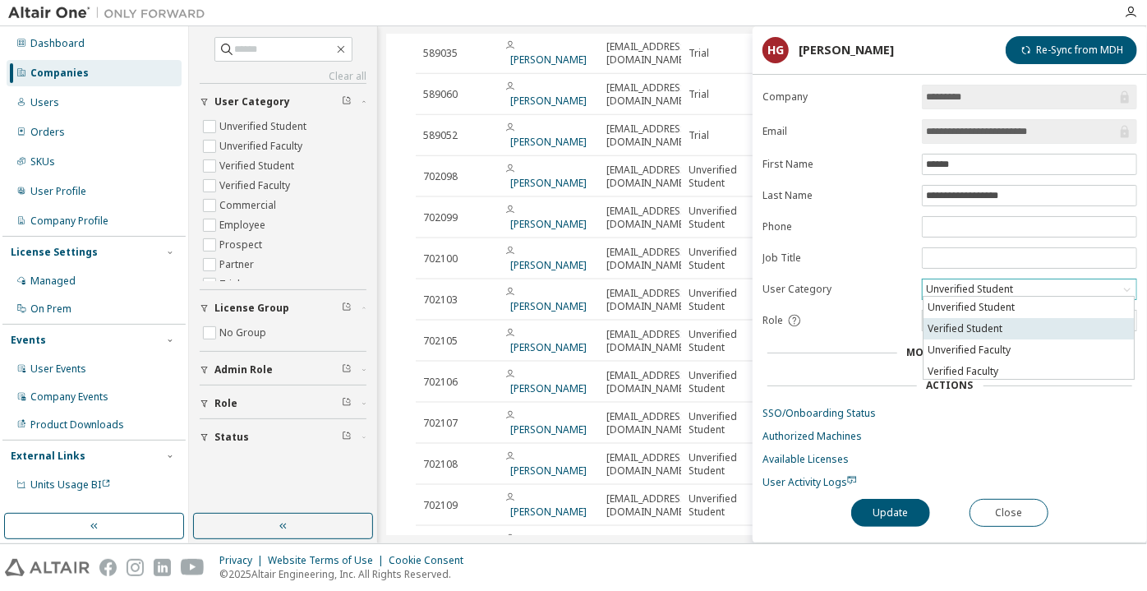
click at [961, 332] on li "Verified Student" at bounding box center [1029, 328] width 210 height 21
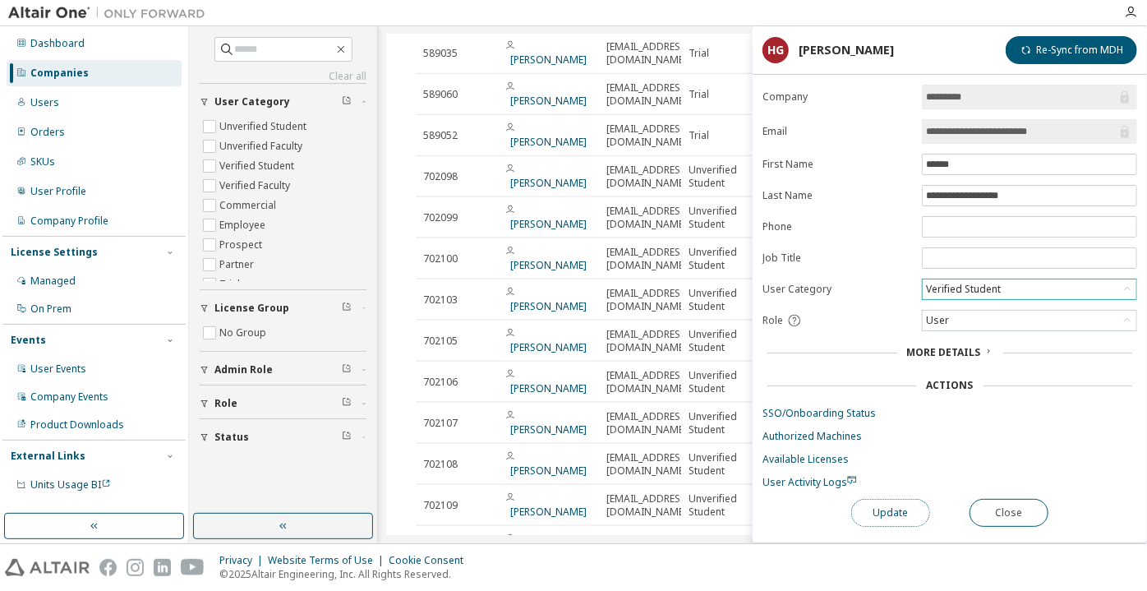
click at [878, 514] on button "Update" at bounding box center [890, 513] width 79 height 28
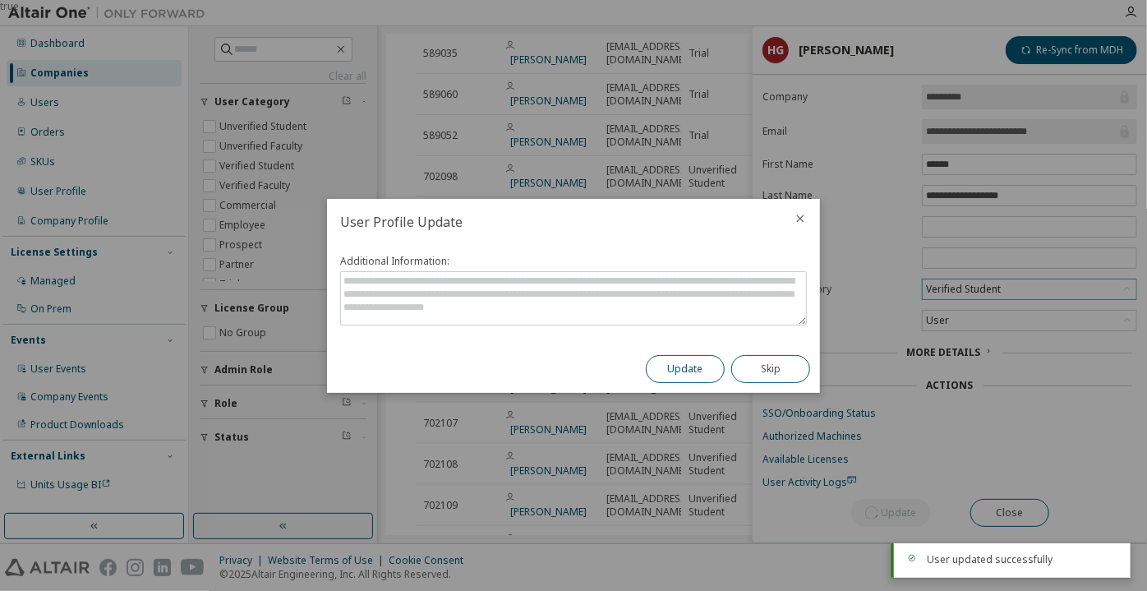
click at [688, 365] on button "Update" at bounding box center [685, 369] width 79 height 28
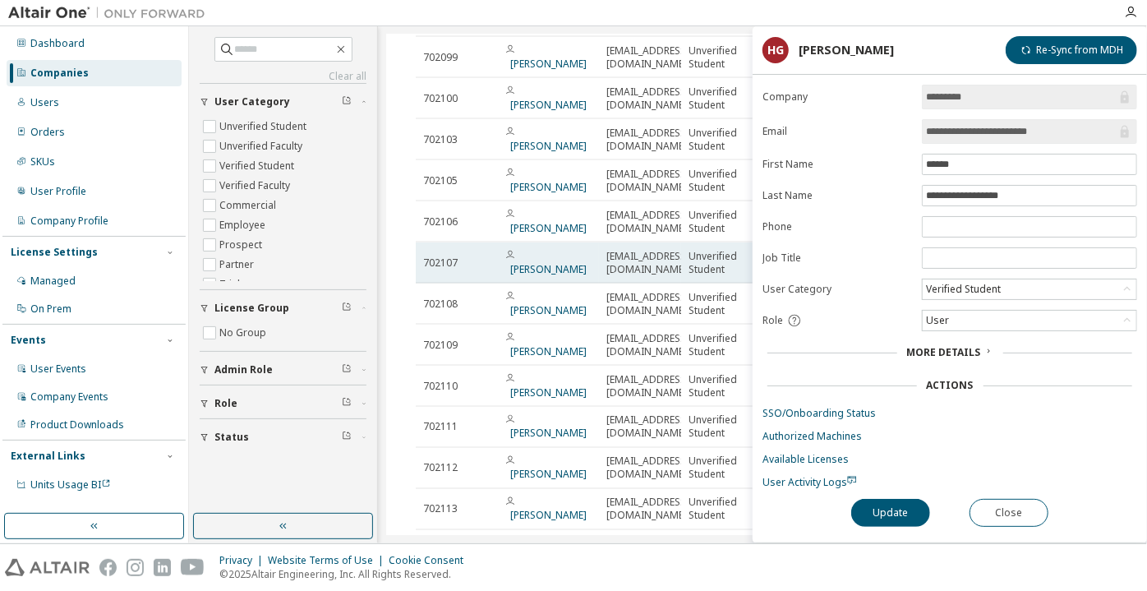
scroll to position [1265, 0]
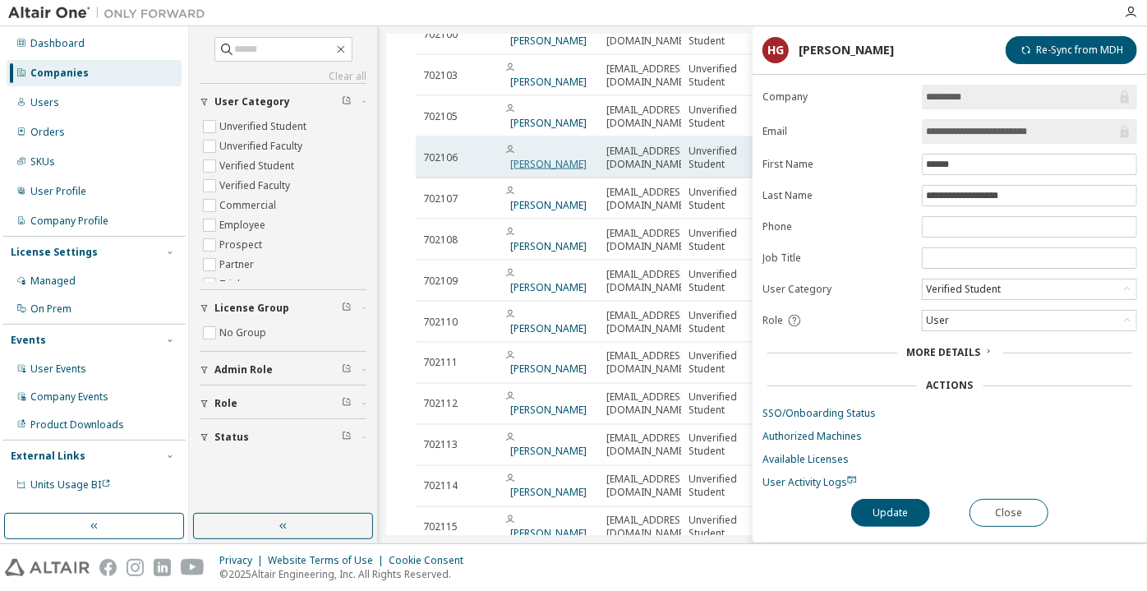
click at [546, 157] on link "[PERSON_NAME]" at bounding box center [548, 164] width 76 height 14
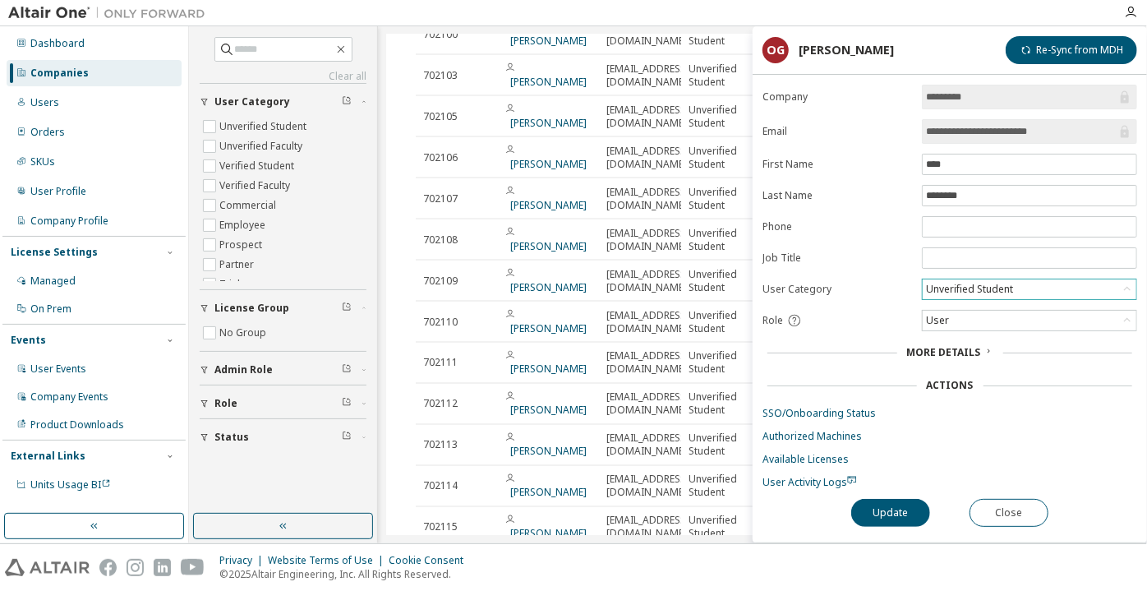
click at [961, 286] on div "Unverified Student" at bounding box center [970, 289] width 92 height 18
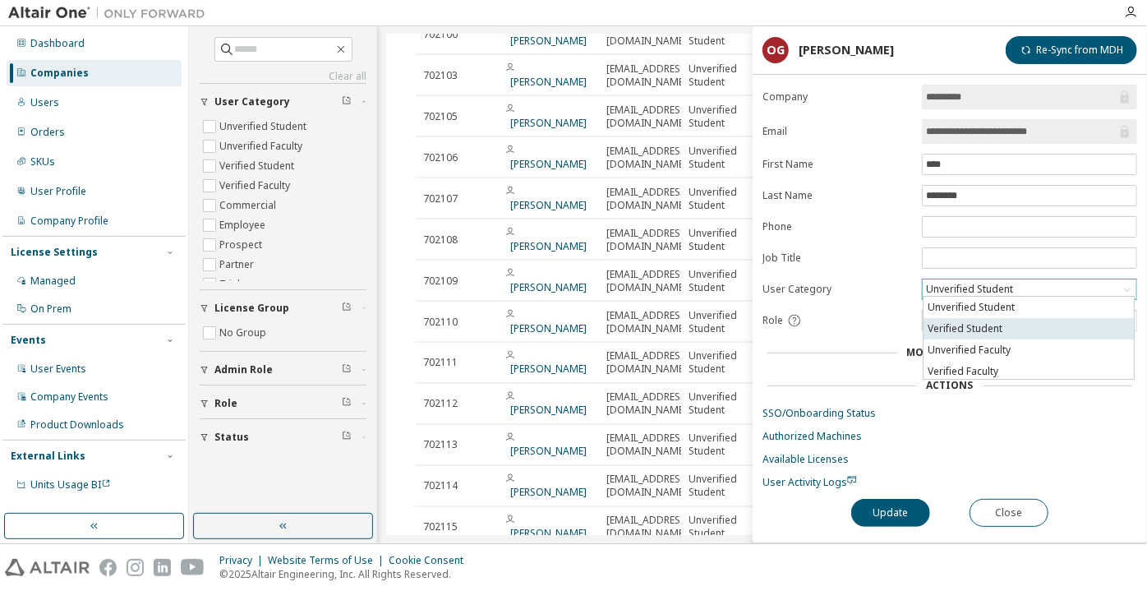
click at [973, 331] on li "Verified Student" at bounding box center [1029, 328] width 210 height 21
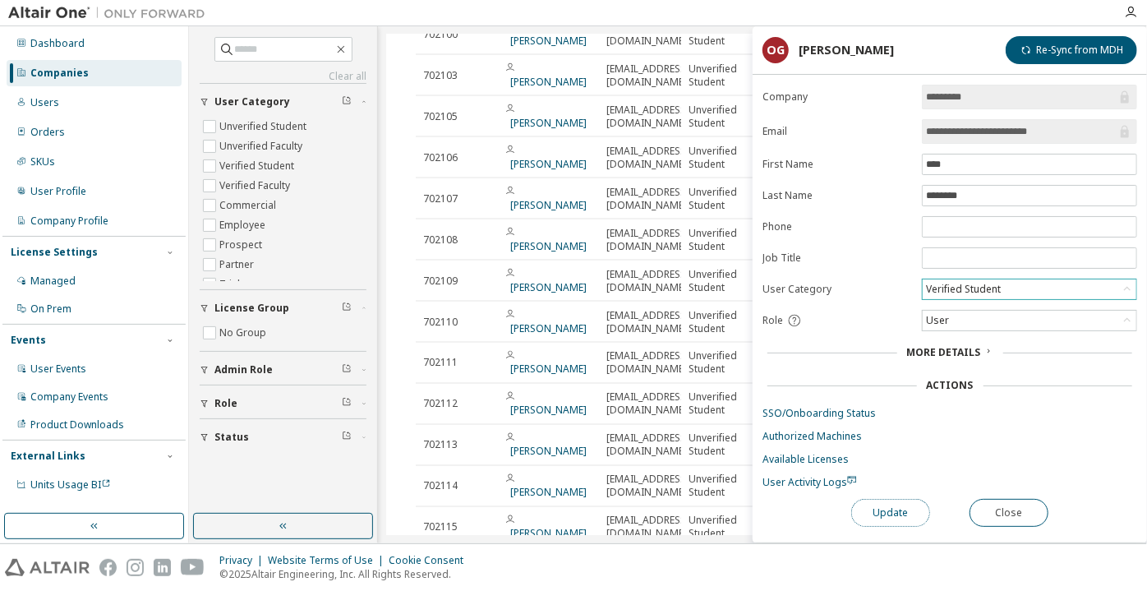
click at [892, 501] on button "Update" at bounding box center [890, 513] width 79 height 28
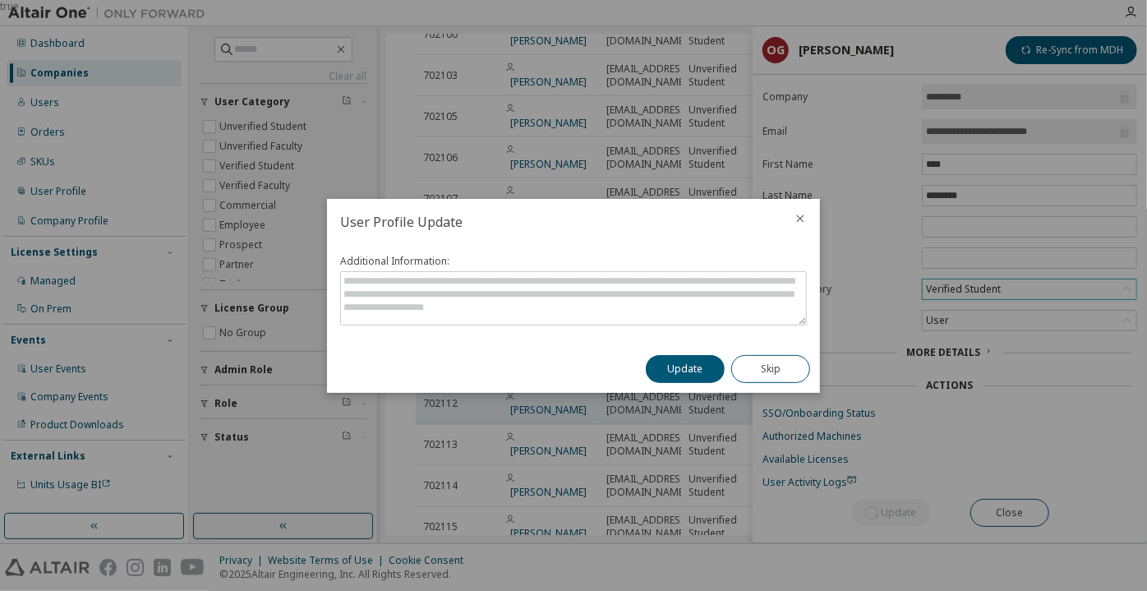
drag, startPoint x: 679, startPoint y: 358, endPoint x: 669, endPoint y: 352, distance: 11.9
click at [679, 359] on button "Update" at bounding box center [685, 369] width 79 height 28
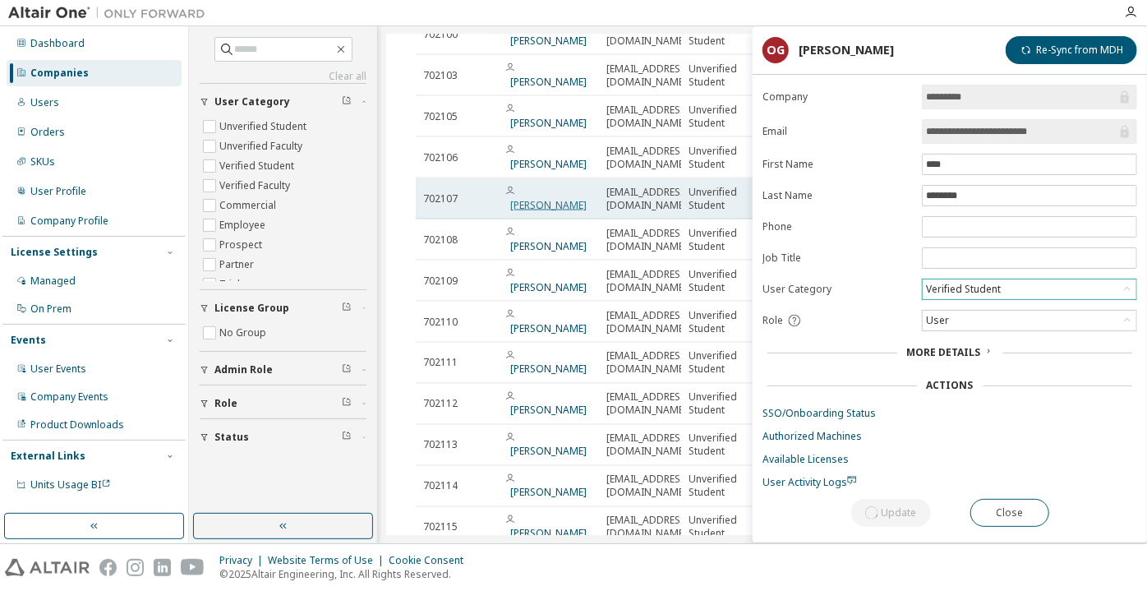
click at [530, 198] on link "[PERSON_NAME]" at bounding box center [548, 205] width 76 height 14
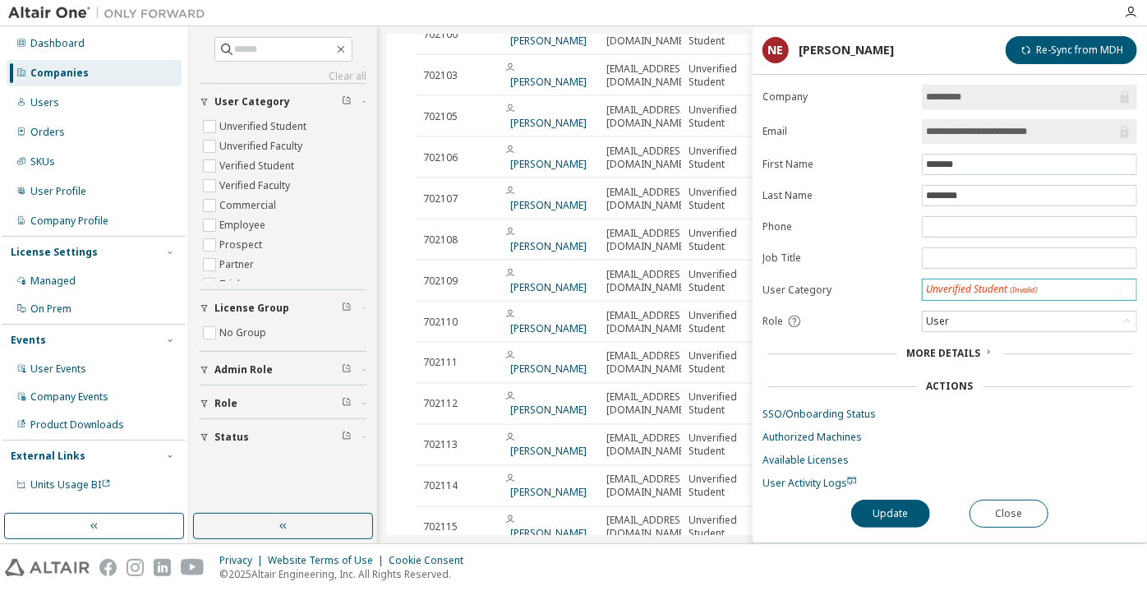
click at [962, 291] on div "Unverified Student (Invalid)" at bounding box center [982, 290] width 112 height 14
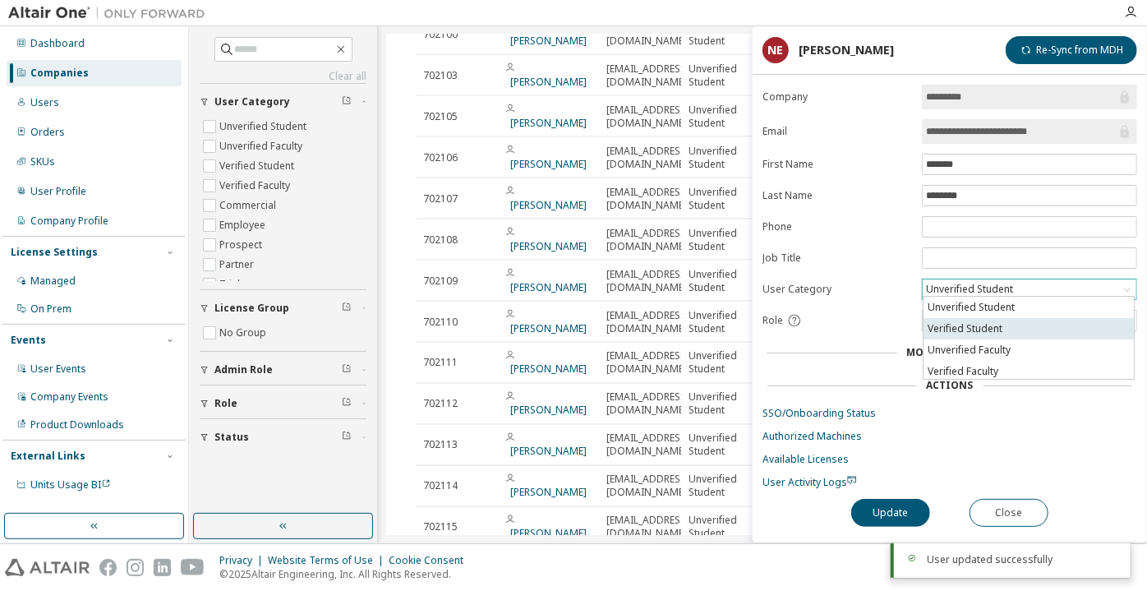
click at [966, 329] on li "Verified Student" at bounding box center [1029, 328] width 210 height 21
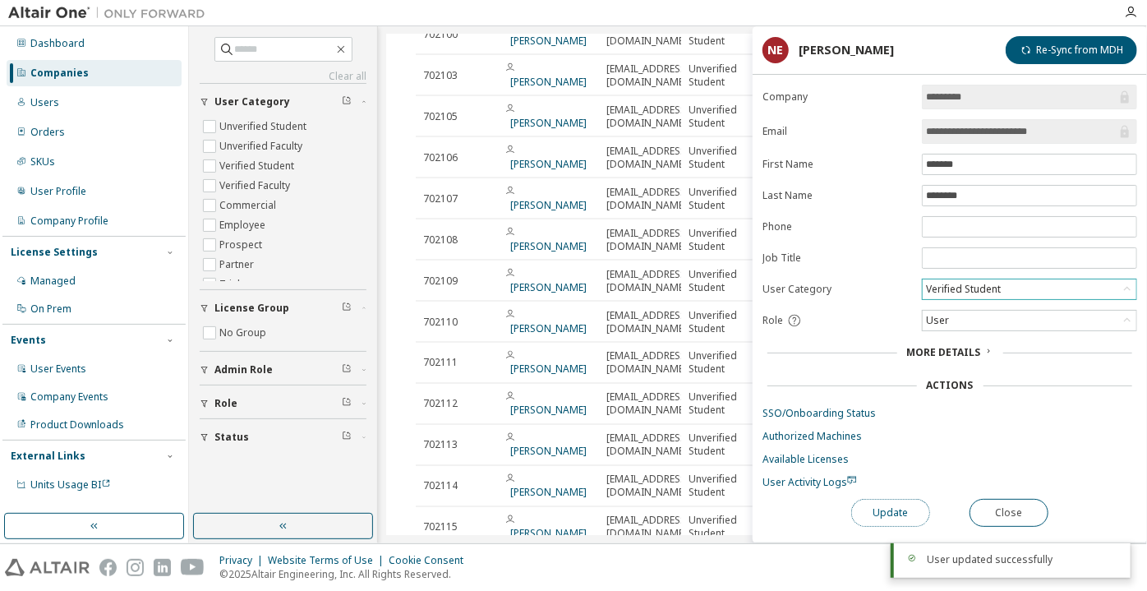
click at [903, 506] on button "Update" at bounding box center [890, 513] width 79 height 28
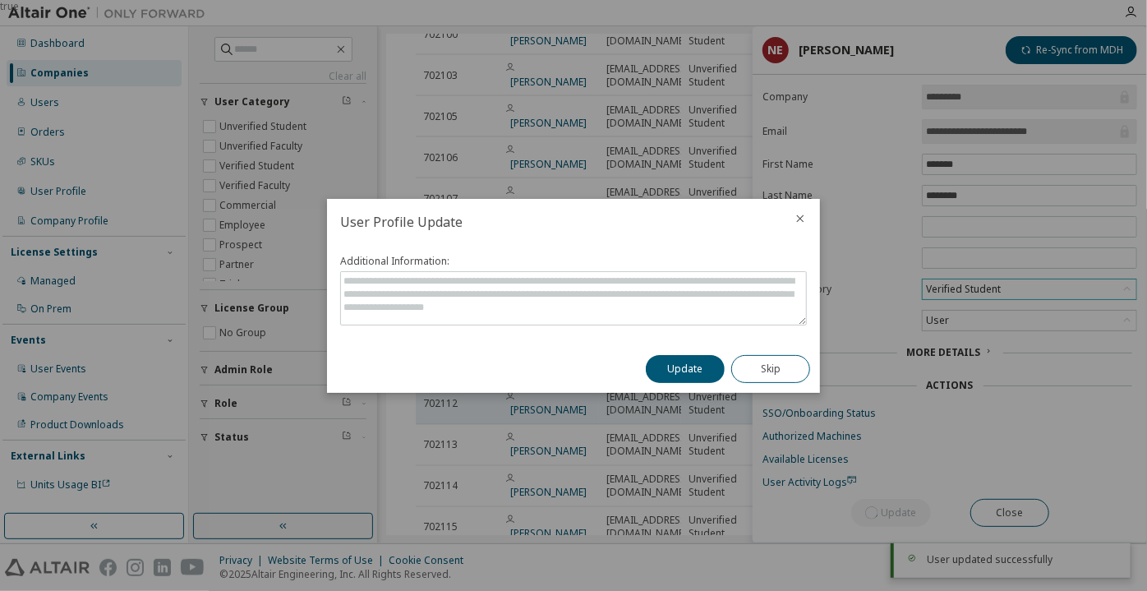
drag, startPoint x: 707, startPoint y: 355, endPoint x: 696, endPoint y: 350, distance: 11.8
click at [707, 357] on button "Update" at bounding box center [685, 369] width 79 height 28
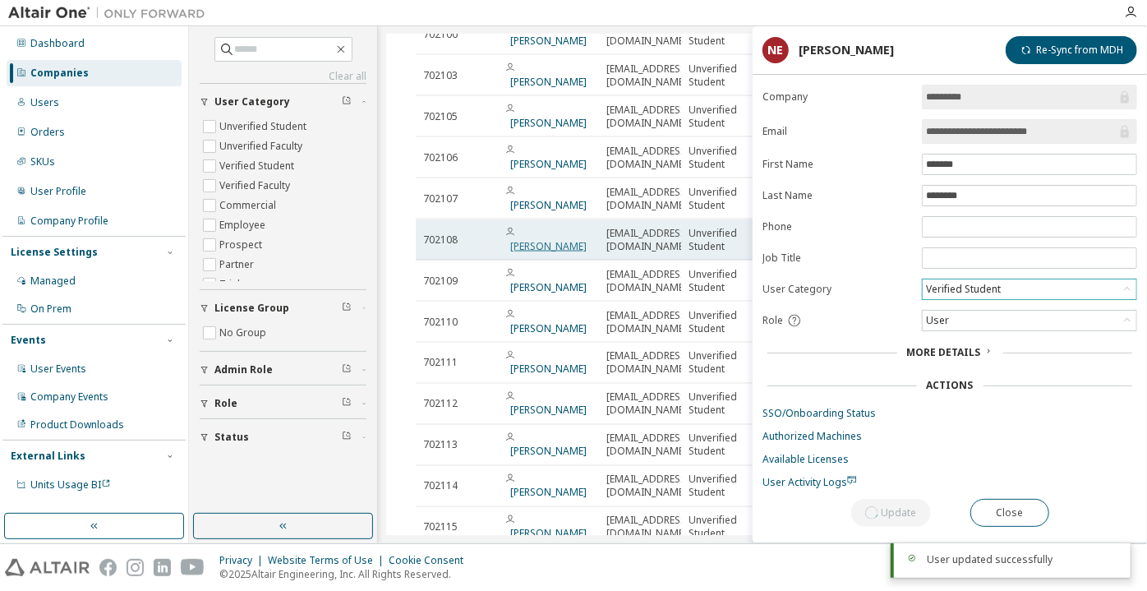
click at [546, 239] on link "[PERSON_NAME]" at bounding box center [548, 246] width 76 height 14
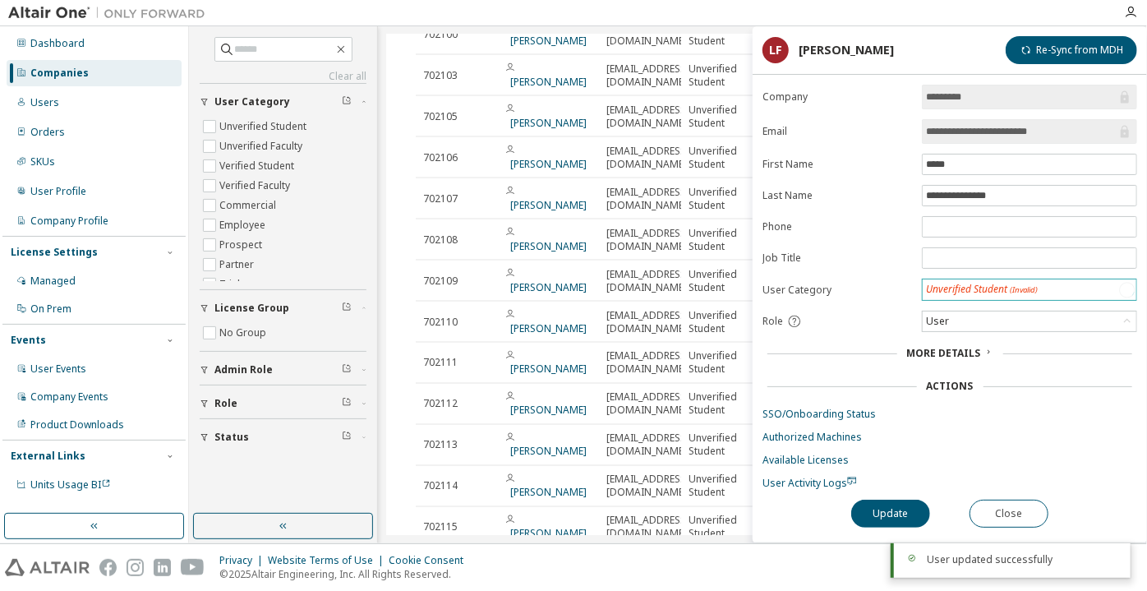
click at [947, 286] on div "Unverified Student (Invalid)" at bounding box center [982, 290] width 112 height 14
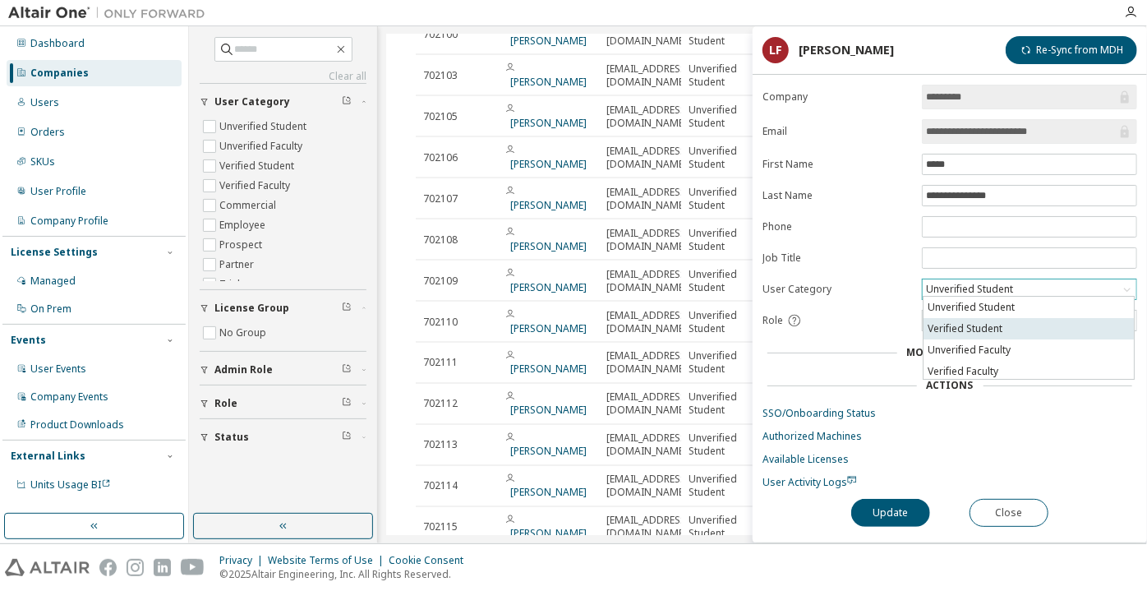
click at [947, 324] on li "Verified Student" at bounding box center [1029, 328] width 210 height 21
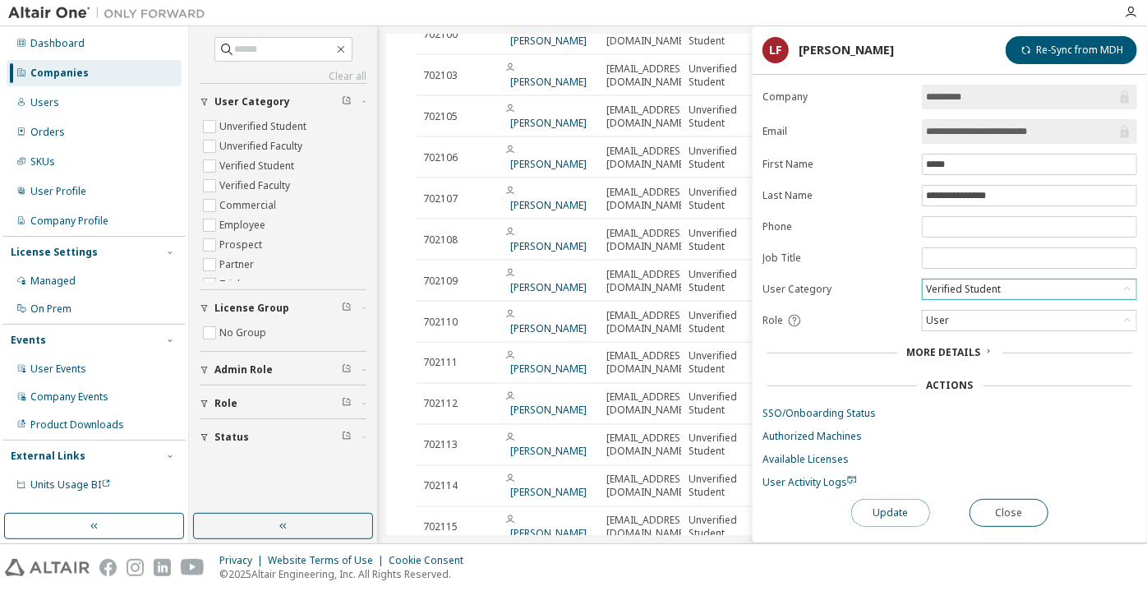
click at [890, 516] on button "Update" at bounding box center [890, 513] width 79 height 28
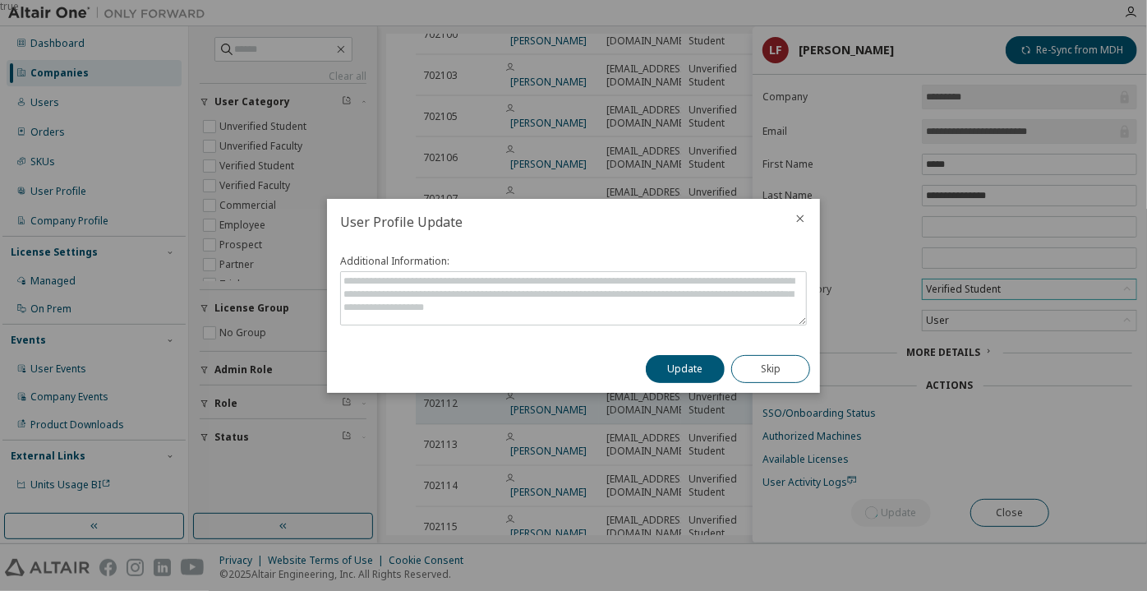
drag, startPoint x: 689, startPoint y: 375, endPoint x: 679, endPoint y: 370, distance: 11.0
click at [688, 376] on button "Update" at bounding box center [685, 369] width 79 height 28
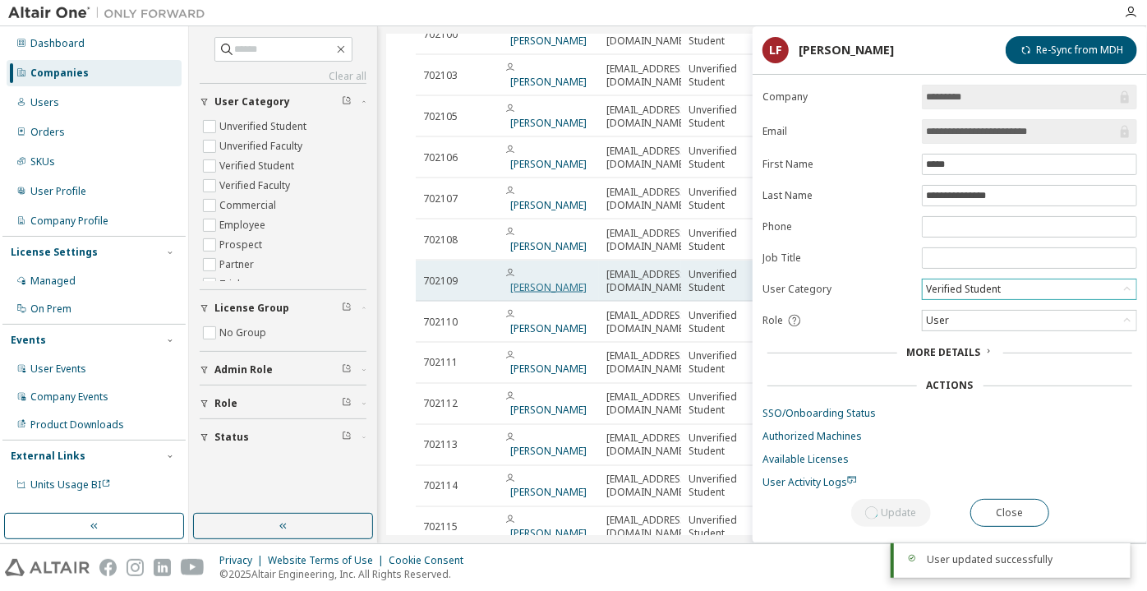
click at [534, 280] on link "[PERSON_NAME]" at bounding box center [548, 287] width 76 height 14
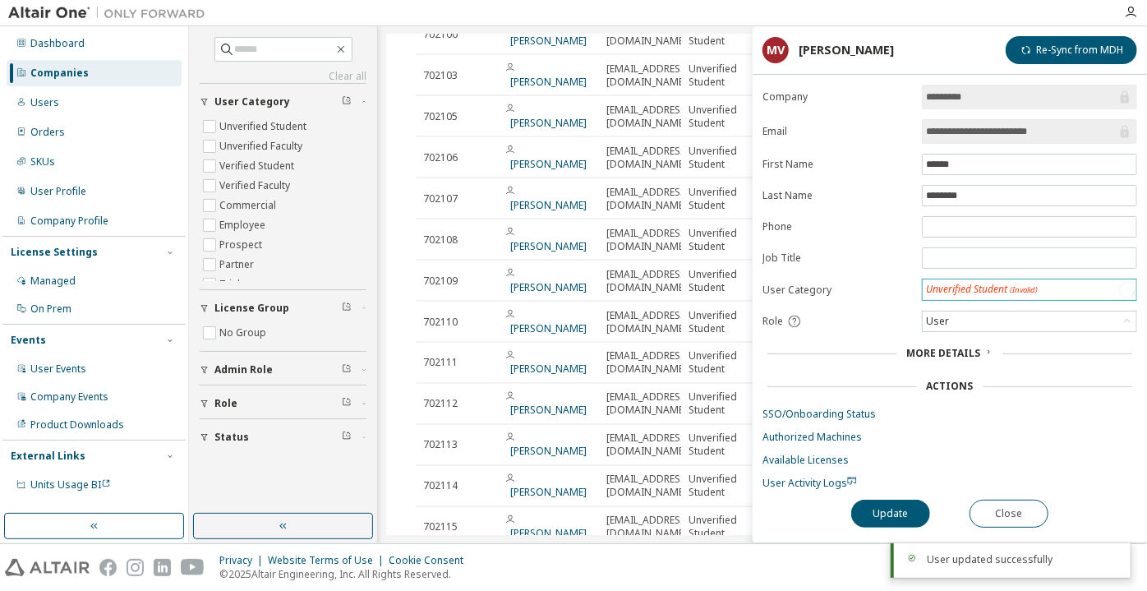
click at [965, 284] on div "Unverified Student (Invalid)" at bounding box center [982, 290] width 112 height 14
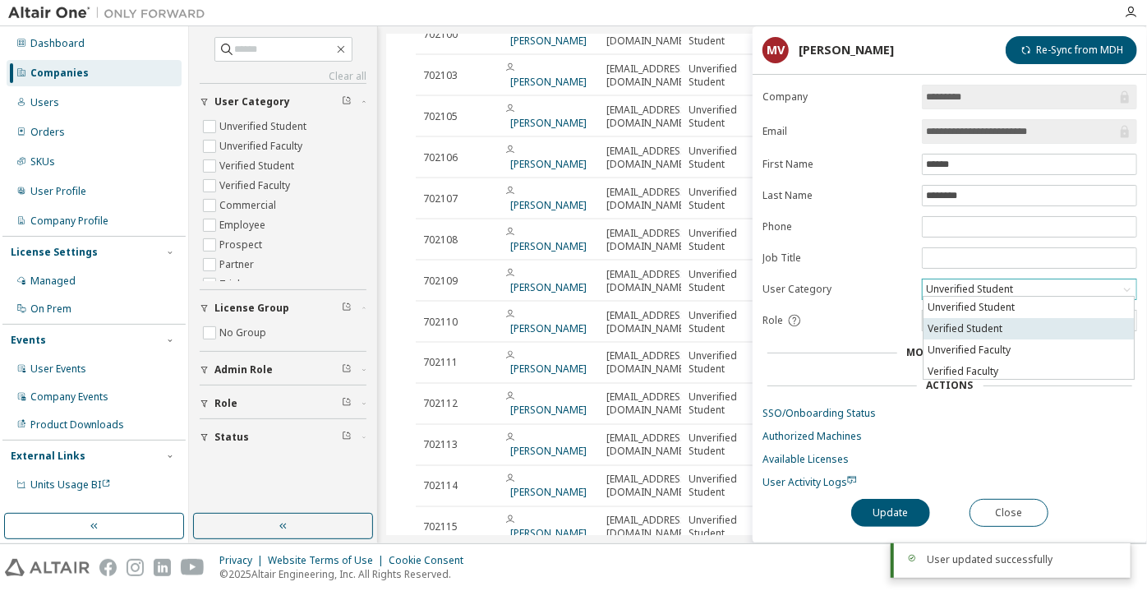
drag, startPoint x: 977, startPoint y: 319, endPoint x: 921, endPoint y: 418, distance: 114.0
click at [977, 320] on li "Verified Student" at bounding box center [1029, 328] width 210 height 21
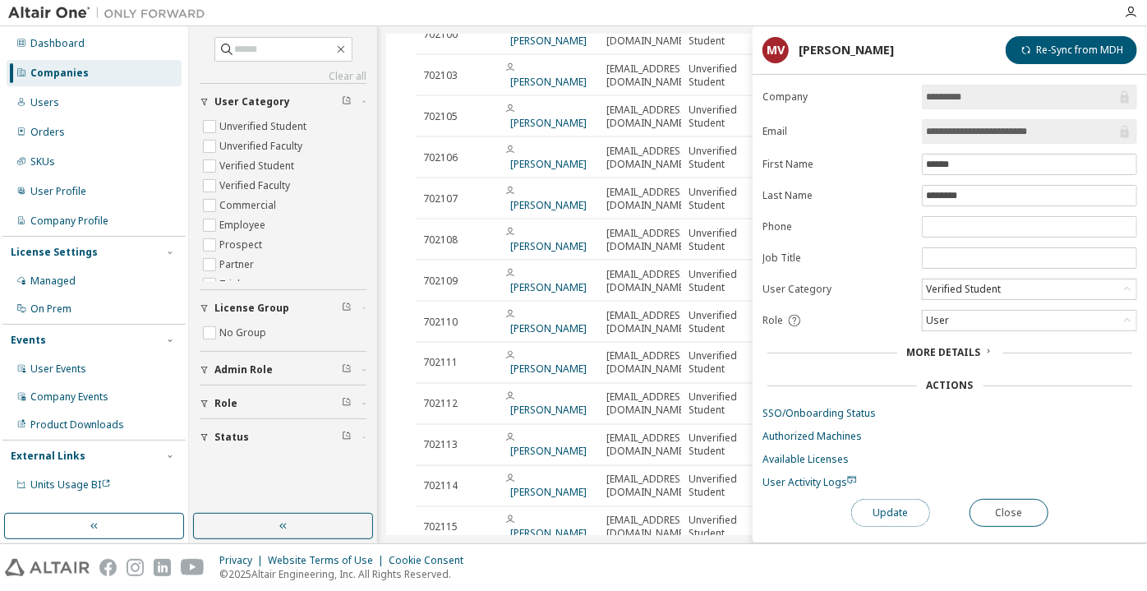
click at [896, 505] on button "Update" at bounding box center [890, 513] width 79 height 28
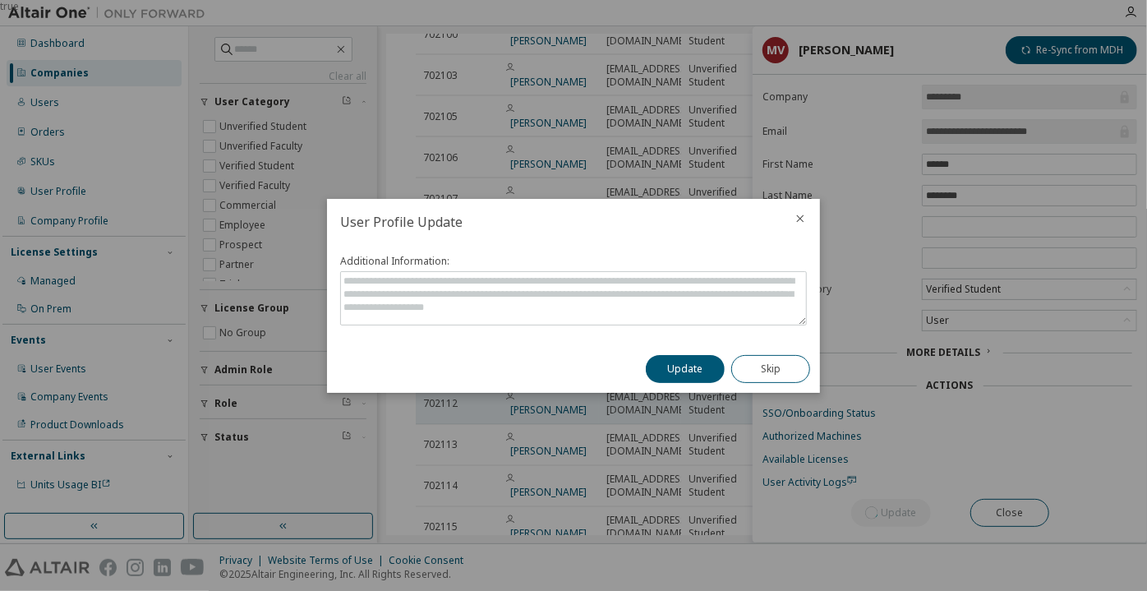
click at [684, 368] on button "Update" at bounding box center [685, 369] width 79 height 28
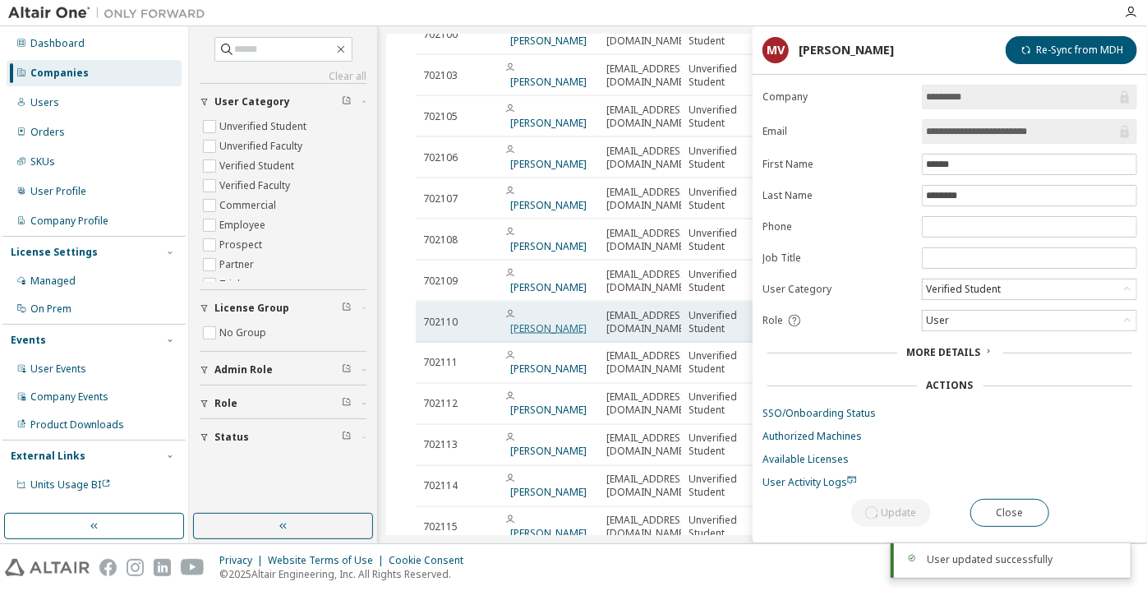
click at [521, 321] on link "[PERSON_NAME] [PERSON_NAME]" at bounding box center [548, 328] width 76 height 14
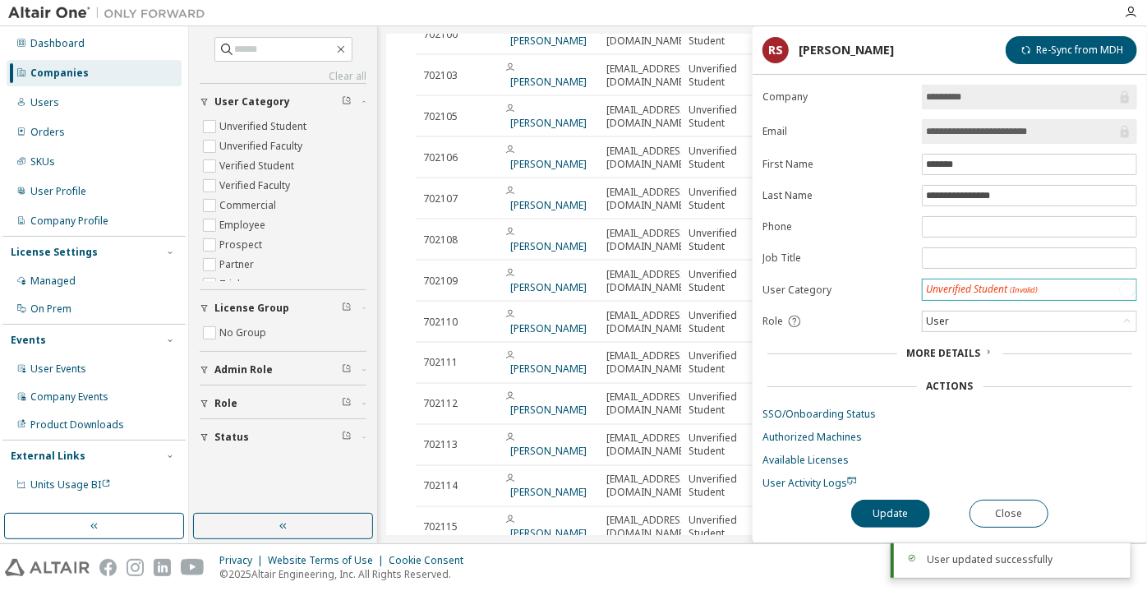
click at [933, 289] on div "Unverified Student (Invalid)" at bounding box center [982, 290] width 112 height 14
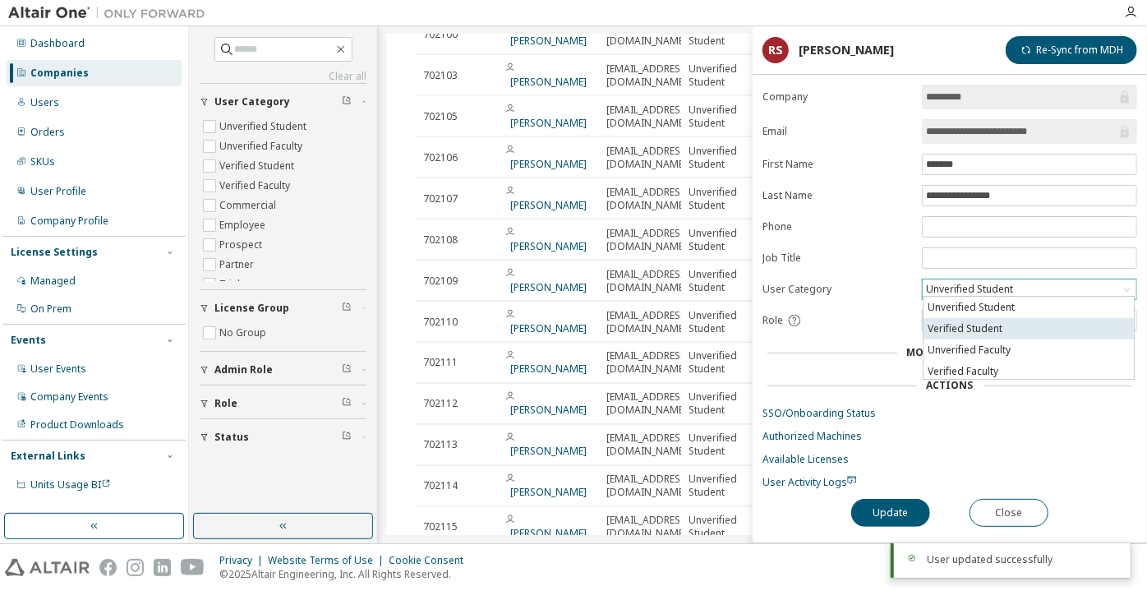
click at [941, 325] on li "Verified Student" at bounding box center [1029, 328] width 210 height 21
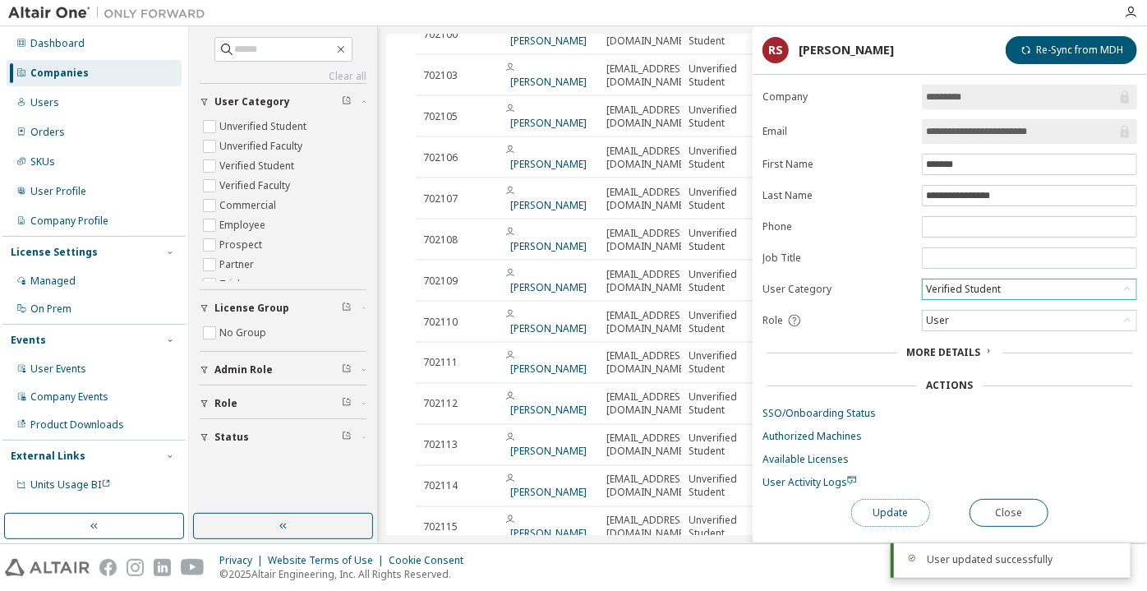
click at [889, 511] on button "Update" at bounding box center [890, 513] width 79 height 28
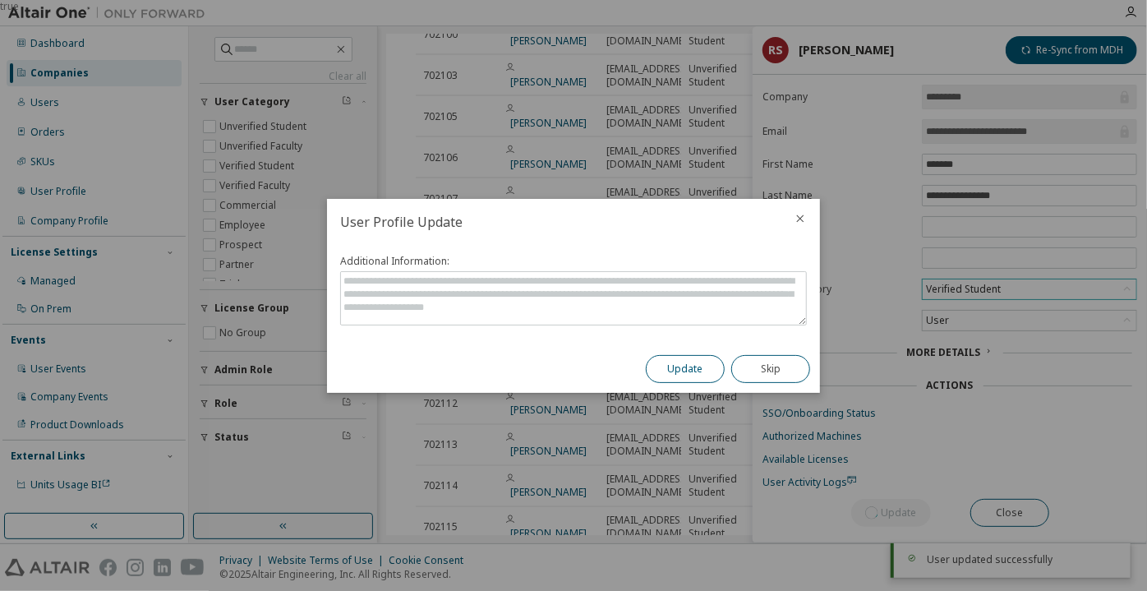
click at [668, 372] on button "Update" at bounding box center [685, 369] width 79 height 28
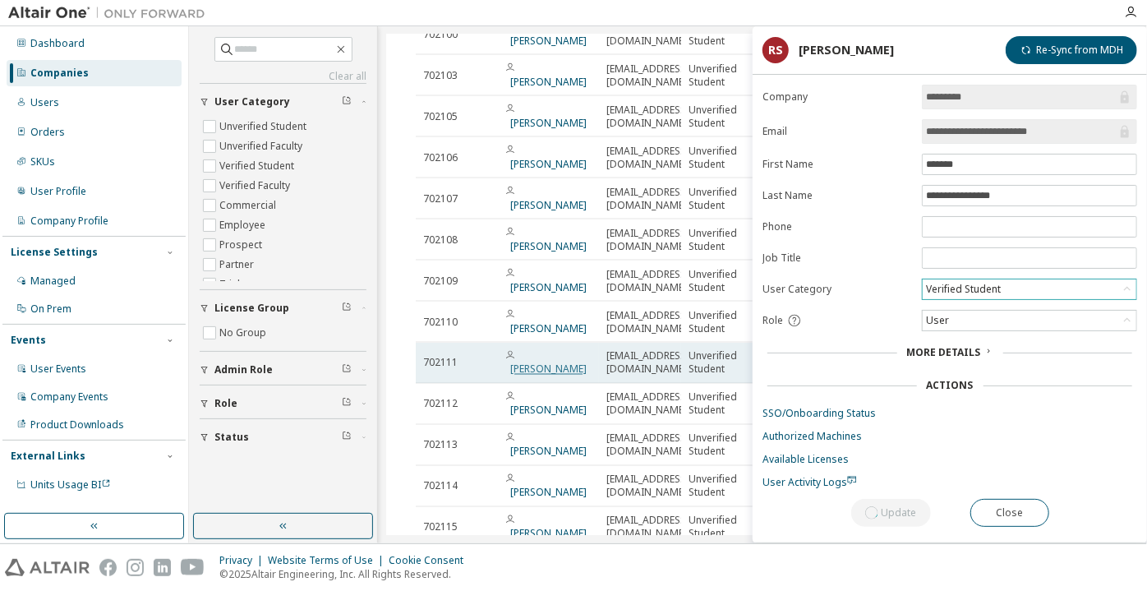
click at [560, 362] on link "[PERSON_NAME] [PERSON_NAME]" at bounding box center [548, 369] width 76 height 14
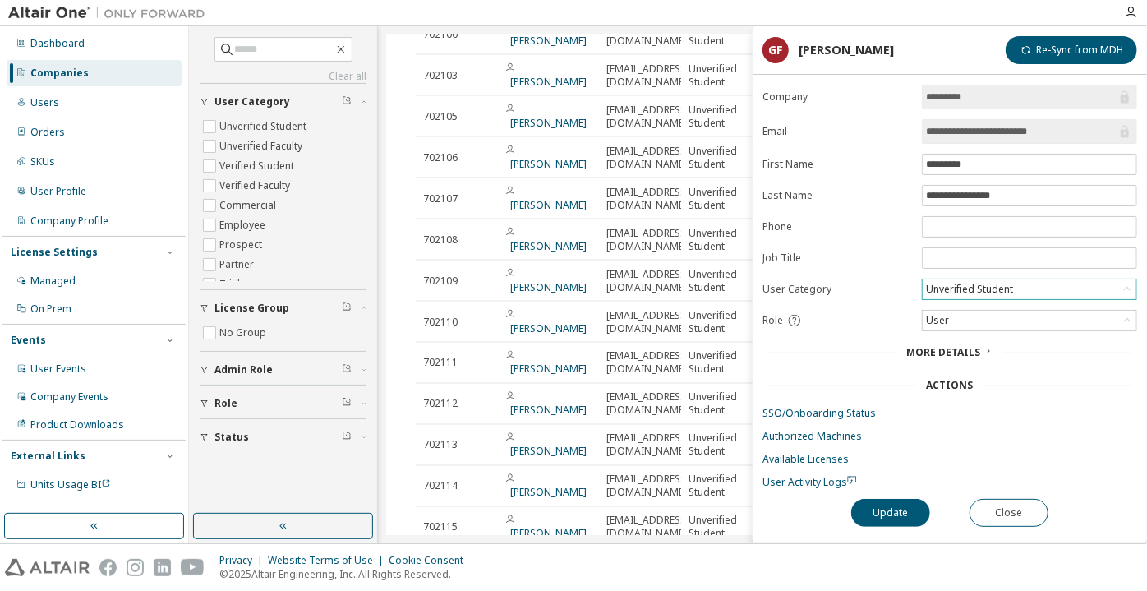
click at [962, 290] on div "Unverified Student" at bounding box center [970, 289] width 92 height 18
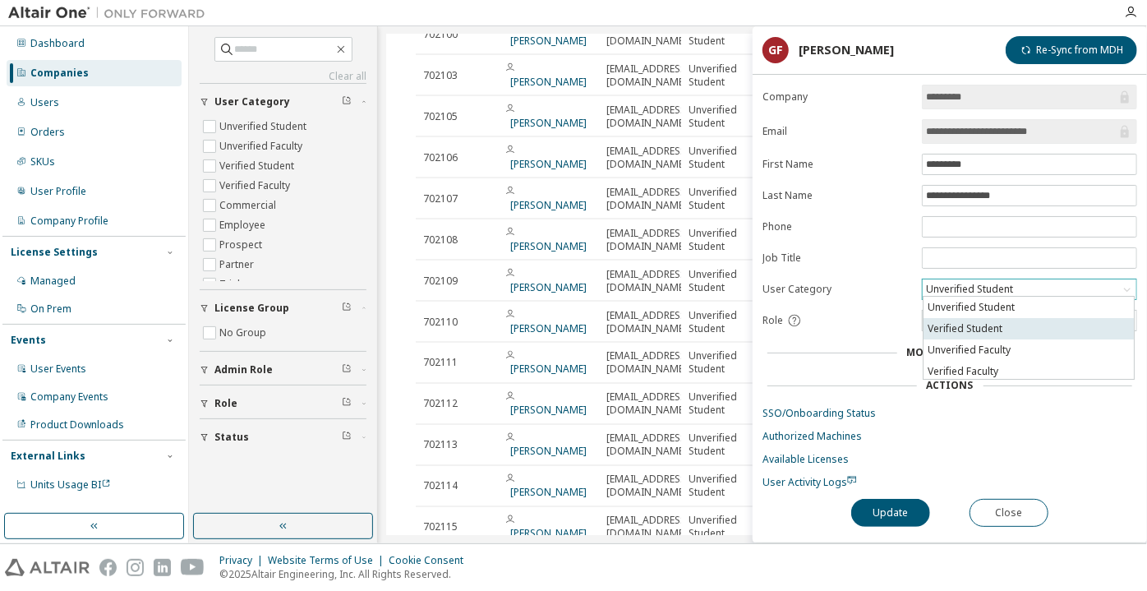
click at [972, 324] on li "Verified Student" at bounding box center [1029, 328] width 210 height 21
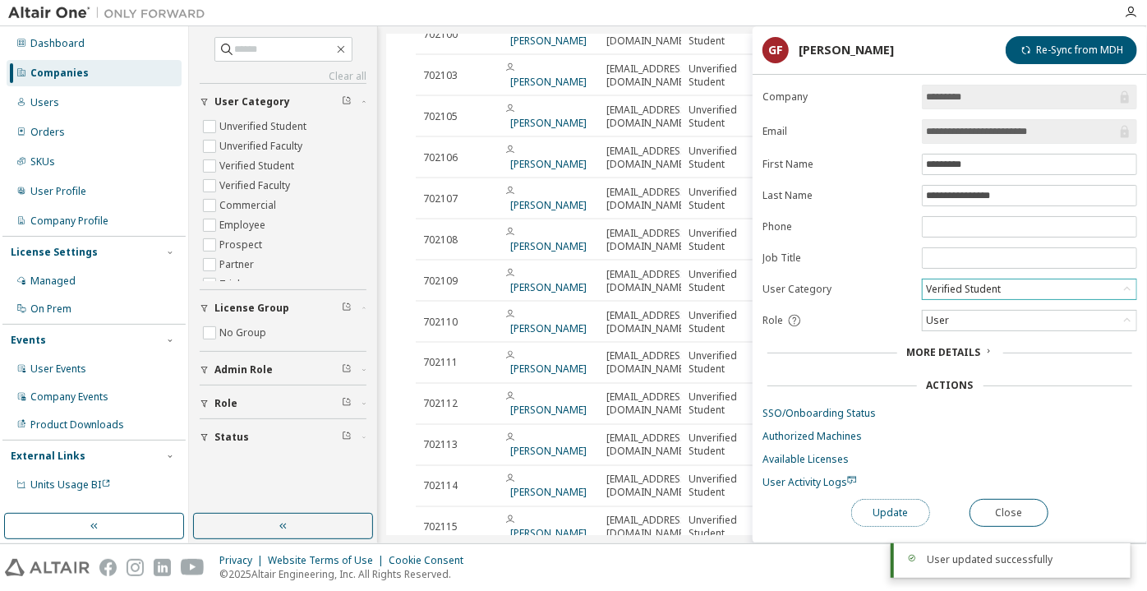
click at [879, 499] on button "Update" at bounding box center [890, 513] width 79 height 28
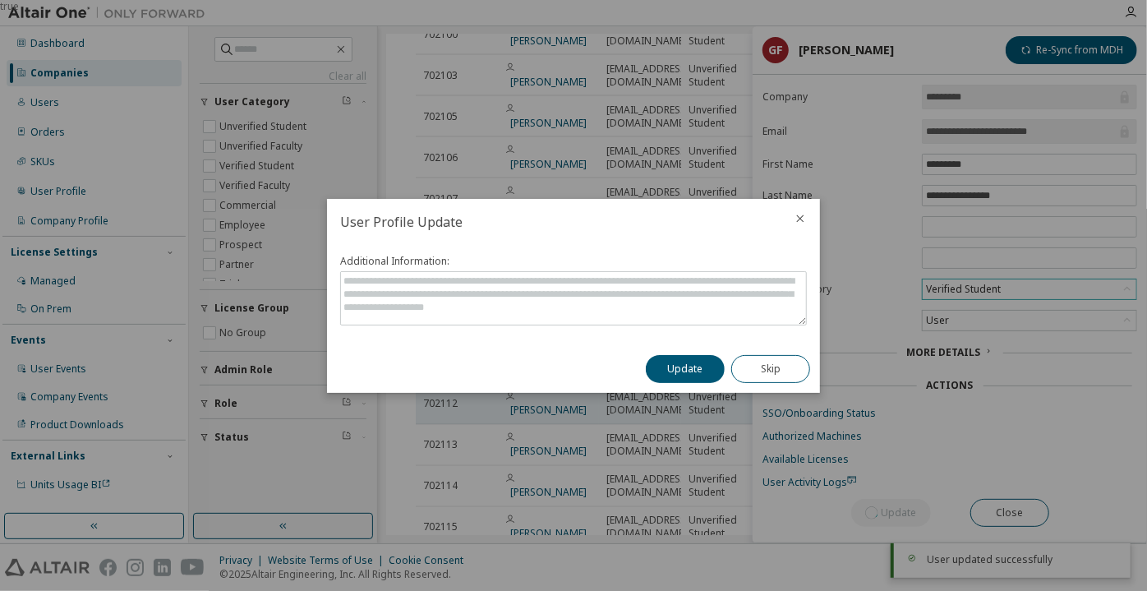
click at [683, 365] on button "Update" at bounding box center [685, 369] width 79 height 28
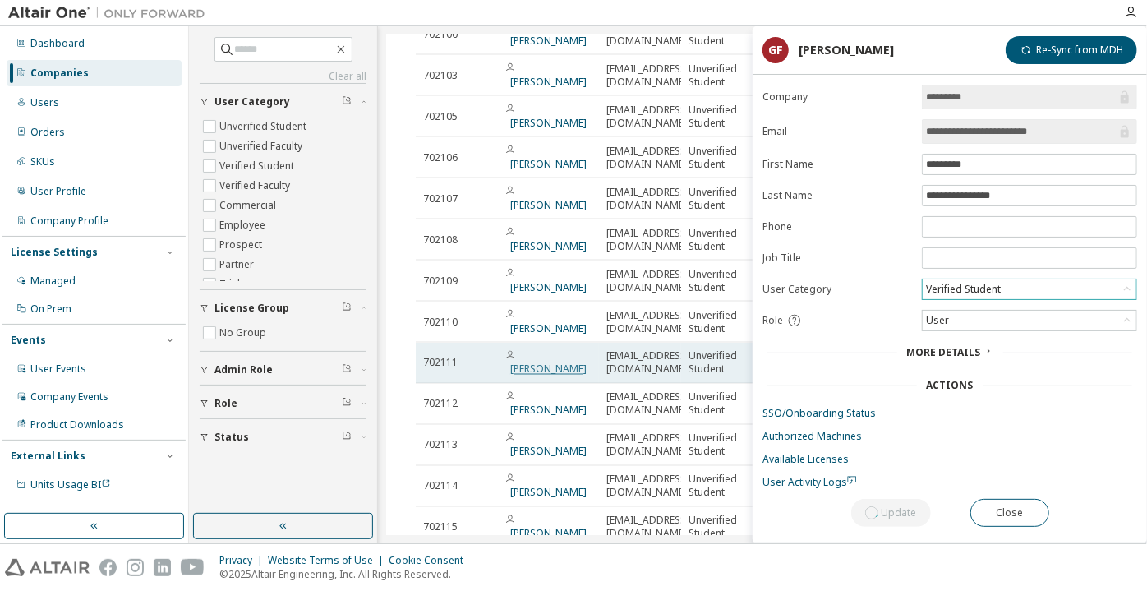
click at [532, 362] on link "[PERSON_NAME] [PERSON_NAME]" at bounding box center [548, 369] width 76 height 14
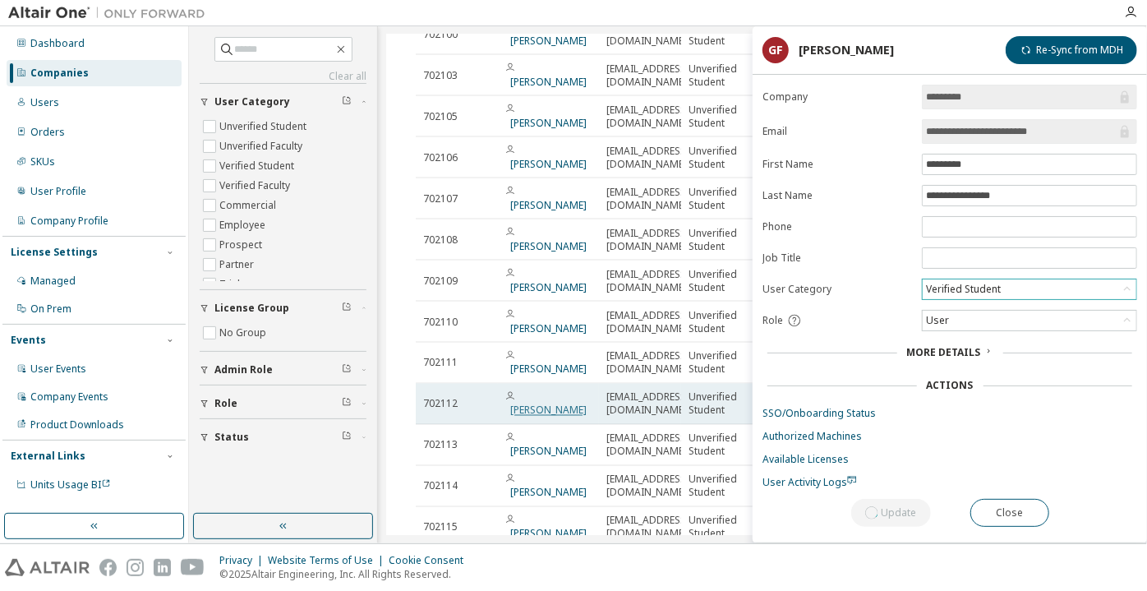
click at [520, 403] on link "[PERSON_NAME]" at bounding box center [548, 410] width 76 height 14
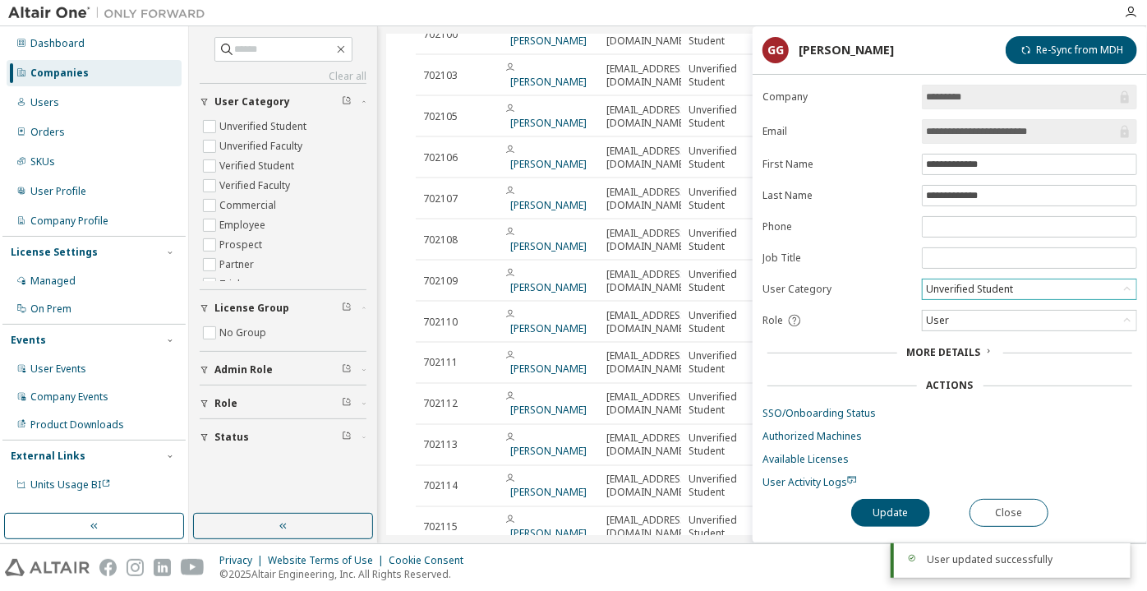
click at [978, 280] on div "Unverified Student" at bounding box center [970, 289] width 92 height 18
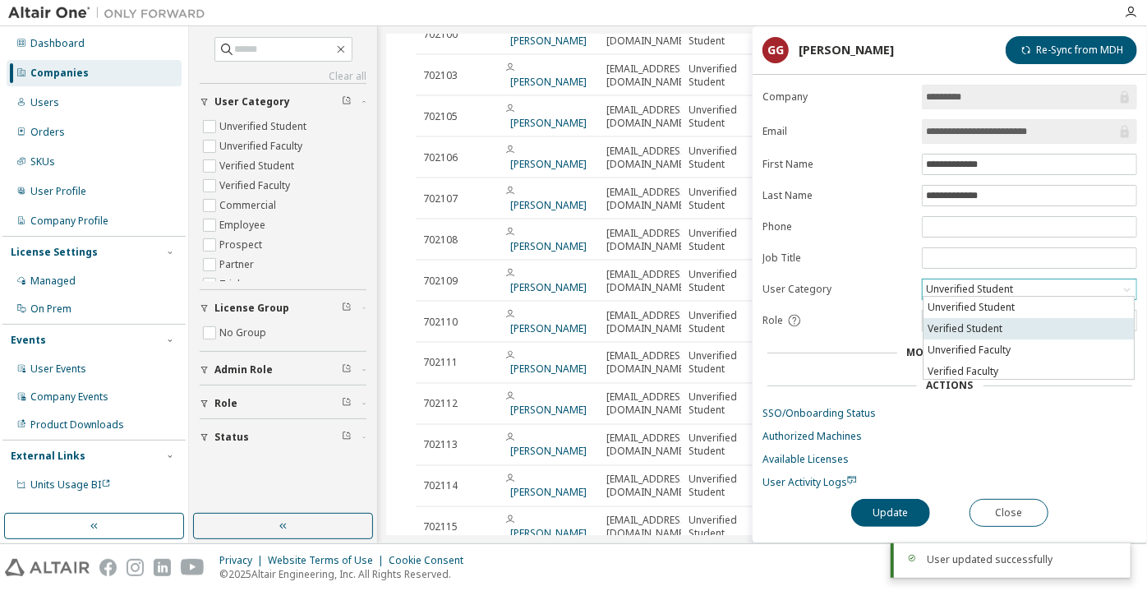
click at [983, 320] on li "Verified Student" at bounding box center [1029, 328] width 210 height 21
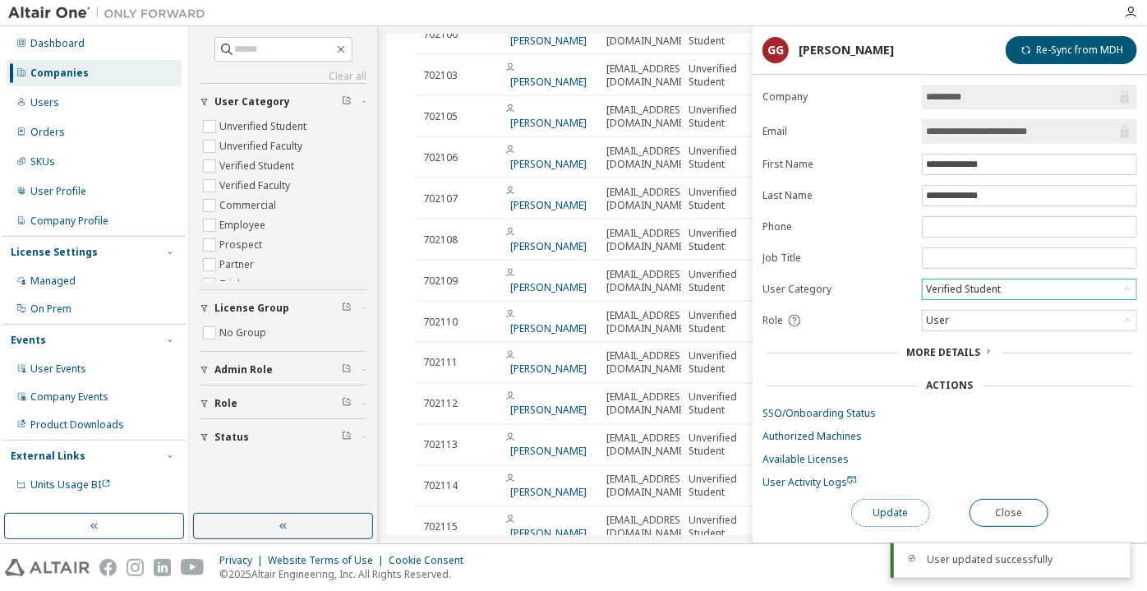
click at [892, 506] on button "Update" at bounding box center [890, 513] width 79 height 28
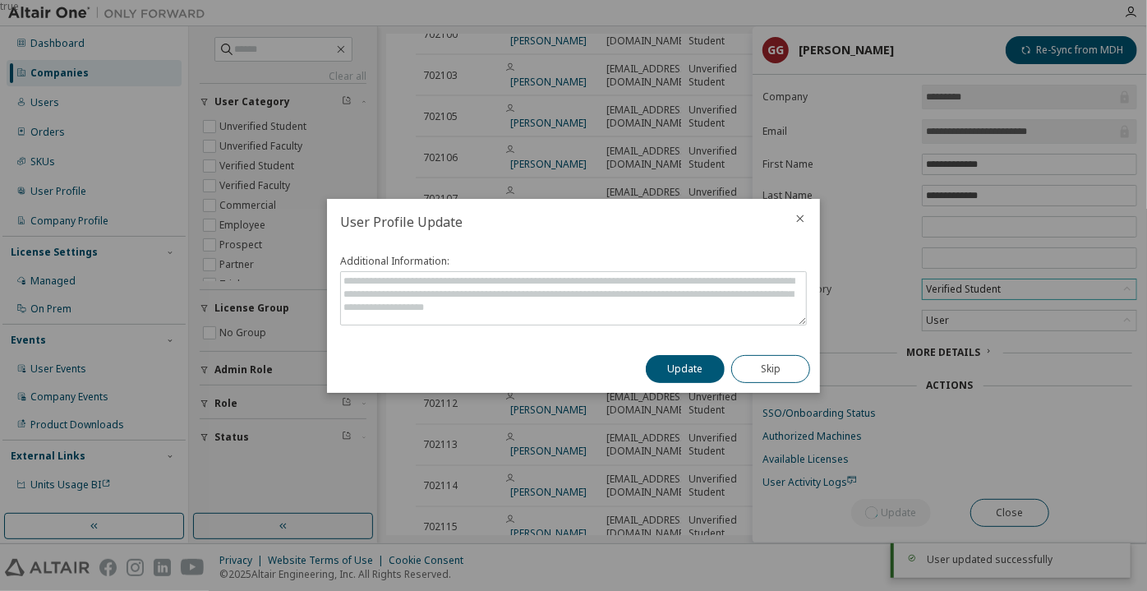
click at [680, 352] on div "Update Skip" at bounding box center [728, 369] width 184 height 48
click at [679, 362] on button "Update" at bounding box center [685, 369] width 79 height 28
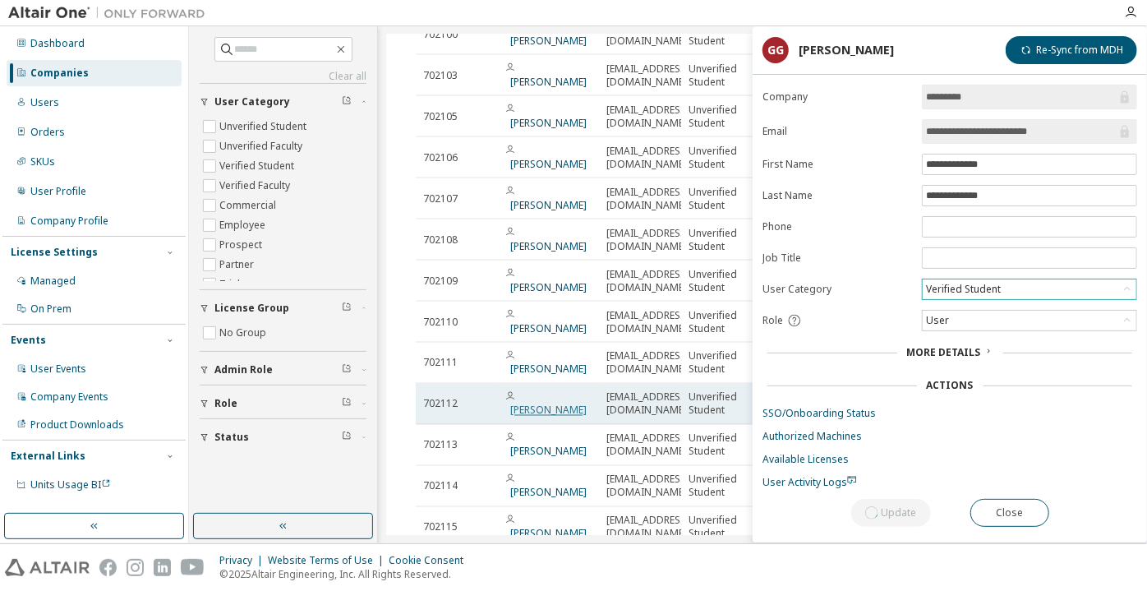
click at [548, 403] on link "[PERSON_NAME]" at bounding box center [548, 410] width 76 height 14
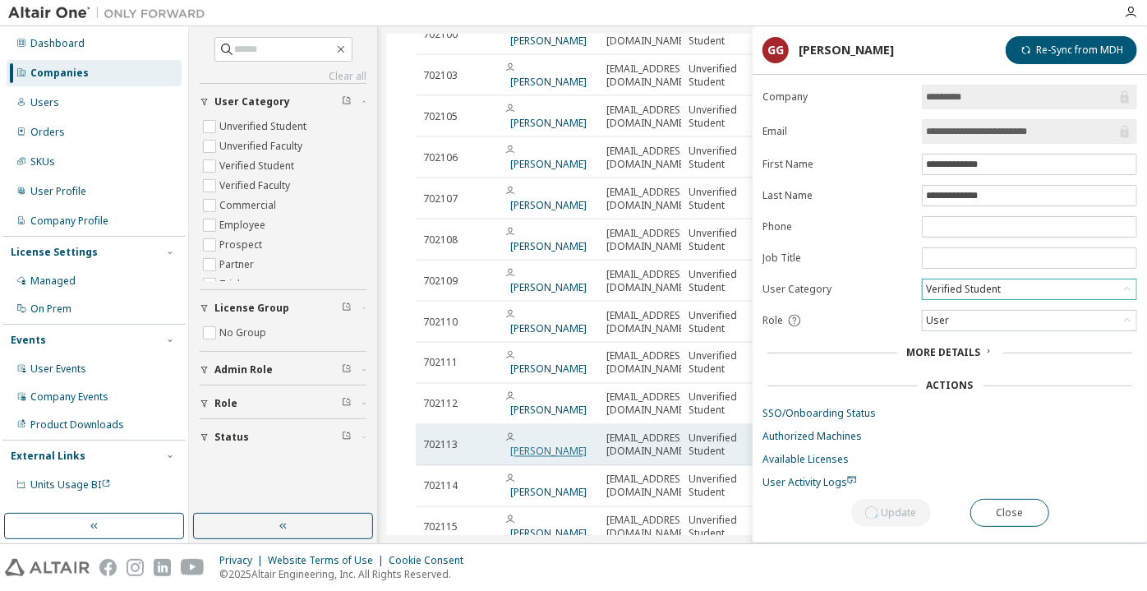
click at [537, 445] on link "[PERSON_NAME]" at bounding box center [548, 452] width 76 height 14
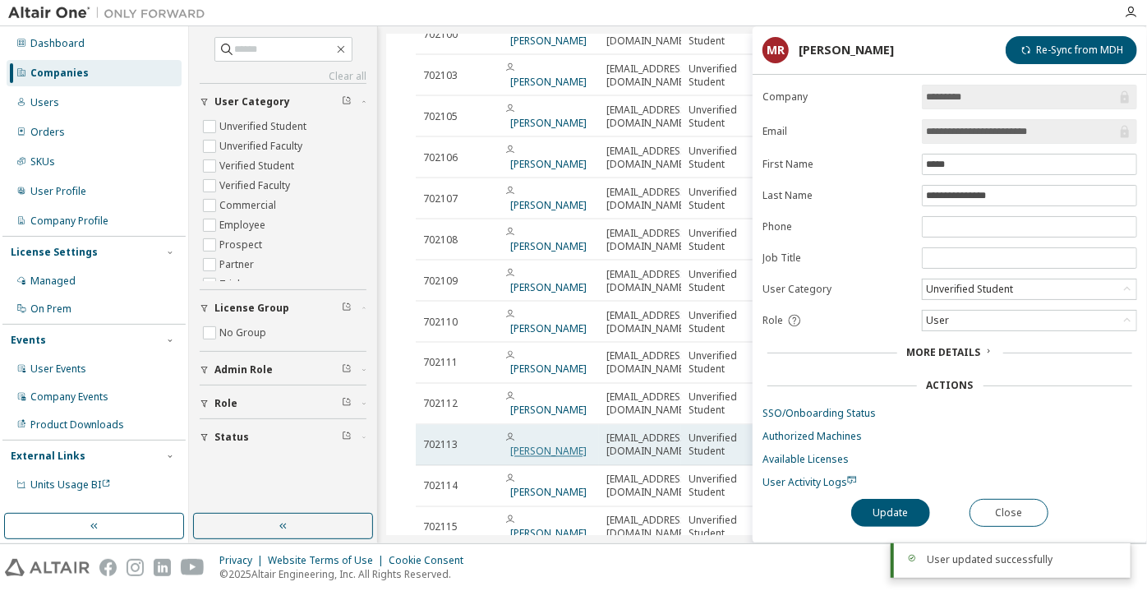
click at [551, 445] on link "[PERSON_NAME]" at bounding box center [548, 452] width 76 height 14
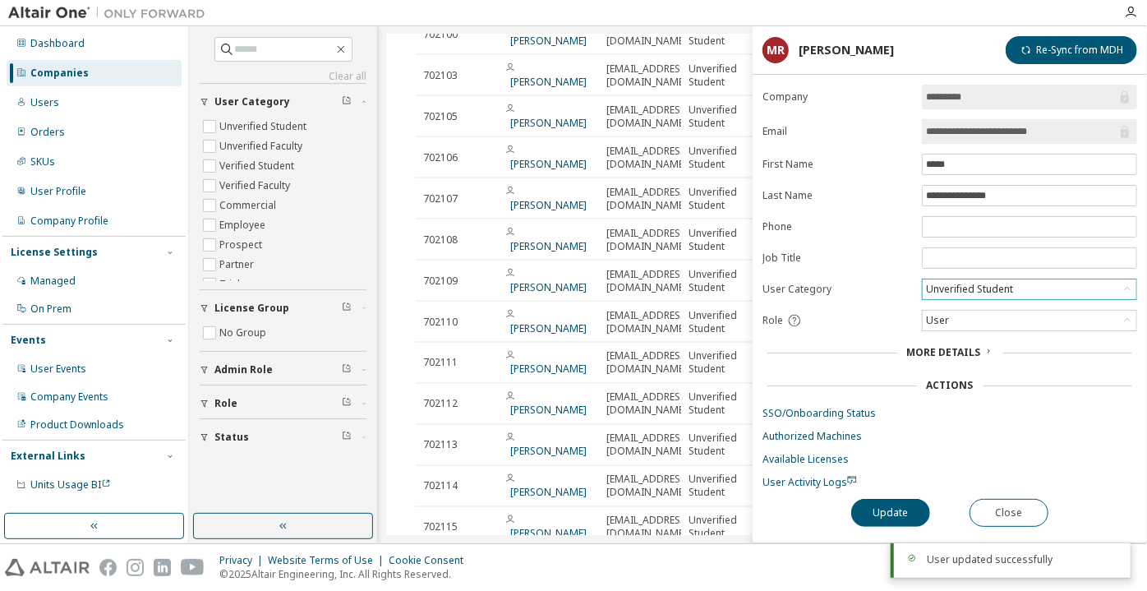
click at [964, 282] on div "Unverified Student" at bounding box center [970, 289] width 92 height 18
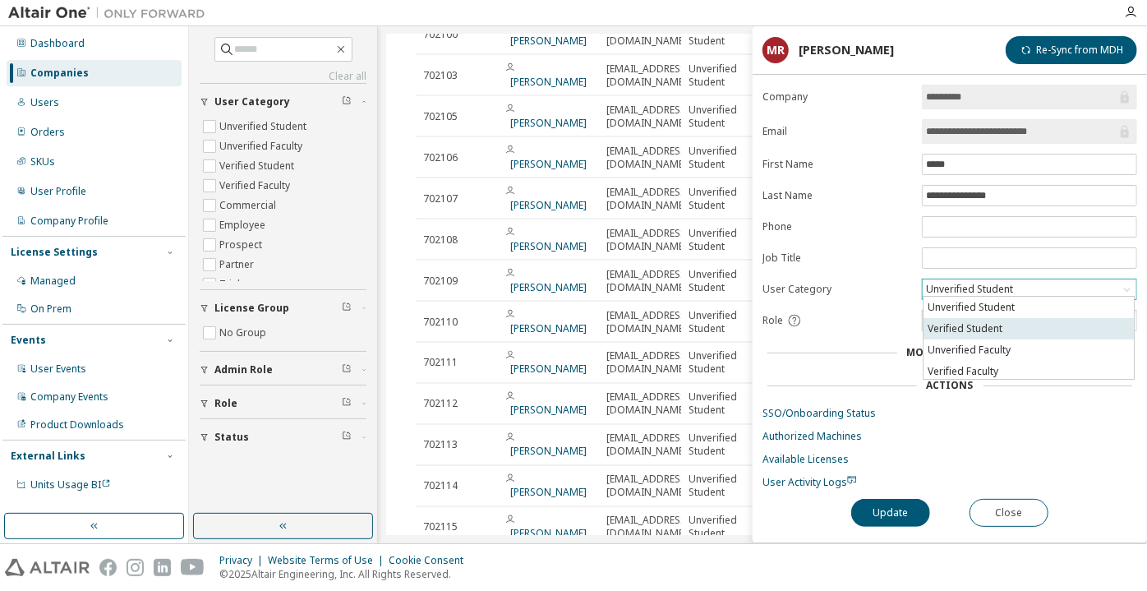
click at [968, 318] on li "Verified Student" at bounding box center [1029, 328] width 210 height 21
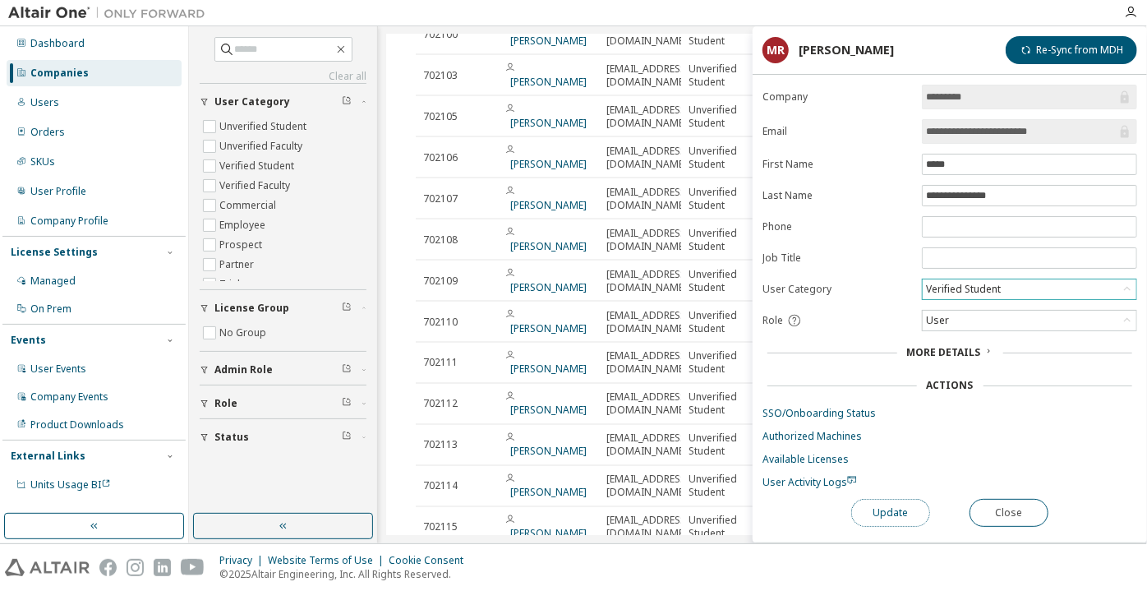
click at [867, 499] on button "Update" at bounding box center [890, 513] width 79 height 28
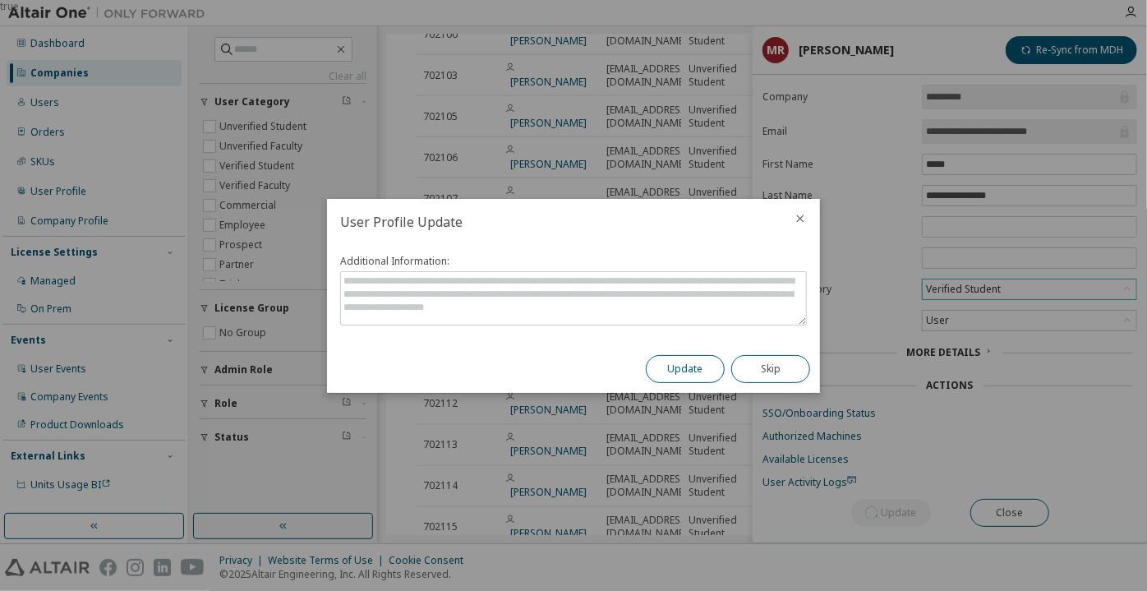
click at [651, 364] on button "Update" at bounding box center [685, 369] width 79 height 28
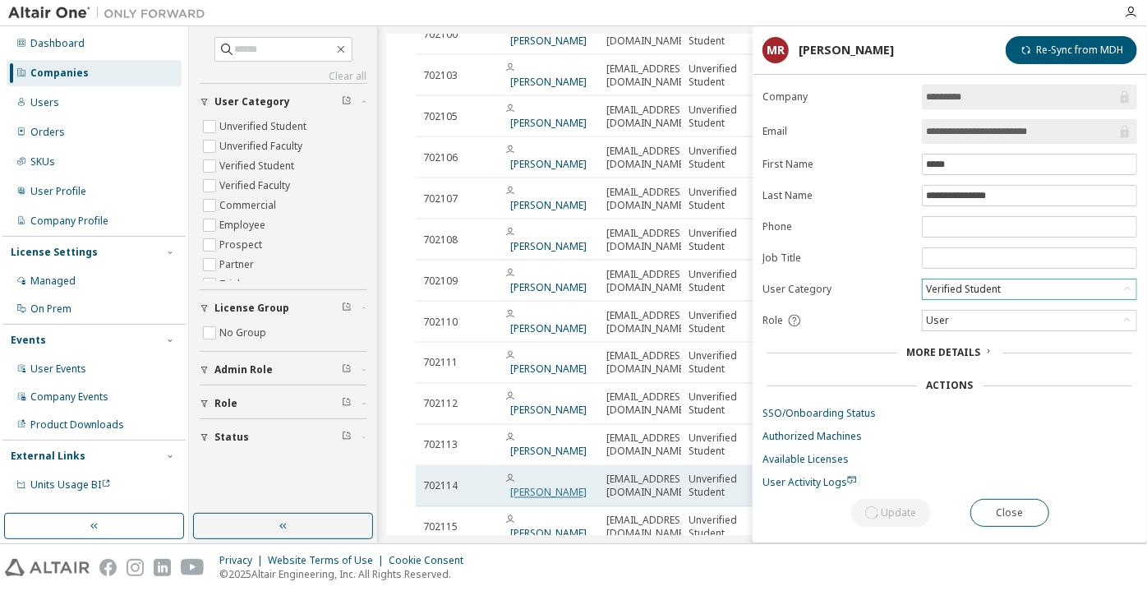
click at [545, 486] on link "[PERSON_NAME] [PERSON_NAME]" at bounding box center [548, 493] width 76 height 14
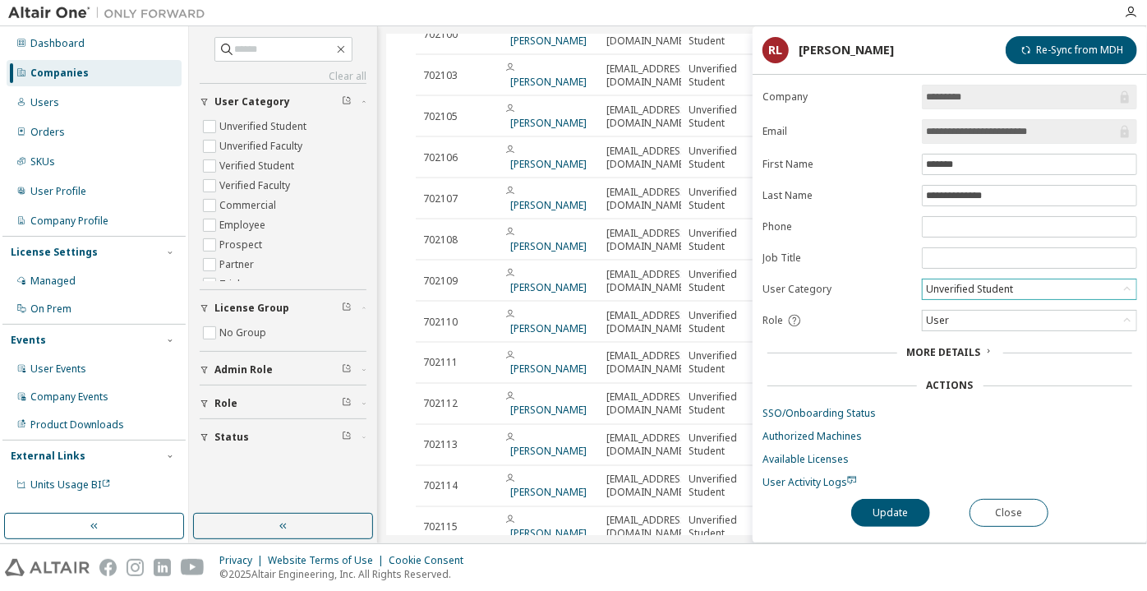
click at [964, 286] on div "Unverified Student" at bounding box center [970, 289] width 92 height 18
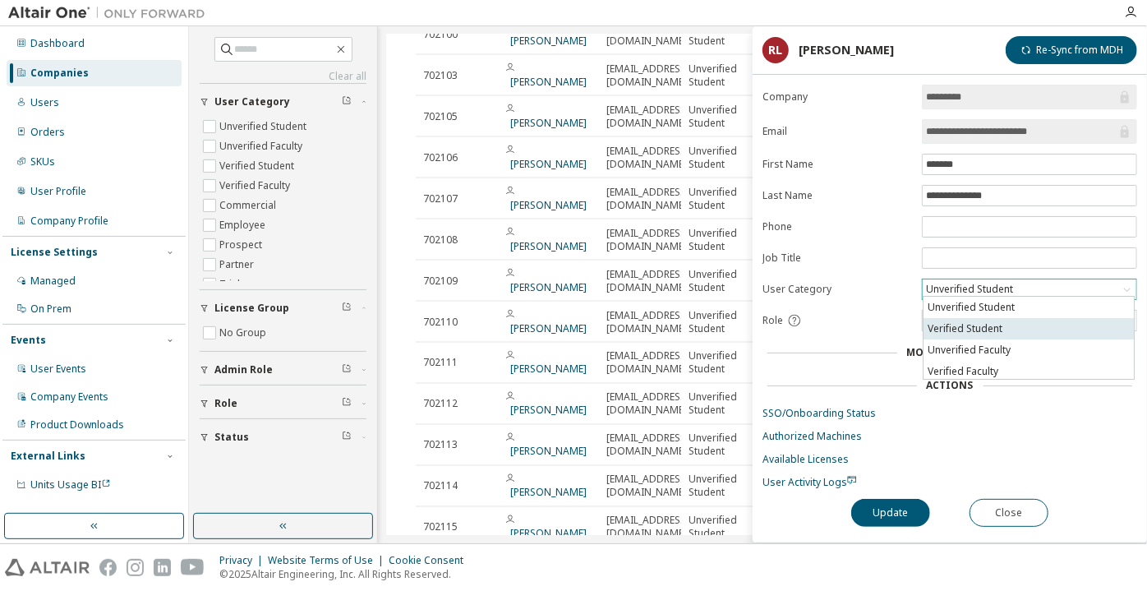
click at [959, 324] on li "Verified Student" at bounding box center [1029, 328] width 210 height 21
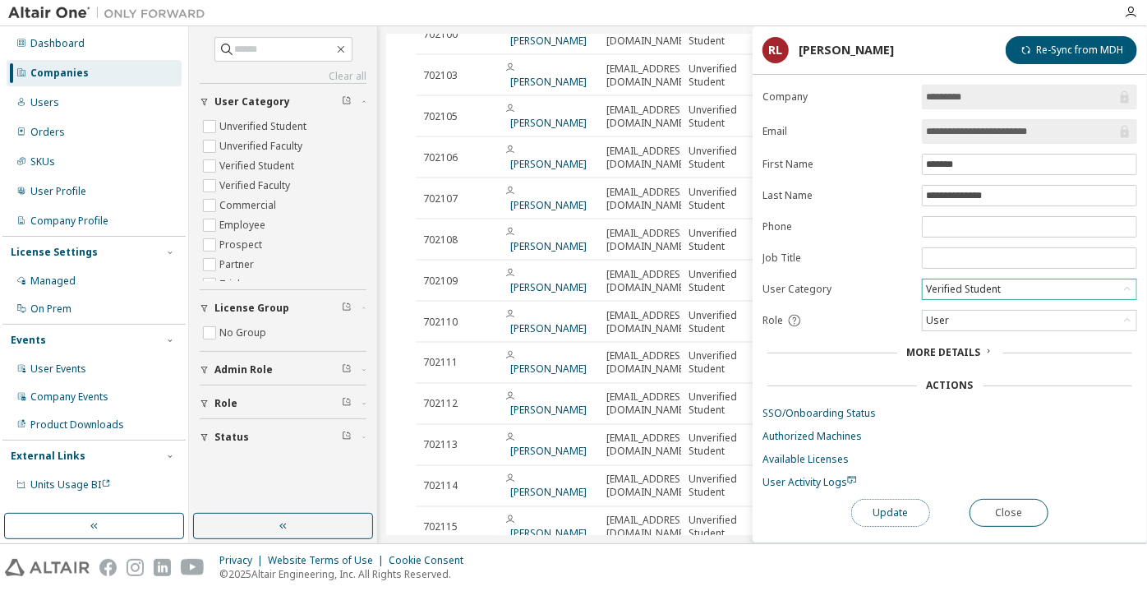
click at [883, 500] on button "Update" at bounding box center [890, 513] width 79 height 28
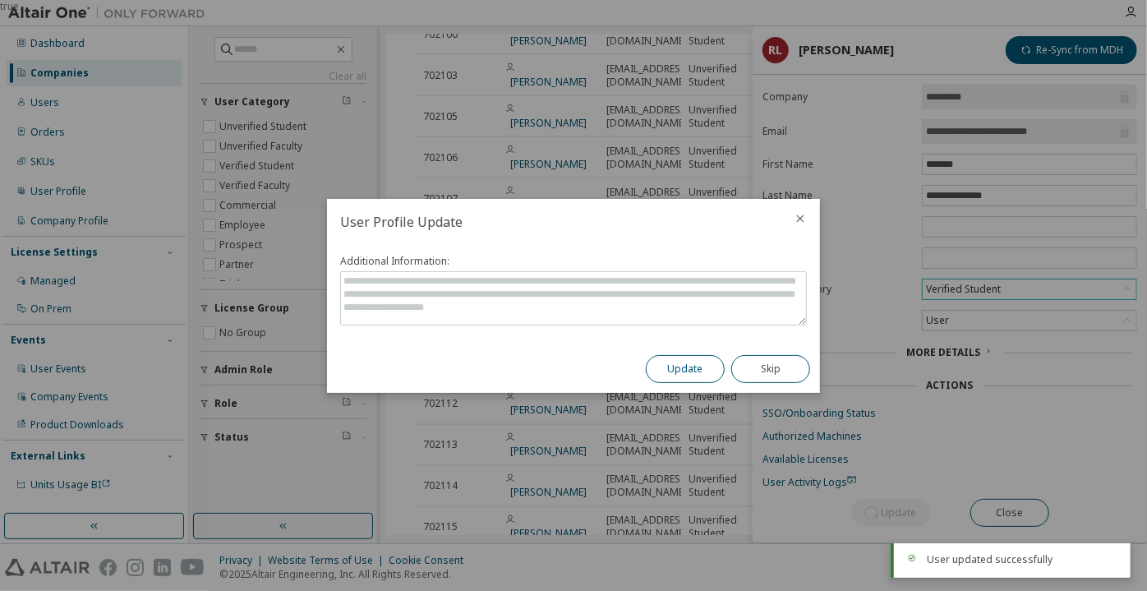
click at [661, 366] on button "Update" at bounding box center [685, 369] width 79 height 28
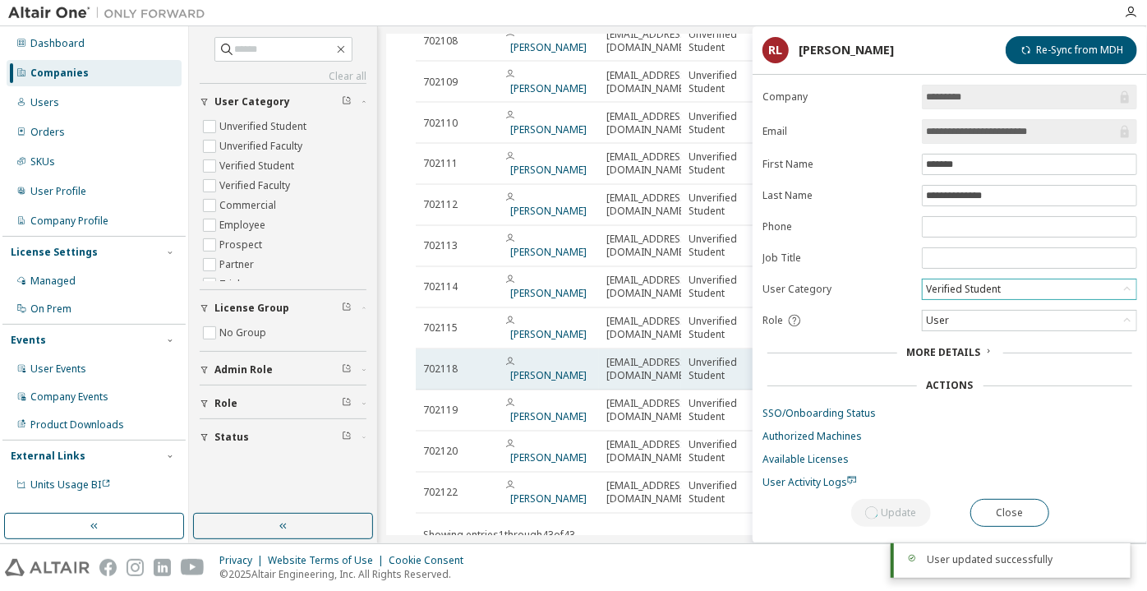
scroll to position [1489, 0]
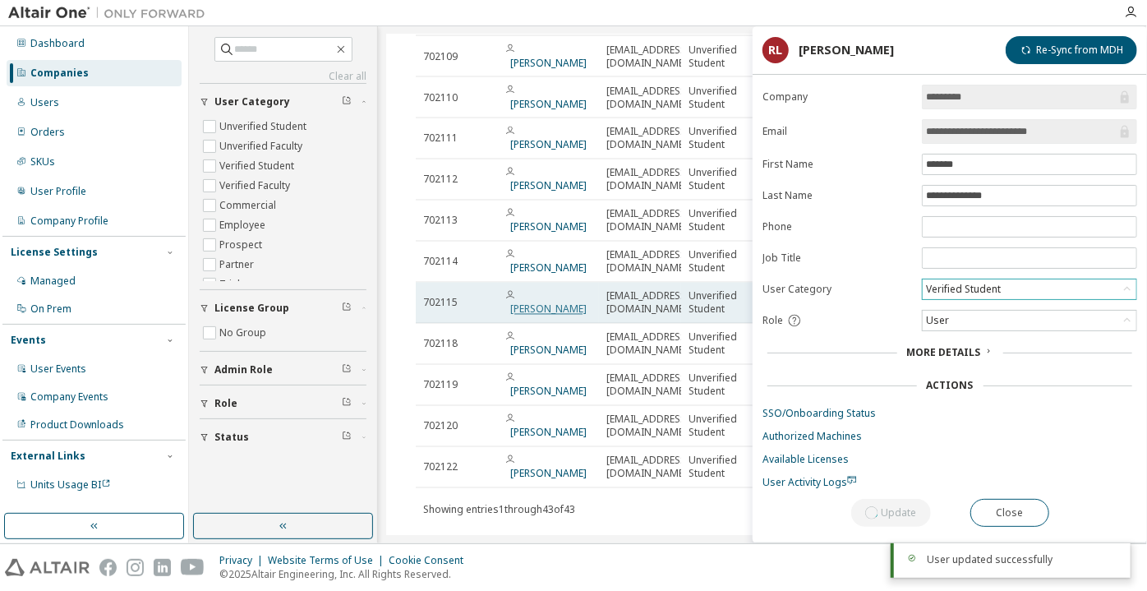
click at [541, 302] on link "[PERSON_NAME]" at bounding box center [548, 309] width 76 height 14
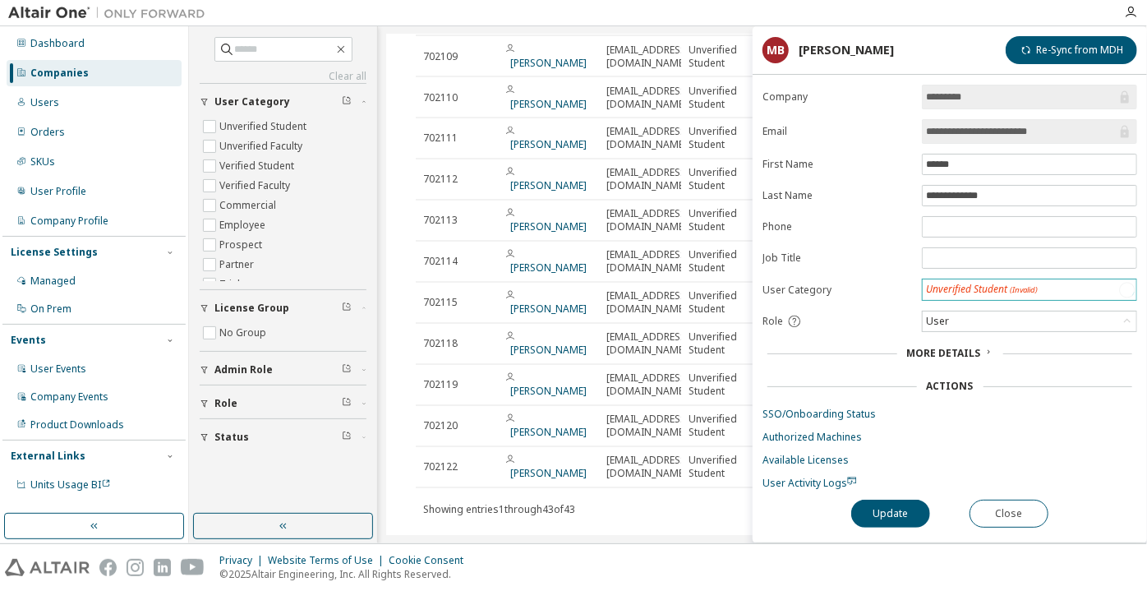
click at [963, 280] on div "Unverified Student (Invalid)" at bounding box center [982, 289] width 117 height 19
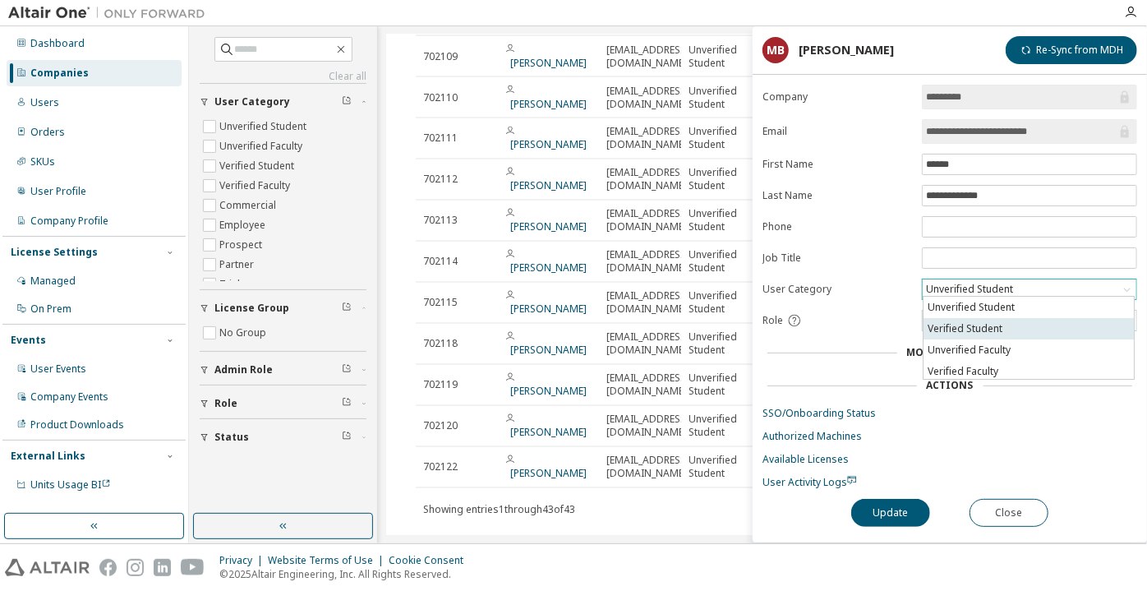
click at [962, 324] on li "Verified Student" at bounding box center [1029, 328] width 210 height 21
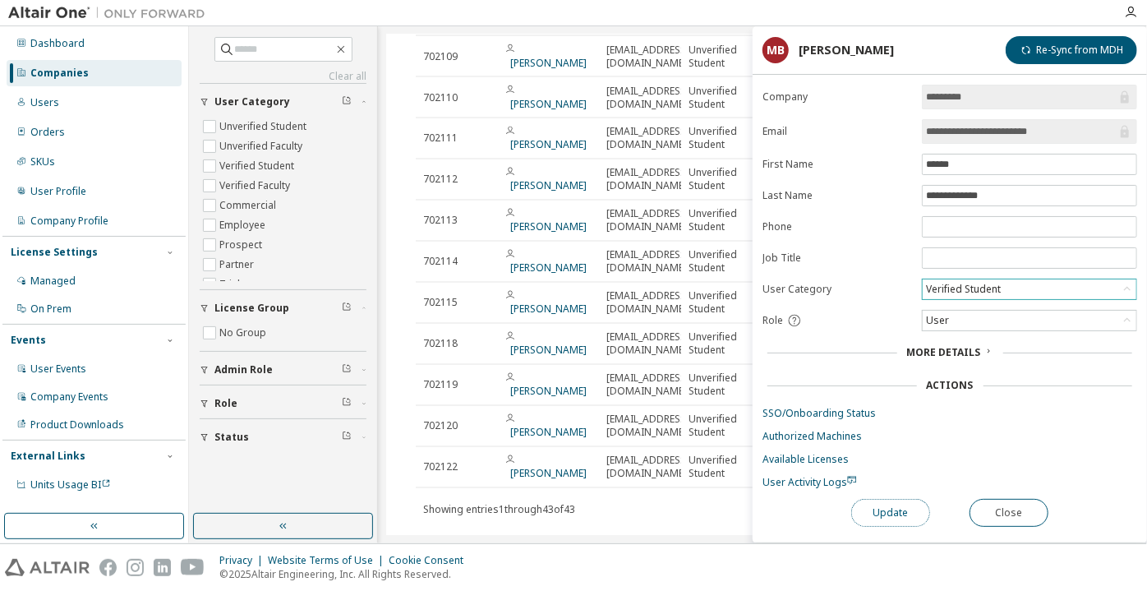
click at [885, 507] on button "Update" at bounding box center [890, 513] width 79 height 28
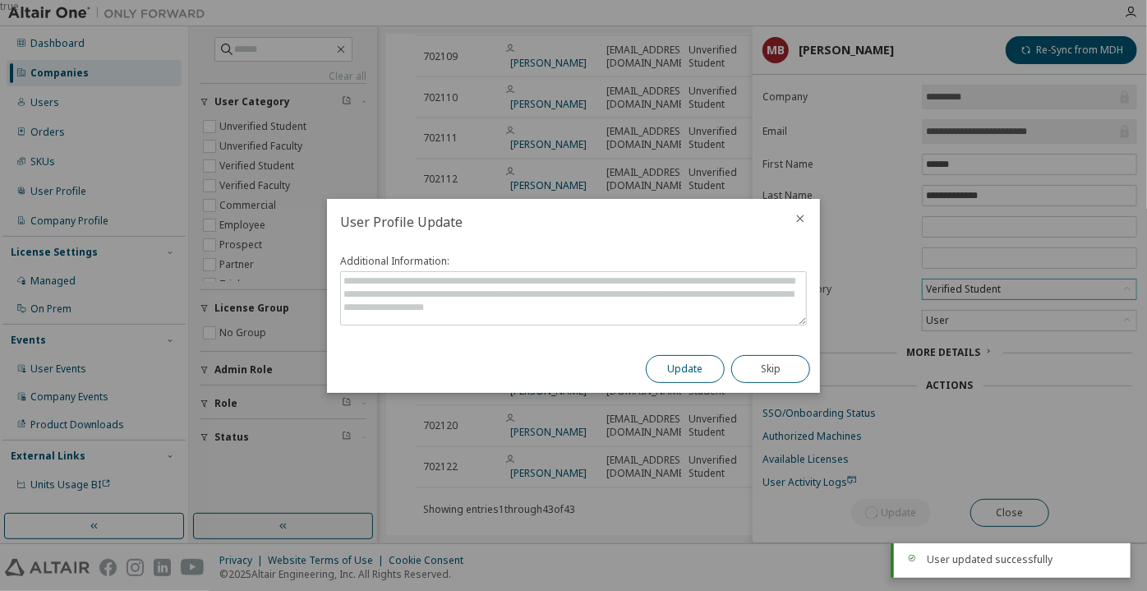
click at [697, 366] on button "Update" at bounding box center [685, 369] width 79 height 28
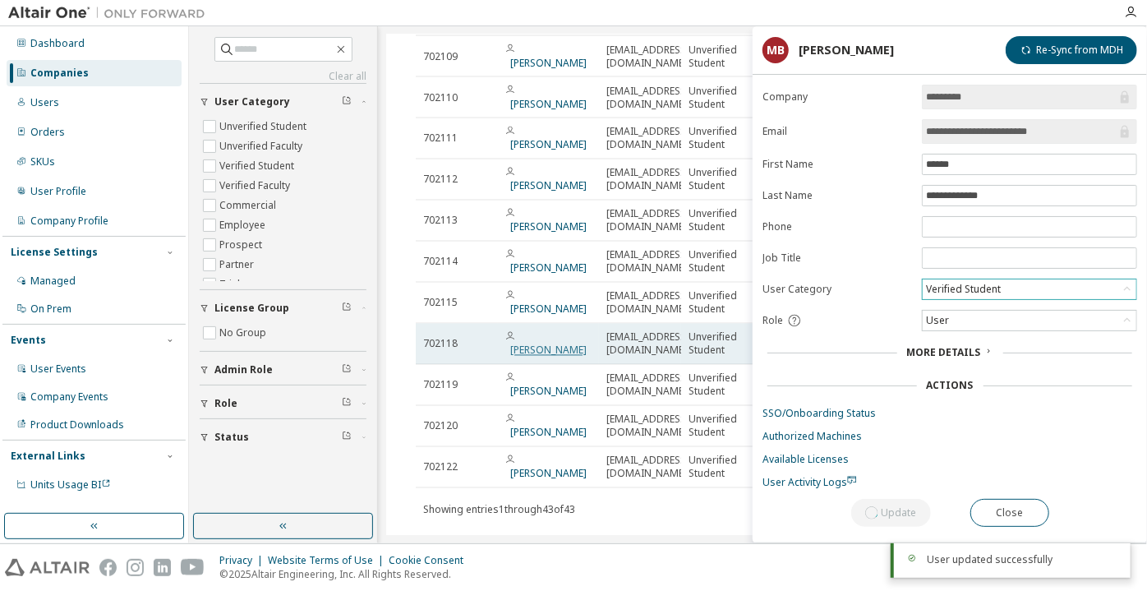
click at [518, 343] on link "[PERSON_NAME] [PERSON_NAME]" at bounding box center [548, 350] width 76 height 14
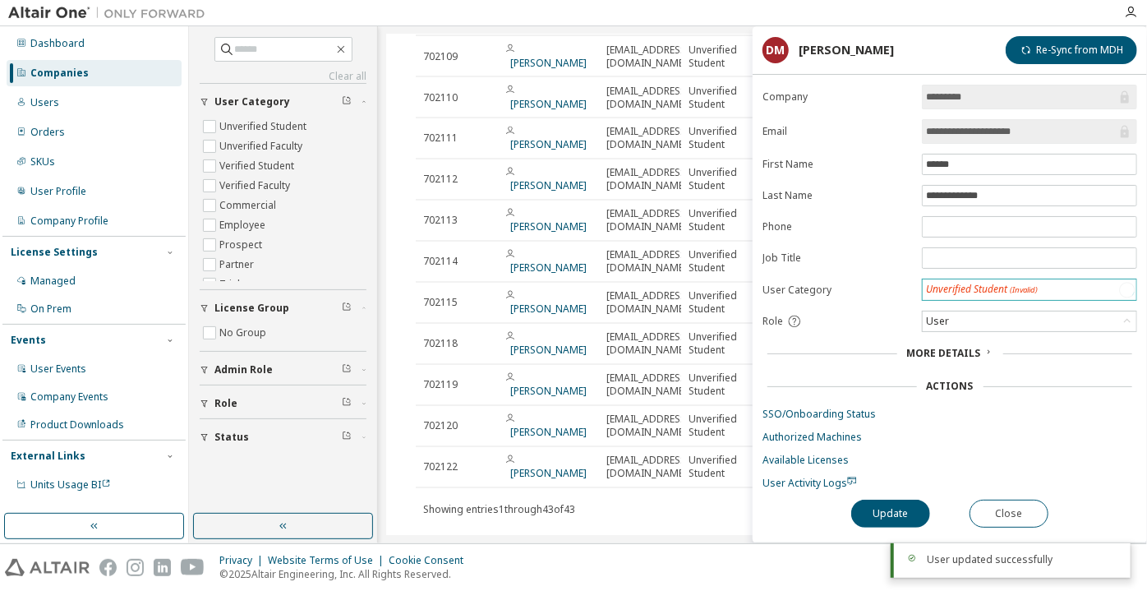
click at [965, 290] on div "Unverified Student (Invalid)" at bounding box center [982, 290] width 112 height 14
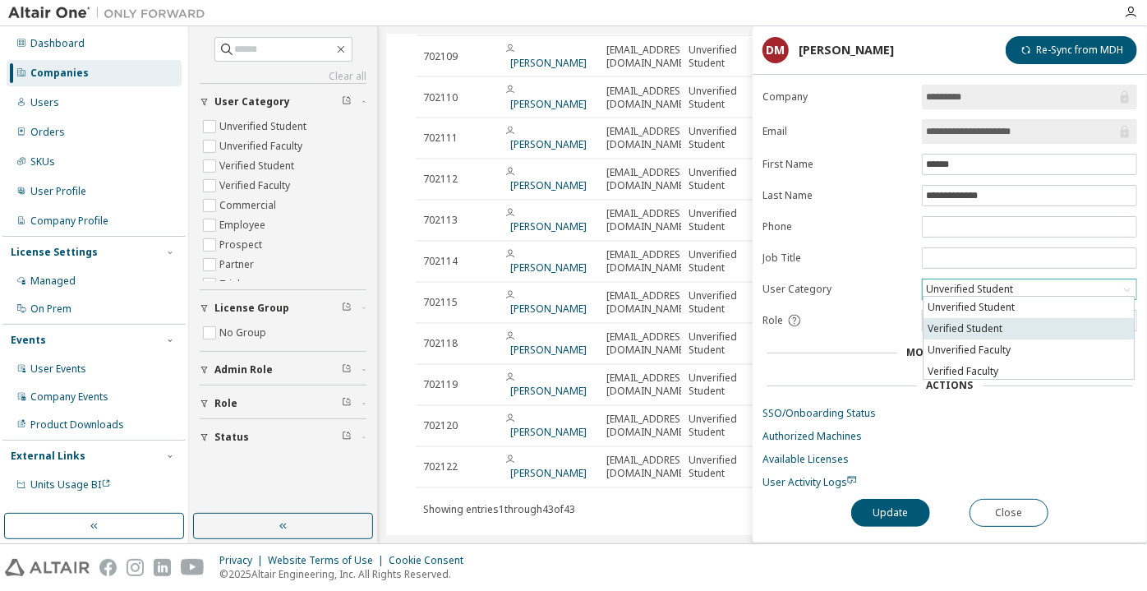
click at [977, 332] on li "Verified Student" at bounding box center [1029, 328] width 210 height 21
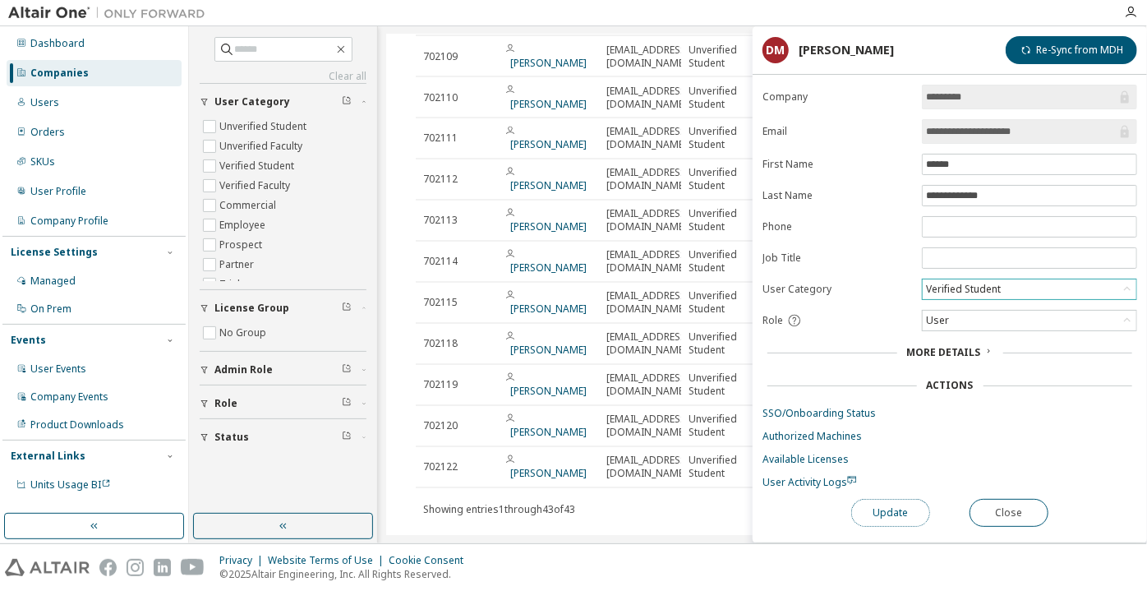
click at [883, 514] on button "Update" at bounding box center [890, 513] width 79 height 28
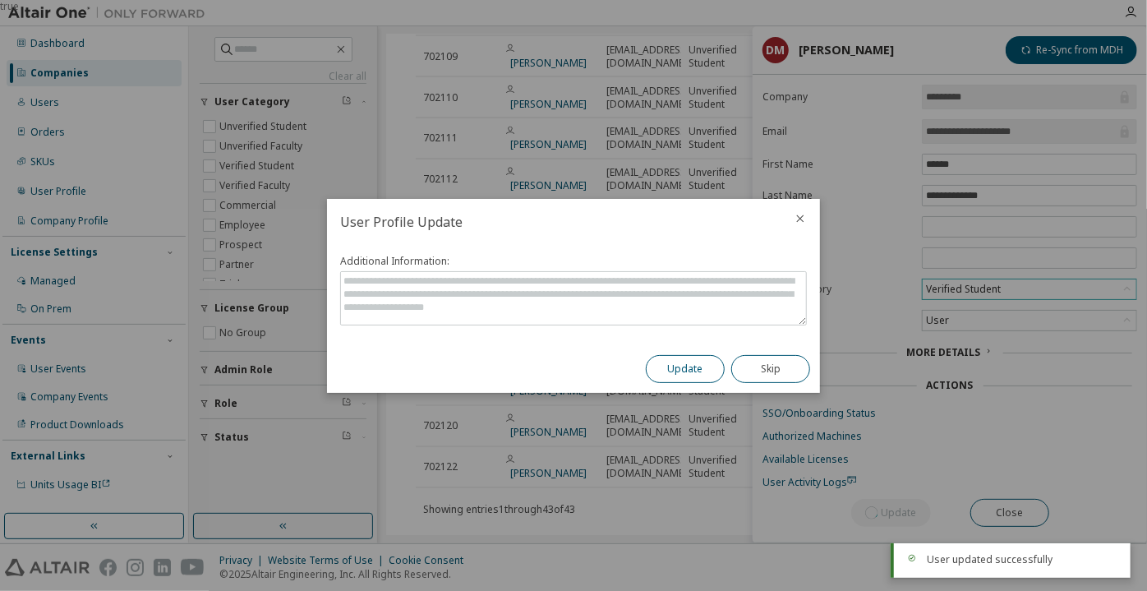
click at [690, 363] on button "Update" at bounding box center [685, 369] width 79 height 28
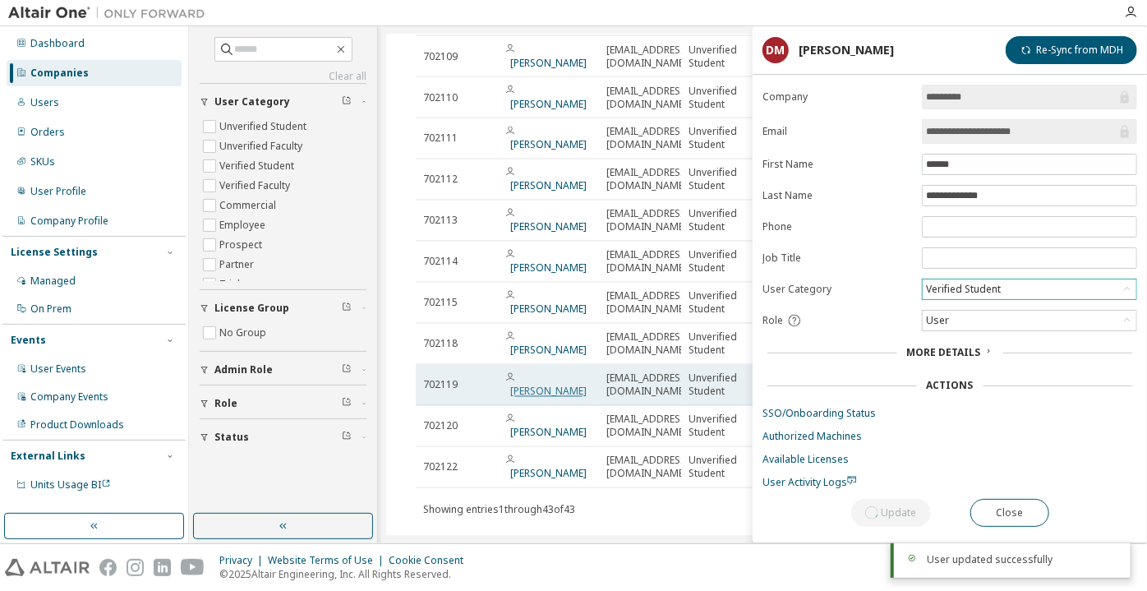
click at [532, 385] on link "[PERSON_NAME]" at bounding box center [548, 392] width 76 height 14
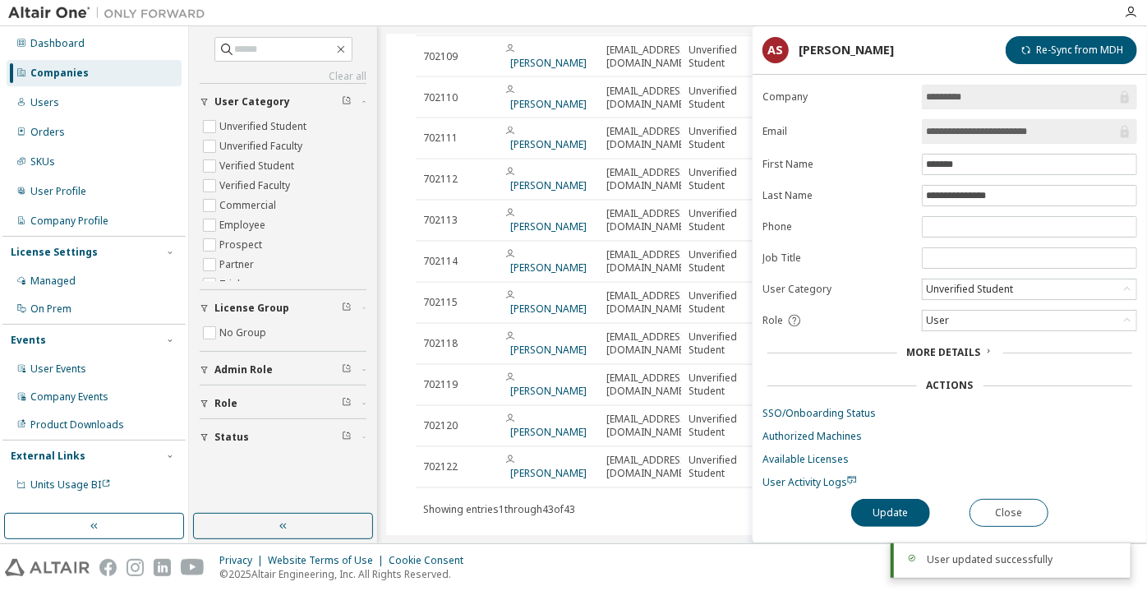
click at [944, 288] on div "Unverified Student" at bounding box center [970, 289] width 92 height 18
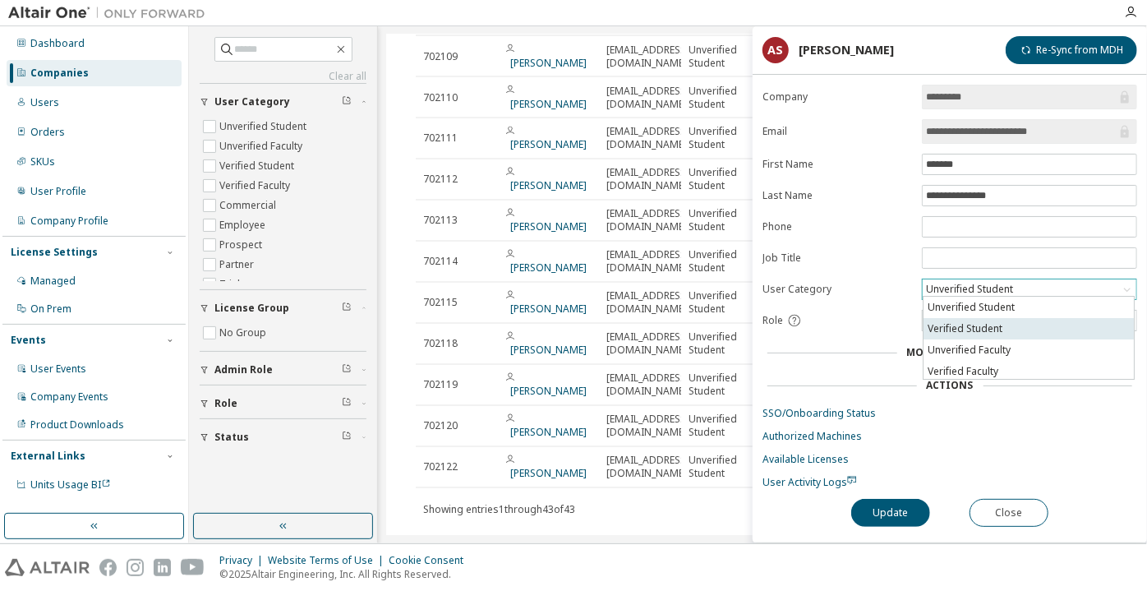
click at [965, 330] on li "Verified Student" at bounding box center [1029, 328] width 210 height 21
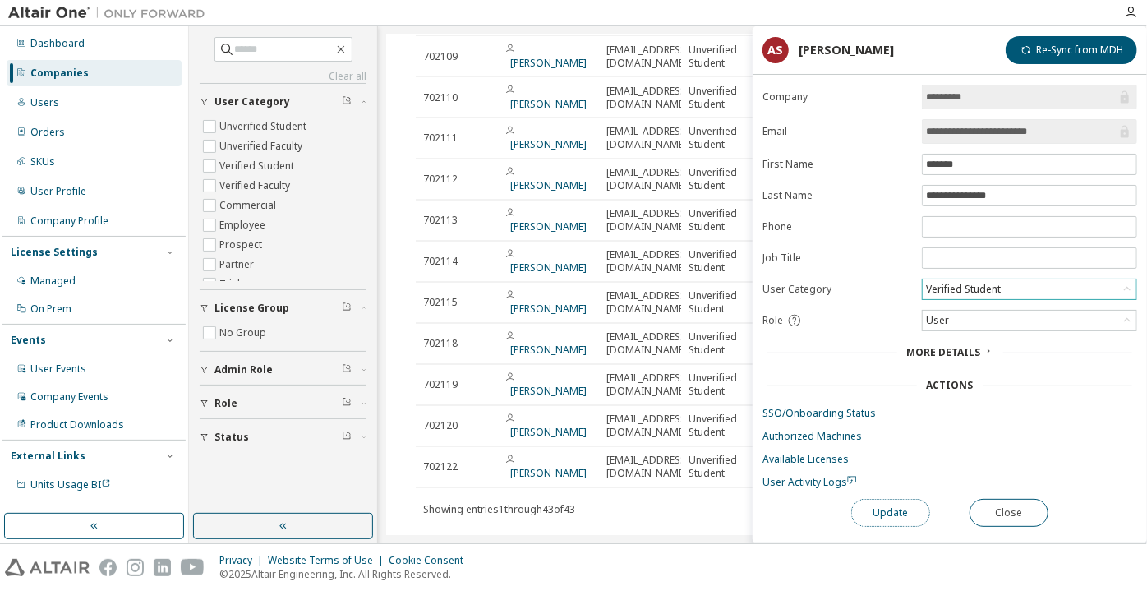
click at [885, 499] on button "Update" at bounding box center [890, 513] width 79 height 28
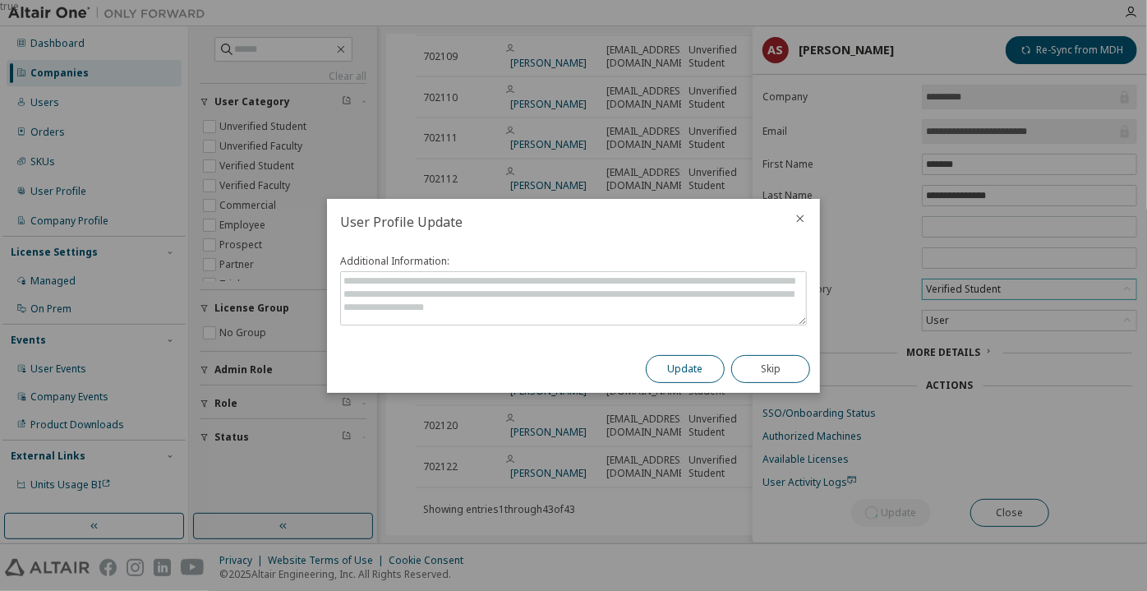
click at [694, 363] on button "Update" at bounding box center [685, 369] width 79 height 28
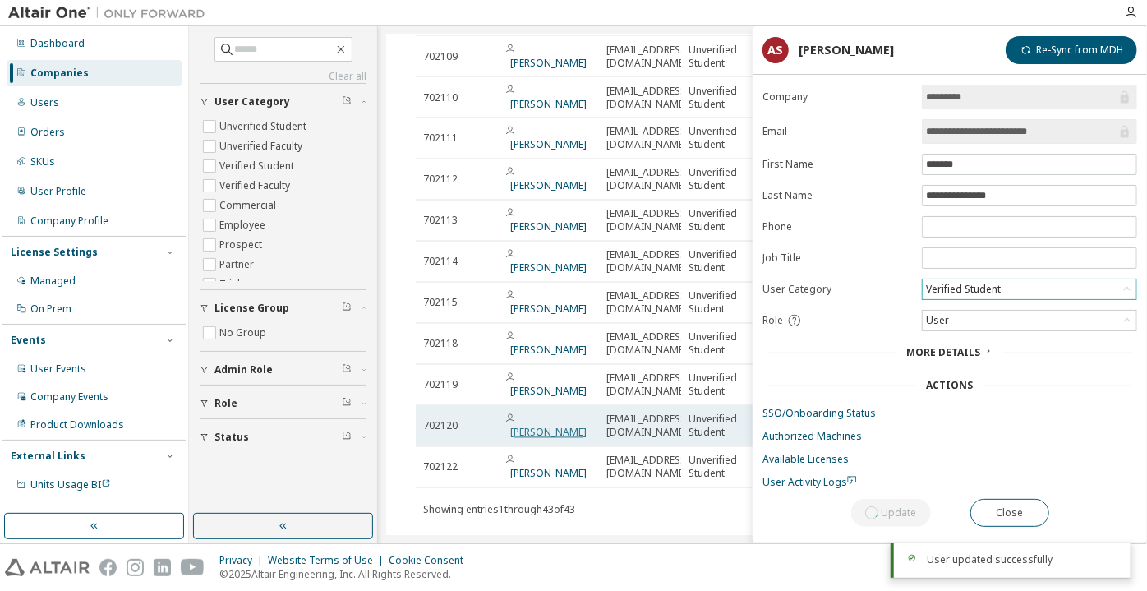
click at [534, 426] on link "[PERSON_NAME] [PERSON_NAME]" at bounding box center [548, 433] width 76 height 14
click at [561, 426] on link "[PERSON_NAME] [PERSON_NAME]" at bounding box center [548, 433] width 76 height 14
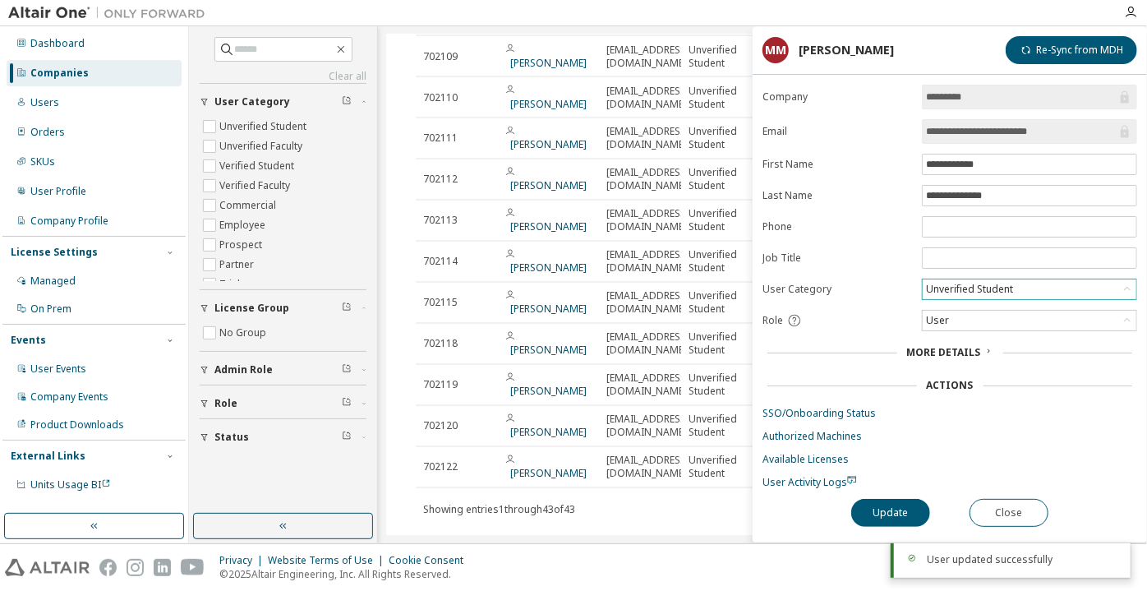
click at [941, 293] on div "Unverified Student" at bounding box center [970, 289] width 92 height 18
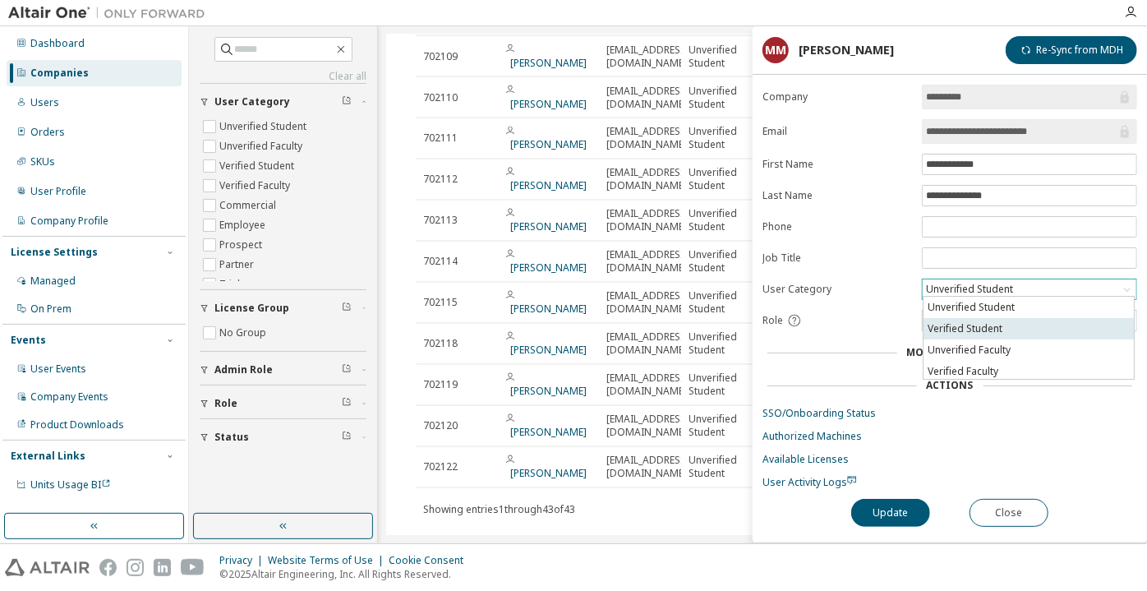
click at [953, 324] on li "Verified Student" at bounding box center [1029, 328] width 210 height 21
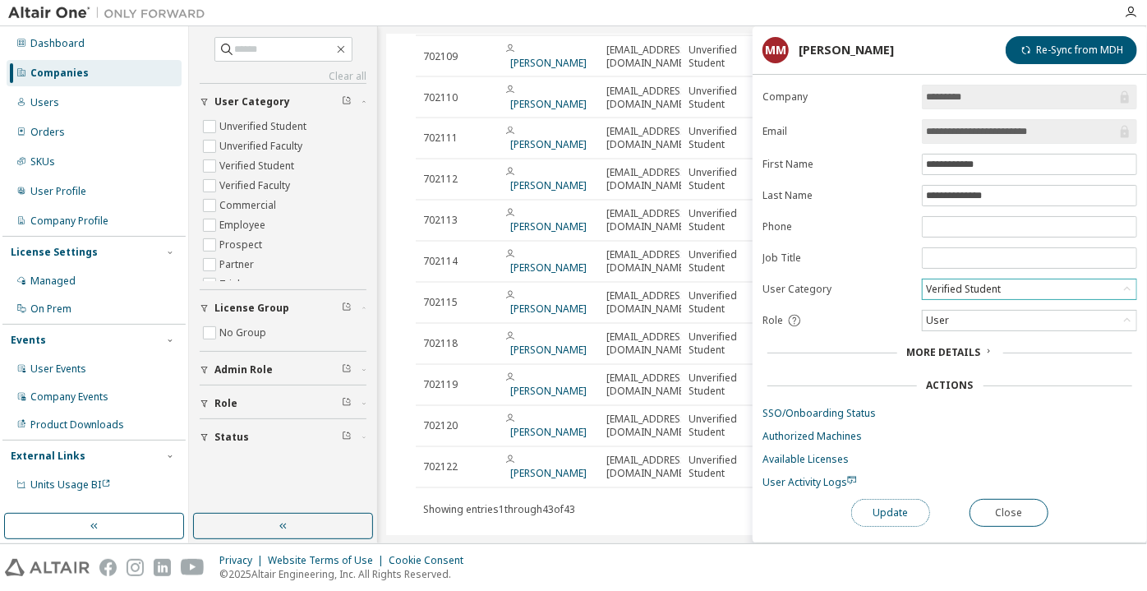
click at [885, 518] on button "Update" at bounding box center [890, 513] width 79 height 28
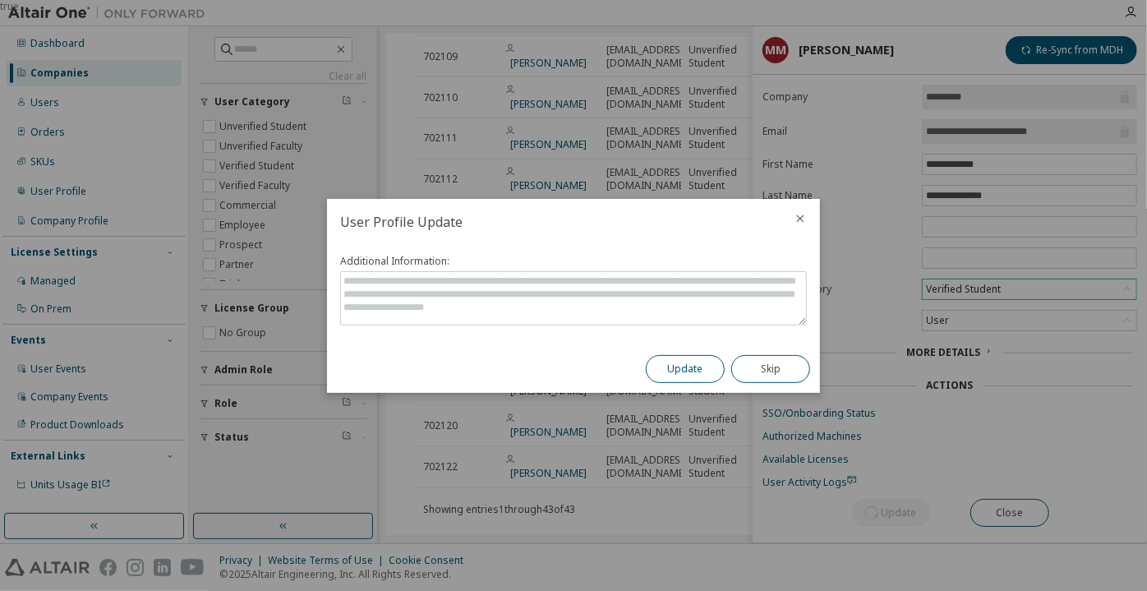
click at [665, 358] on button "Update" at bounding box center [685, 369] width 79 height 28
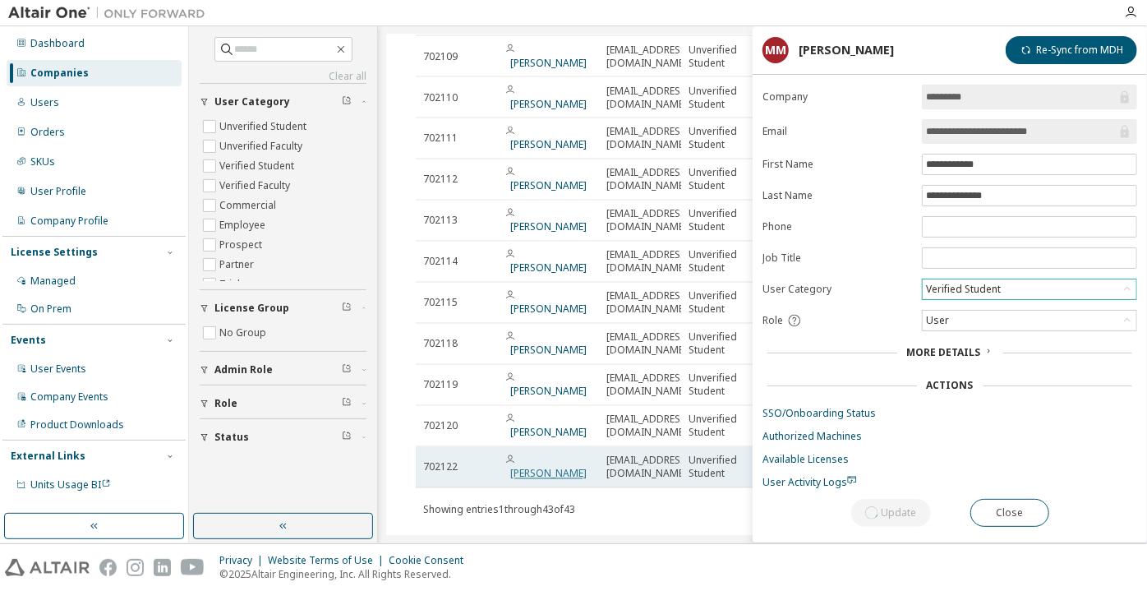
click at [536, 467] on link "[PERSON_NAME] [PERSON_NAME]" at bounding box center [548, 474] width 76 height 14
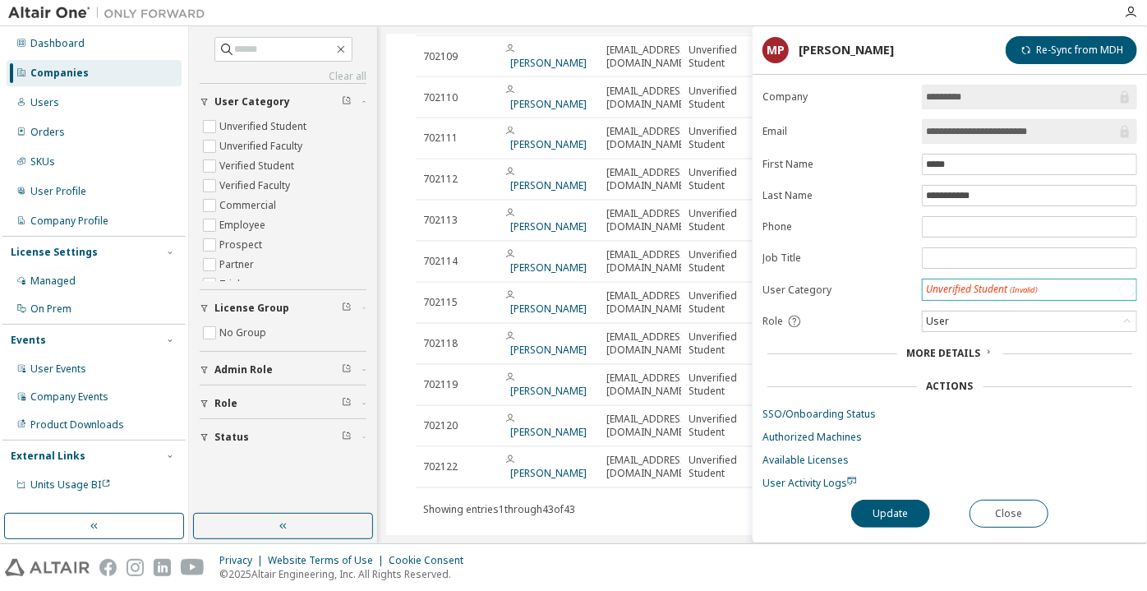
click at [963, 290] on div "Unverified Student (Invalid)" at bounding box center [982, 290] width 112 height 14
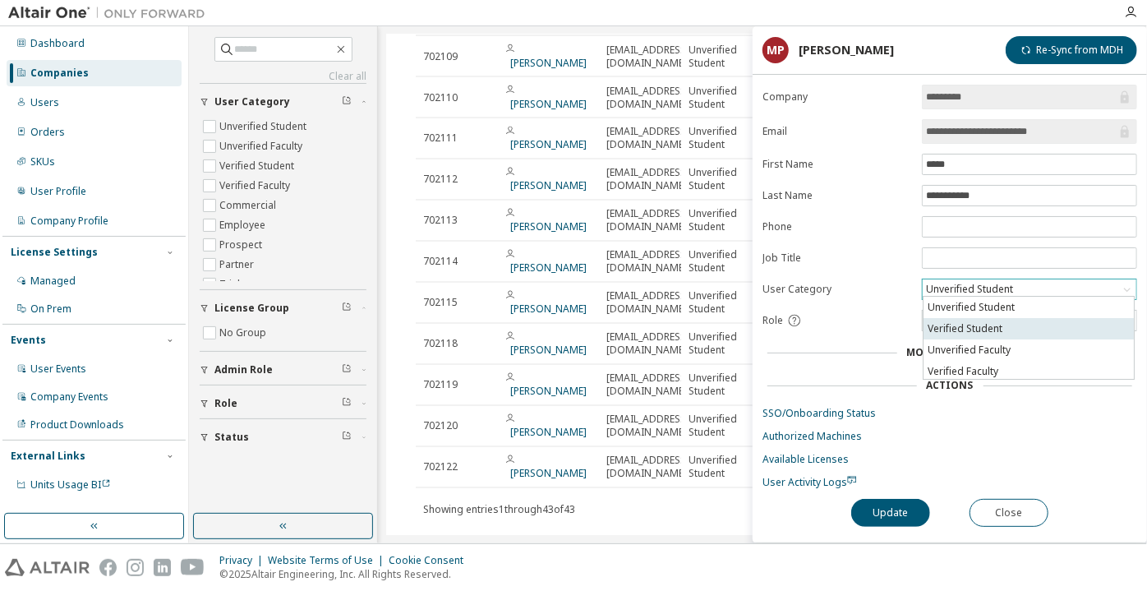
click at [970, 318] on li "Verified Student" at bounding box center [1029, 328] width 210 height 21
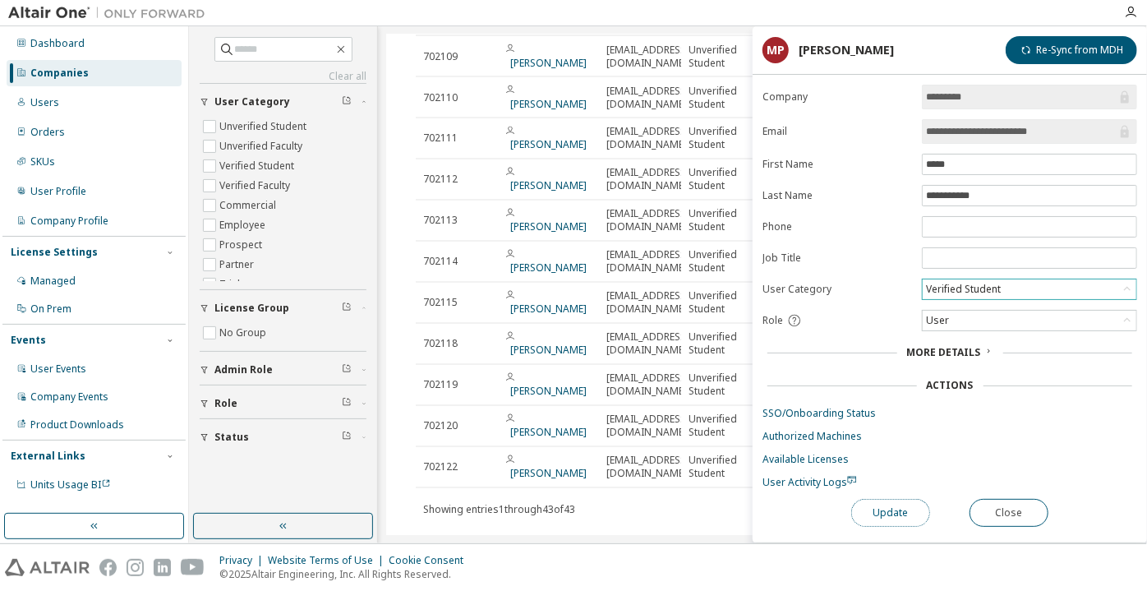
click at [882, 500] on button "Update" at bounding box center [890, 513] width 79 height 28
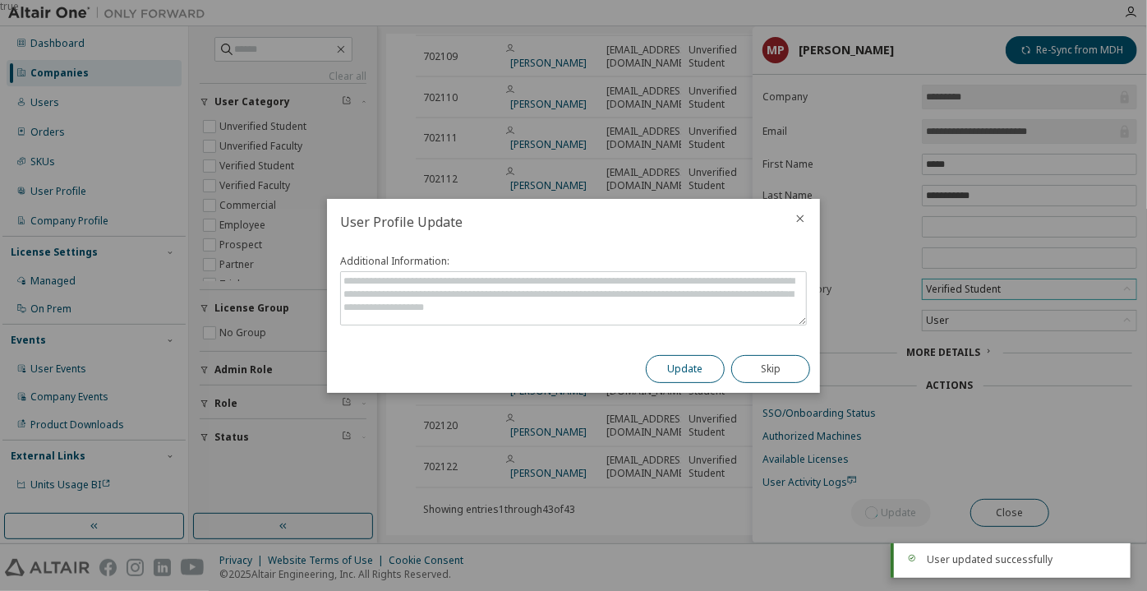
click at [685, 359] on button "Update" at bounding box center [685, 369] width 79 height 28
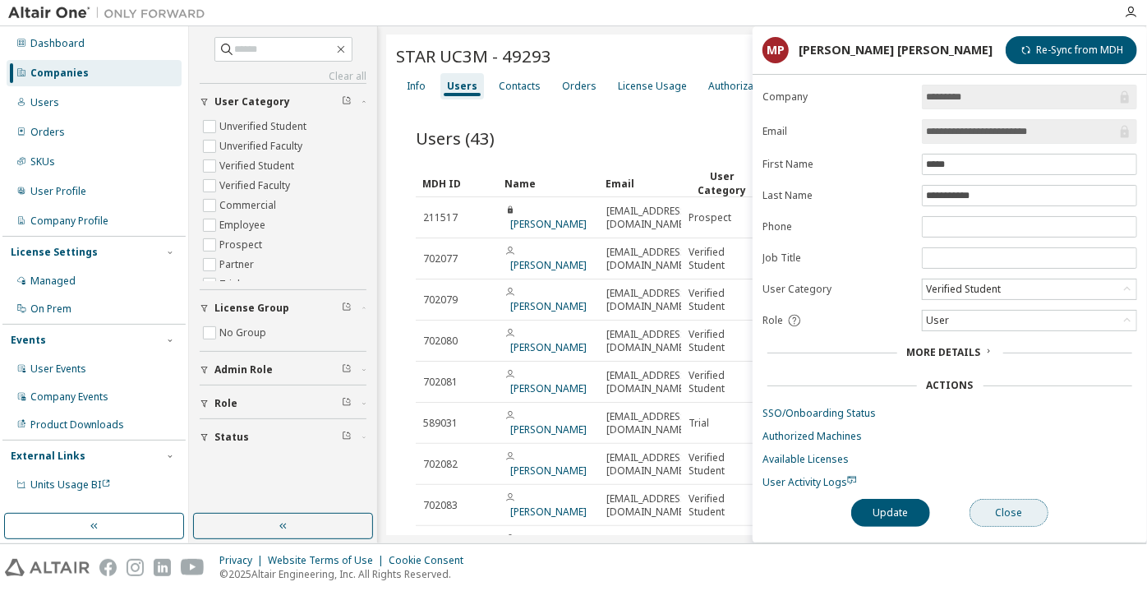
click at [998, 503] on button "Close" at bounding box center [1009, 513] width 79 height 28
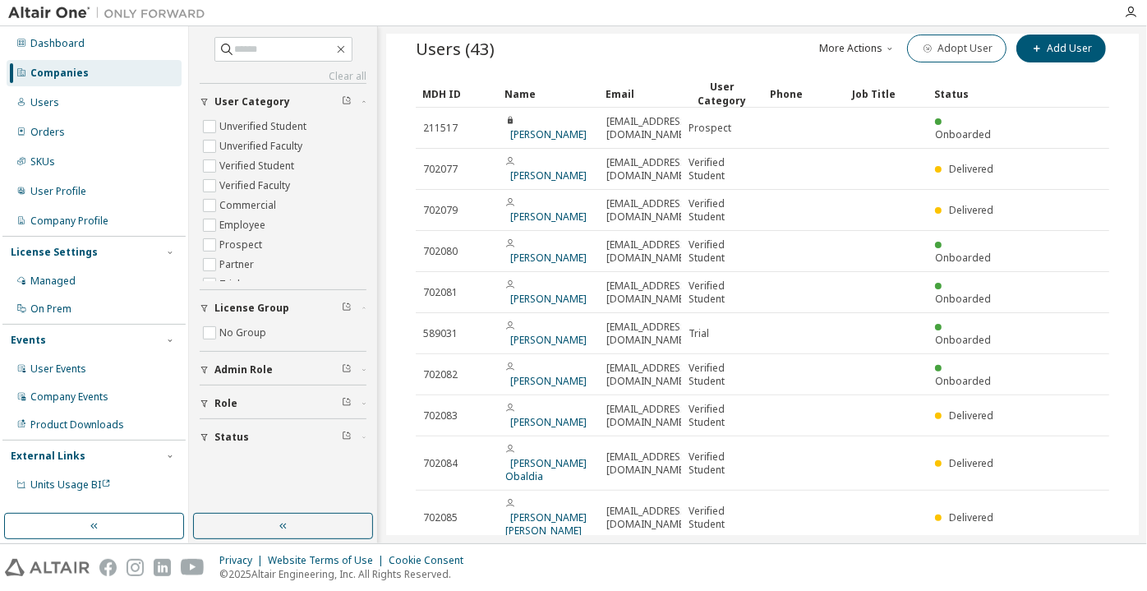
scroll to position [145, 0]
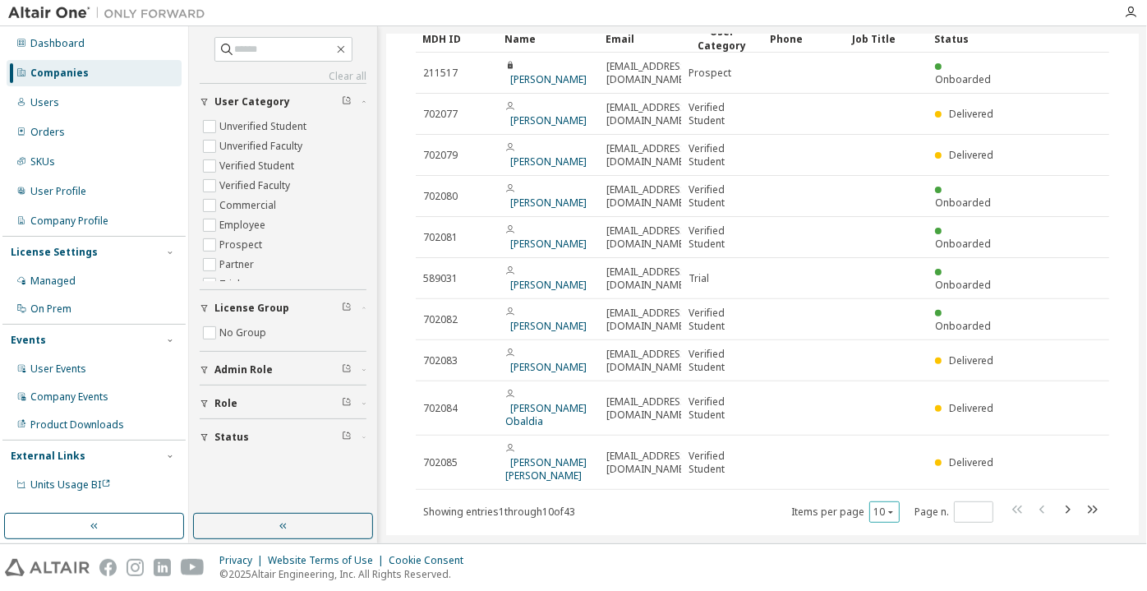
click at [887, 507] on icon "button" at bounding box center [891, 512] width 10 height 10
click at [896, 569] on div "100" at bounding box center [927, 572] width 131 height 20
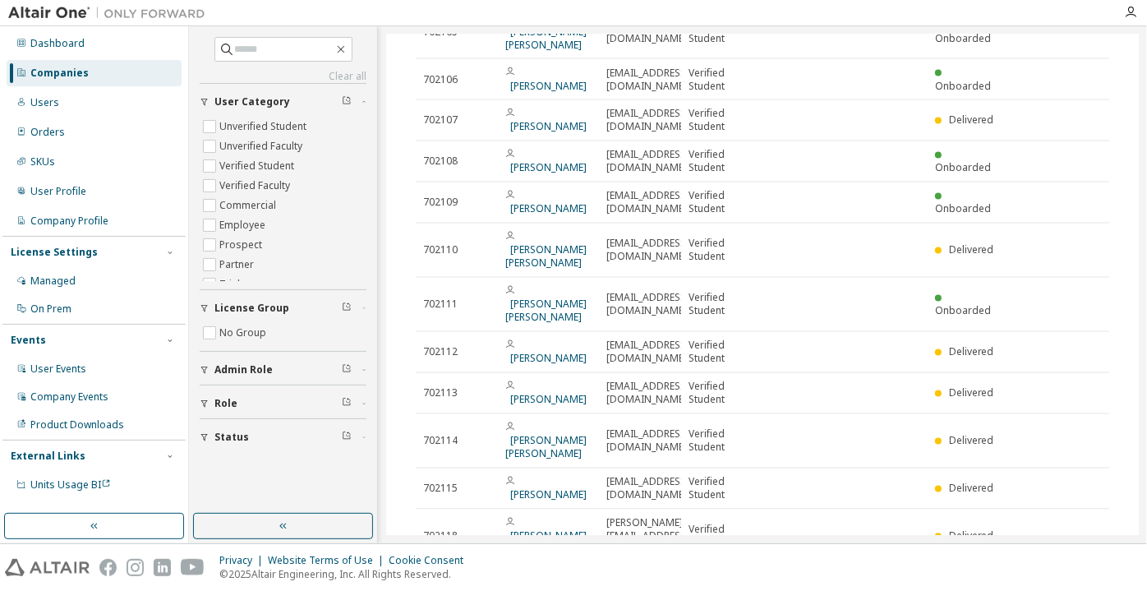
scroll to position [1127, 0]
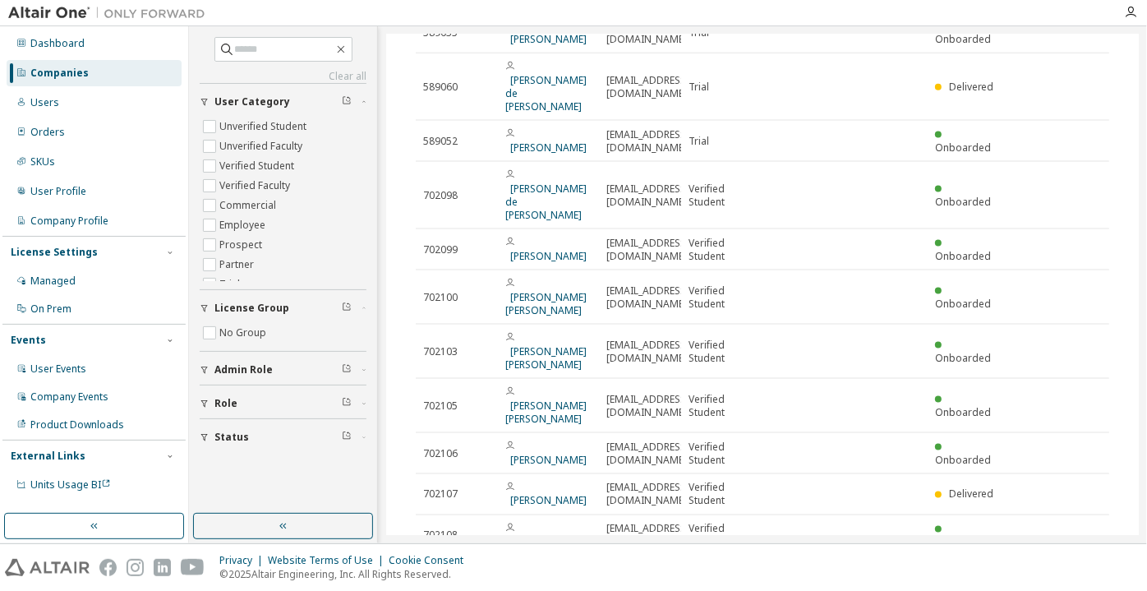
click at [166, 65] on div "Companies" at bounding box center [94, 73] width 175 height 26
